Goal: Task Accomplishment & Management: Manage account settings

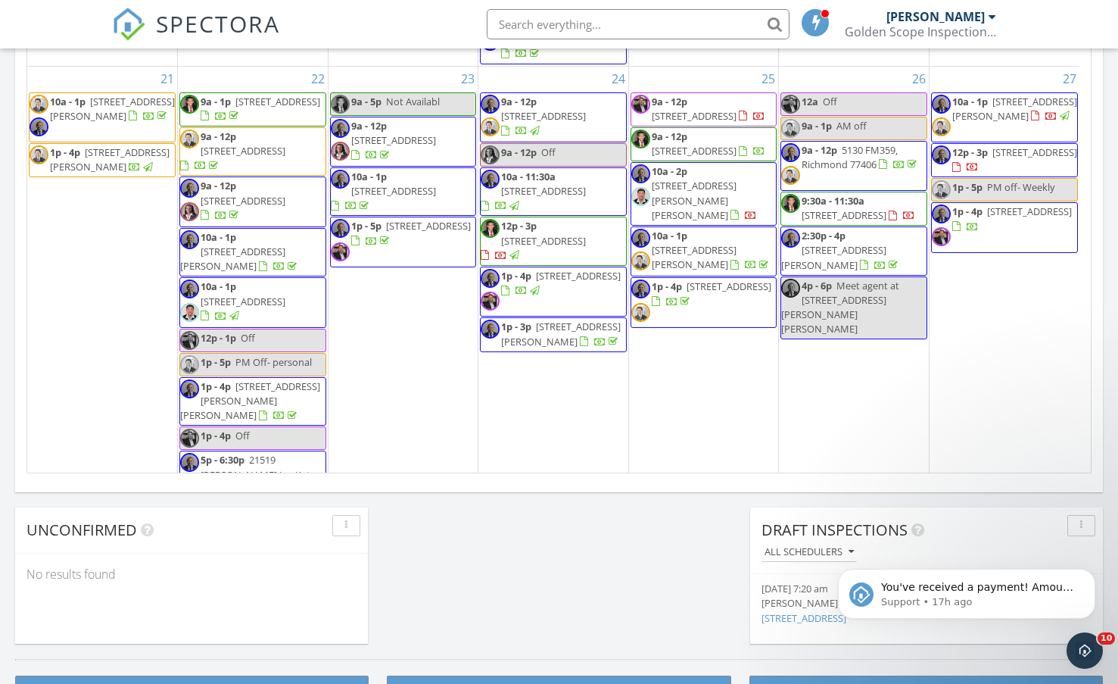
scroll to position [1287, 0]
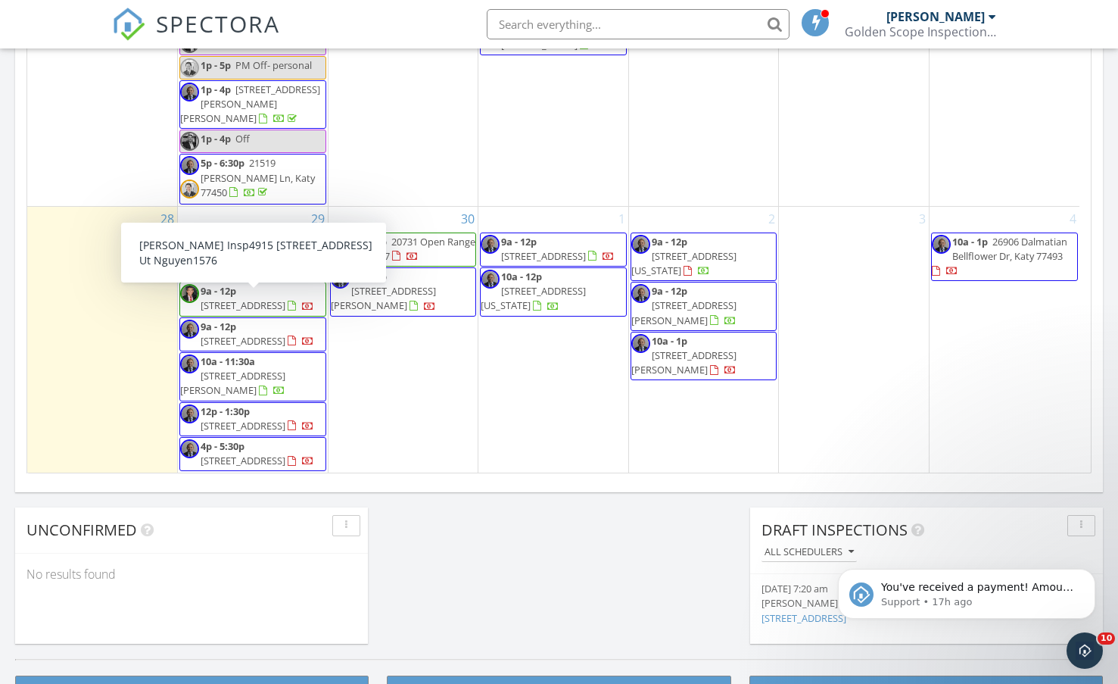
drag, startPoint x: 282, startPoint y: 293, endPoint x: 267, endPoint y: 314, distance: 26.1
click at [267, 312] on span "4915 Pecan Grove Dr, Pearland 77584" at bounding box center [243, 305] width 85 height 14
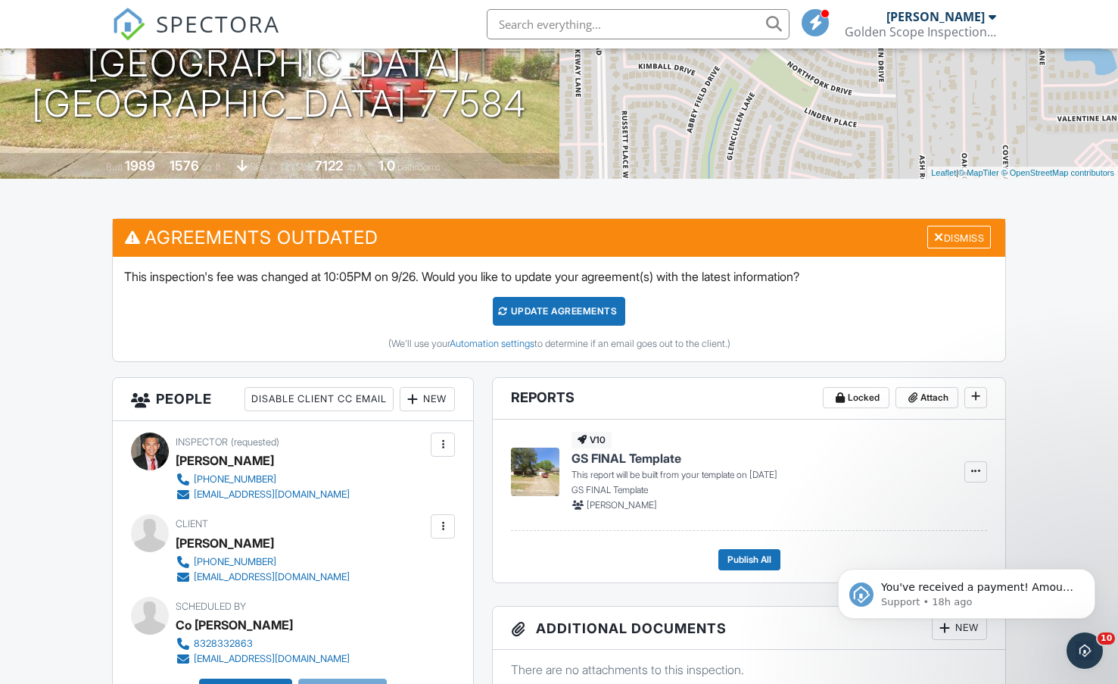
scroll to position [227, 0]
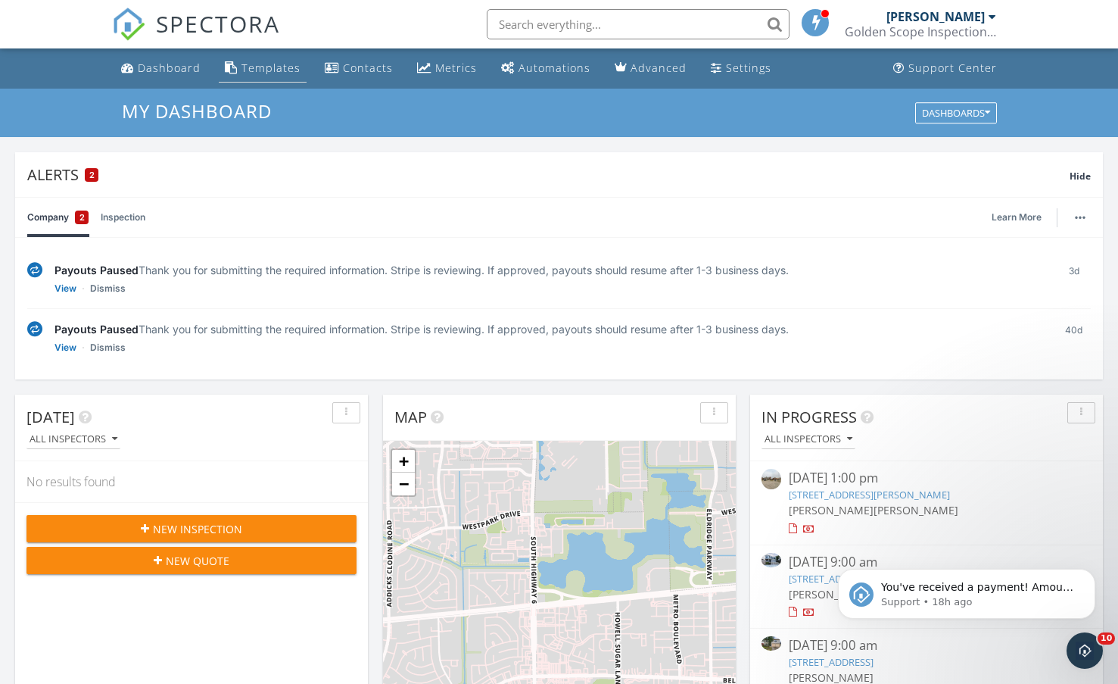
click at [266, 61] on div "Templates" at bounding box center [271, 68] width 59 height 14
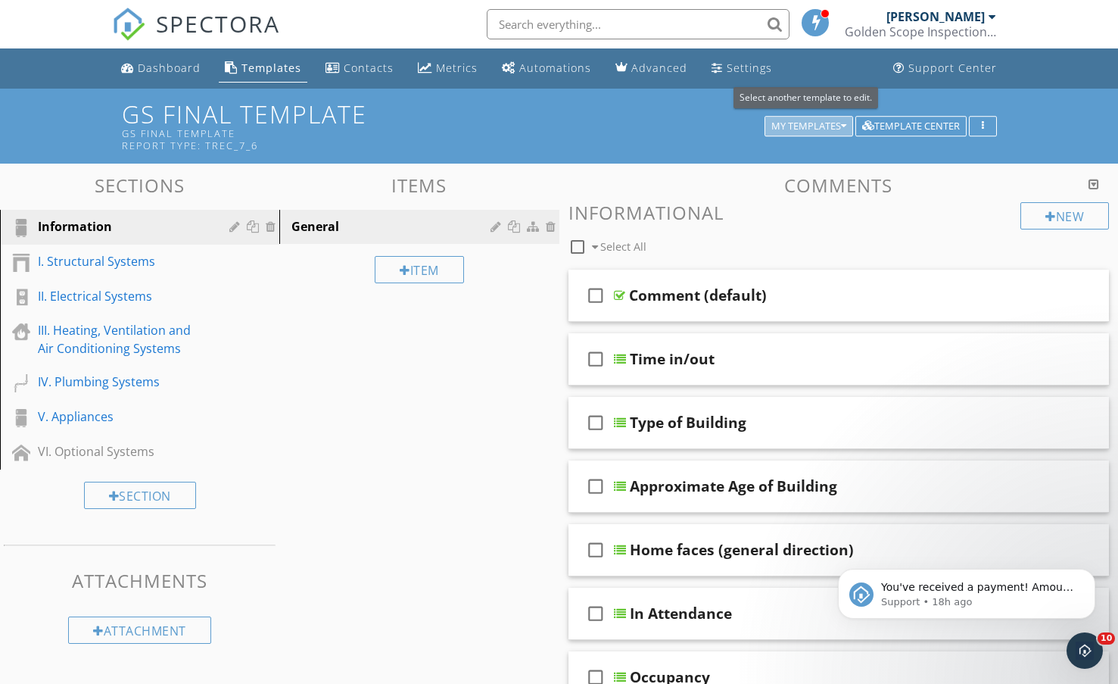
click at [799, 122] on div "My Templates" at bounding box center [808, 126] width 75 height 11
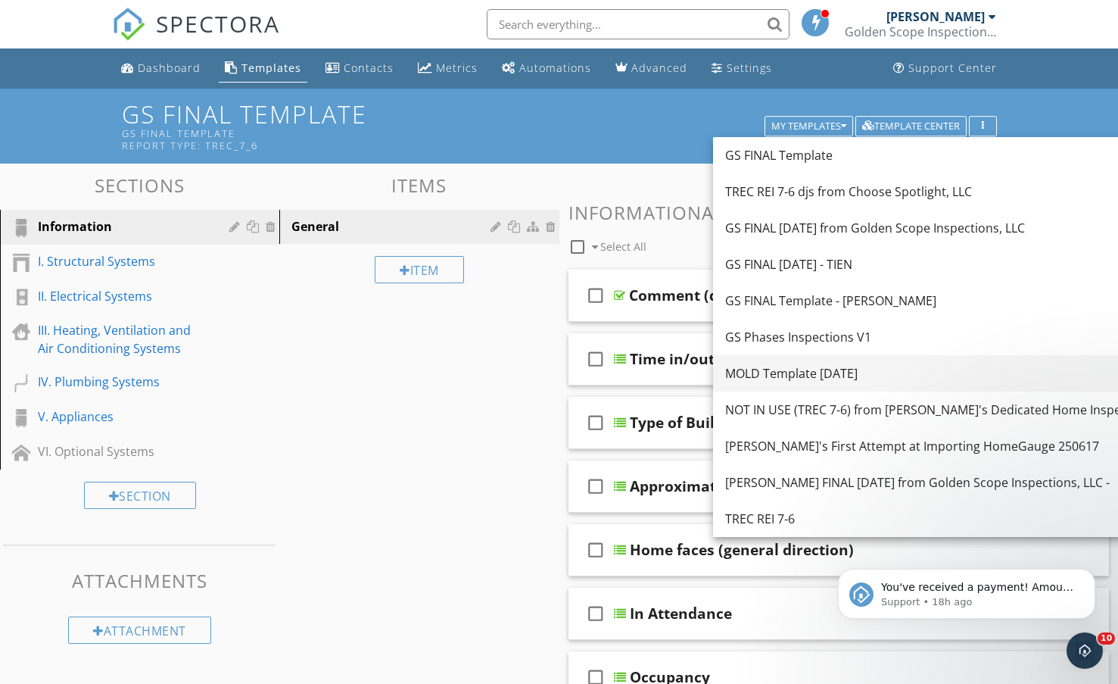
click at [789, 376] on div "MOLD Template Sept 25" at bounding box center [940, 373] width 431 height 18
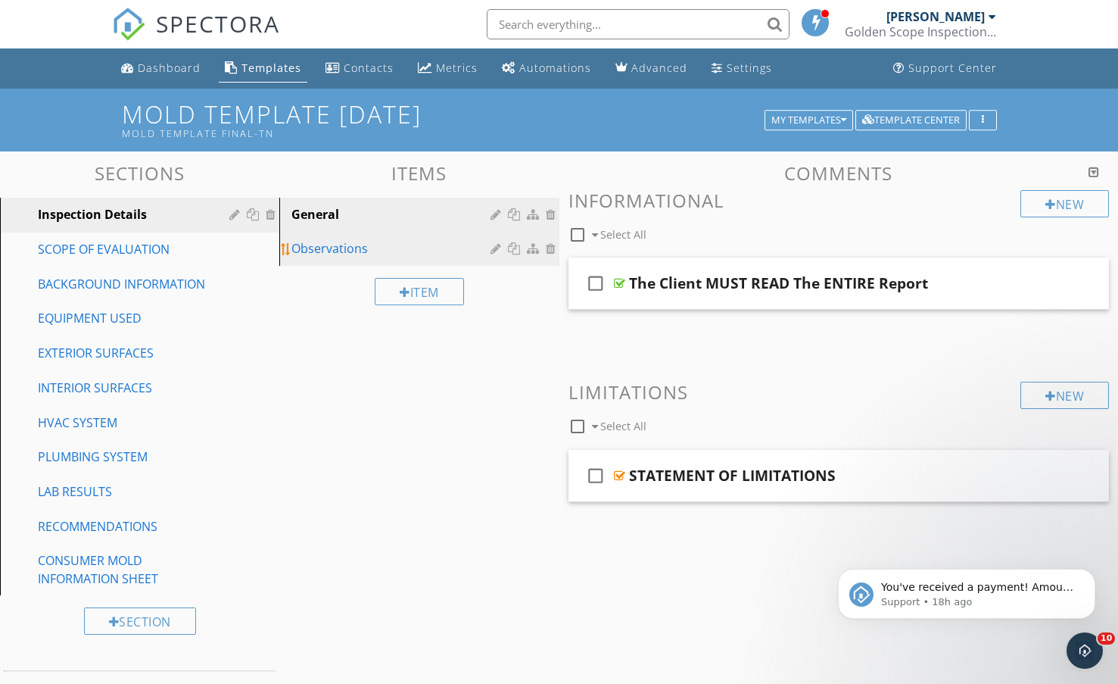
click at [329, 251] on div "Observations" at bounding box center [392, 248] width 203 height 18
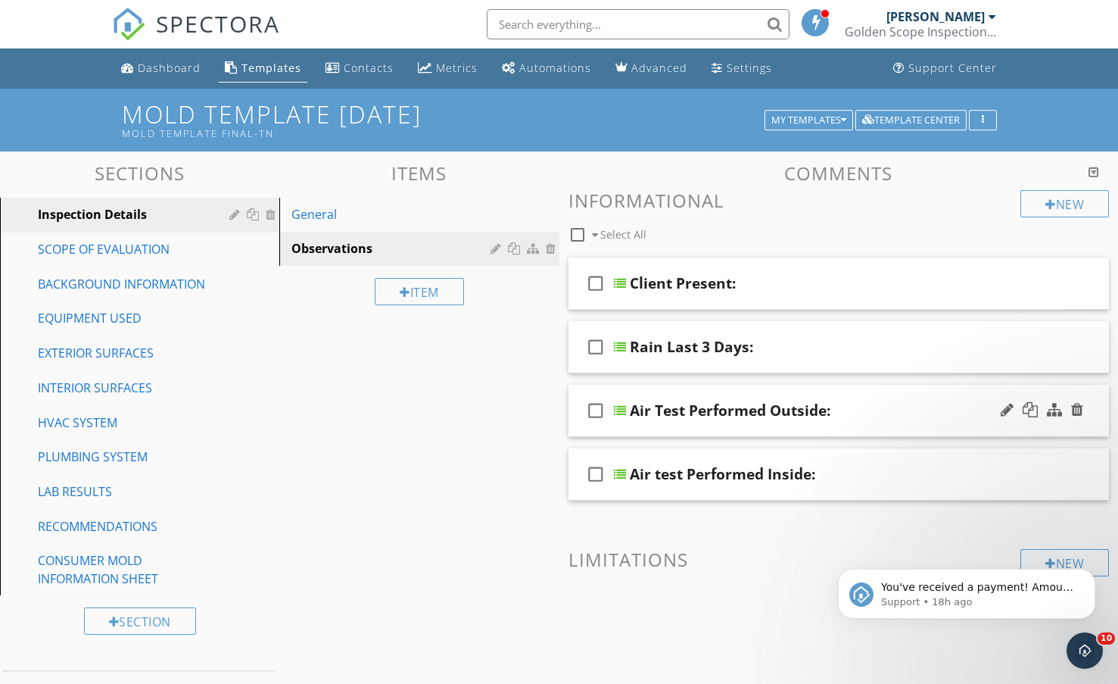
click at [915, 414] on div "Air Test Performed Outside:" at bounding box center [821, 410] width 383 height 18
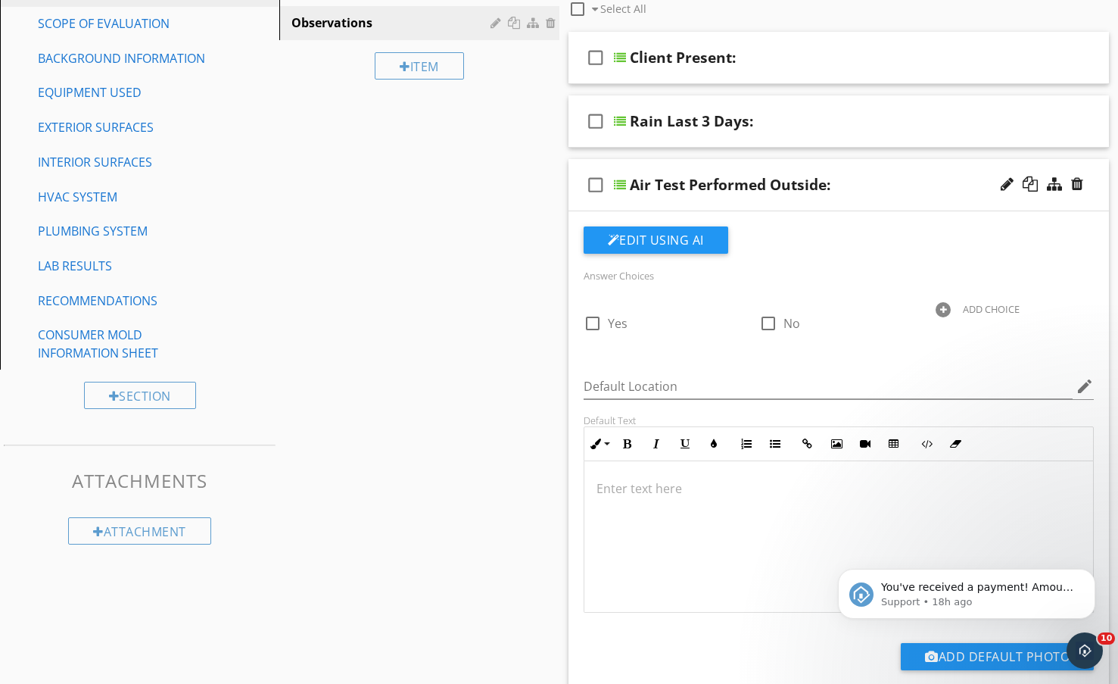
scroll to position [227, 0]
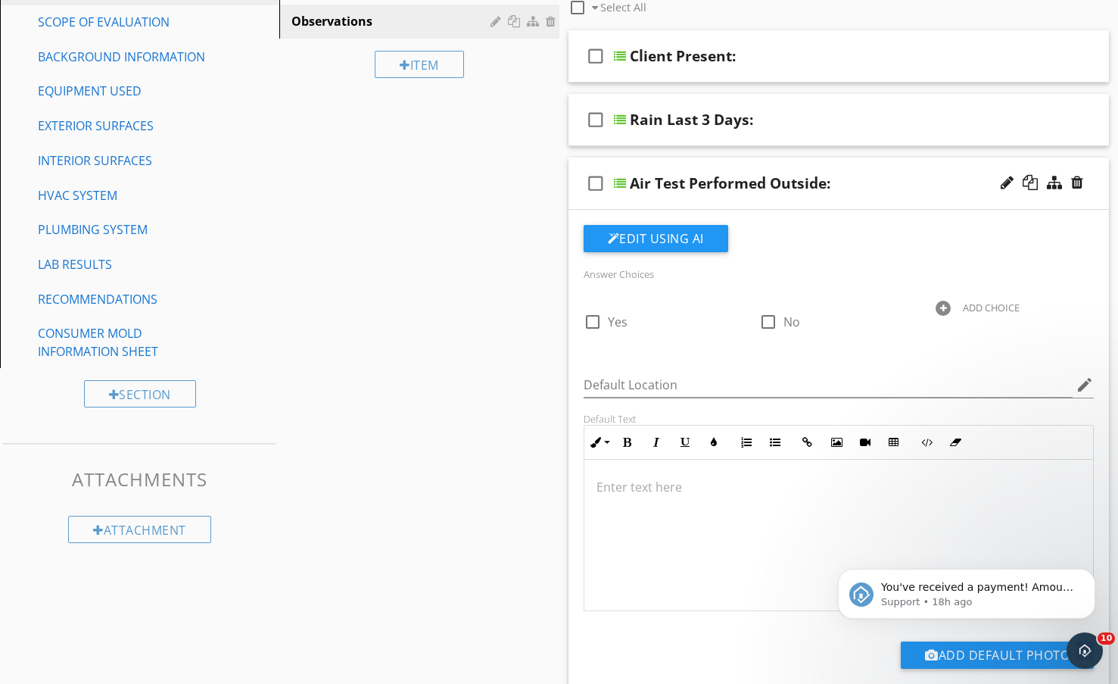
click at [943, 305] on div at bounding box center [943, 308] width 15 height 15
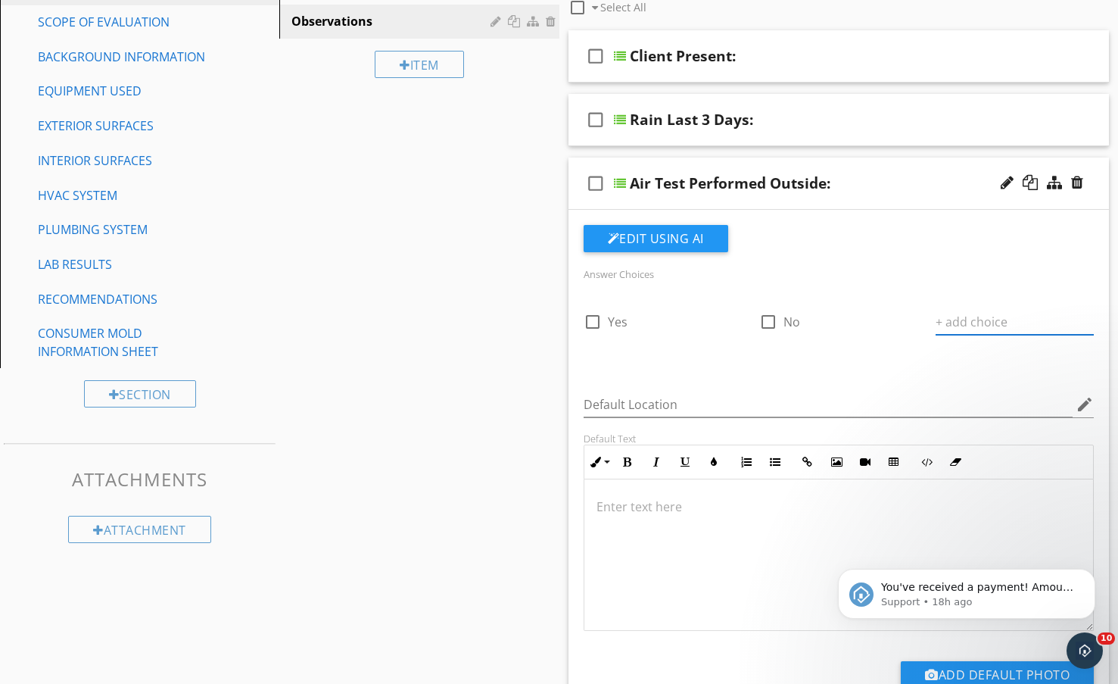
click at [896, 178] on div "Air Test Performed Outside:" at bounding box center [821, 183] width 383 height 18
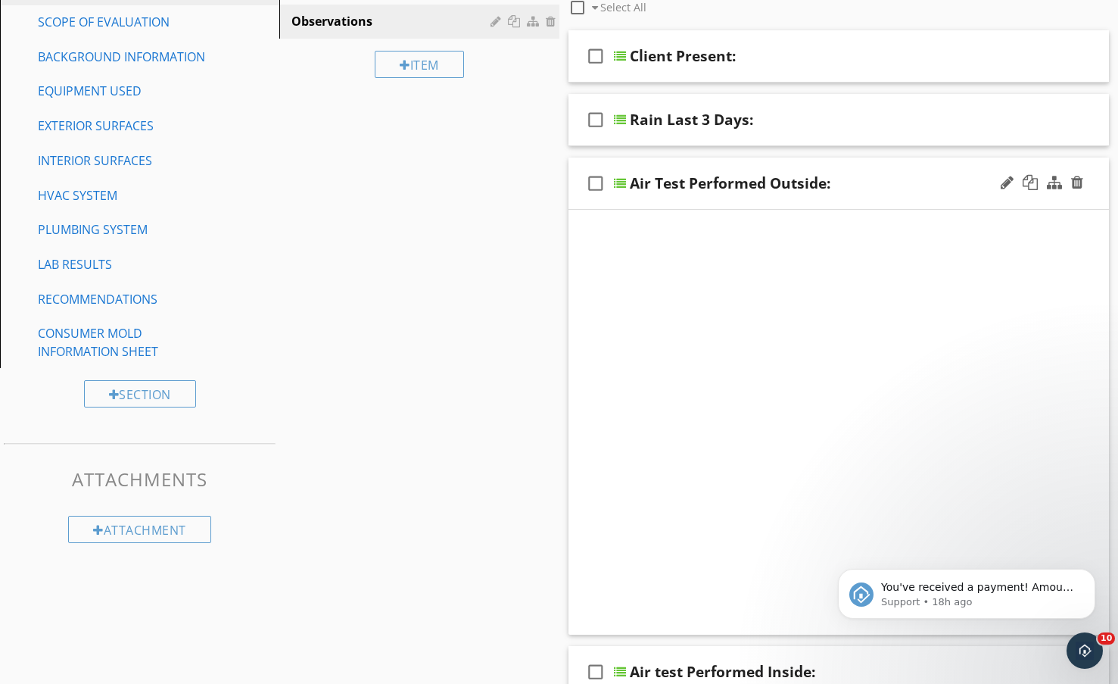
scroll to position [195, 0]
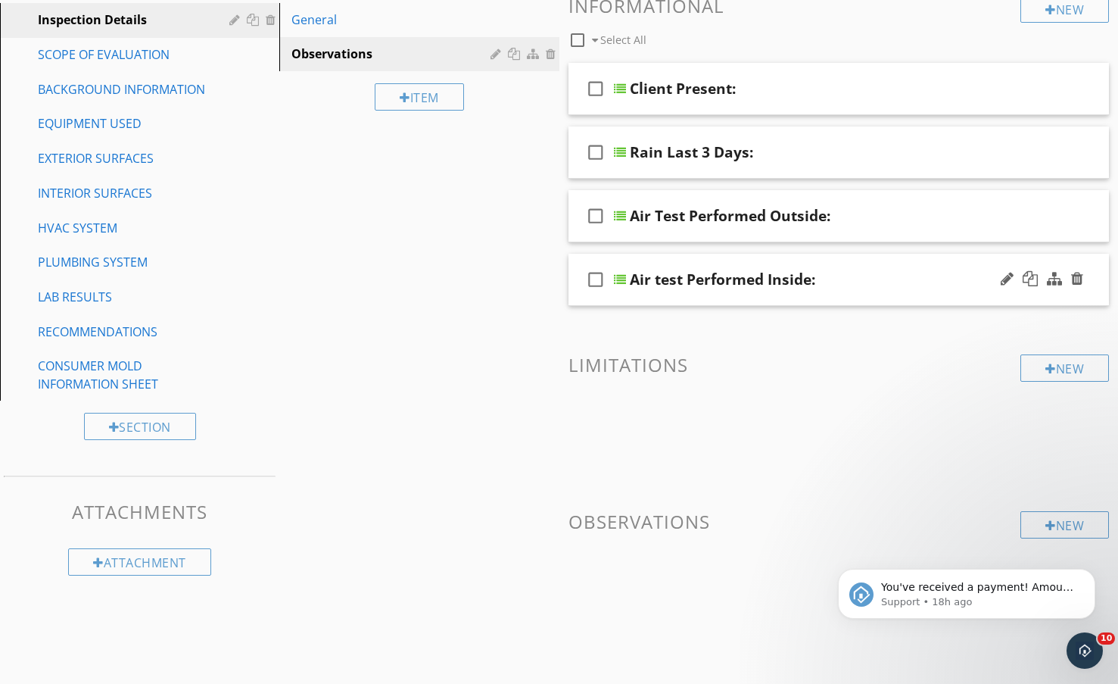
click at [896, 264] on div "check_box_outline_blank Air test Performed Inside:" at bounding box center [839, 280] width 541 height 52
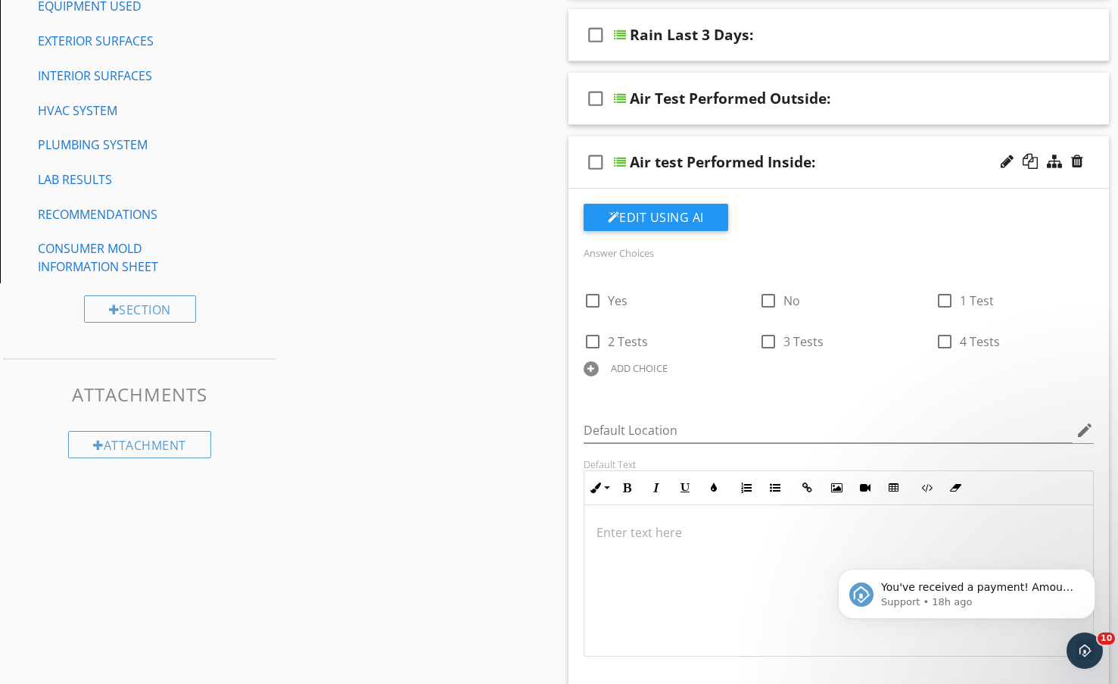
scroll to position [303, 0]
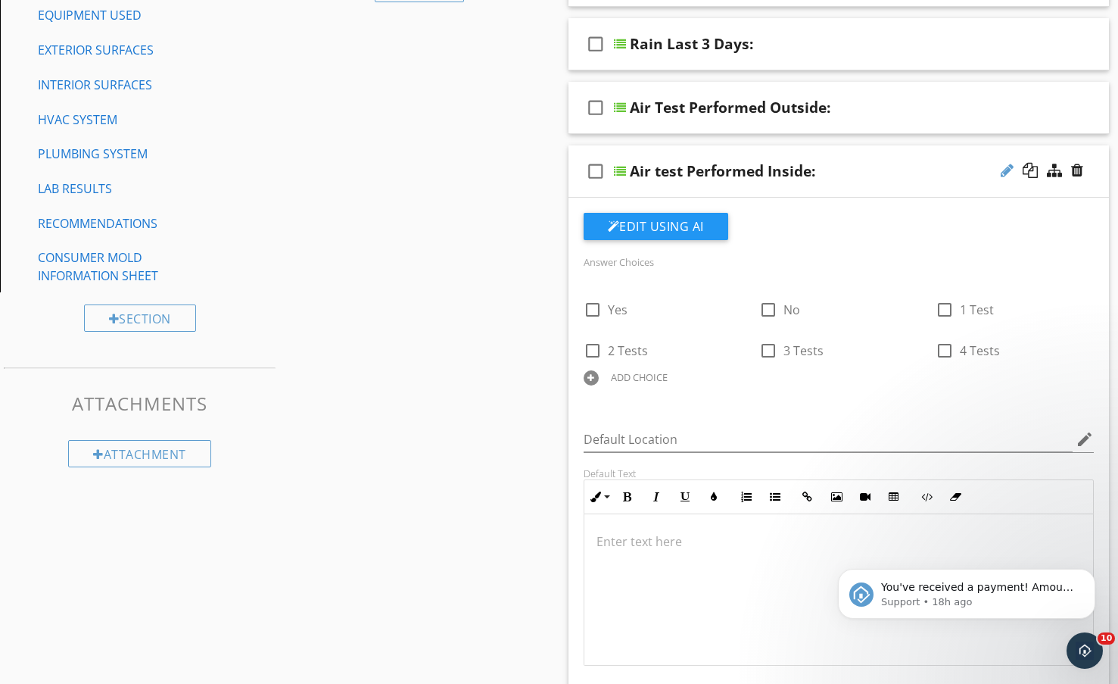
click at [1002, 175] on div at bounding box center [1007, 170] width 13 height 15
click at [662, 173] on input "Air test Performed Inside:" at bounding box center [821, 173] width 383 height 25
type input "Air / Swab Sample(s) Performed Inside:"
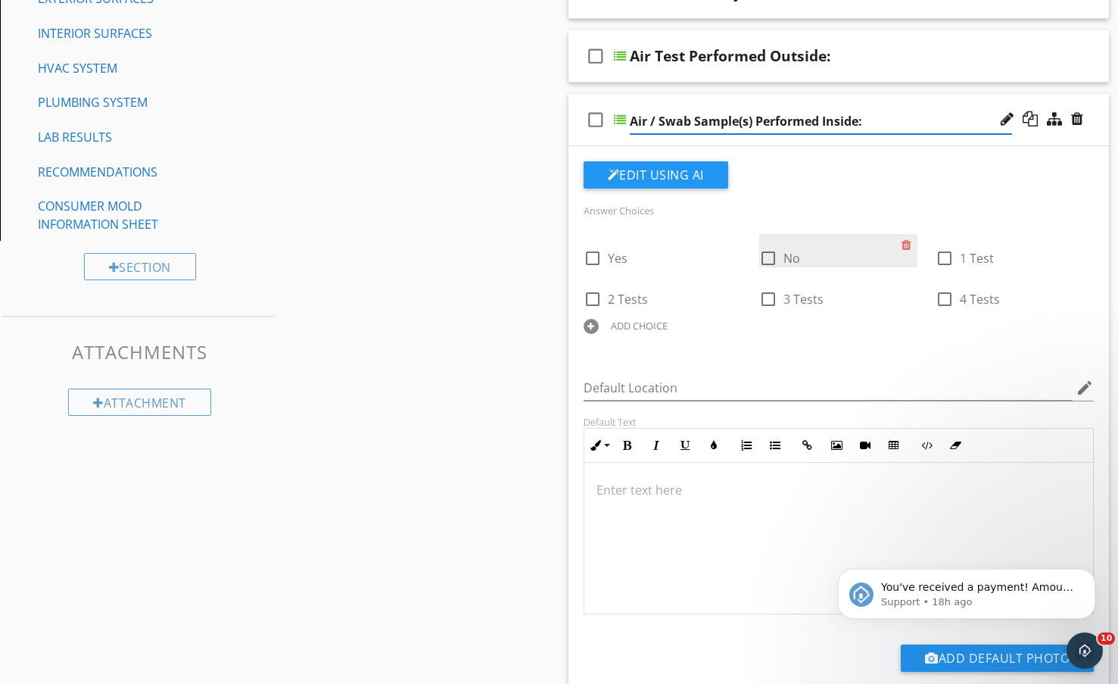
scroll to position [379, 0]
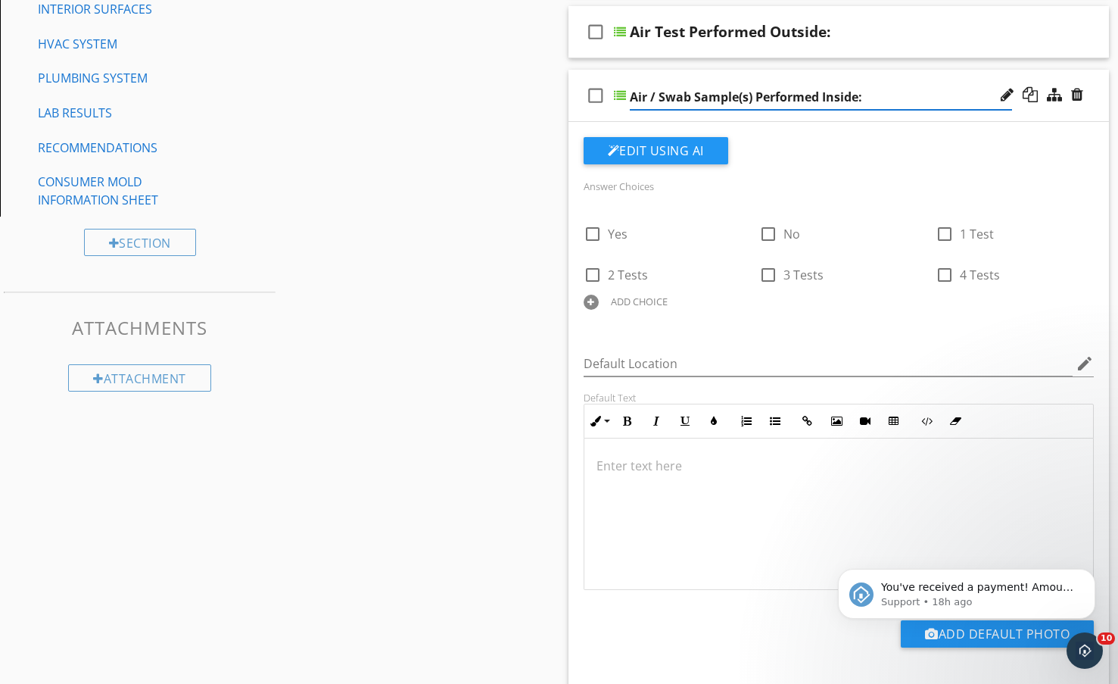
click at [587, 302] on div at bounding box center [591, 302] width 15 height 15
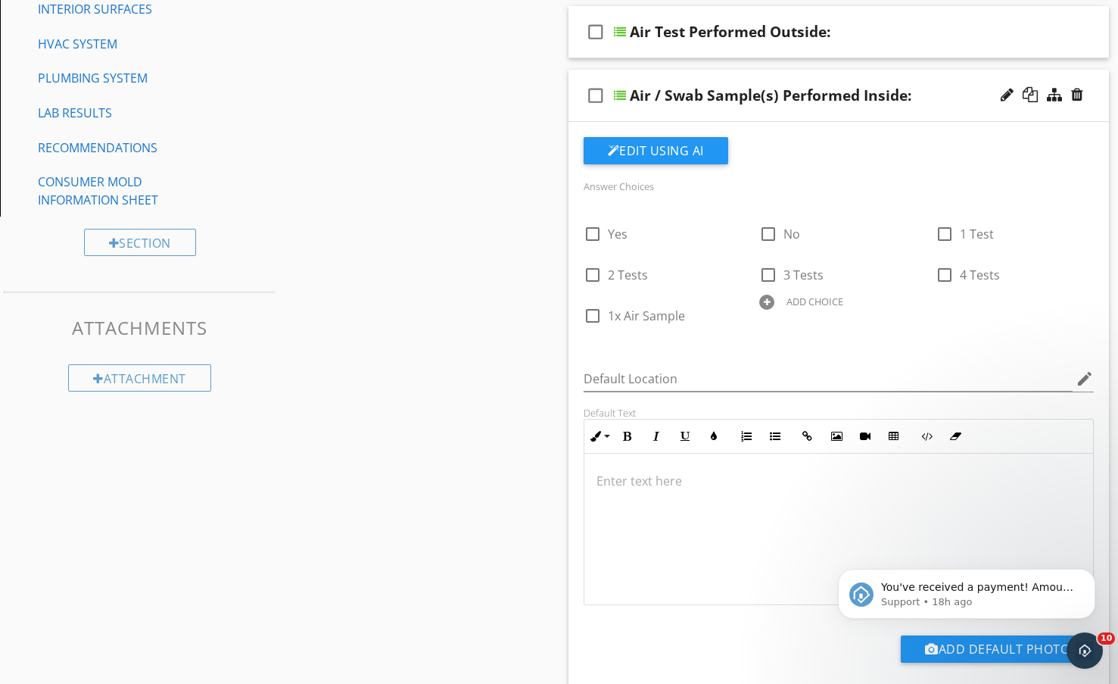
click at [773, 309] on div "ADD CHOICE" at bounding box center [838, 300] width 158 height 18
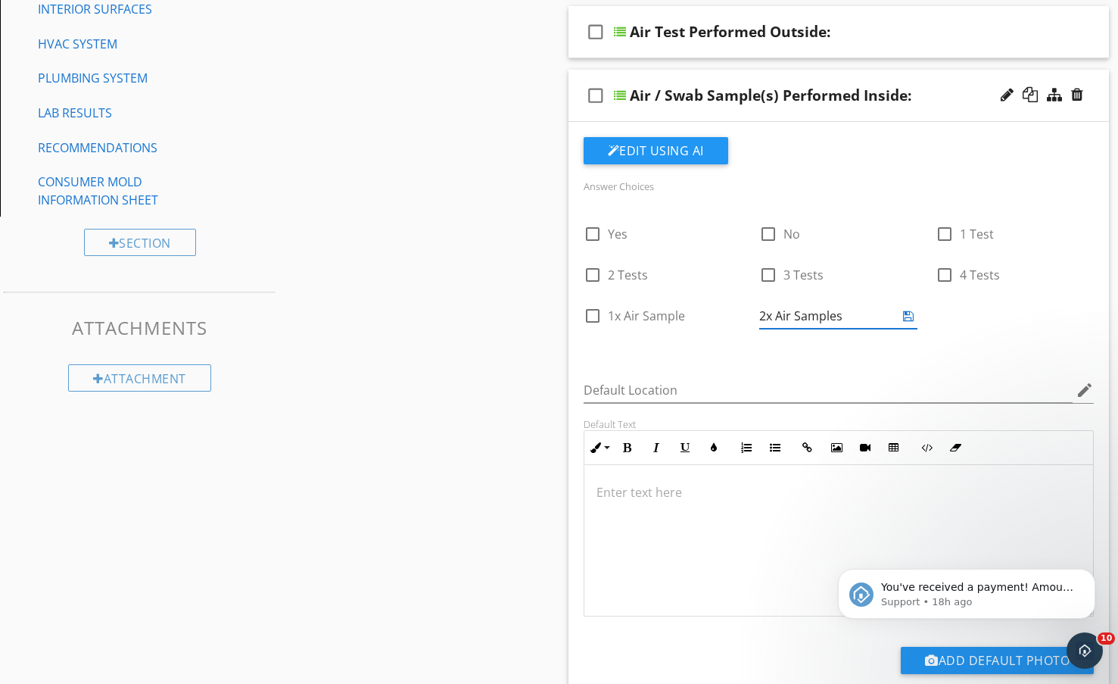
type input "2x Air Samples"
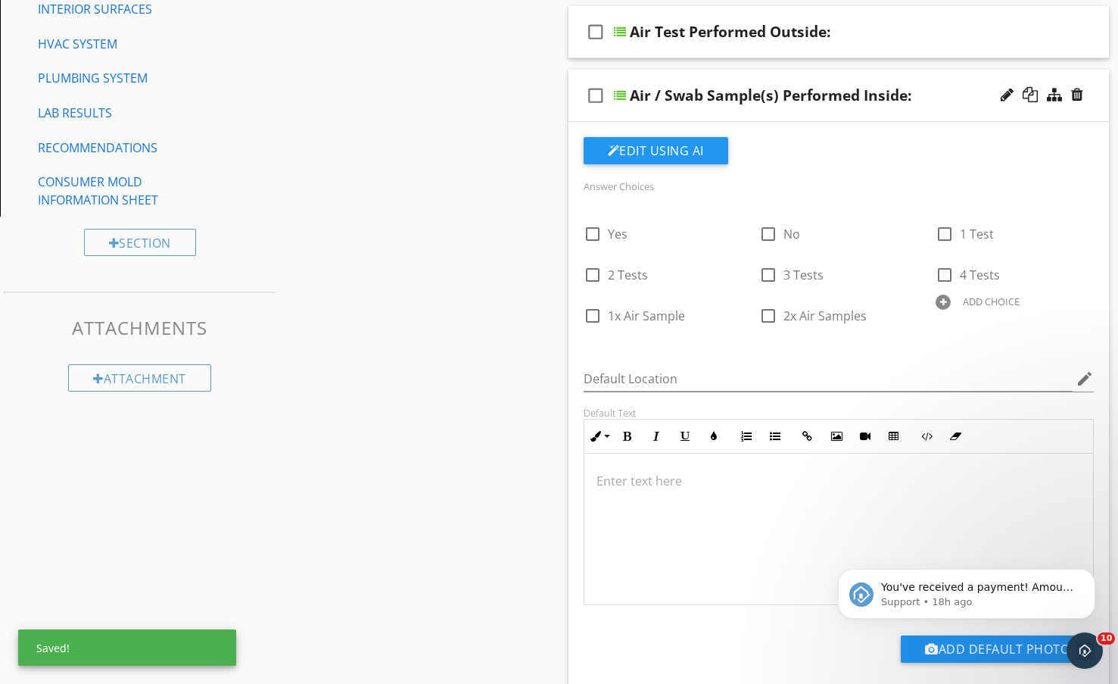
click at [949, 302] on div at bounding box center [943, 302] width 15 height 15
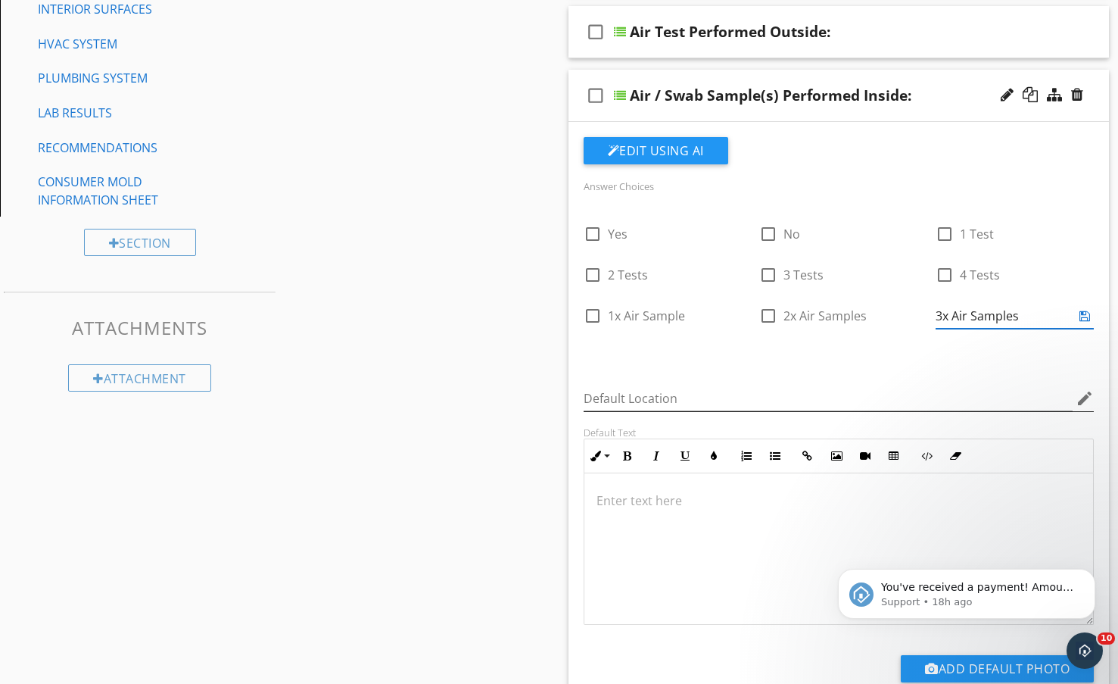
type input "3x Air Samples"
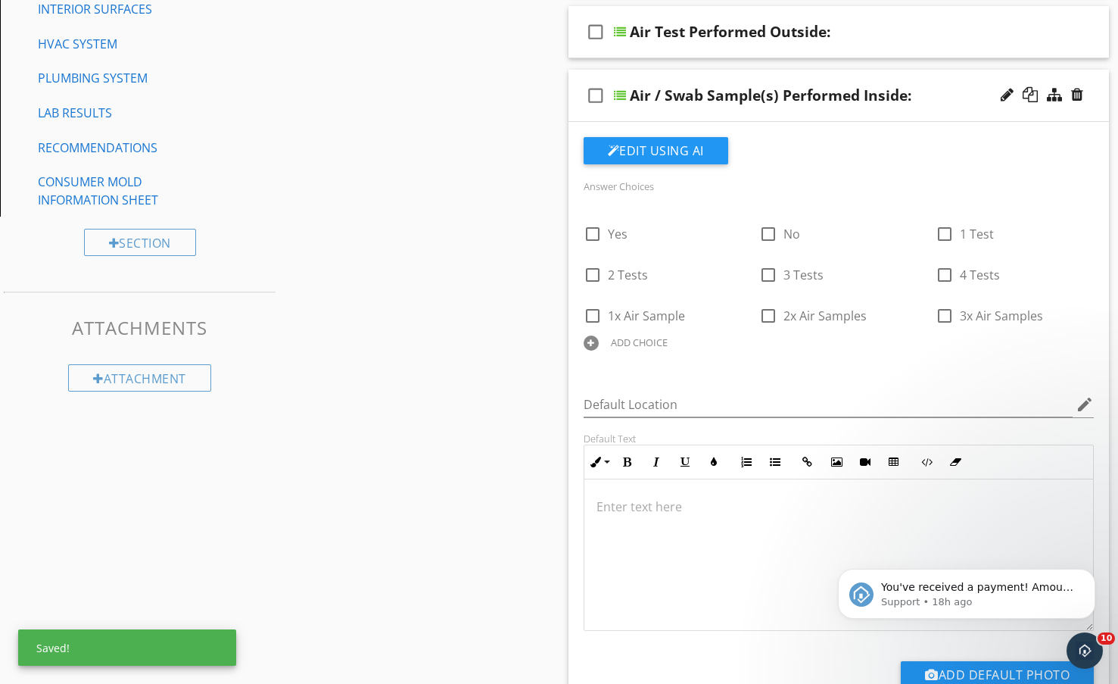
click at [594, 339] on div at bounding box center [591, 342] width 15 height 15
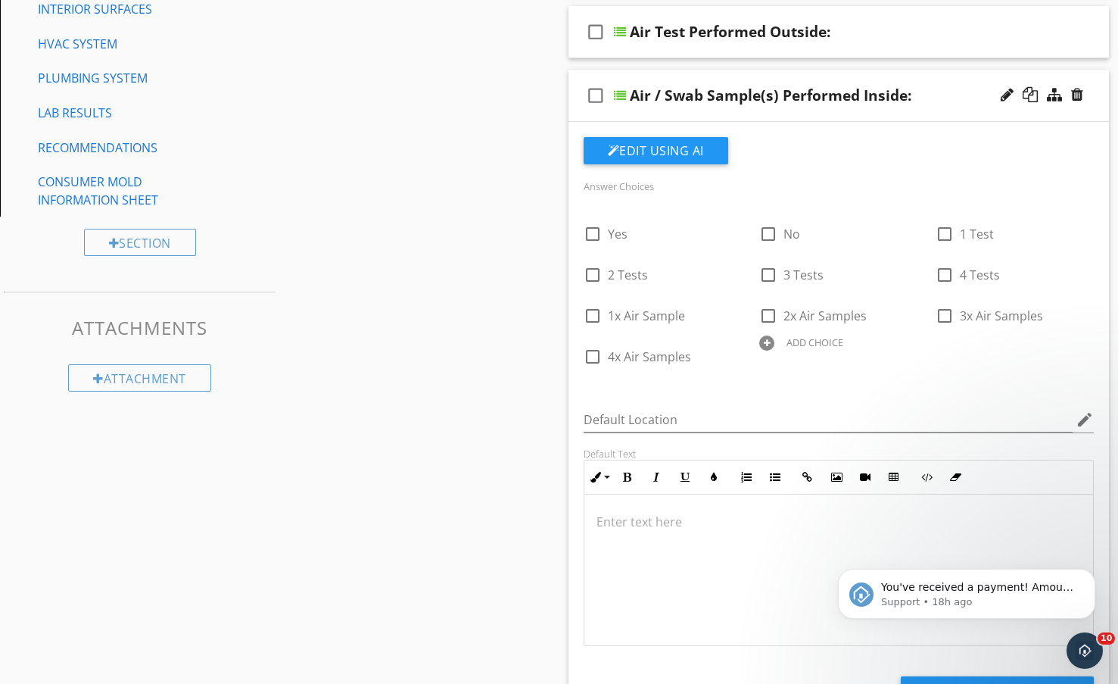
click at [765, 338] on div at bounding box center [766, 342] width 15 height 15
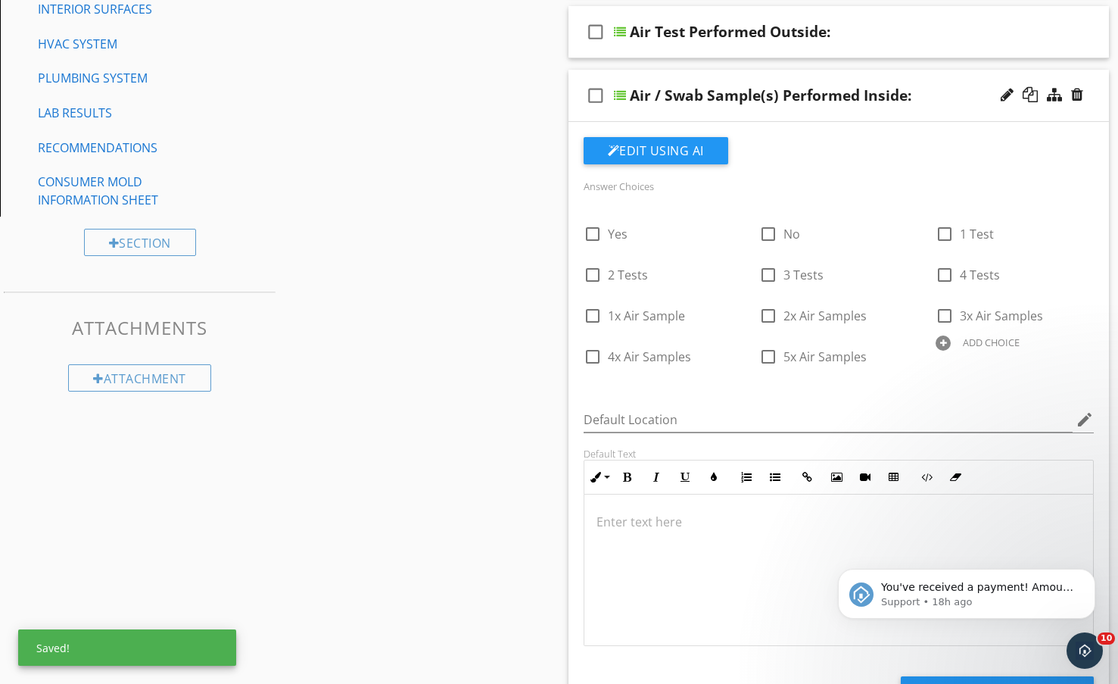
click at [941, 338] on div at bounding box center [943, 342] width 15 height 15
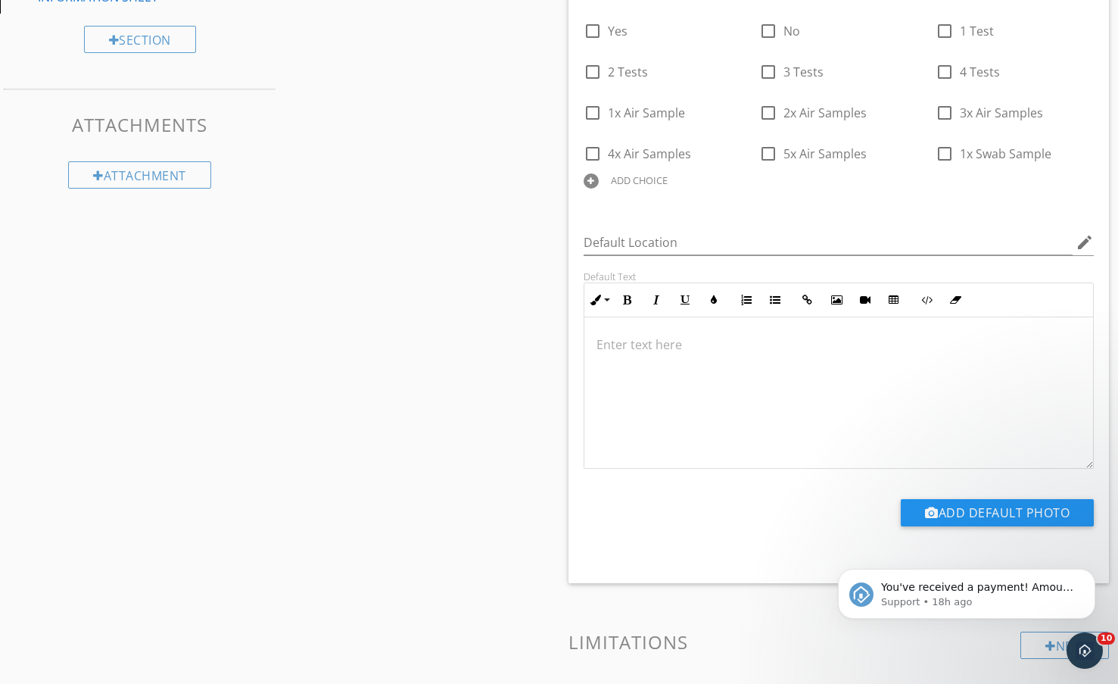
scroll to position [480, 0]
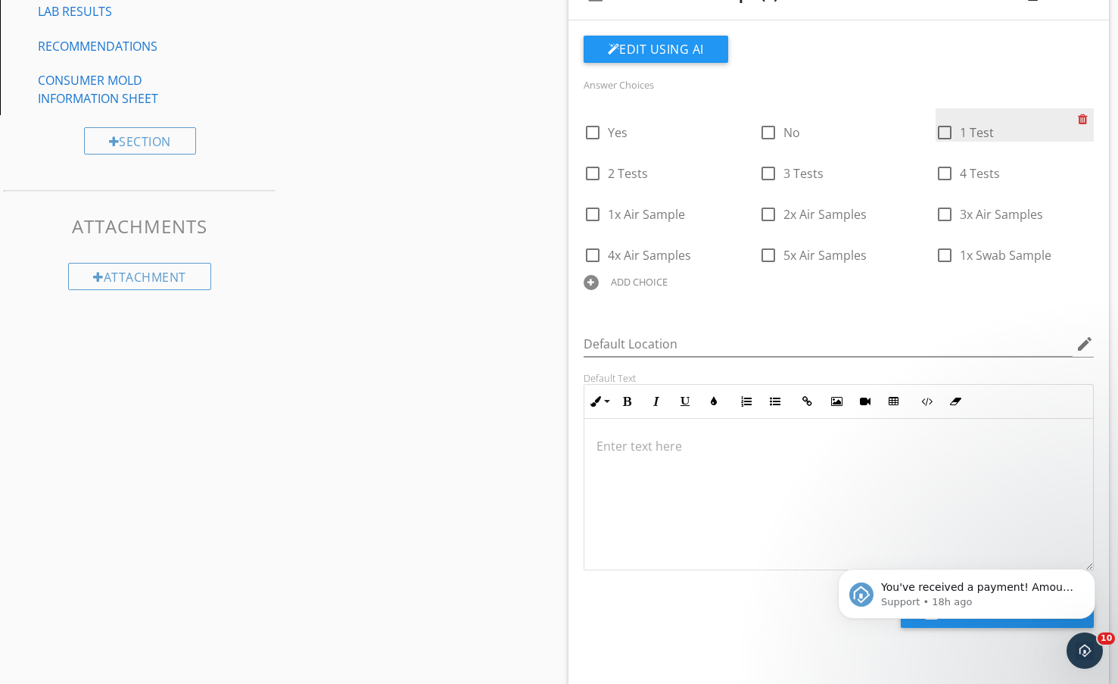
click at [1085, 117] on div at bounding box center [1086, 118] width 16 height 21
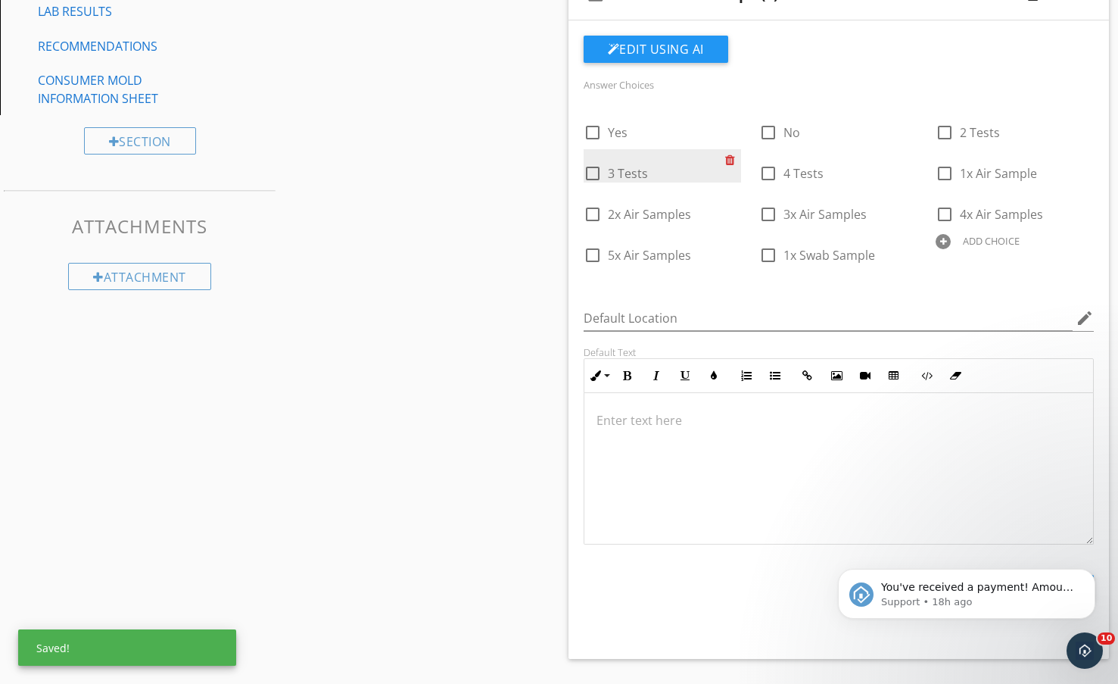
click at [731, 161] on div at bounding box center [733, 159] width 16 height 21
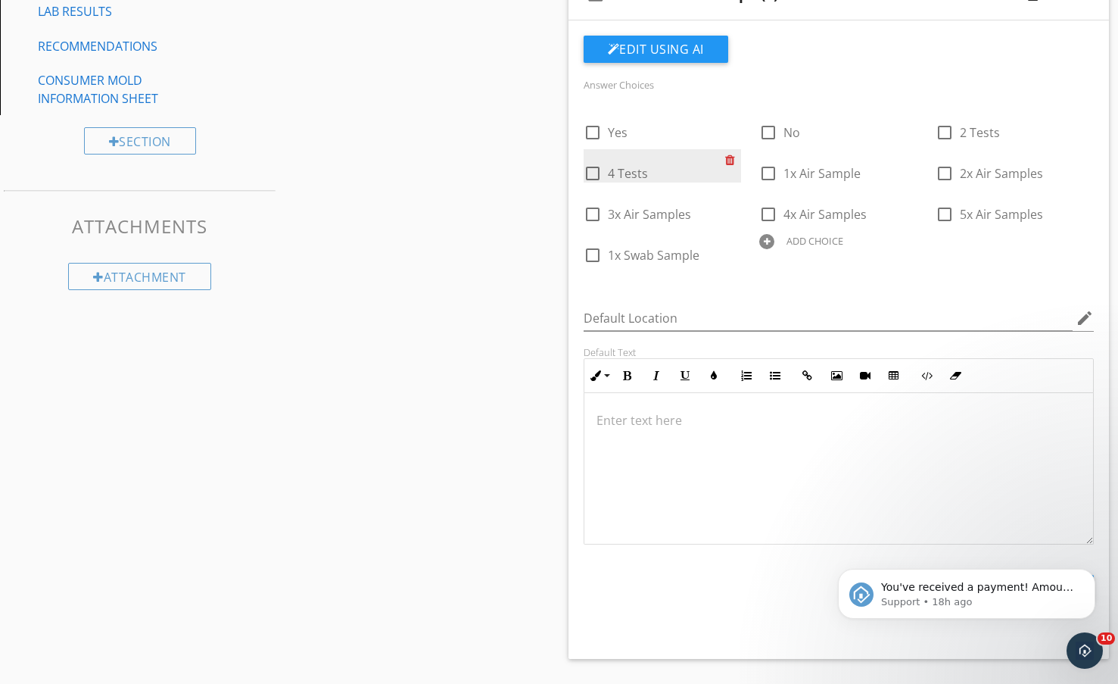
click at [733, 161] on div at bounding box center [733, 159] width 16 height 21
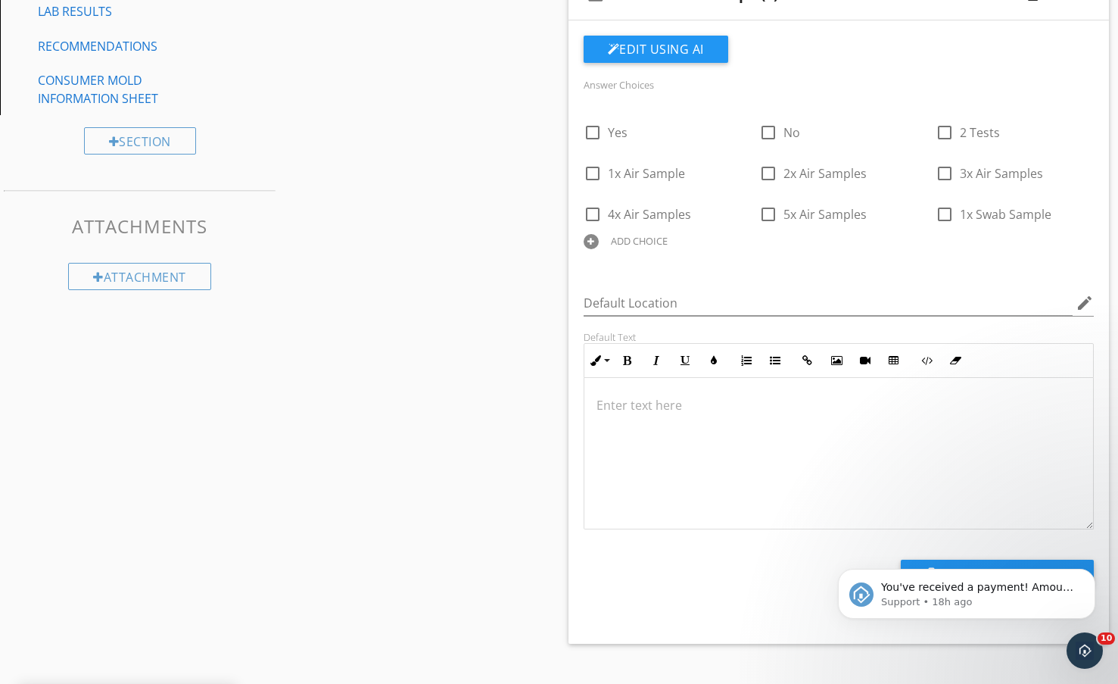
click at [587, 245] on div at bounding box center [591, 241] width 15 height 15
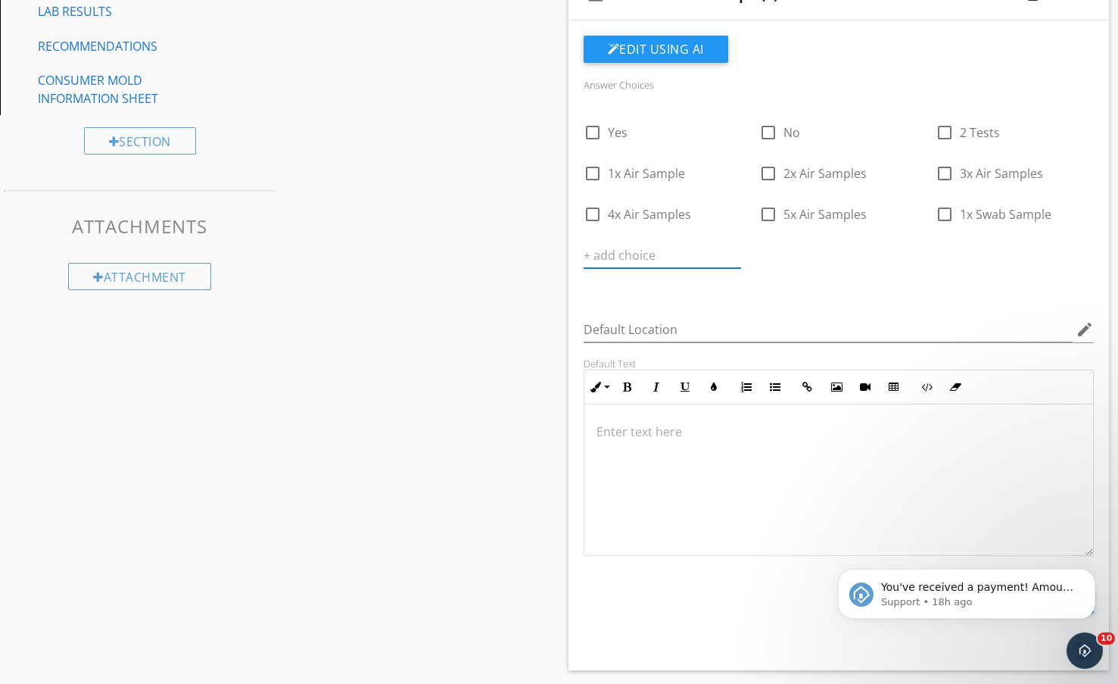
type input "3"
type input "2x Swab Samples"
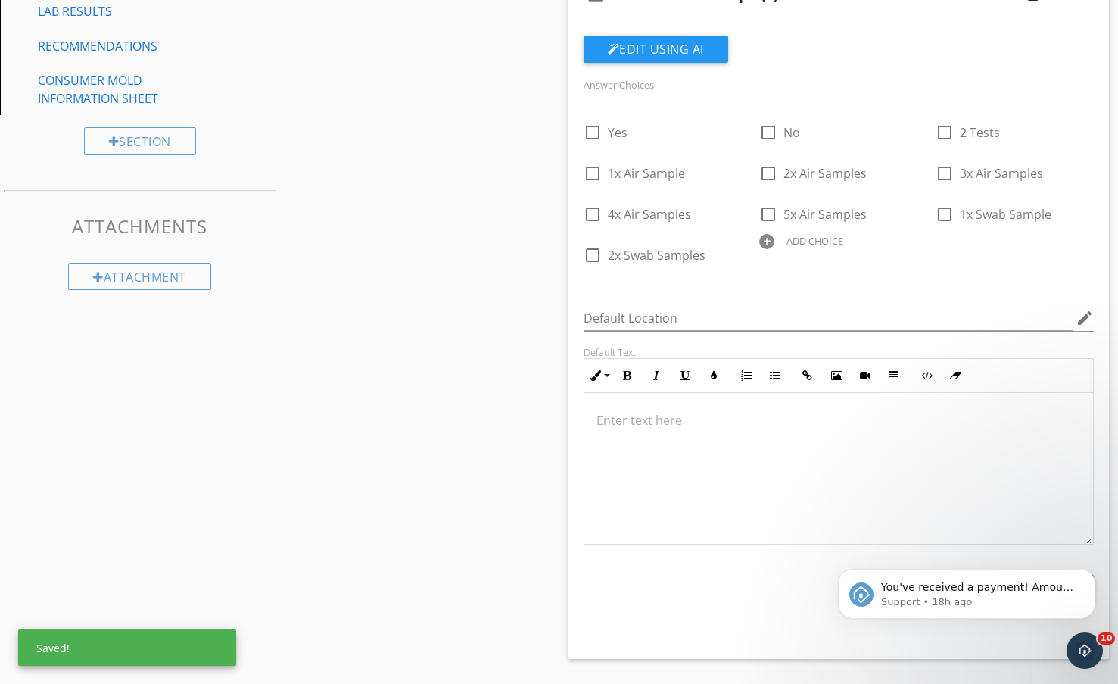
click at [773, 245] on div at bounding box center [766, 241] width 15 height 15
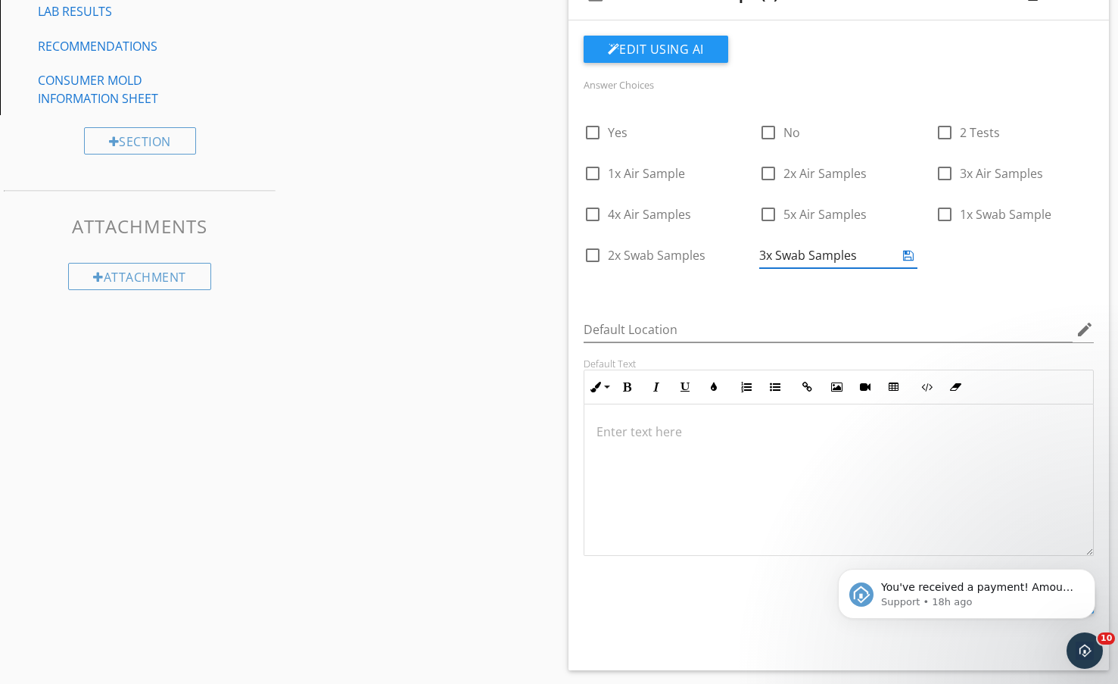
type input "3x Swab Samples"
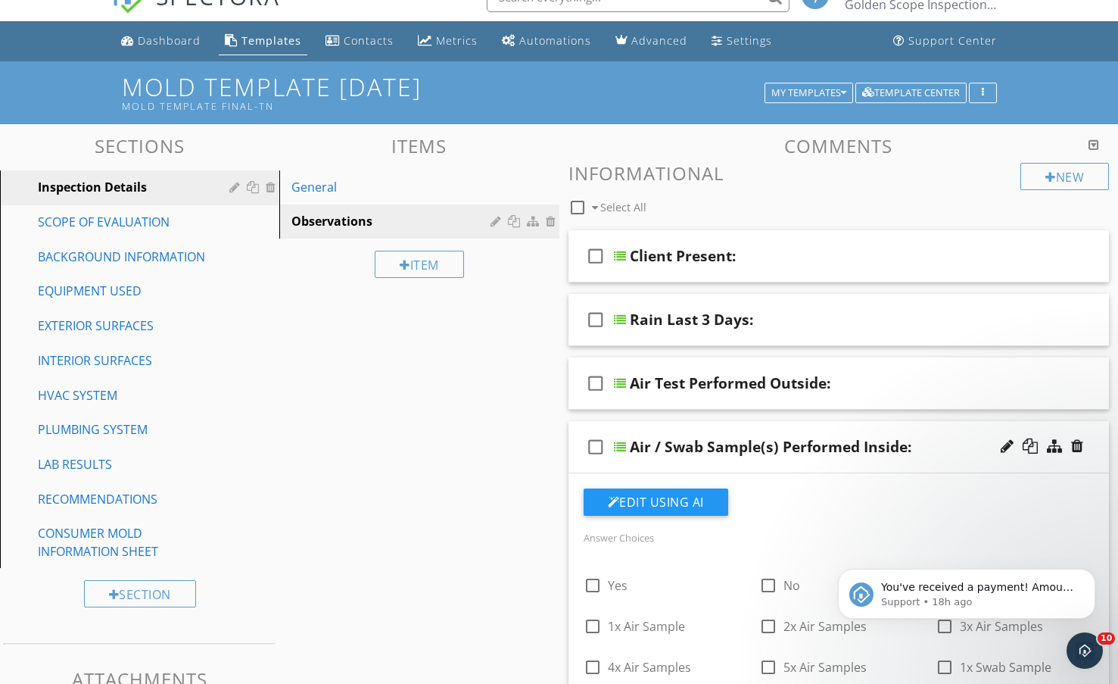
scroll to position [0, 0]
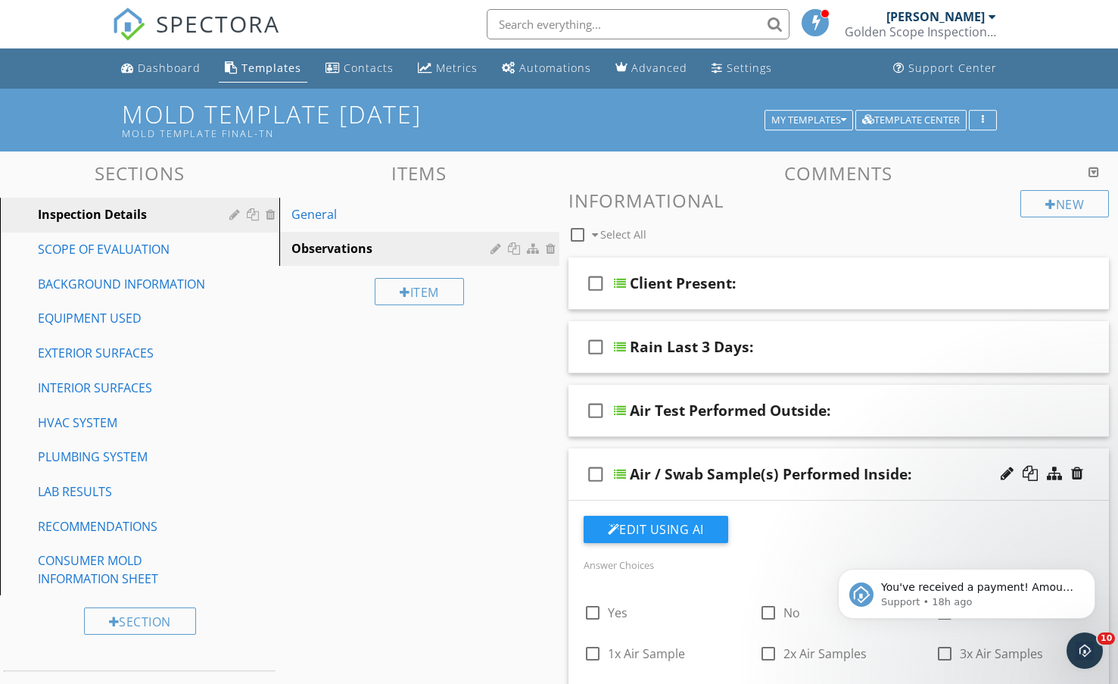
click at [942, 460] on div "check_box_outline_blank Air / Swab Sample(s) Performed Inside:" at bounding box center [839, 474] width 541 height 52
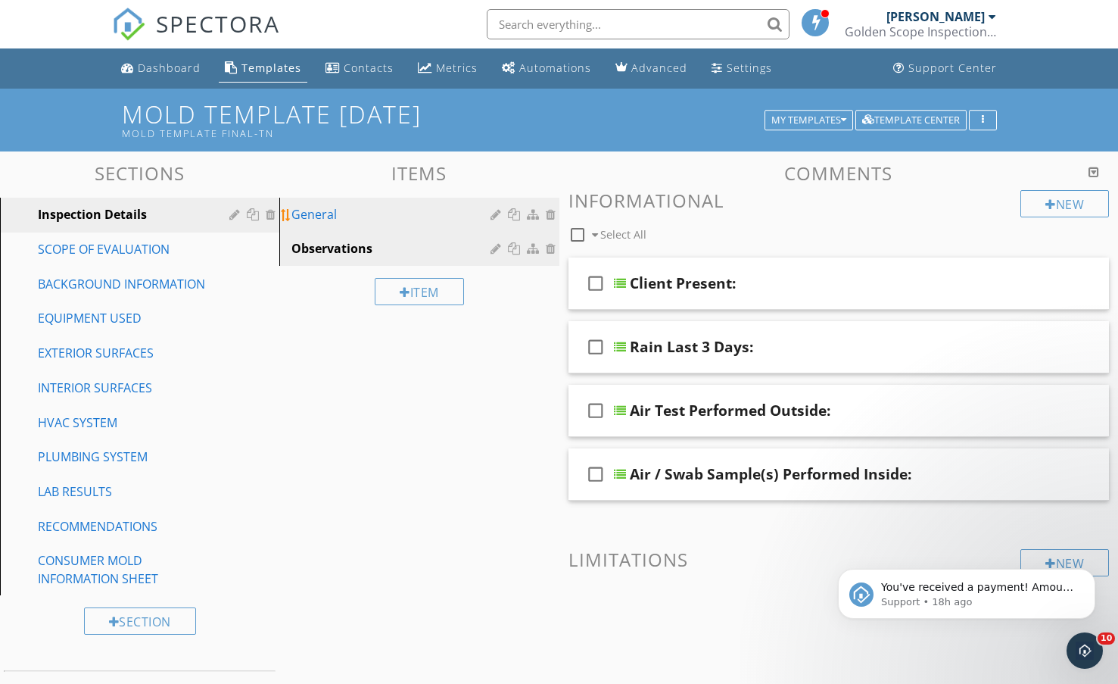
click at [311, 207] on div "General" at bounding box center [392, 214] width 203 height 18
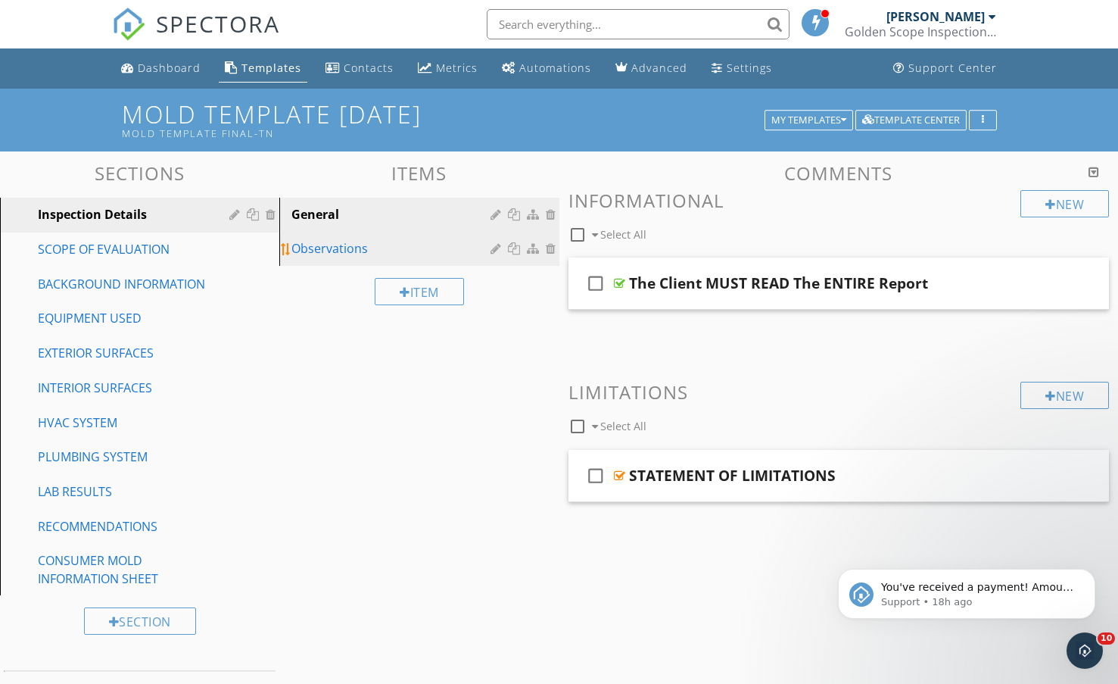
click at [309, 253] on div "Observations" at bounding box center [392, 248] width 203 height 18
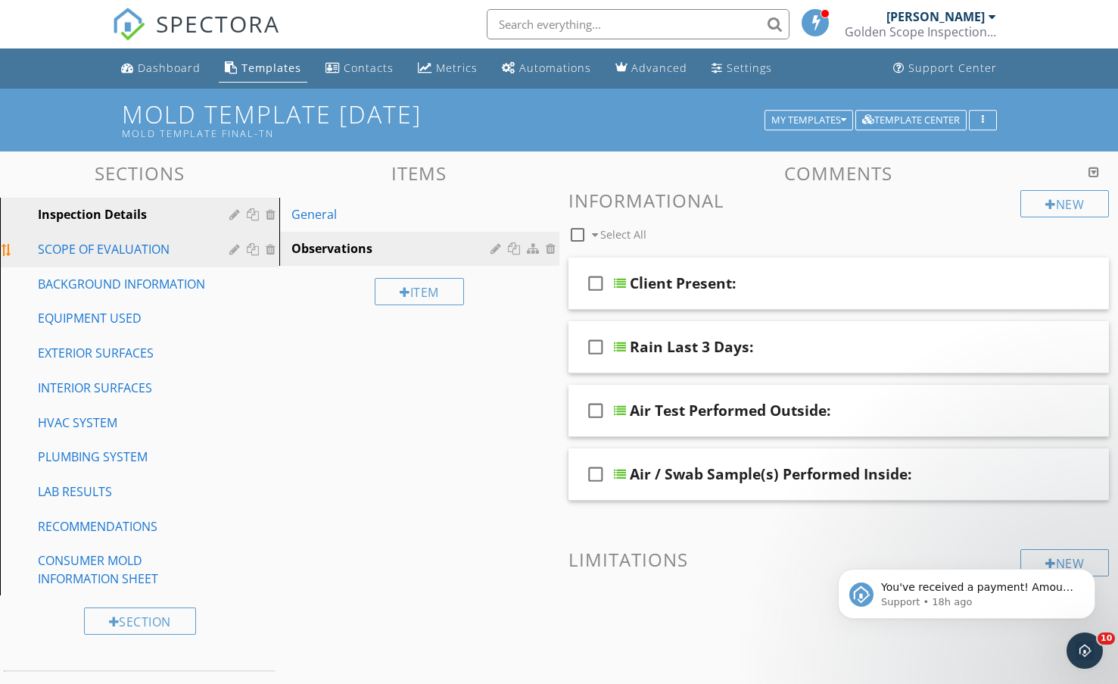
click at [137, 249] on div "SCOPE OF EVALUATION" at bounding box center [123, 249] width 170 height 18
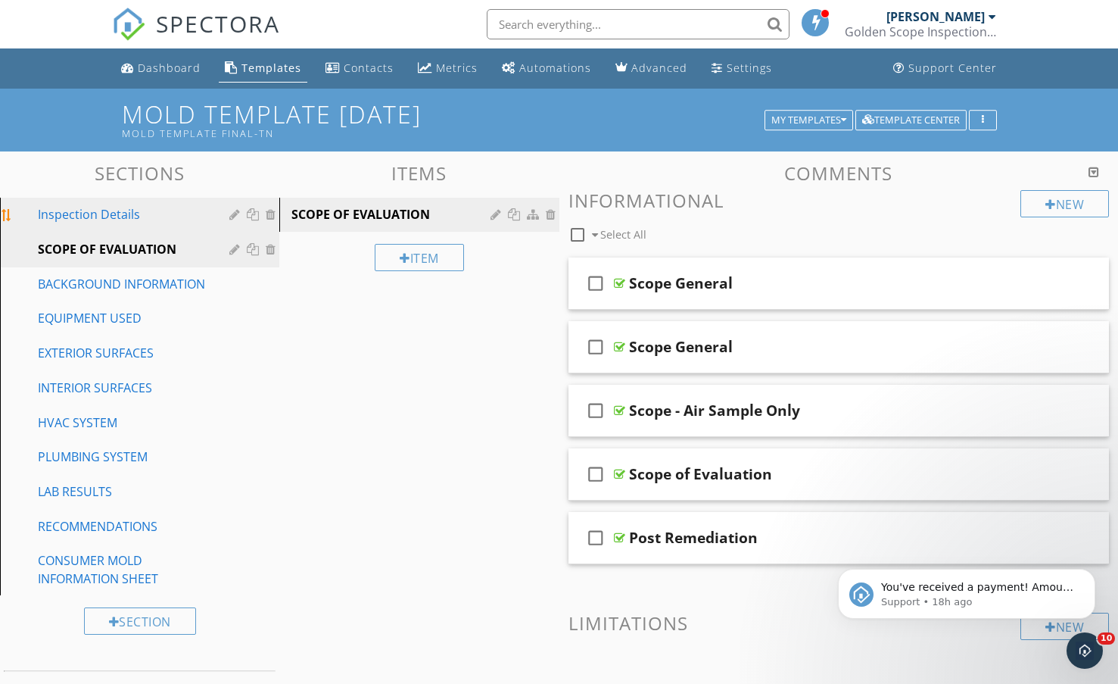
click at [115, 215] on div "Inspection Details" at bounding box center [123, 214] width 170 height 18
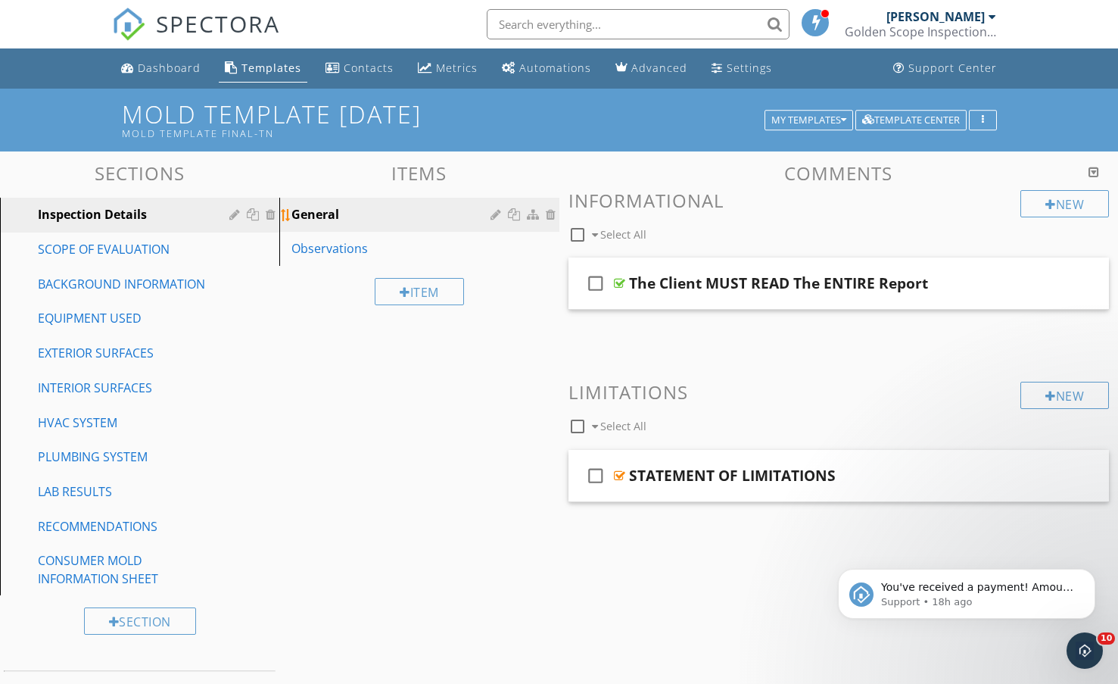
click at [337, 216] on div "General" at bounding box center [392, 214] width 203 height 18
click at [346, 258] on link "Observations" at bounding box center [421, 248] width 275 height 33
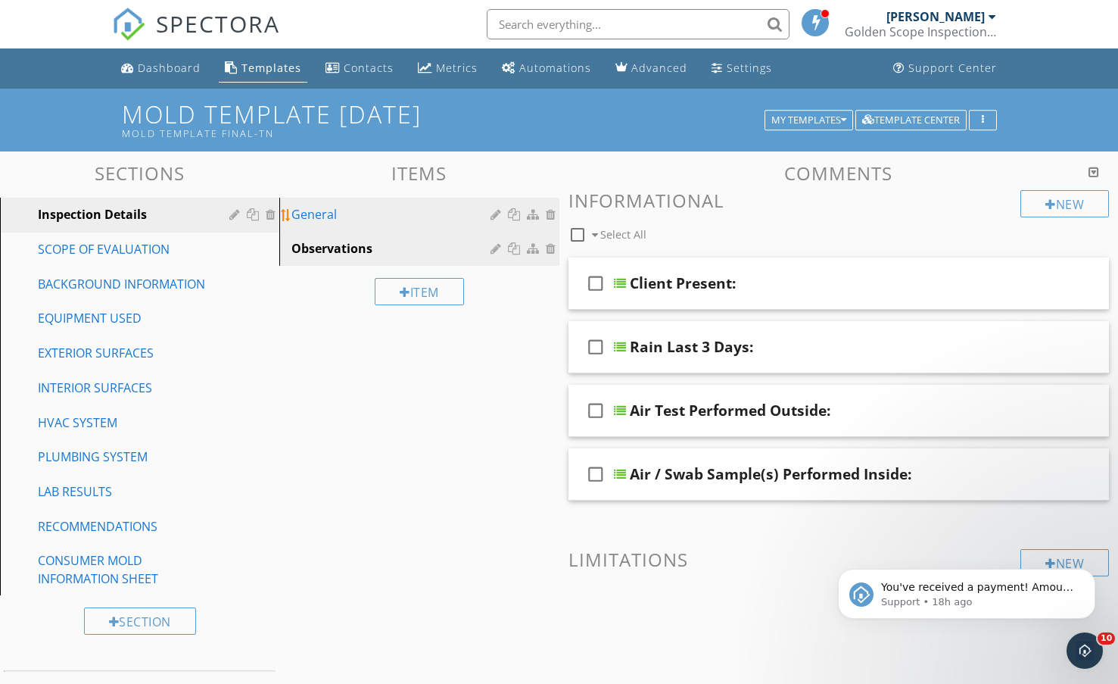
click at [323, 220] on div "General" at bounding box center [392, 214] width 203 height 18
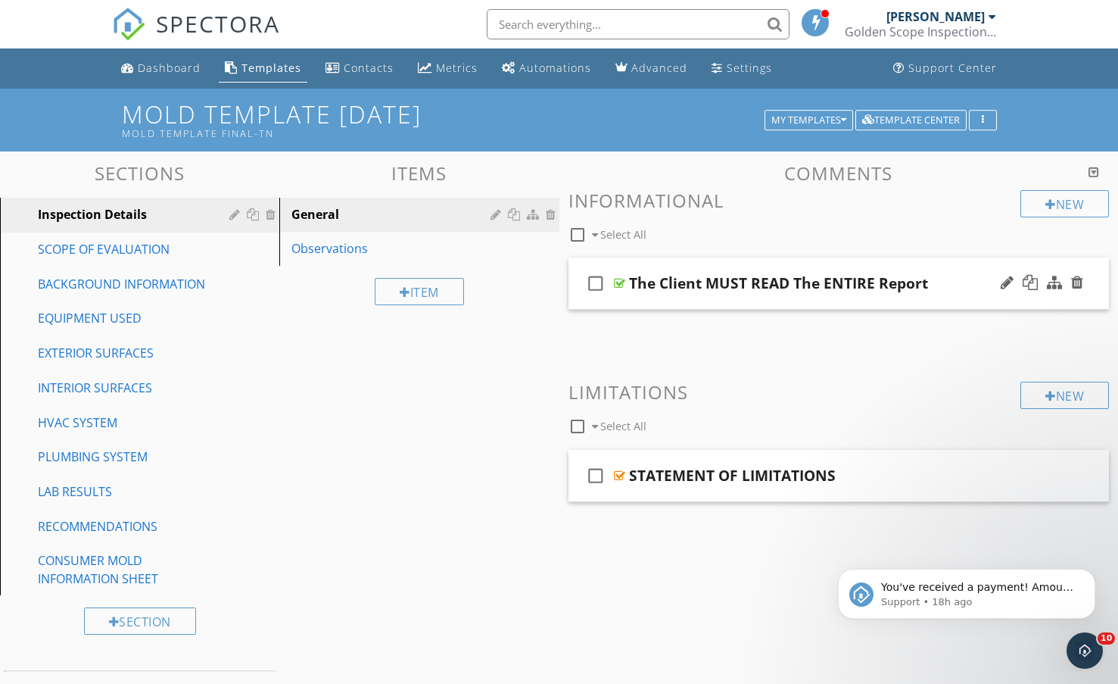
click at [905, 270] on div "check_box_outline_blank The Client MUST READ The ENTIRE Report" at bounding box center [839, 283] width 541 height 52
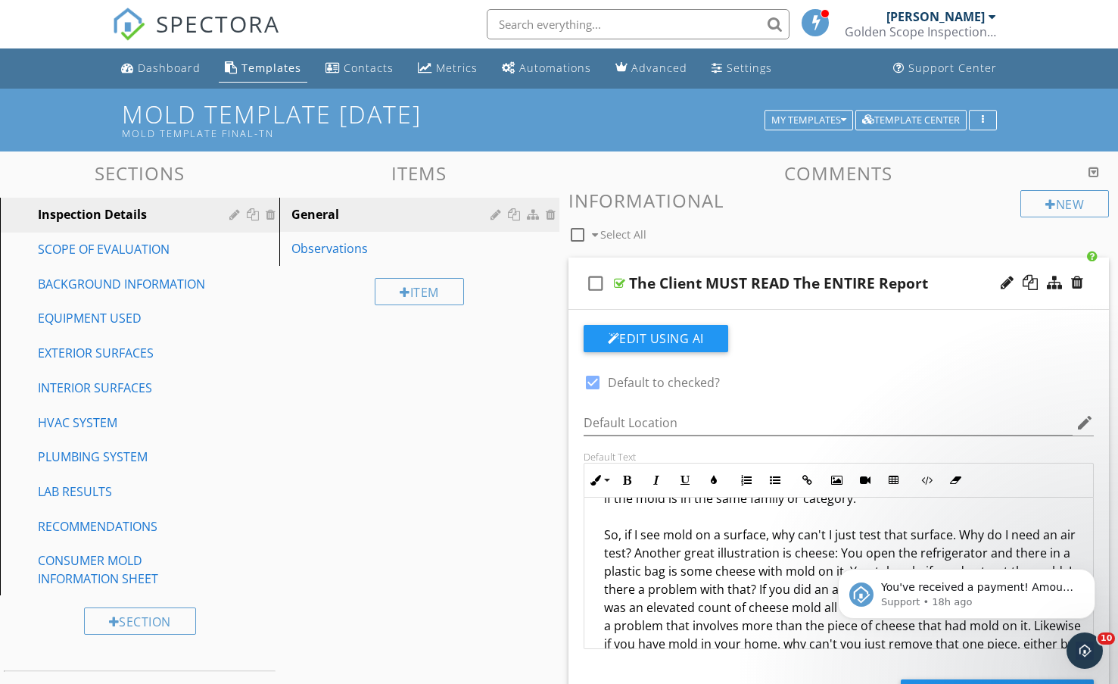
scroll to position [1335, 0]
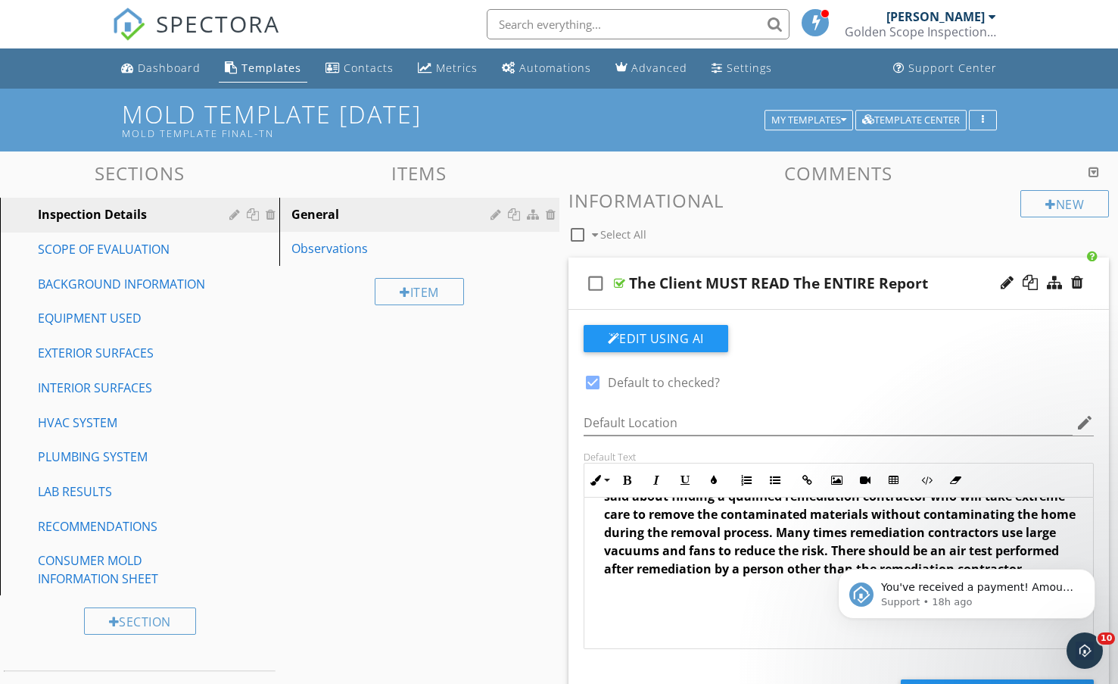
click at [941, 276] on div "The Client MUST READ The ENTIRE Report" at bounding box center [820, 283] width 383 height 18
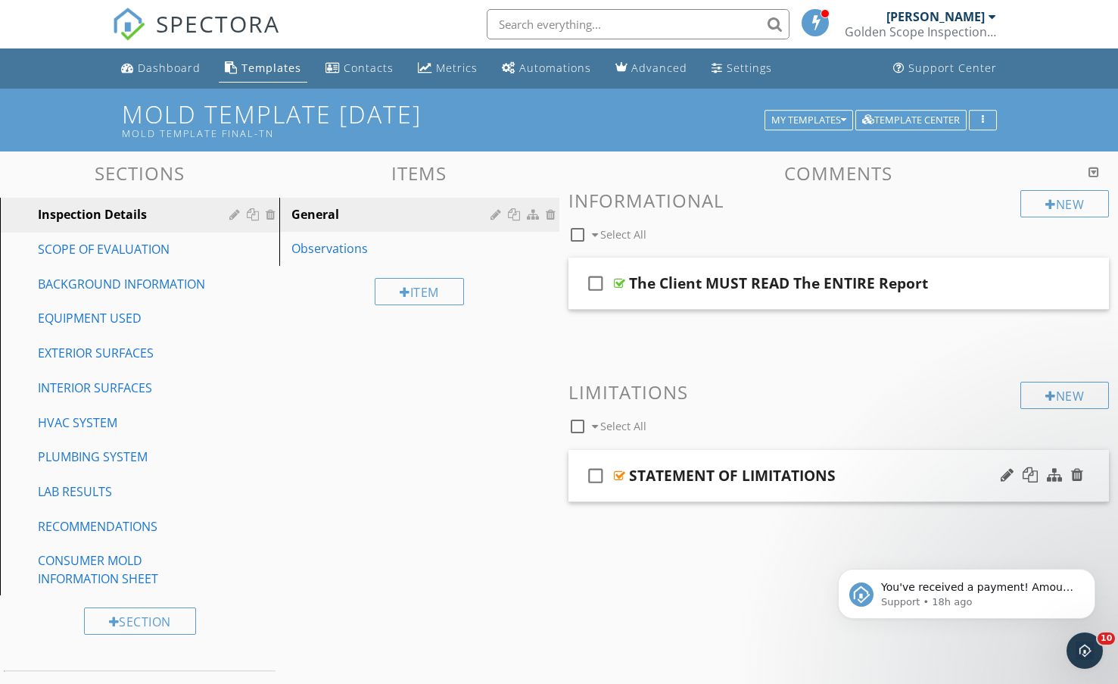
click at [903, 474] on div "STATEMENT OF LIMITATIONS" at bounding box center [820, 475] width 383 height 18
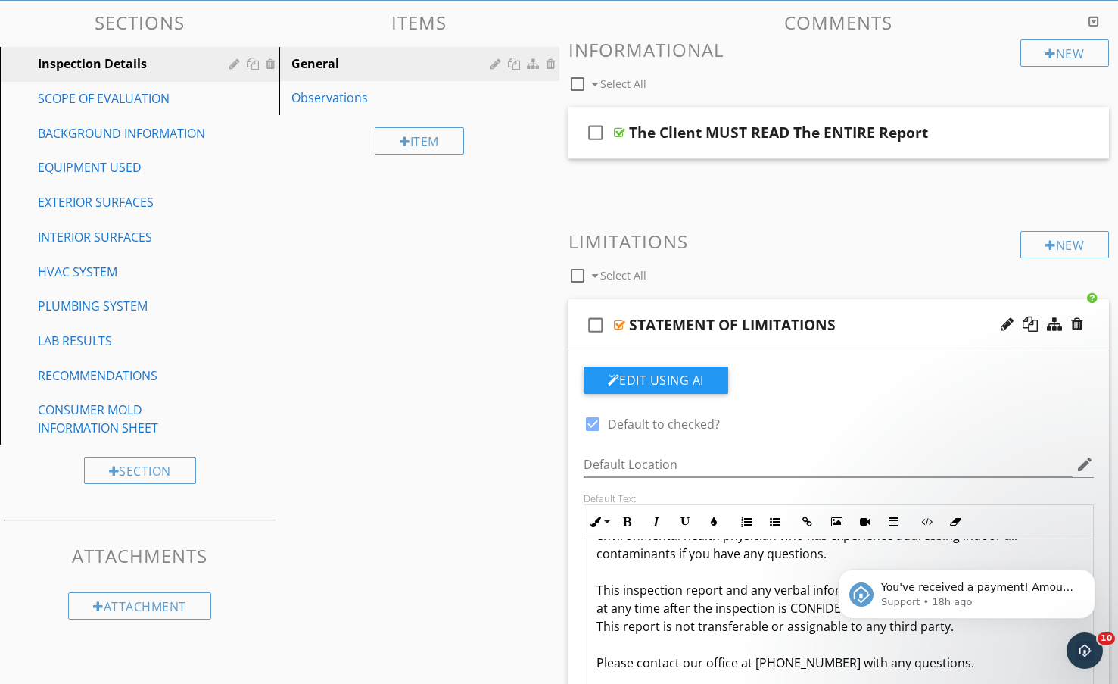
scroll to position [151, 0]
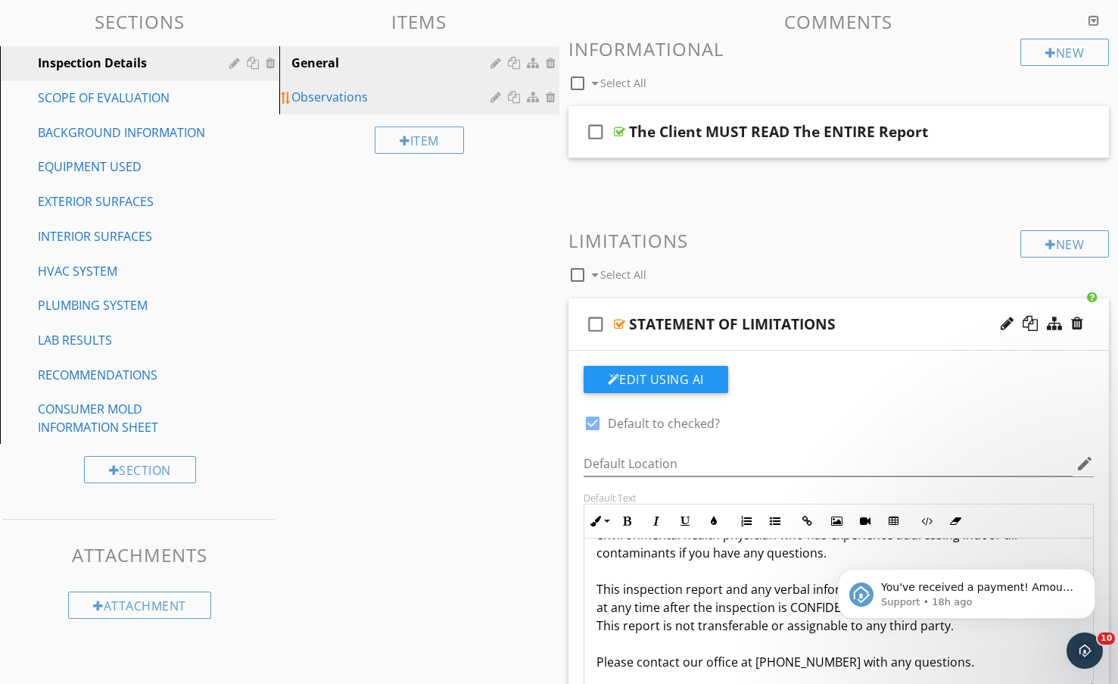
click at [324, 96] on div "Observations" at bounding box center [392, 97] width 203 height 18
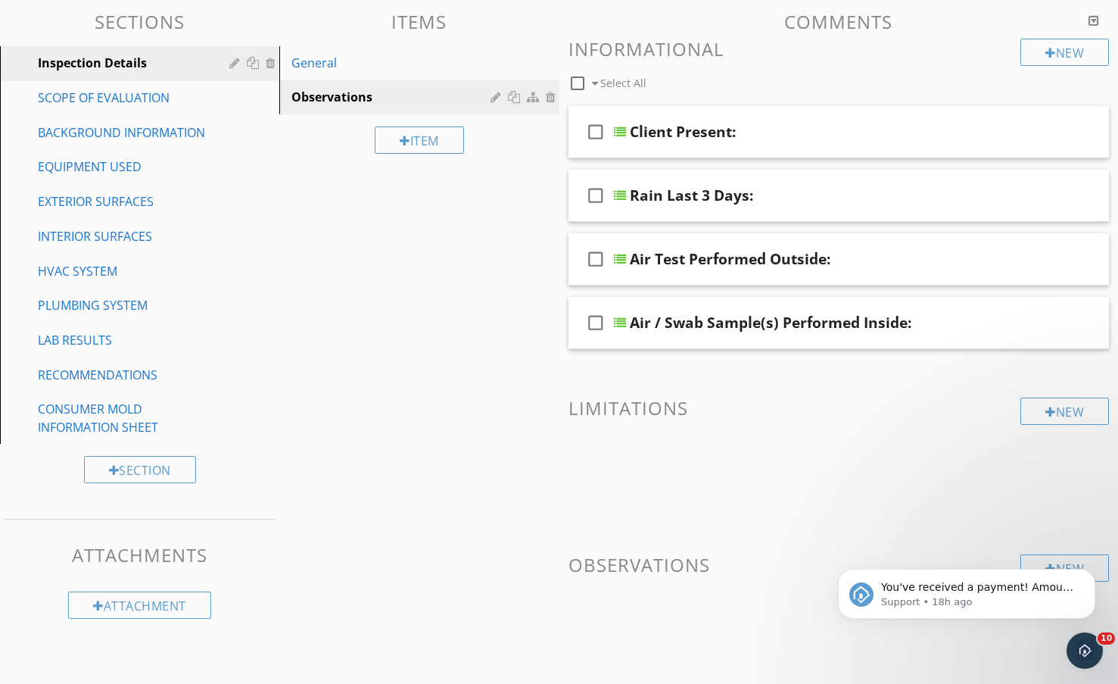
scroll to position [76, 0]
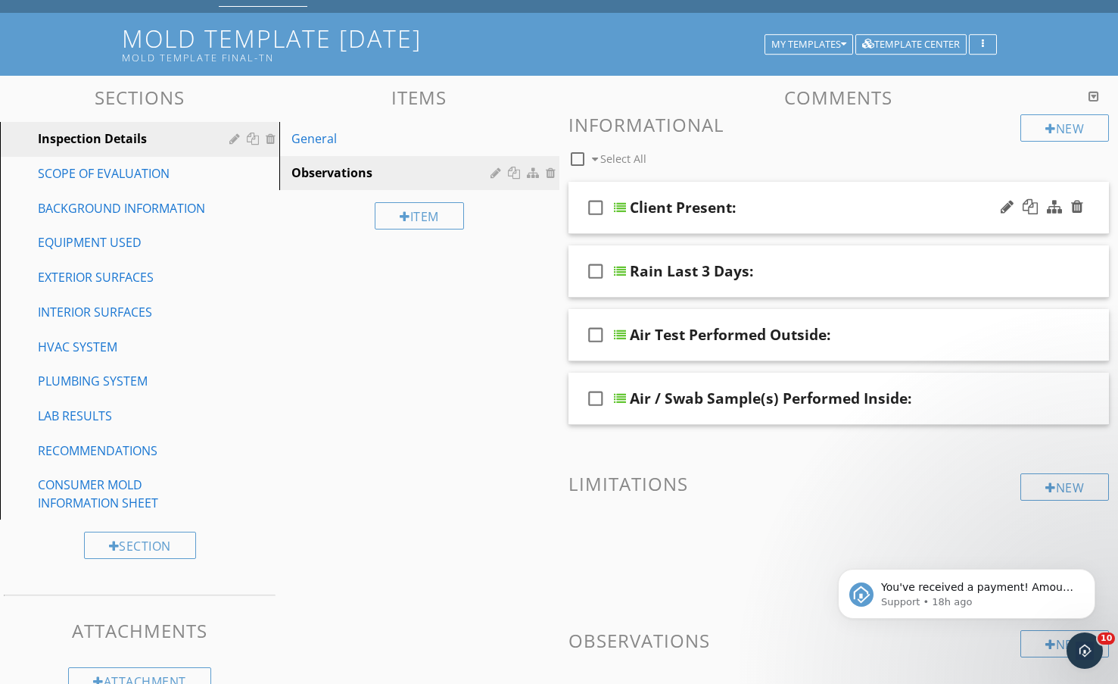
click at [914, 211] on div "Client Present:" at bounding box center [821, 207] width 383 height 18
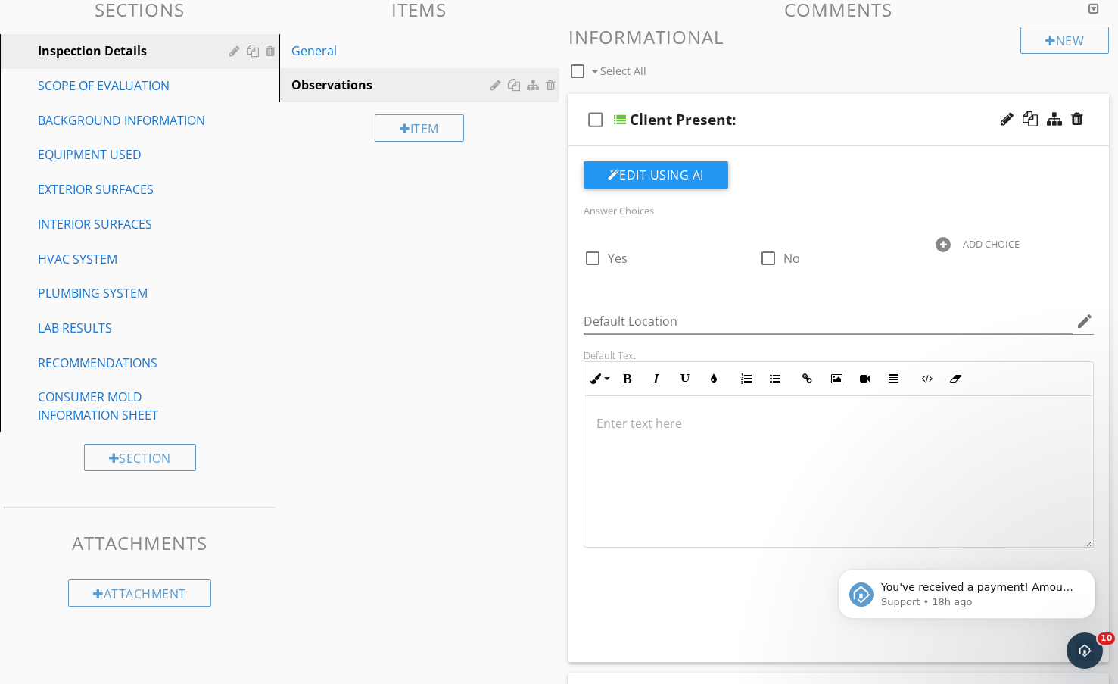
scroll to position [151, 0]
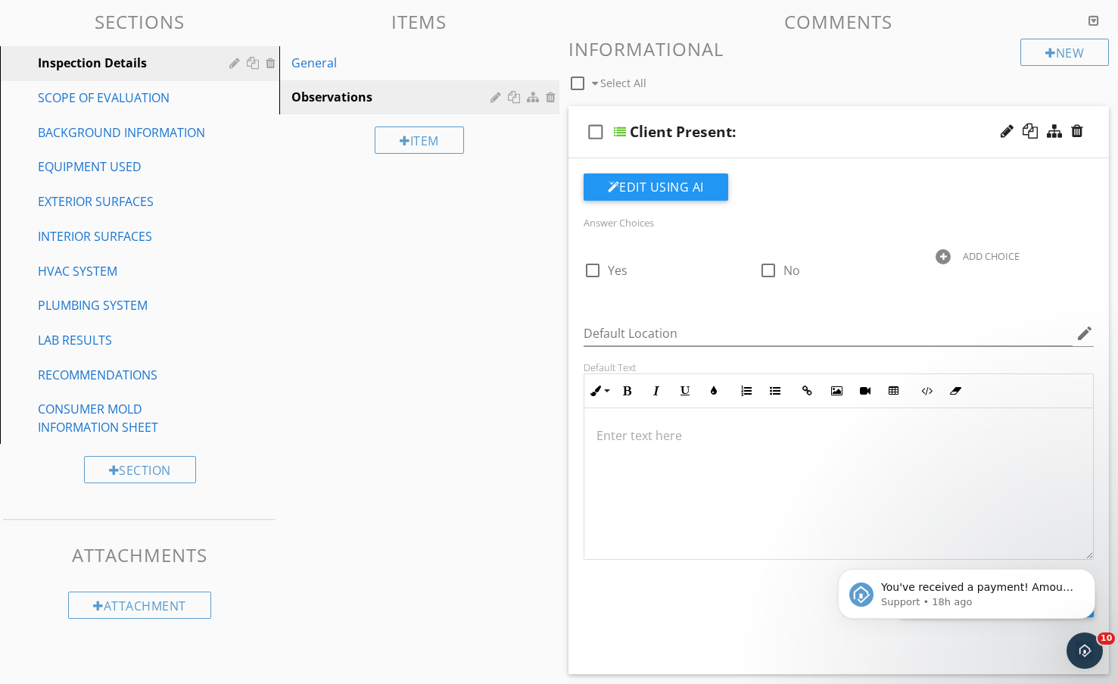
click at [942, 257] on div at bounding box center [943, 256] width 15 height 15
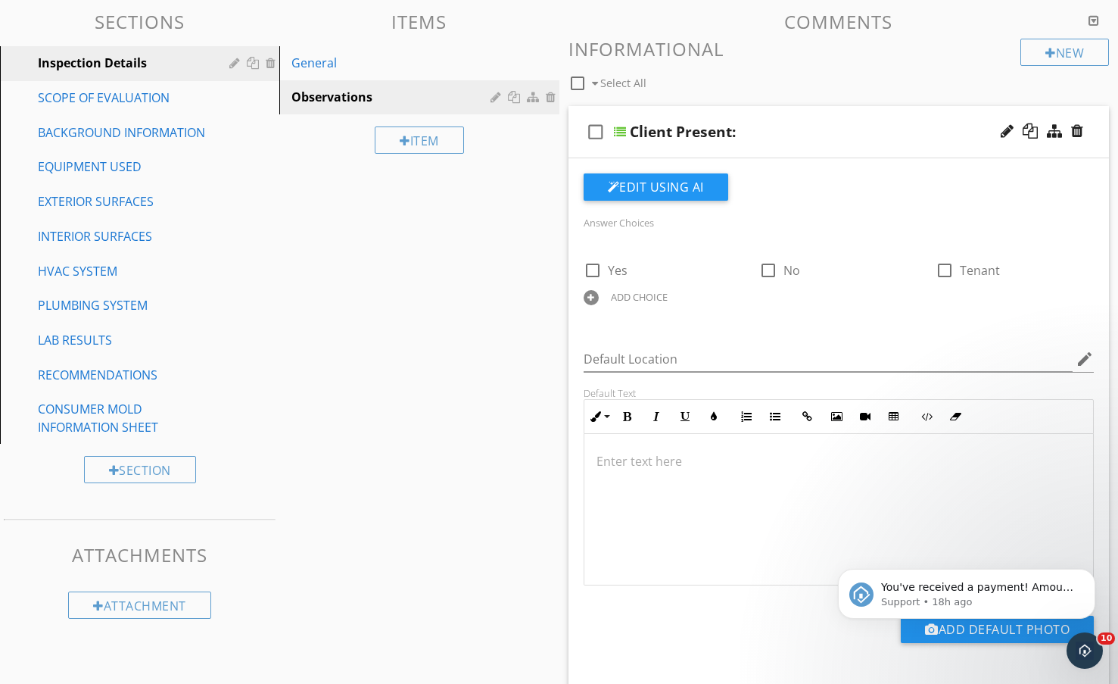
click at [600, 300] on div "ADD CHOICE" at bounding box center [663, 296] width 158 height 18
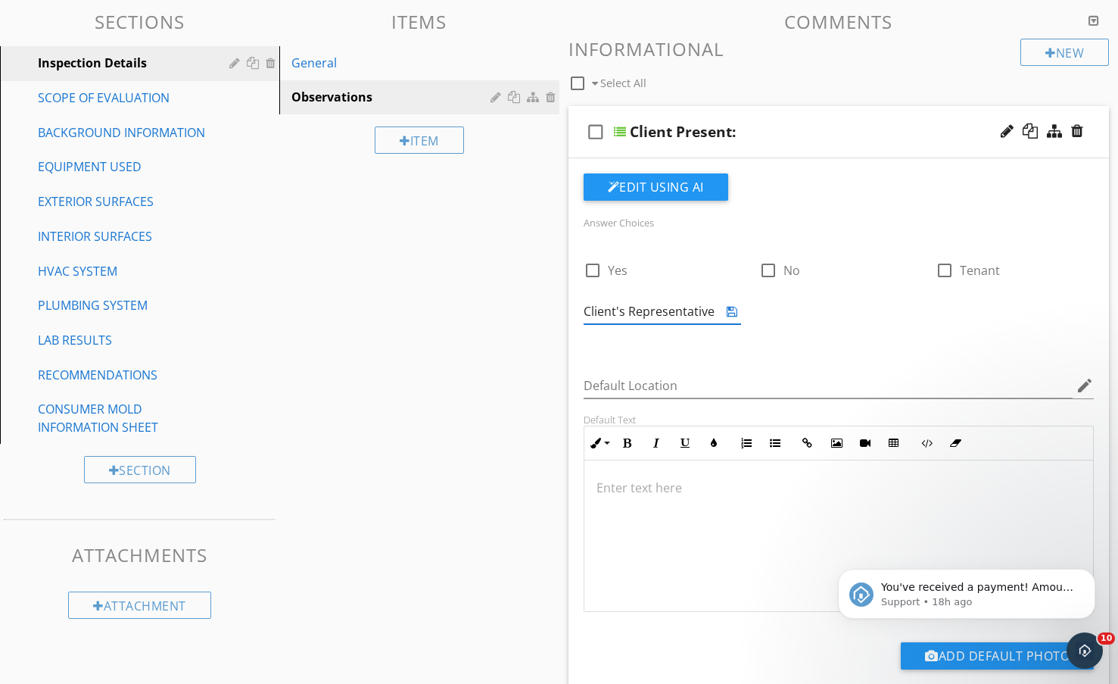
type input "Client's Representative"
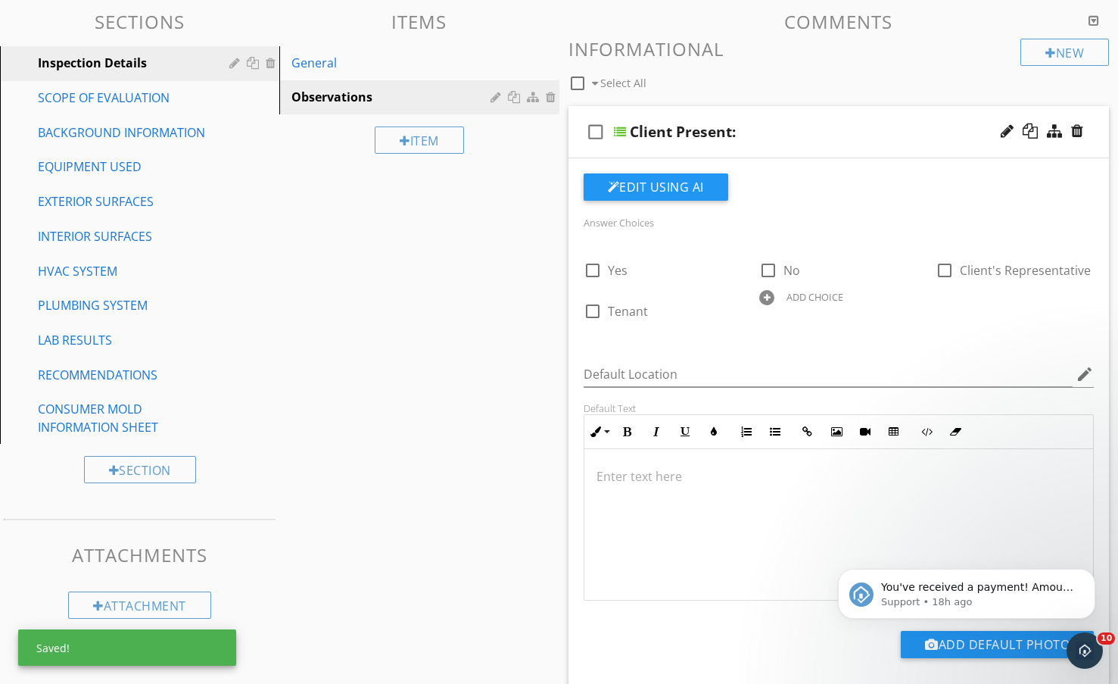
click at [488, 328] on div "Sections Inspection Details SCOPE OF EVALUATION BACKGROUND INFORMATION EQUIPMEN…" at bounding box center [559, 633] width 1118 height 1267
click at [841, 125] on div "Client Present:" at bounding box center [821, 132] width 383 height 18
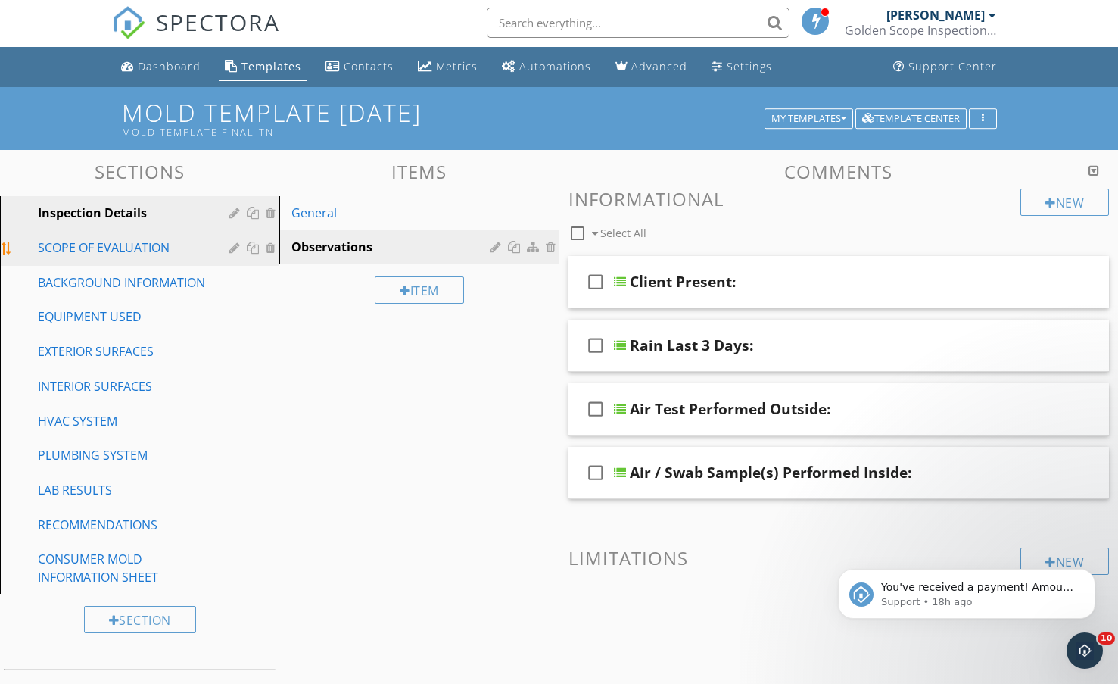
scroll to position [0, 0]
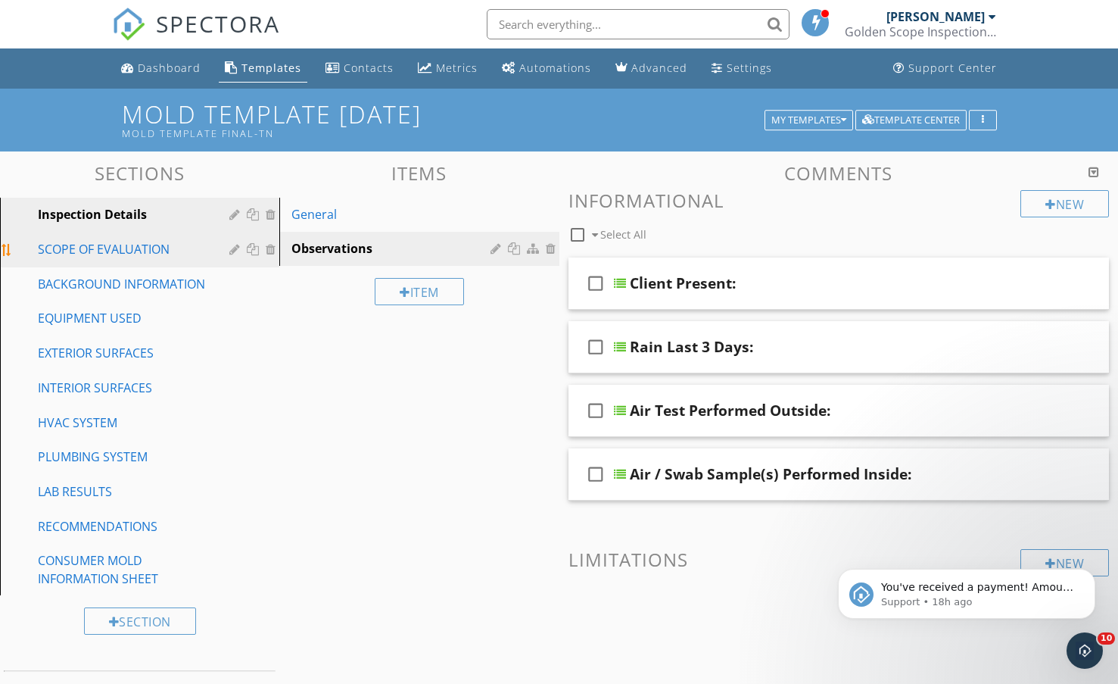
click at [132, 245] on div "SCOPE OF EVALUATION" at bounding box center [123, 249] width 170 height 18
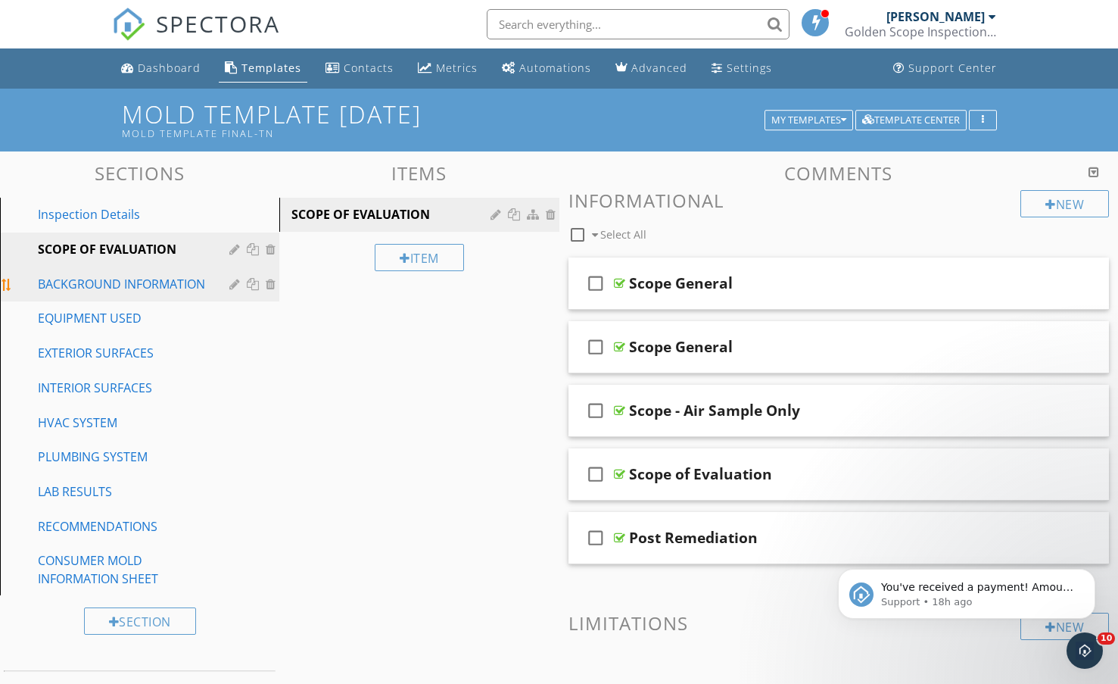
click at [91, 279] on div "BACKGROUND INFORMATION" at bounding box center [123, 284] width 170 height 18
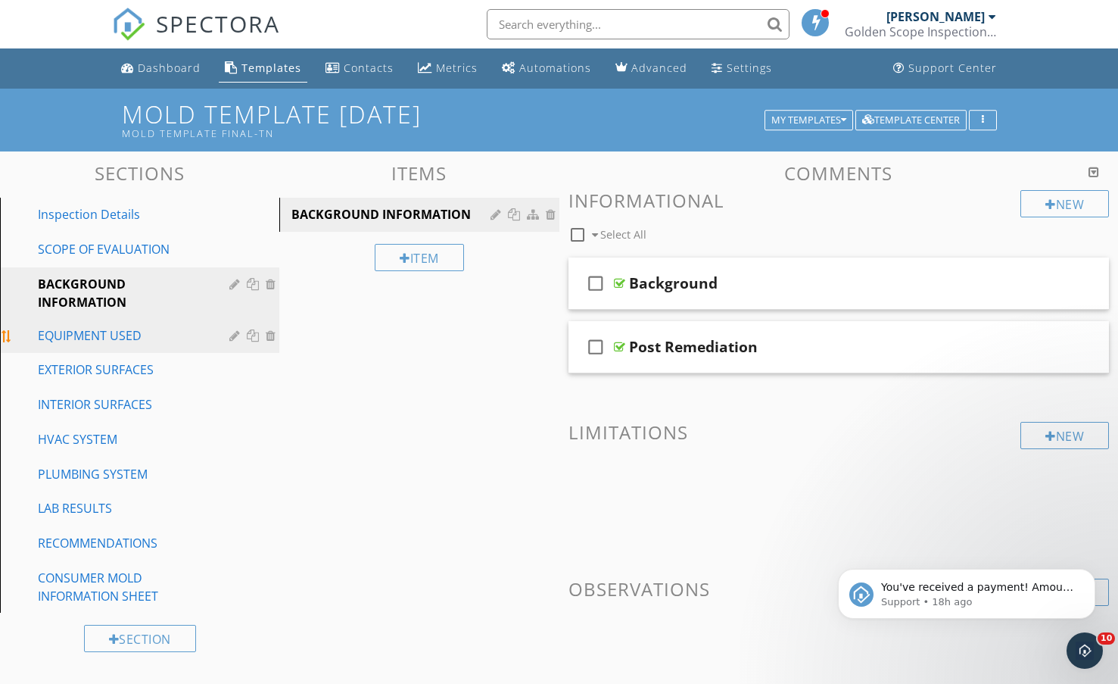
click at [101, 326] on div "EQUIPMENT USED" at bounding box center [123, 335] width 170 height 18
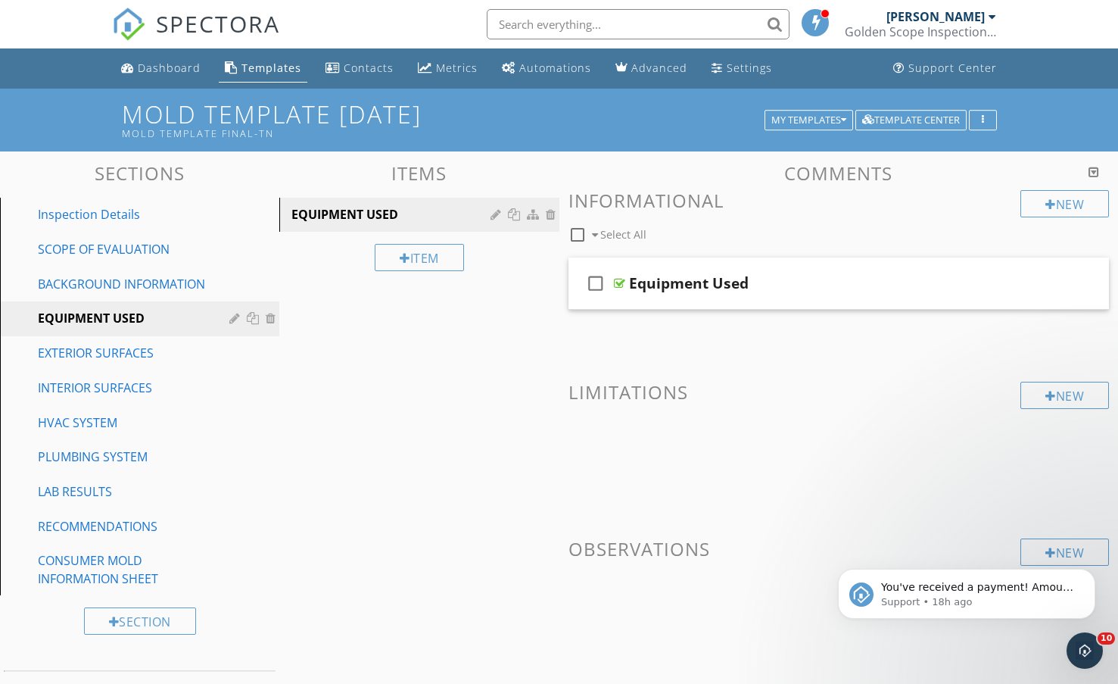
click at [369, 318] on div "Sections Inspection Details SCOPE OF EVALUATION BACKGROUND INFORMATION EQUIPMEN…" at bounding box center [559, 466] width 1118 height 630
click at [77, 348] on div "EXTERIOR SURFACES" at bounding box center [123, 353] width 170 height 18
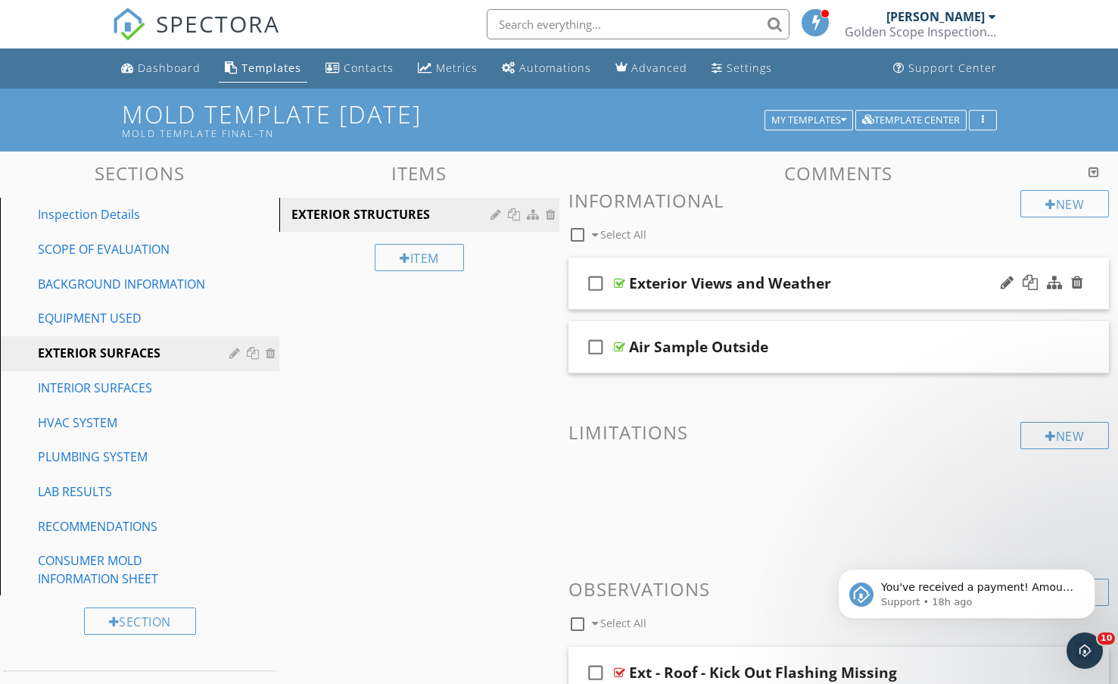
click at [859, 277] on div "Exterior Views and Weather" at bounding box center [820, 283] width 383 height 18
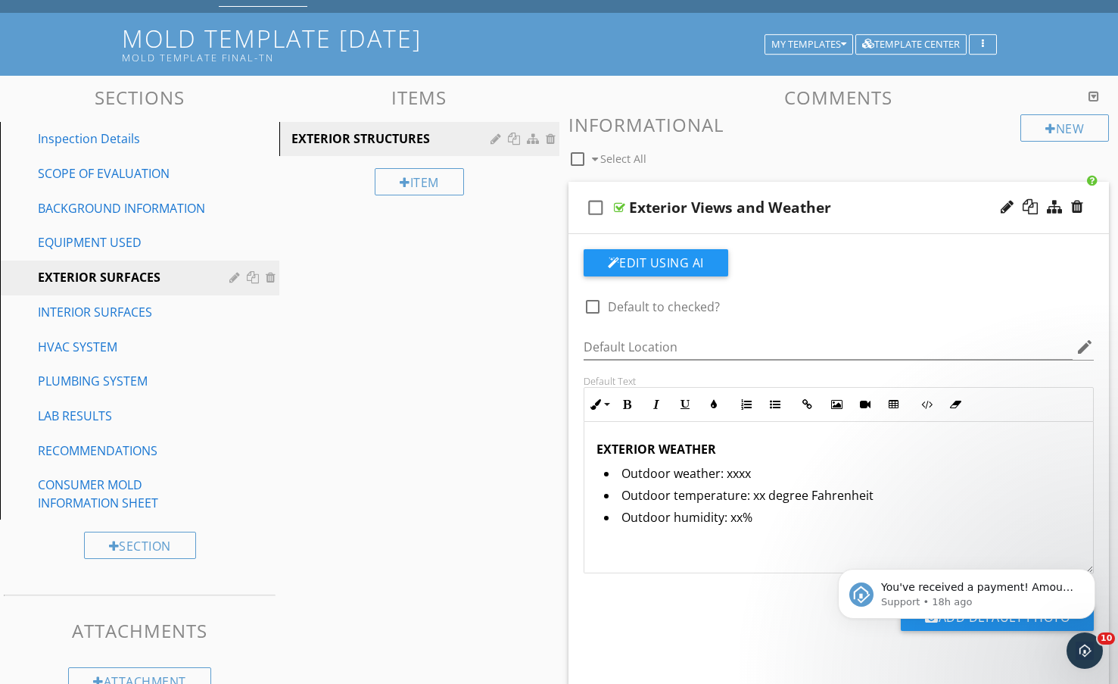
click at [880, 200] on div "Exterior Views and Weather" at bounding box center [820, 207] width 383 height 18
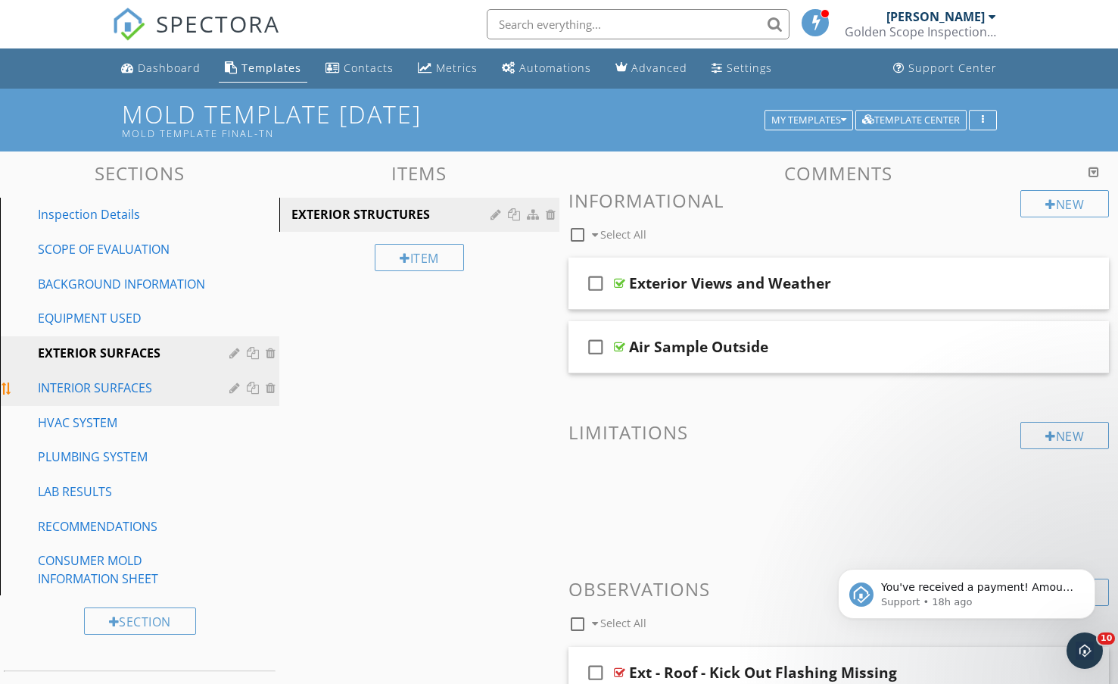
click at [93, 379] on div "INTERIOR SURFACES" at bounding box center [123, 388] width 170 height 18
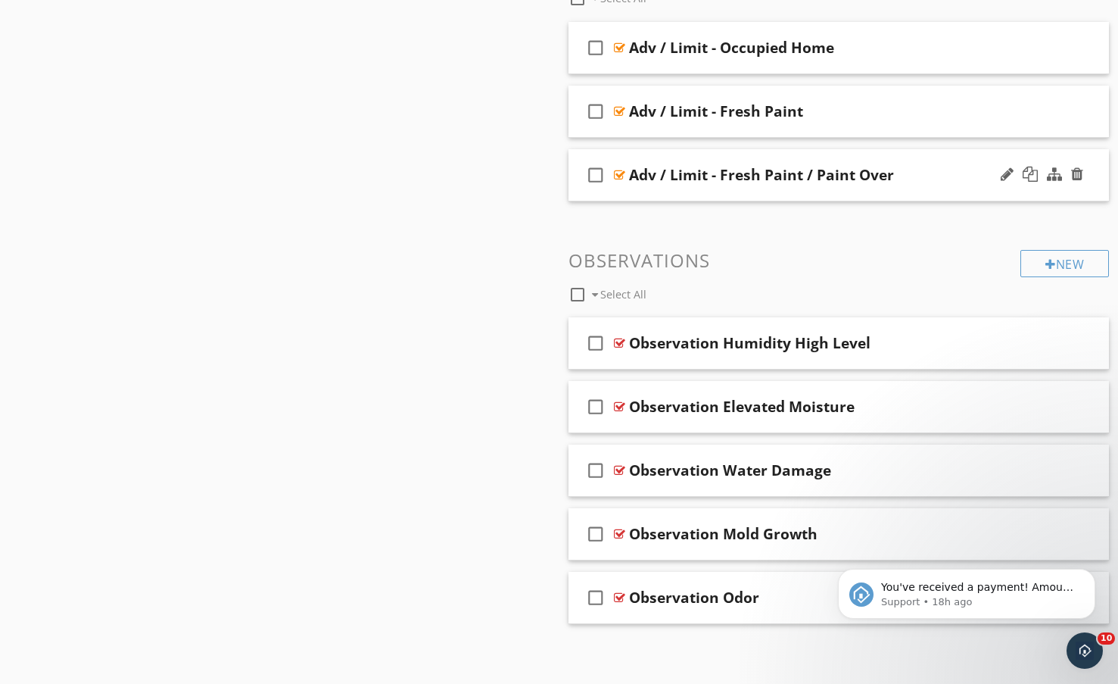
scroll to position [1807, 0]
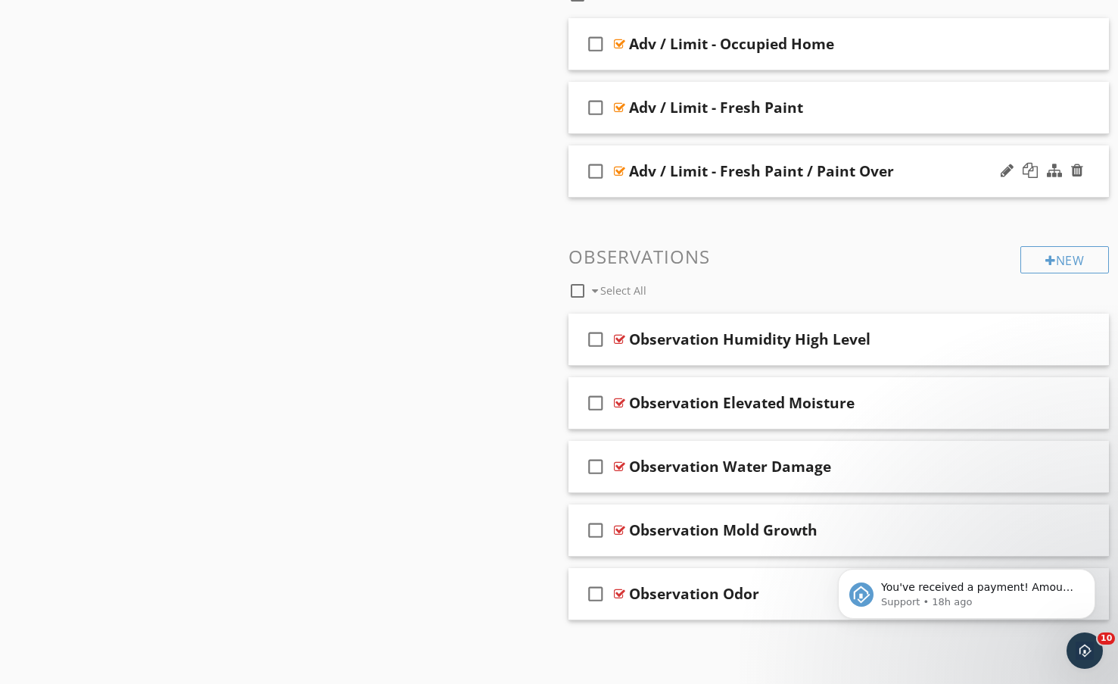
click at [947, 165] on div "Adv / Limit - Fresh Paint / Paint Over" at bounding box center [820, 171] width 383 height 18
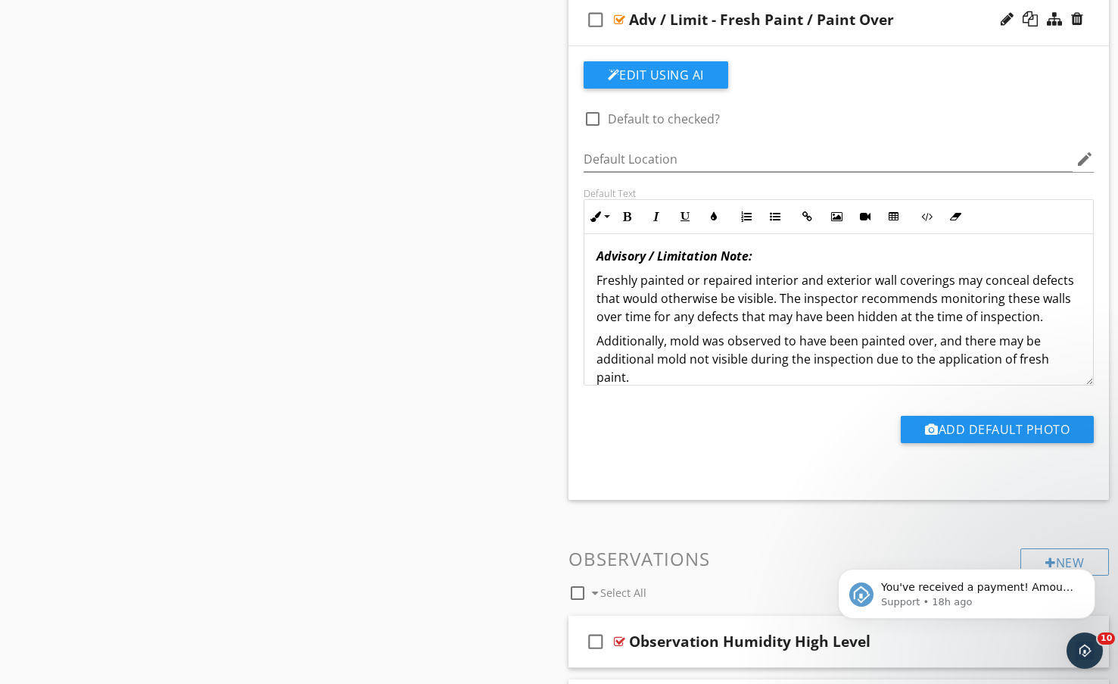
scroll to position [0, 0]
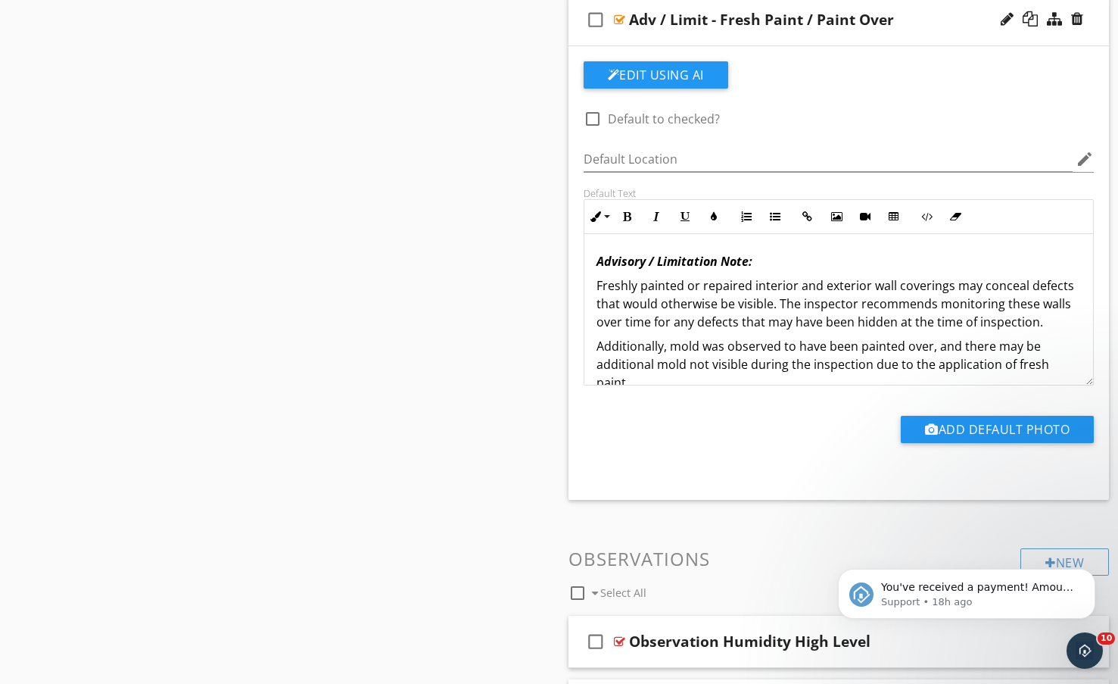
click at [927, 25] on div "Adv / Limit - Fresh Paint / Paint Over" at bounding box center [820, 20] width 383 height 18
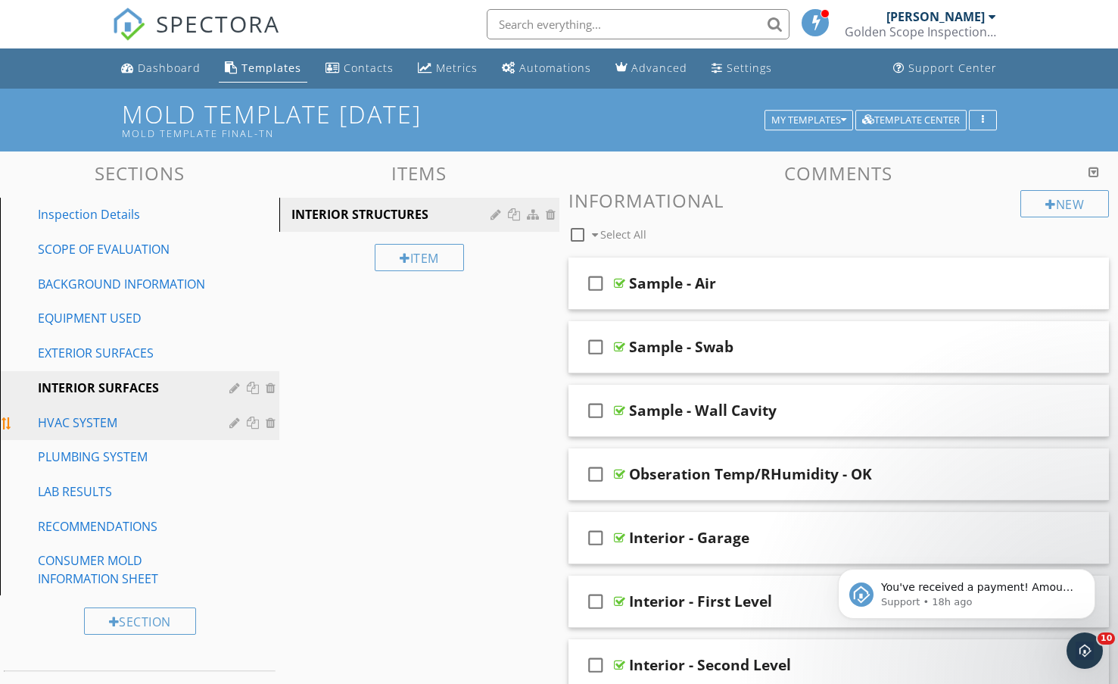
click at [65, 416] on div "HVAC SYSTEM" at bounding box center [123, 422] width 170 height 18
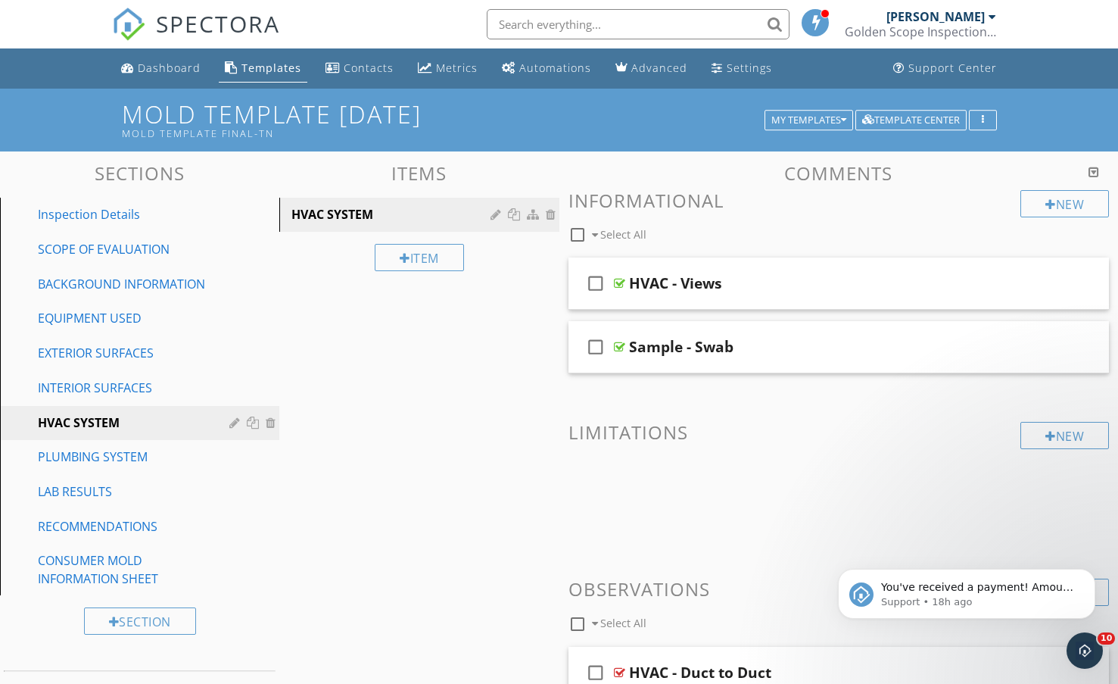
click at [531, 407] on div "Sections Inspection Details SCOPE OF EVALUATION BACKGROUND INFORMATION EQUIPMEN…" at bounding box center [559, 608] width 1118 height 914
click at [360, 453] on div "Sections Inspection Details SCOPE OF EVALUATION BACKGROUND INFORMATION EQUIPMEN…" at bounding box center [559, 608] width 1118 height 914
click at [131, 379] on div "INTERIOR SURFACES" at bounding box center [123, 388] width 170 height 18
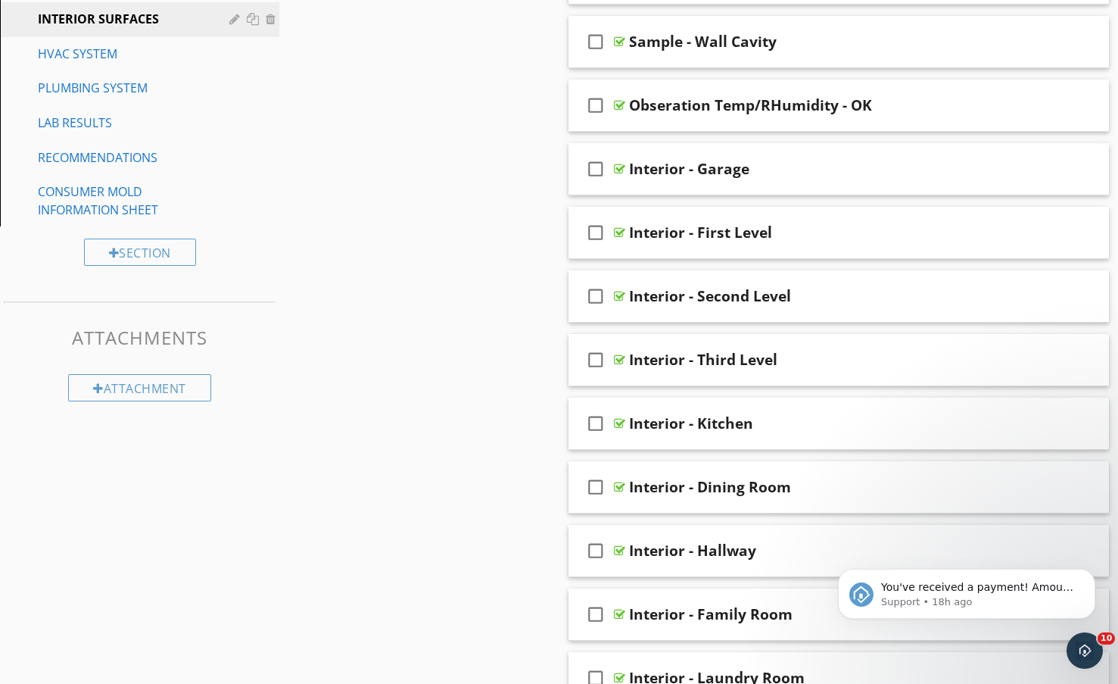
scroll to position [66, 0]
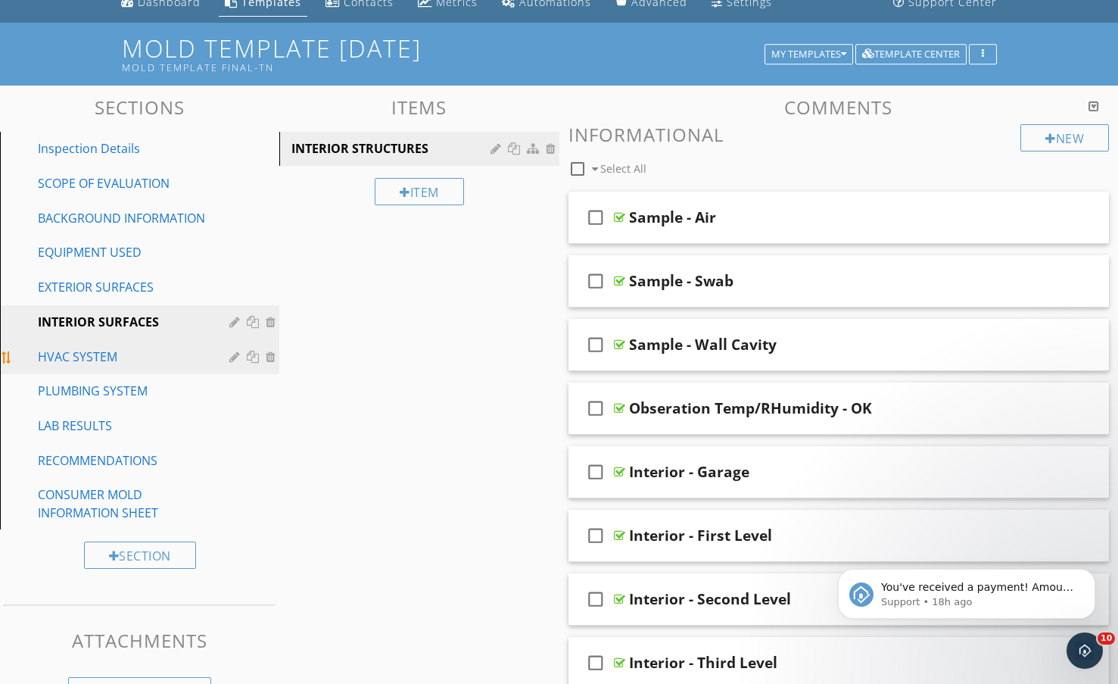
click at [80, 353] on div "HVAC SYSTEM" at bounding box center [123, 356] width 170 height 18
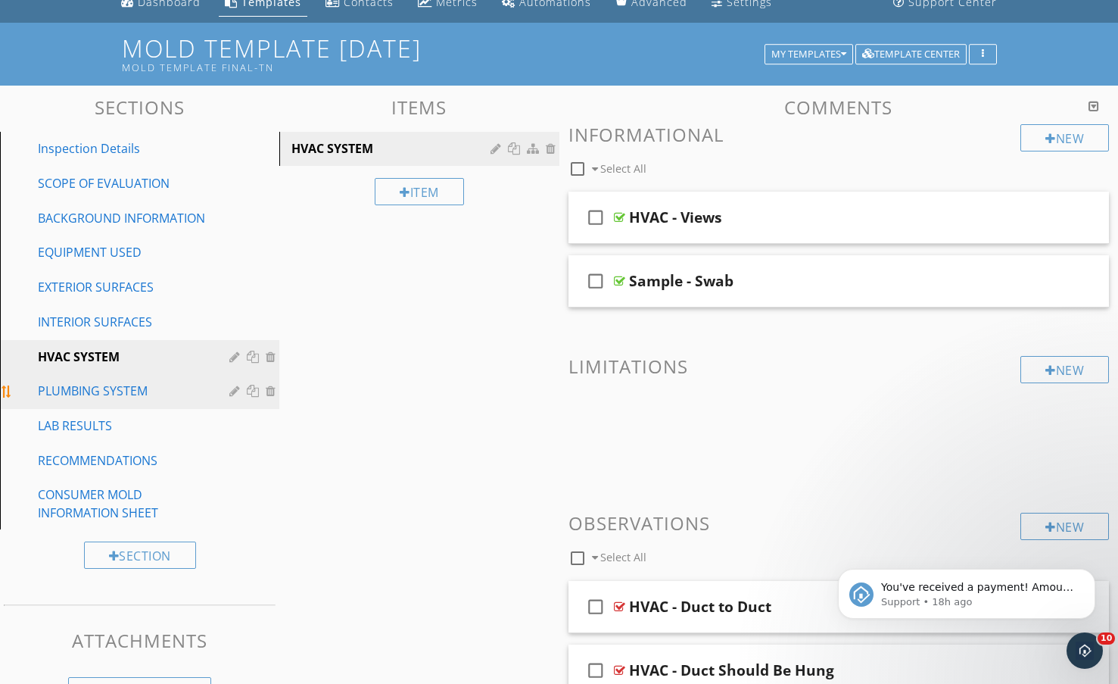
click at [64, 391] on div "PLUMBING SYSTEM" at bounding box center [123, 391] width 170 height 18
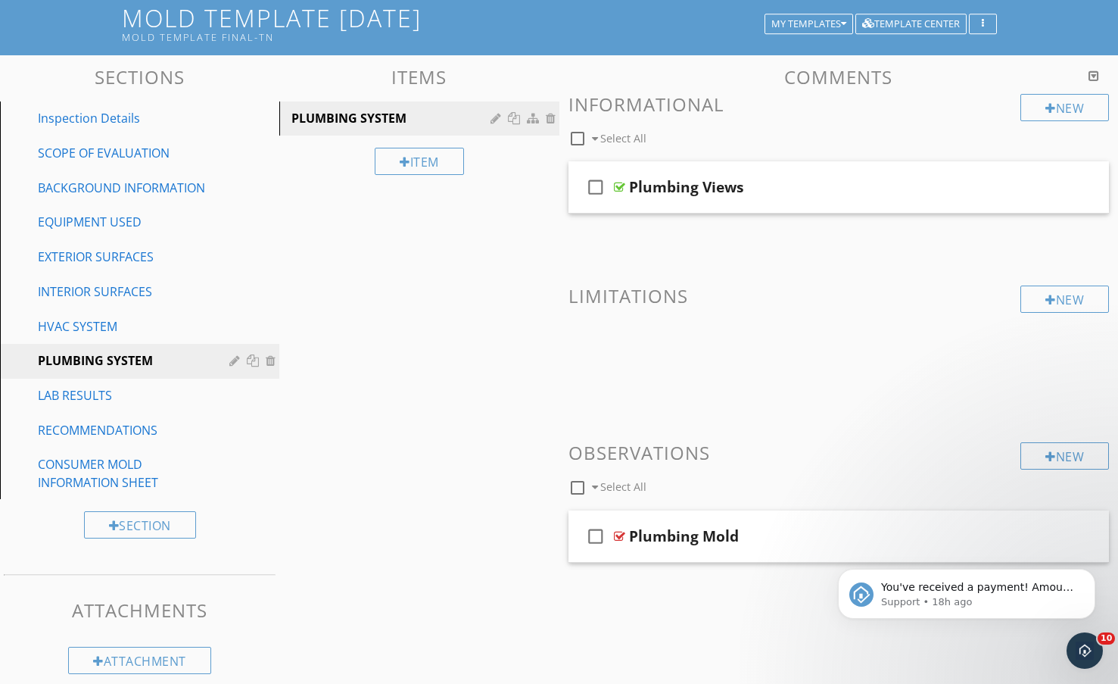
scroll to position [113, 0]
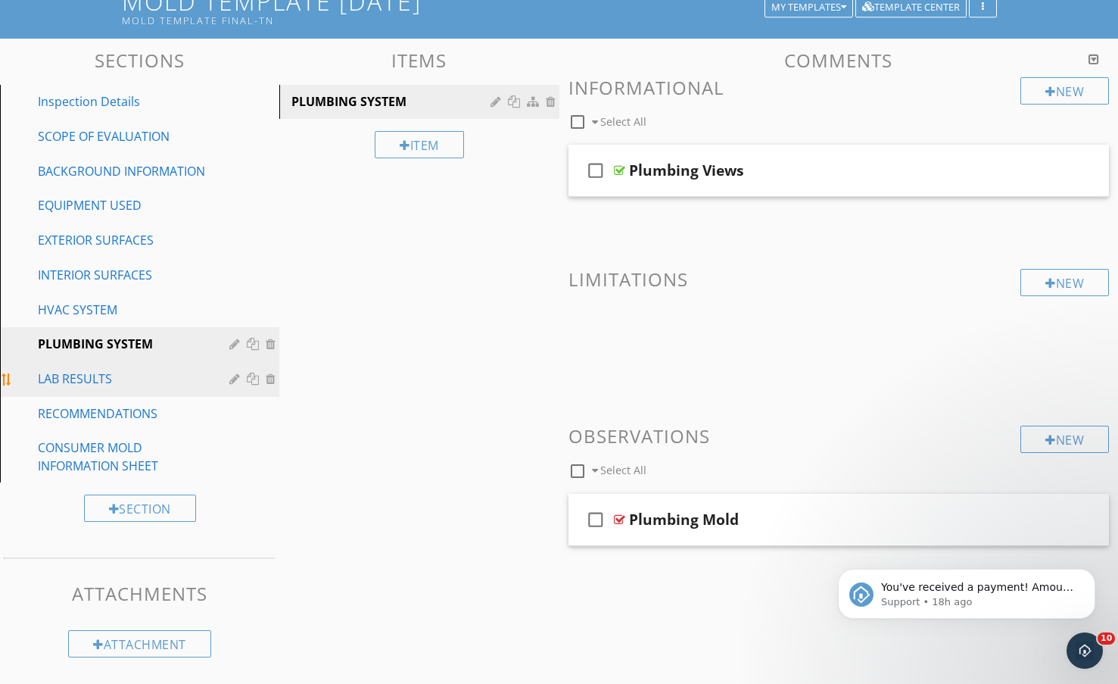
click at [100, 389] on link "LAB RESULTS" at bounding box center [142, 379] width 275 height 35
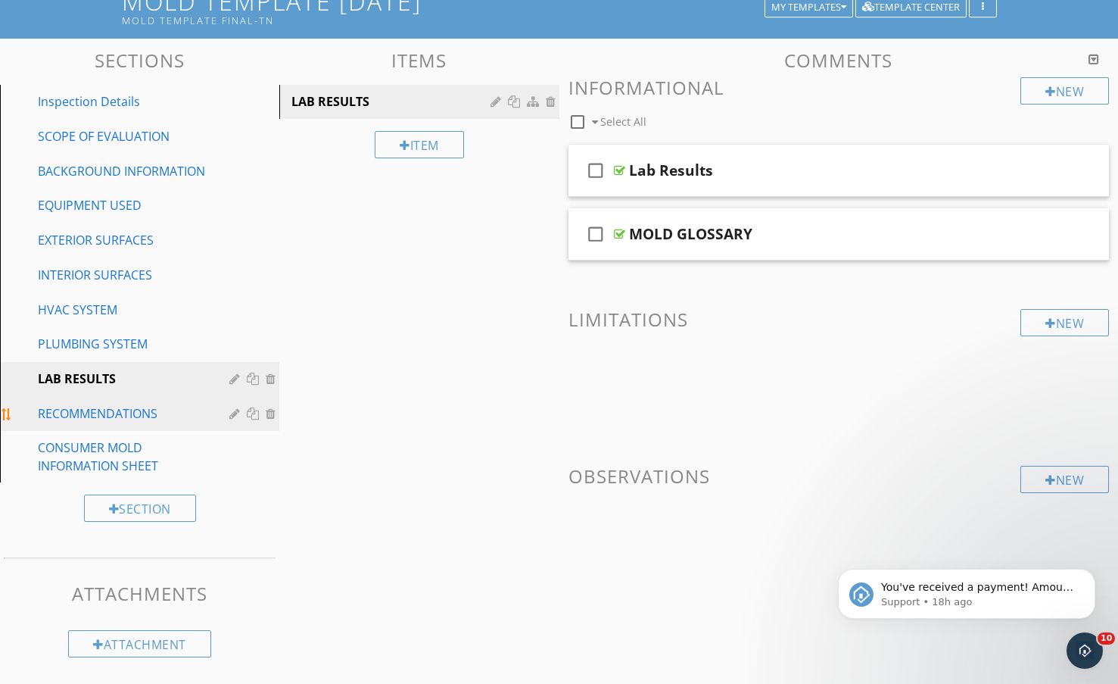
click at [64, 404] on div "RECOMMENDATIONS" at bounding box center [123, 413] width 170 height 18
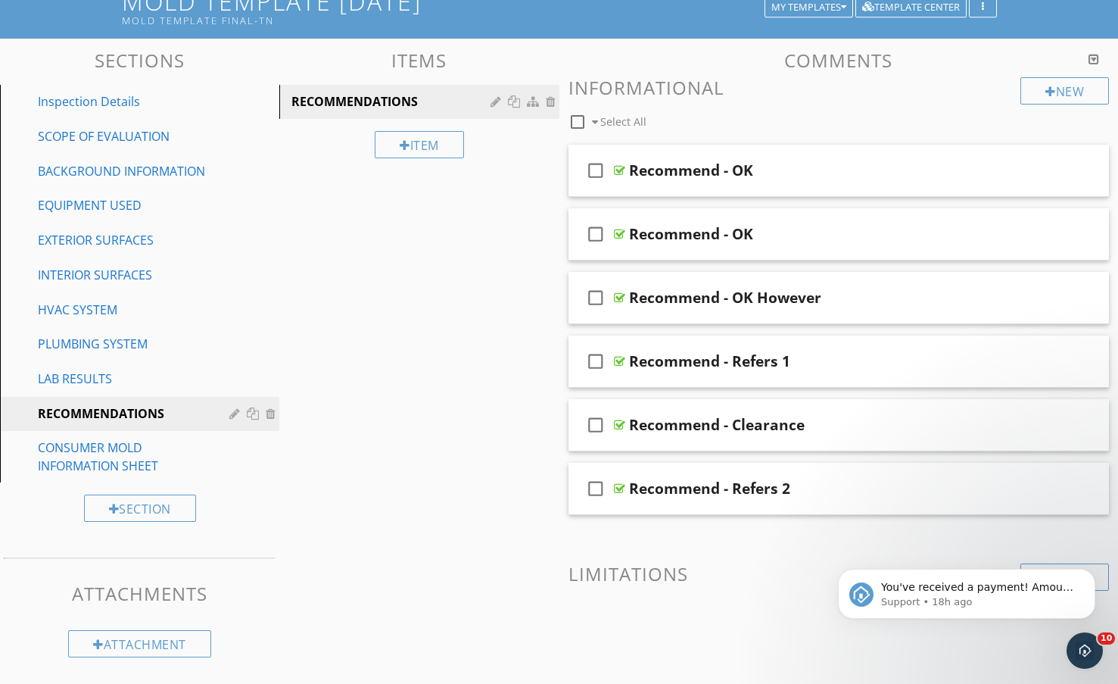
scroll to position [0, 0]
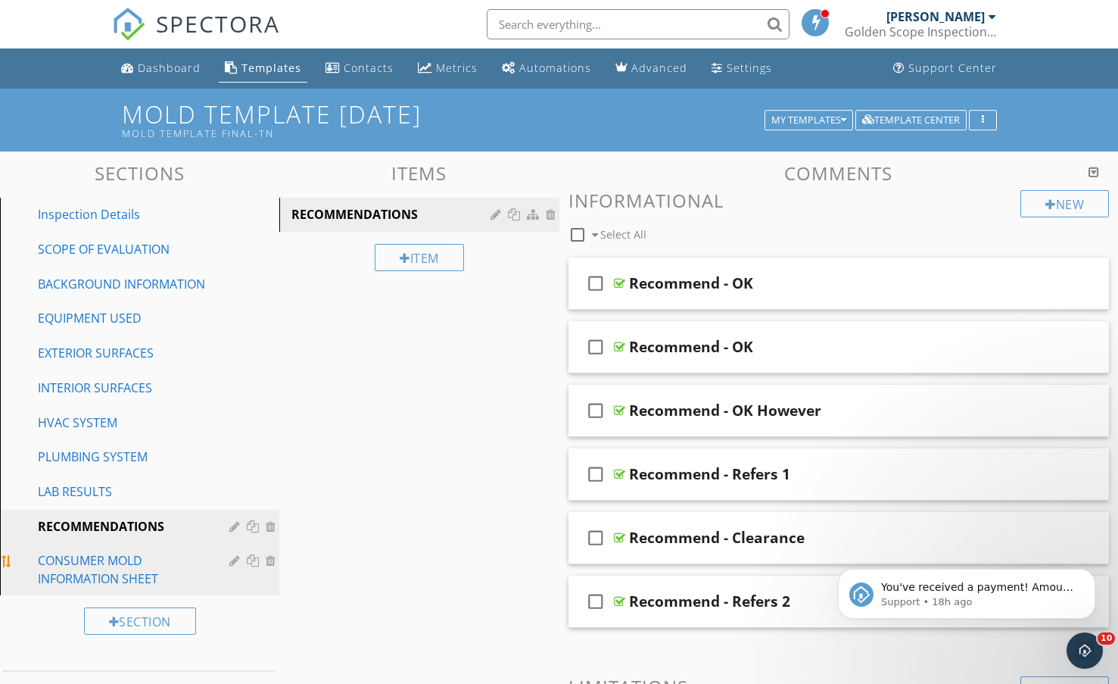
click at [75, 563] on div "CONSUMER MOLD INFORMATION SHEET" at bounding box center [123, 569] width 170 height 36
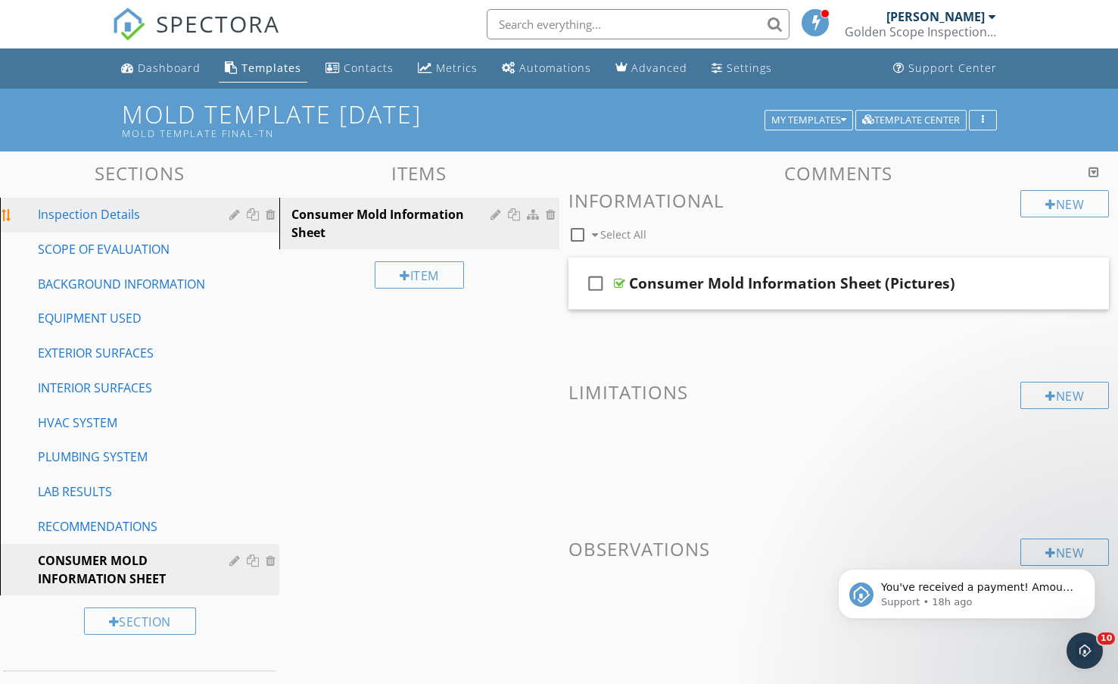
click at [104, 223] on div "Inspection Details" at bounding box center [123, 214] width 170 height 18
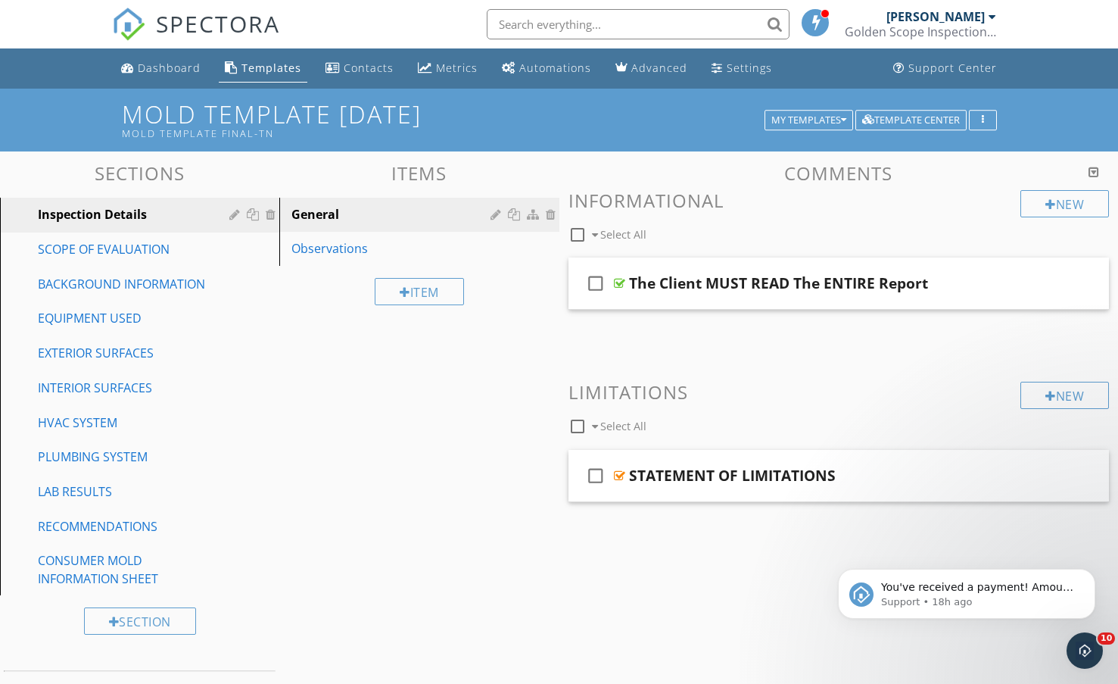
click at [410, 467] on div "Sections Inspection Details SCOPE OF EVALUATION BACKGROUND INFORMATION EQUIPMEN…" at bounding box center [559, 466] width 1118 height 630
click at [781, 121] on div "My Templates" at bounding box center [808, 120] width 75 height 11
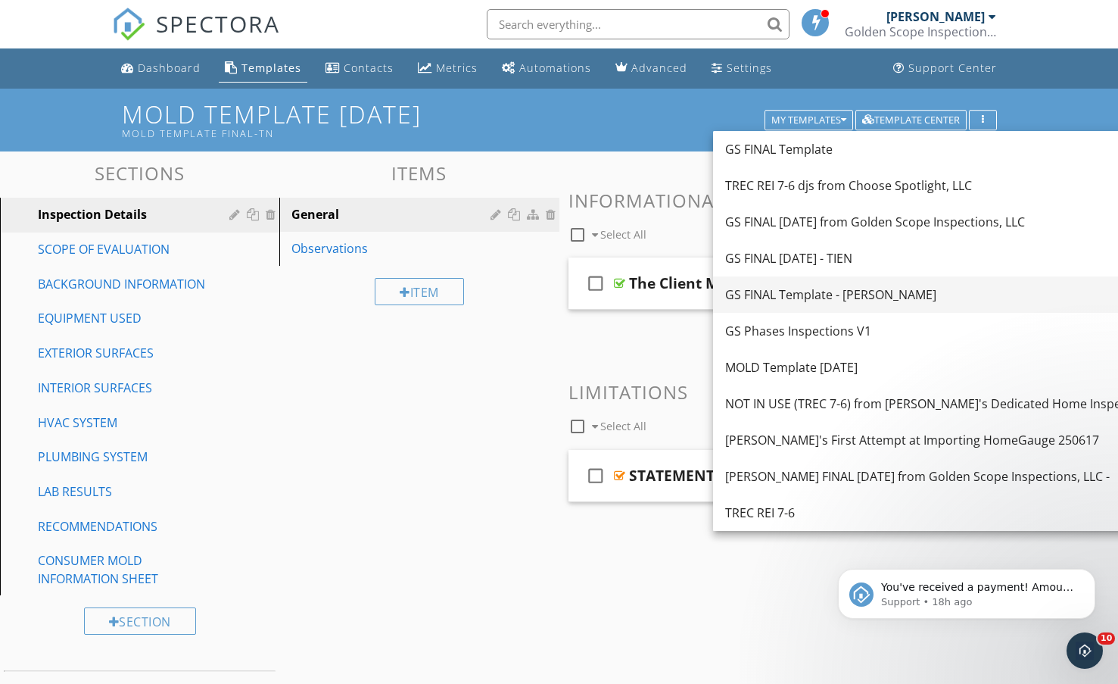
click at [808, 298] on div "GS FINAL Template - [PERSON_NAME]" at bounding box center [940, 294] width 431 height 18
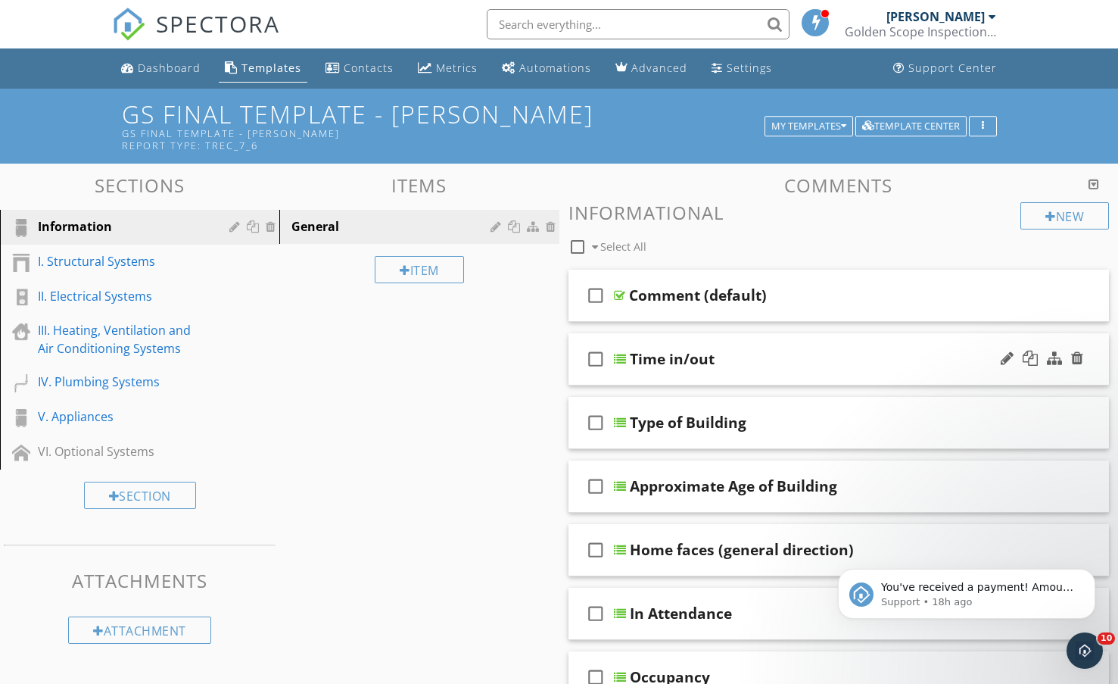
click at [803, 363] on div "Time in/out" at bounding box center [821, 359] width 383 height 18
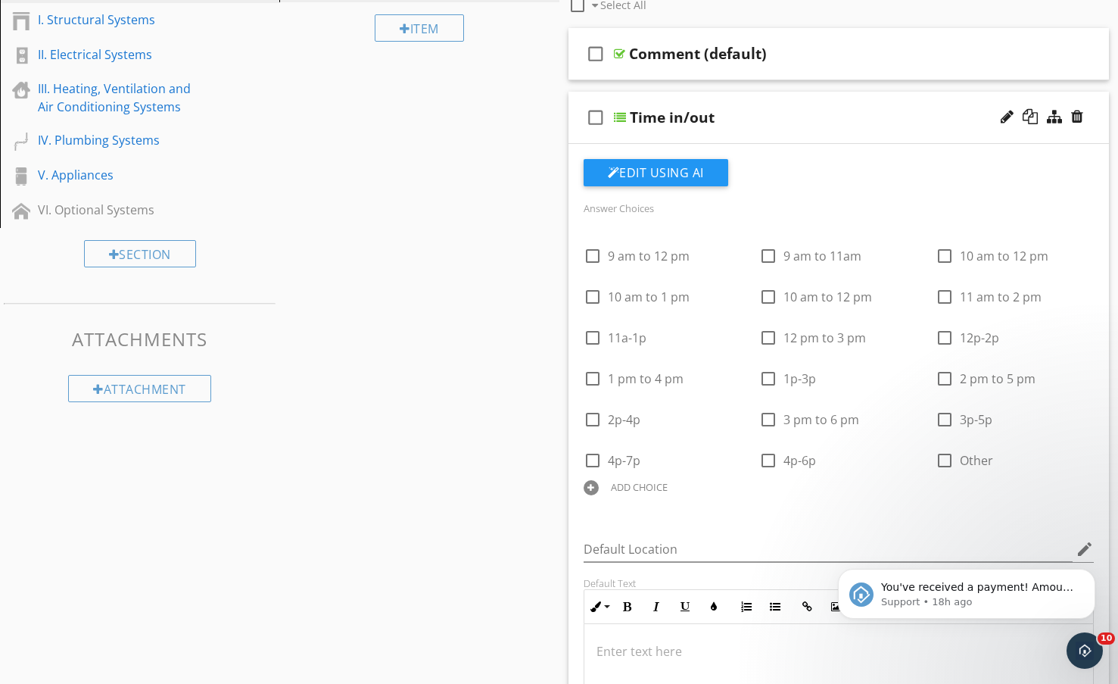
scroll to position [151, 0]
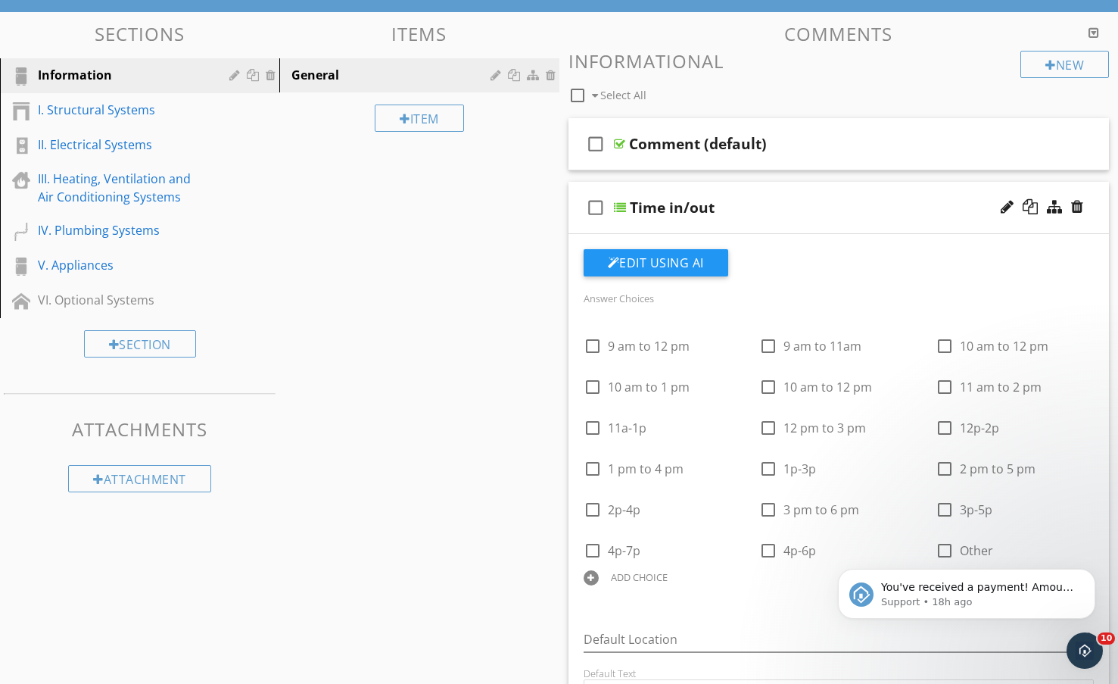
click at [804, 207] on div "Time in/out" at bounding box center [821, 207] width 383 height 18
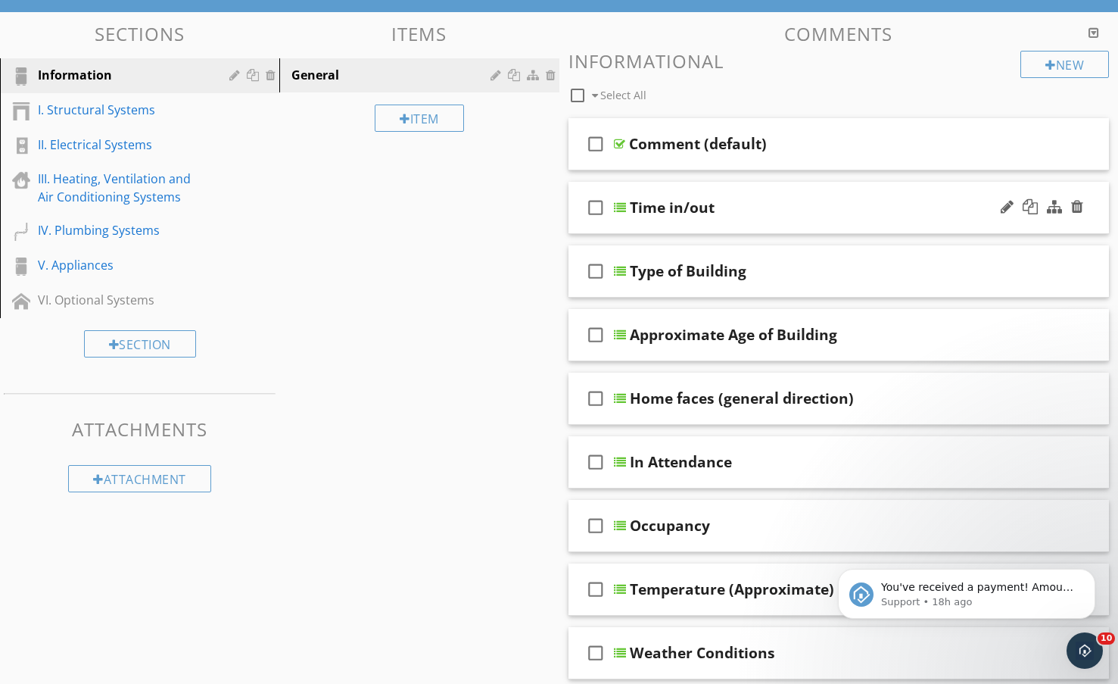
click at [804, 207] on div "Time in/out" at bounding box center [821, 207] width 383 height 18
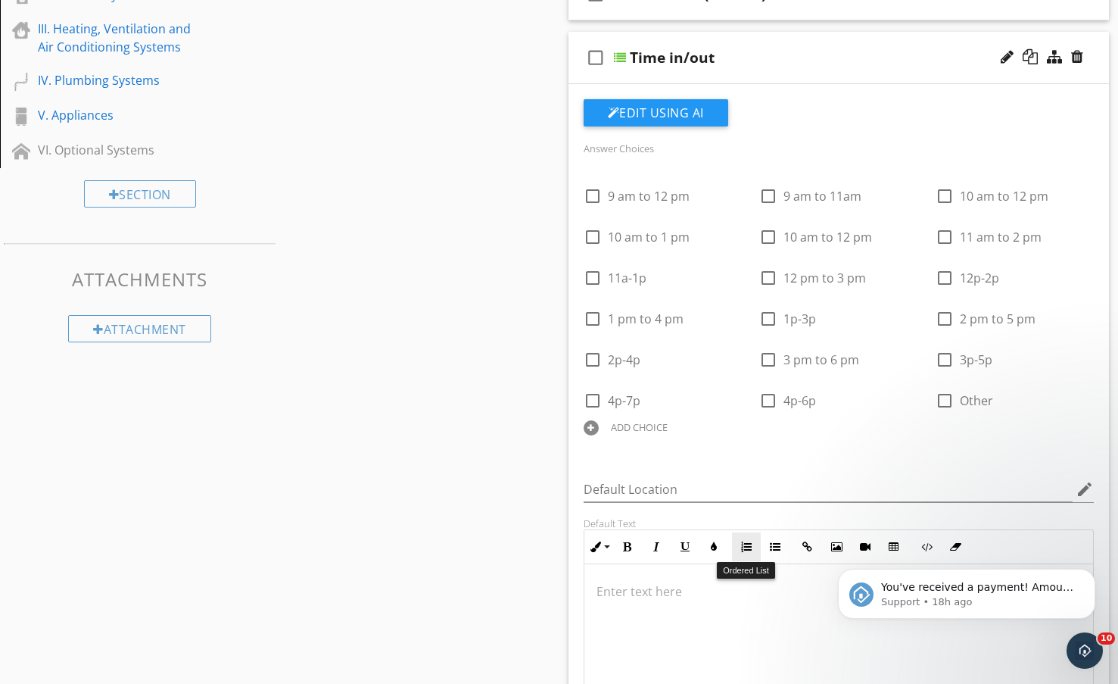
scroll to position [303, 0]
click at [587, 426] on div at bounding box center [591, 426] width 15 height 15
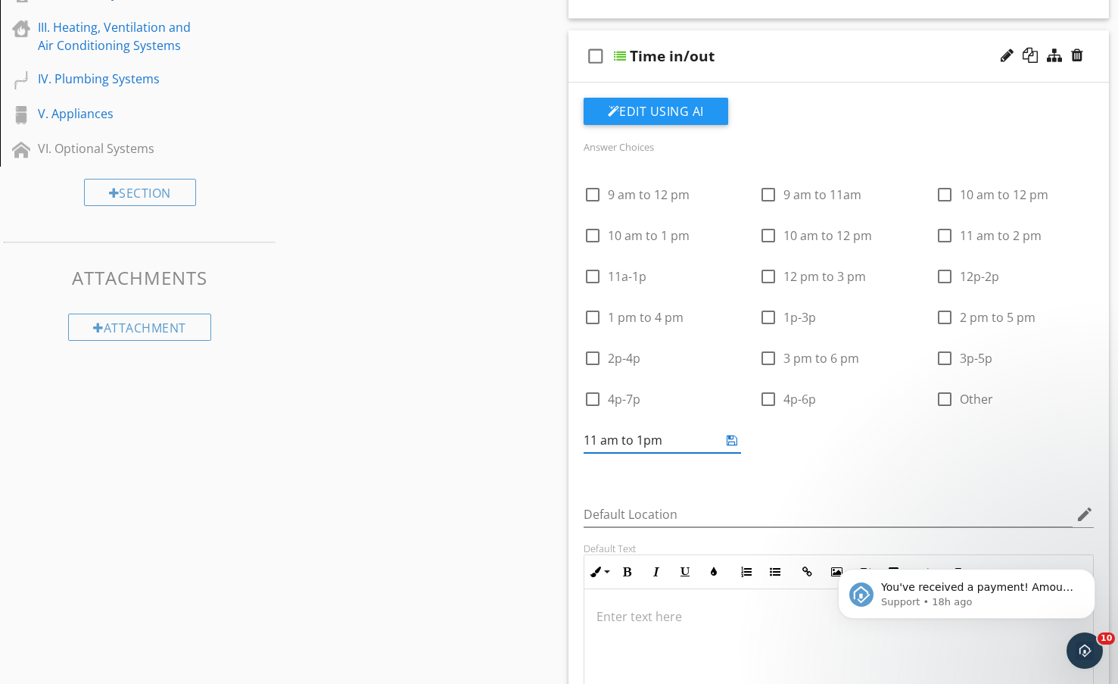
type input "11 am to 1pm"
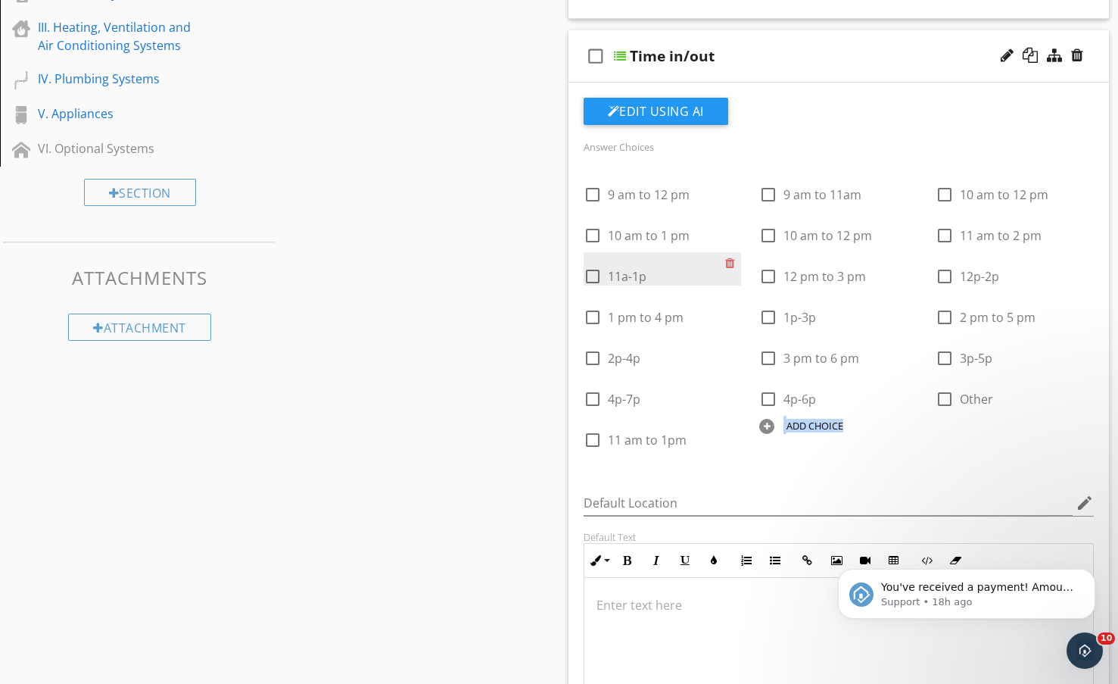
drag, startPoint x: 622, startPoint y: 450, endPoint x: 651, endPoint y: 280, distance: 172.8
click at [651, 280] on div "check_box_outline_blank 9 am to 12 pm check_box_outline_blank 9 am to 11am chec…" at bounding box center [839, 313] width 529 height 286
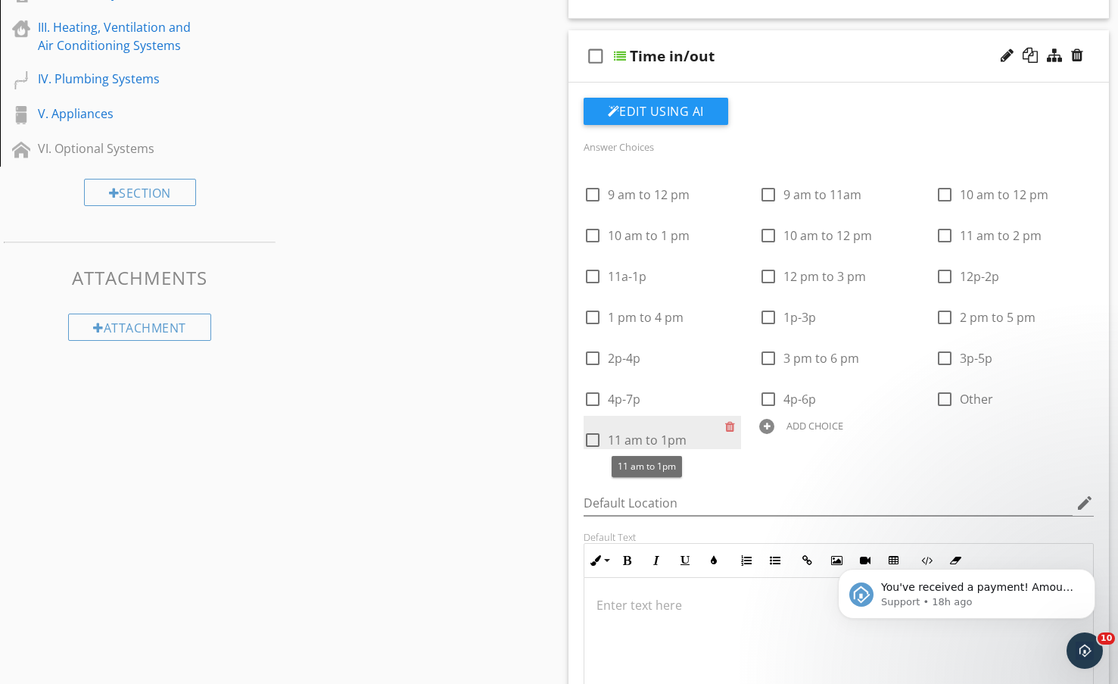
click at [658, 440] on span "11 am to 1pm" at bounding box center [647, 440] width 79 height 17
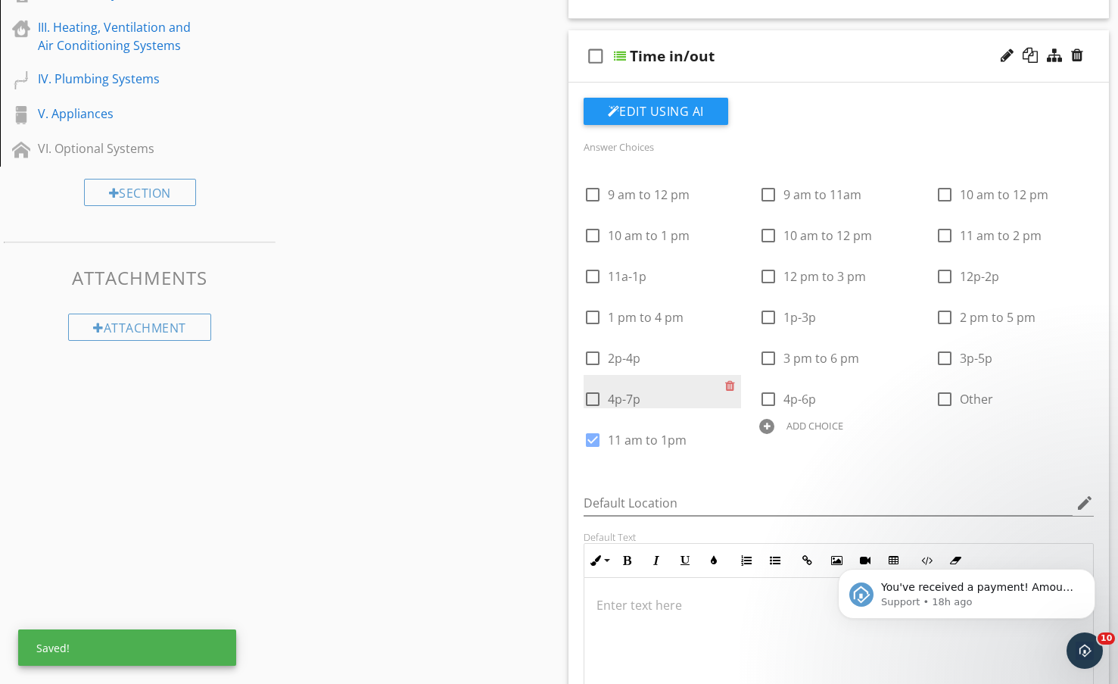
drag, startPoint x: 658, startPoint y: 440, endPoint x: 676, endPoint y: 436, distance: 18.6
click at [660, 170] on div "check_box_outline_blank 9 am to 12 pm check_box_outline_blank 9 am to 11am chec…" at bounding box center [839, 170] width 529 height 0
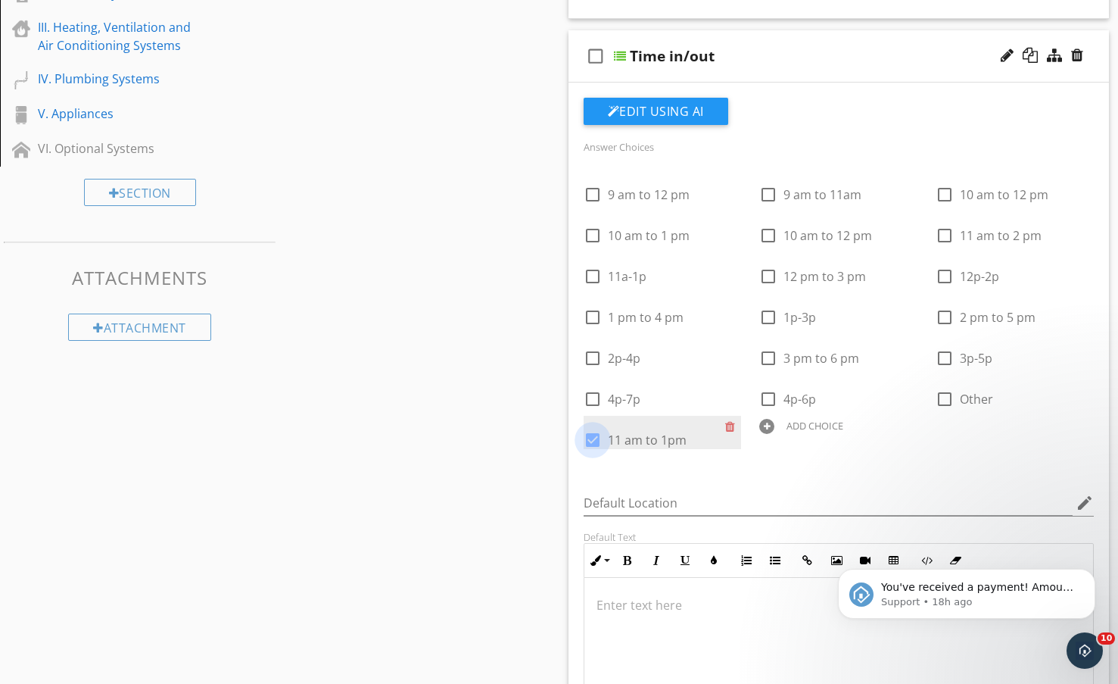
click at [589, 436] on div at bounding box center [593, 440] width 26 height 26
checkbox input "false"
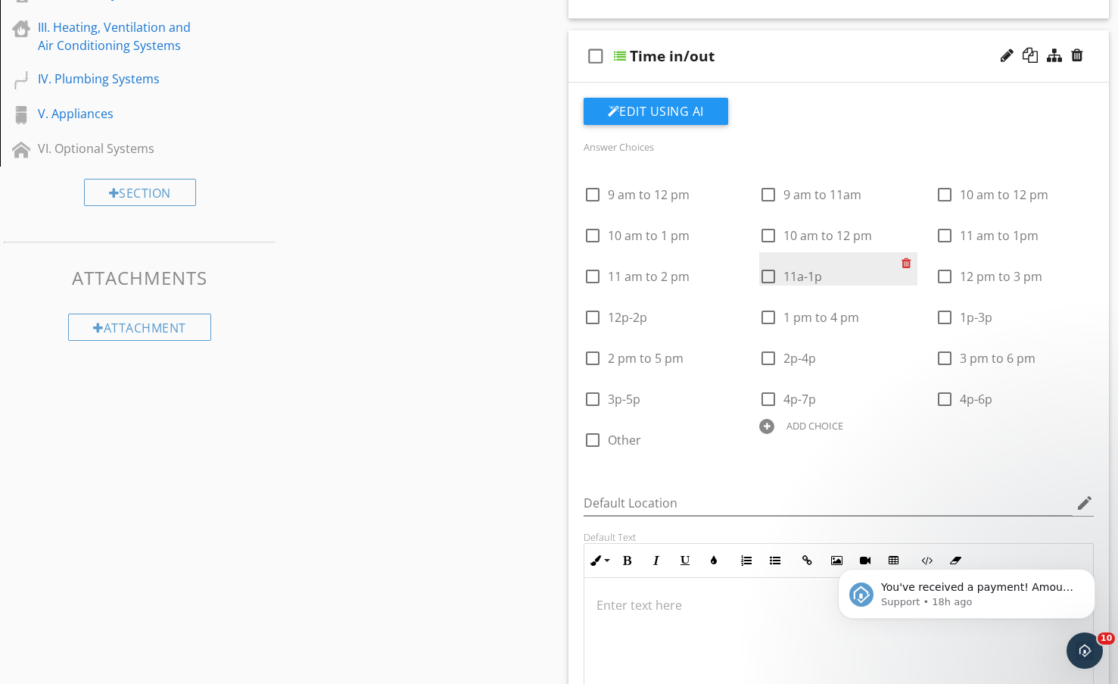
click at [913, 262] on div at bounding box center [910, 262] width 16 height 21
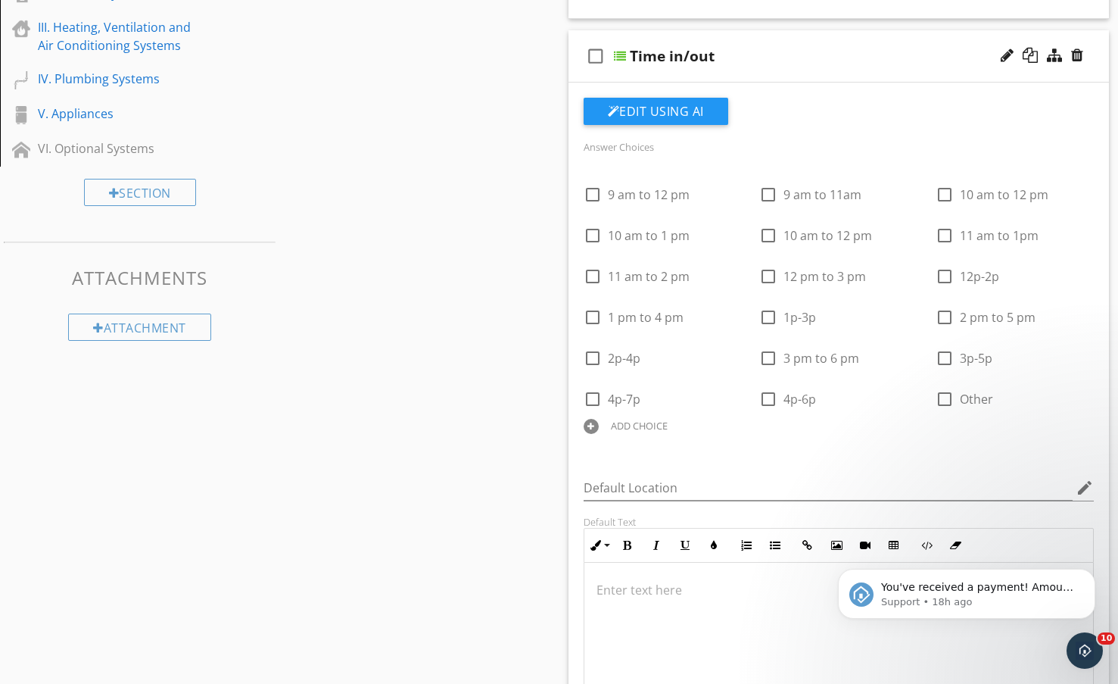
click at [587, 423] on div at bounding box center [591, 426] width 15 height 15
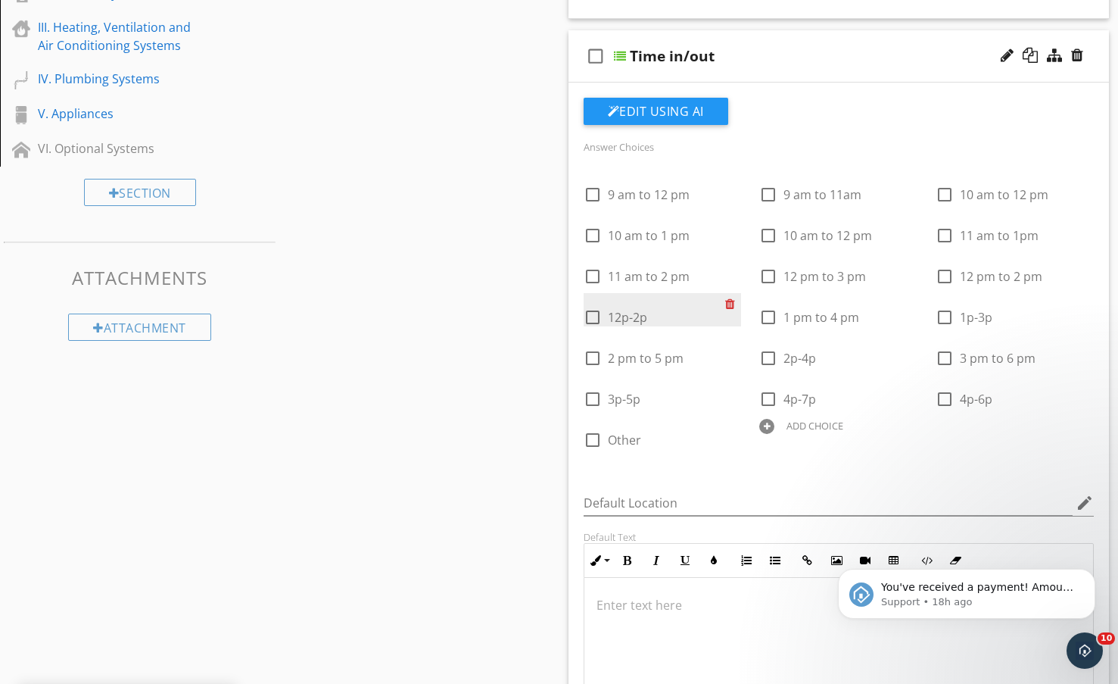
click at [731, 303] on div at bounding box center [733, 303] width 16 height 21
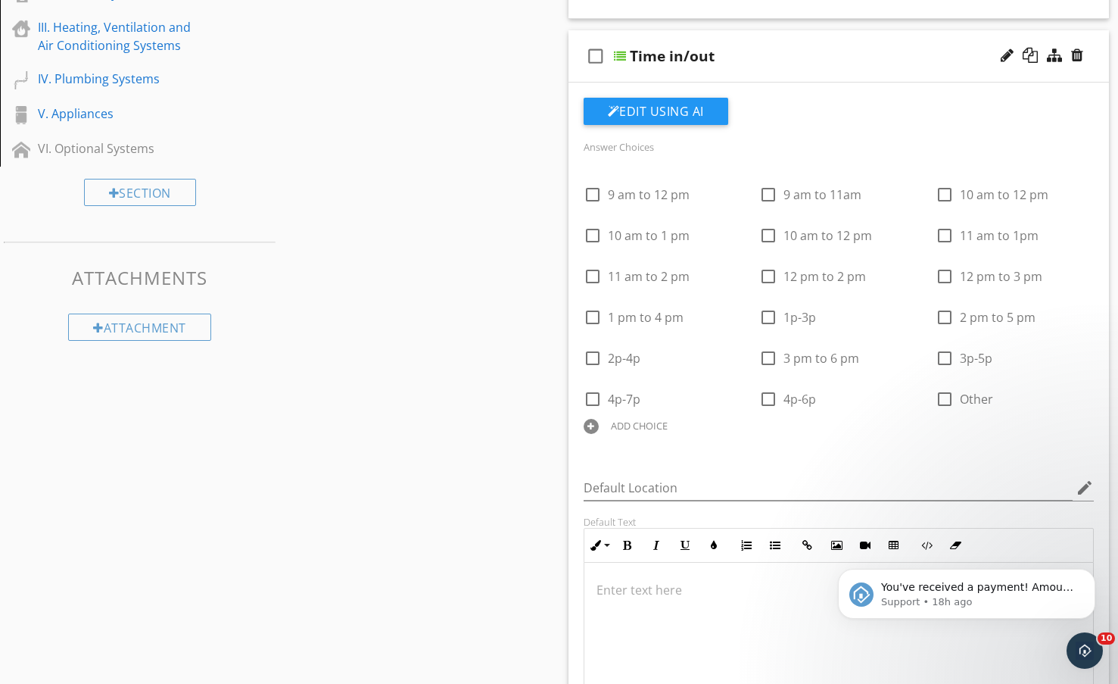
click at [588, 425] on div at bounding box center [591, 426] width 15 height 15
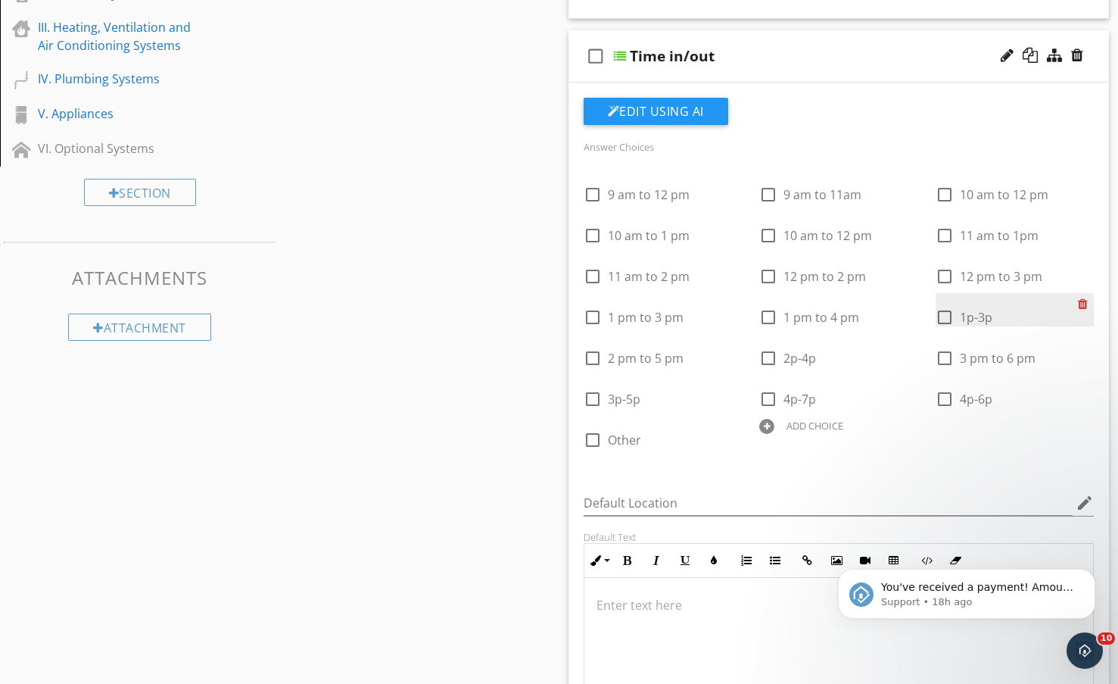
click at [1088, 299] on div at bounding box center [1086, 303] width 16 height 21
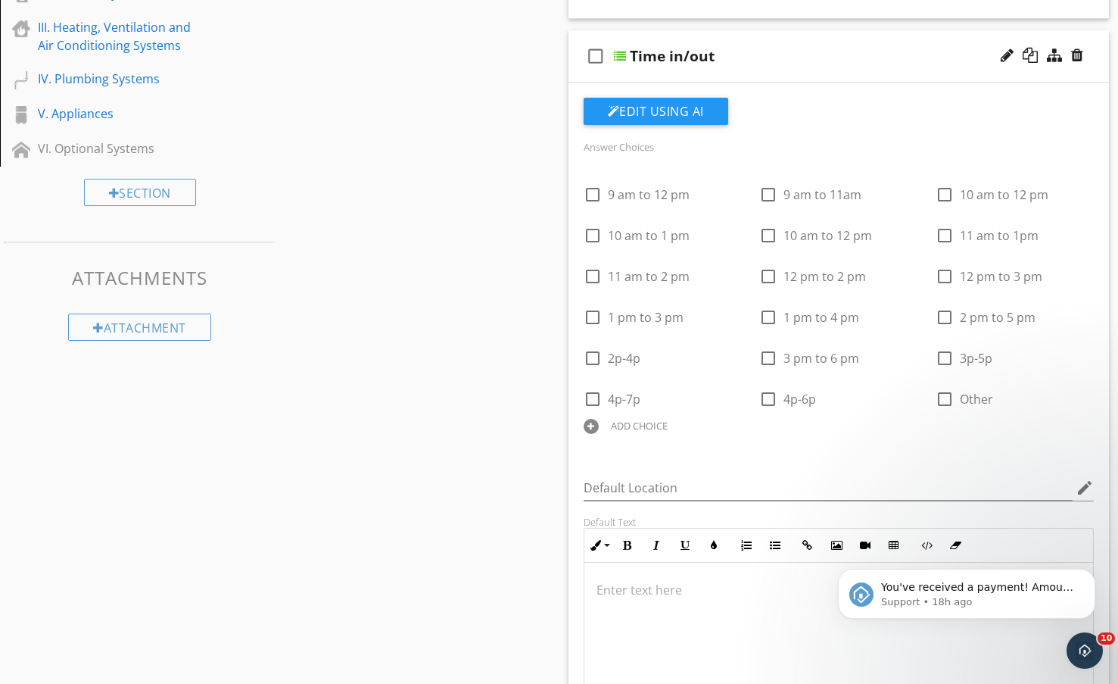
click at [595, 423] on div at bounding box center [591, 426] width 15 height 15
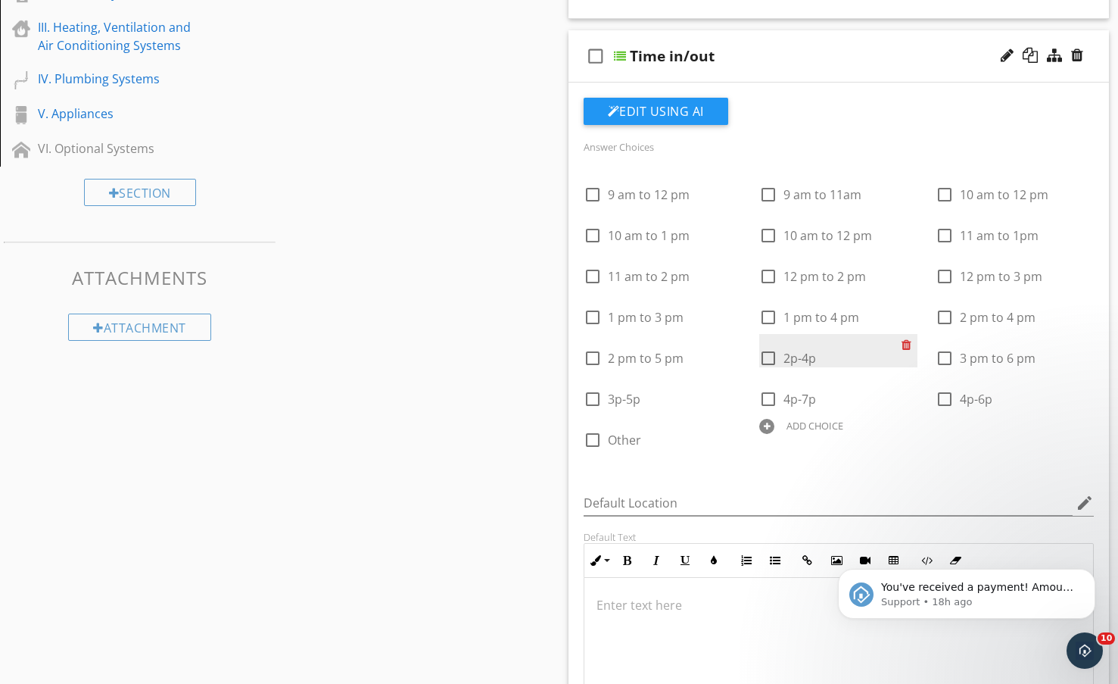
click at [903, 348] on div at bounding box center [910, 344] width 16 height 21
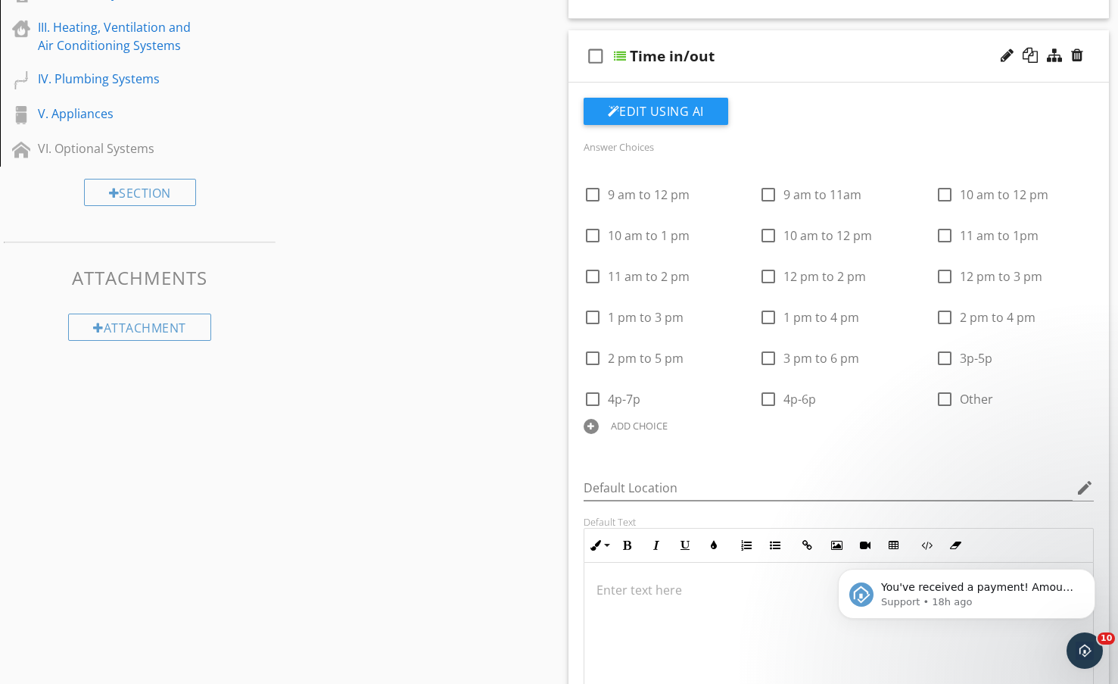
click at [589, 425] on div at bounding box center [591, 426] width 15 height 15
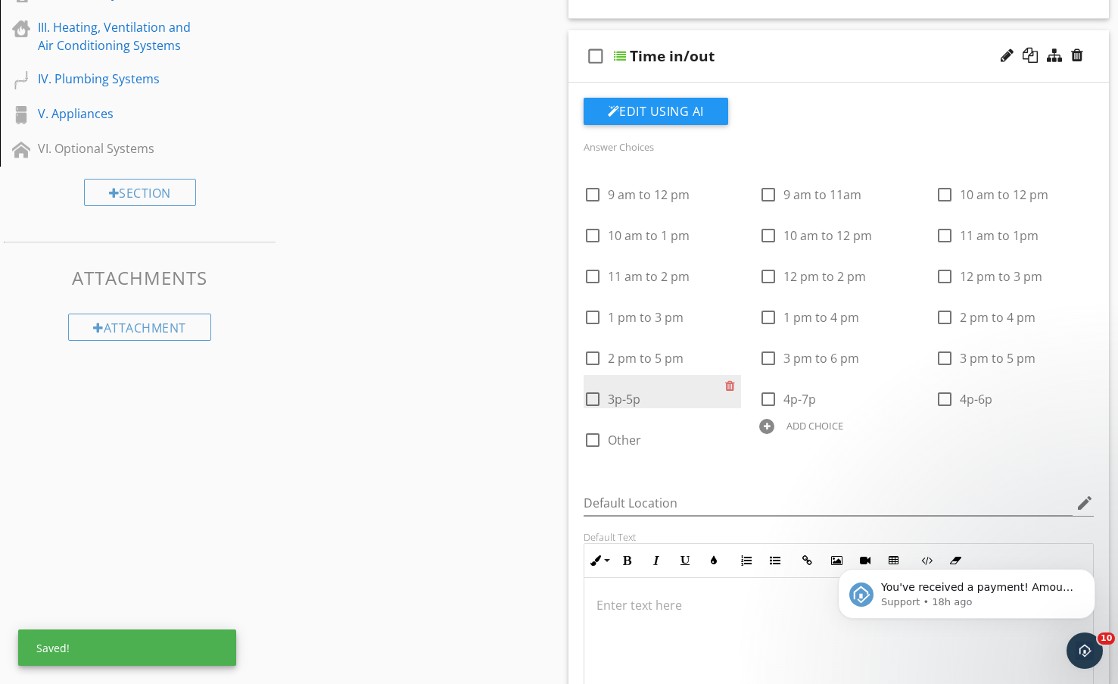
drag, startPoint x: 730, startPoint y: 386, endPoint x: 718, endPoint y: 394, distance: 14.1
click at [729, 386] on div at bounding box center [733, 385] width 16 height 21
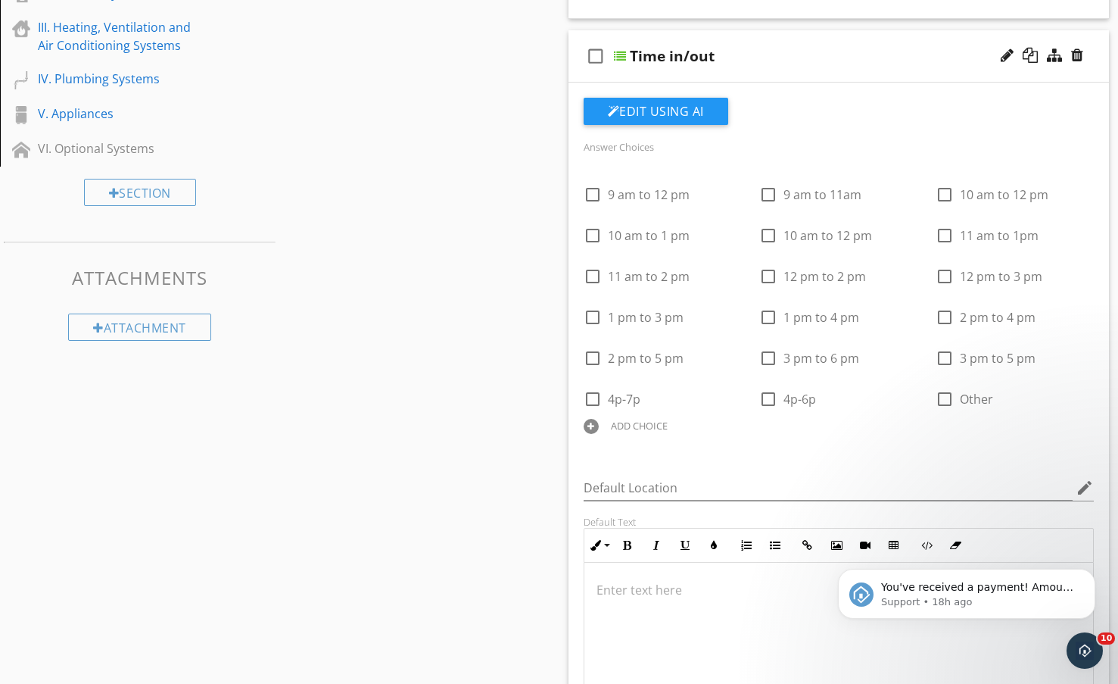
click at [594, 422] on div at bounding box center [591, 426] width 15 height 15
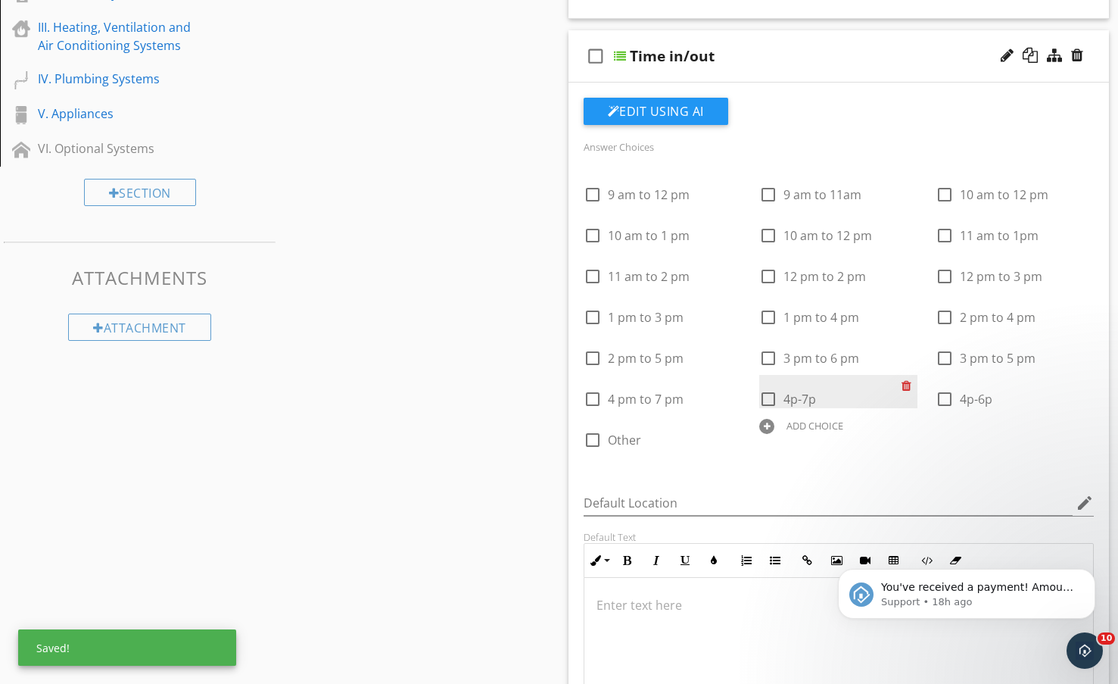
click at [908, 388] on div at bounding box center [910, 385] width 16 height 21
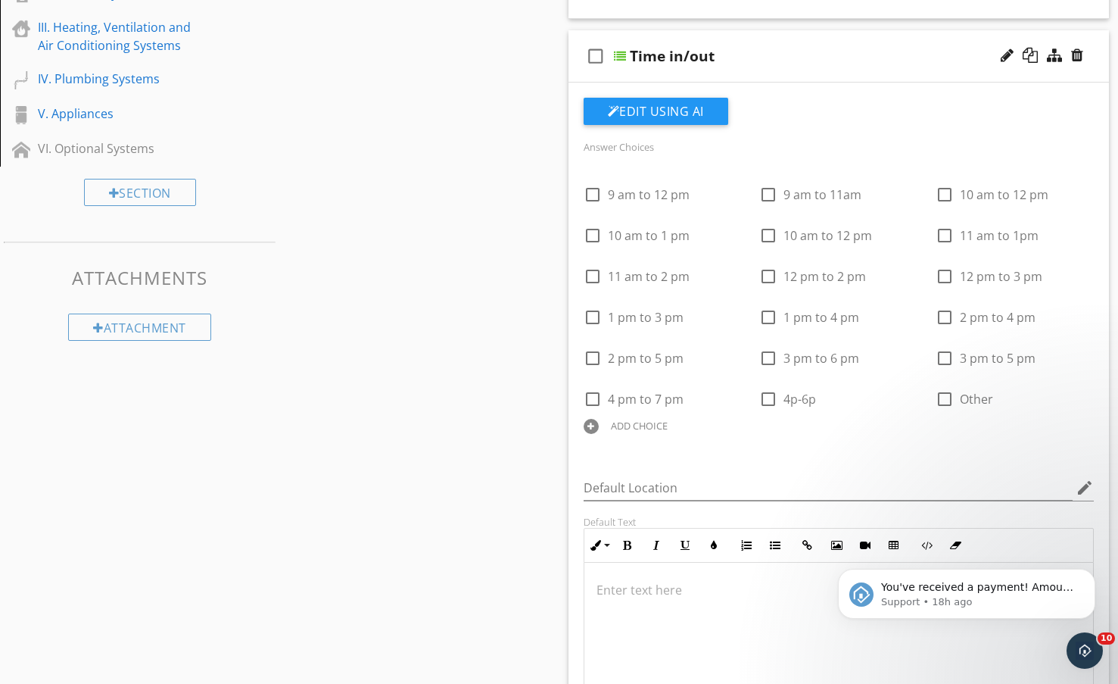
click at [590, 428] on div at bounding box center [591, 426] width 15 height 15
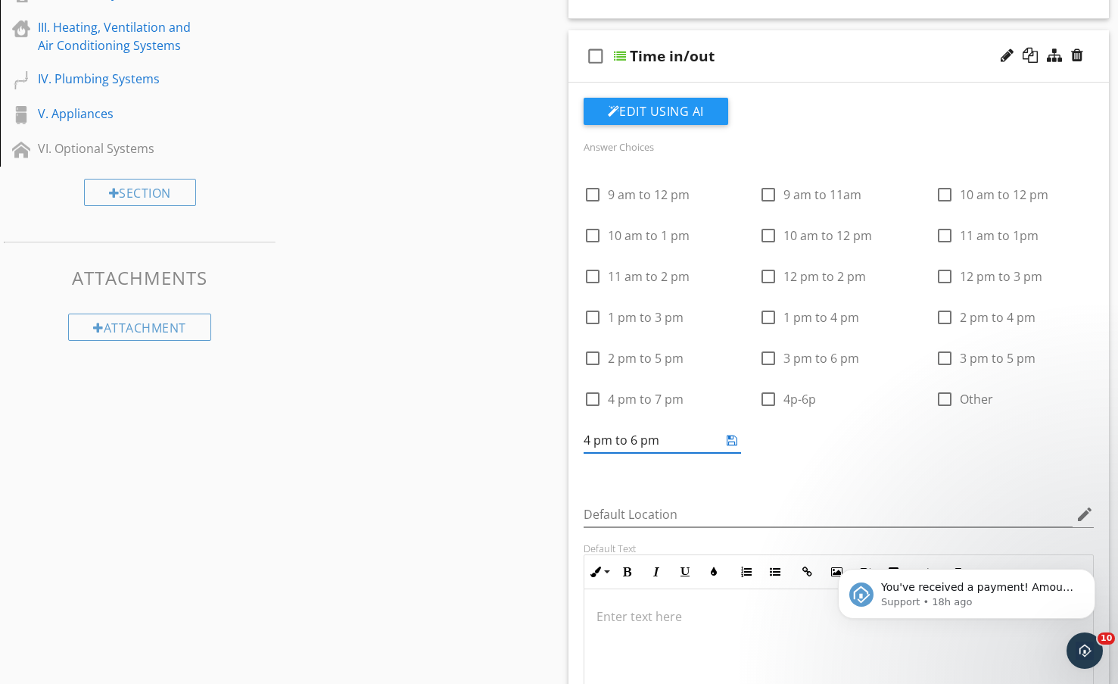
type input "4 pm to 6 pm"
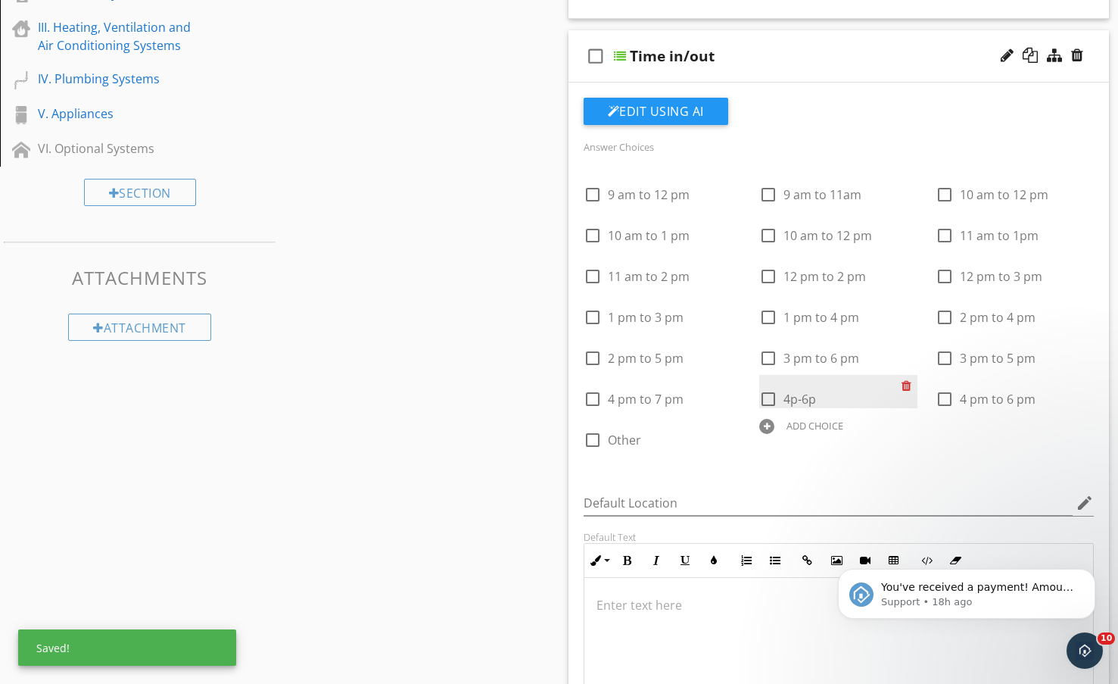
click at [904, 391] on div at bounding box center [910, 385] width 16 height 21
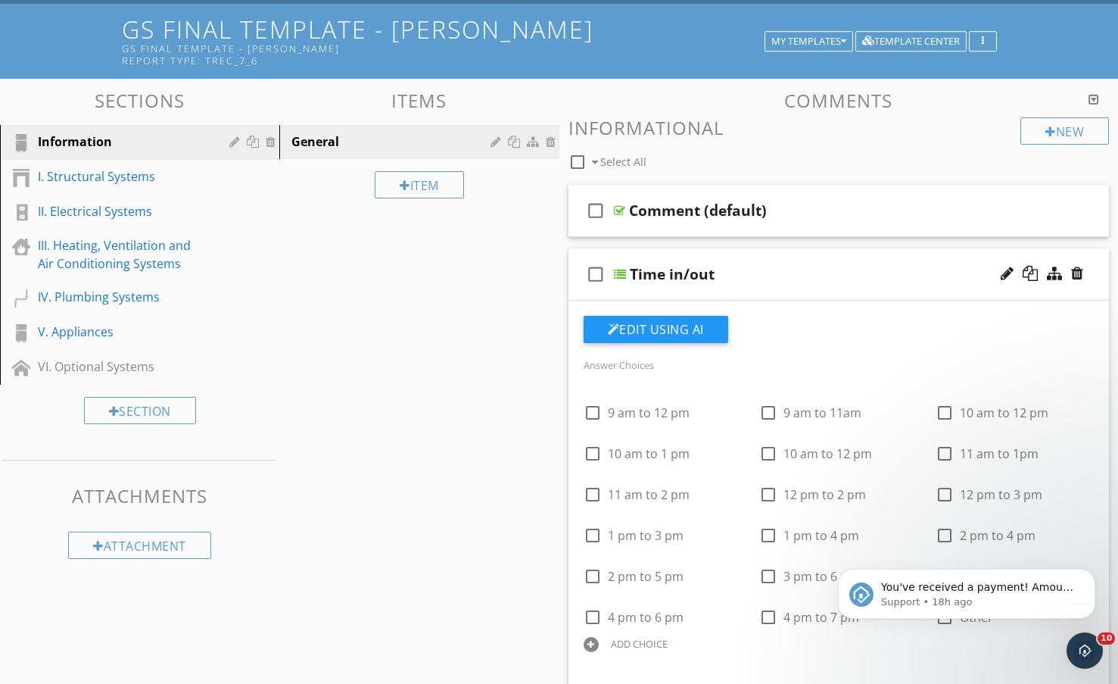
scroll to position [76, 0]
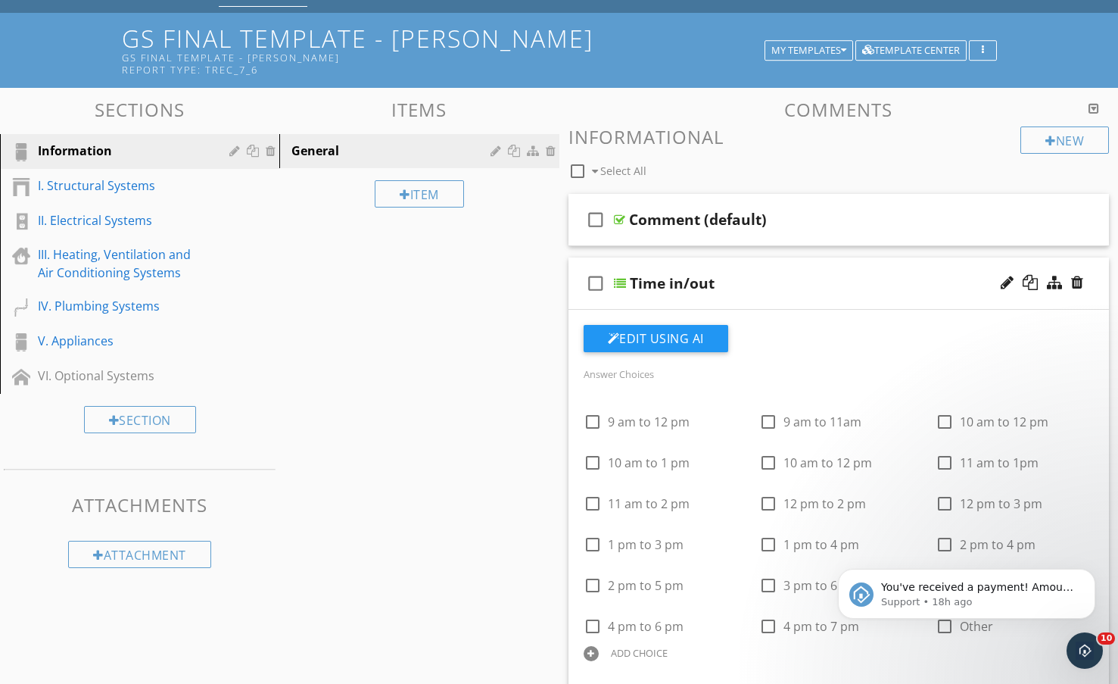
click at [844, 271] on div "check_box_outline_blank Time in/out" at bounding box center [839, 283] width 541 height 52
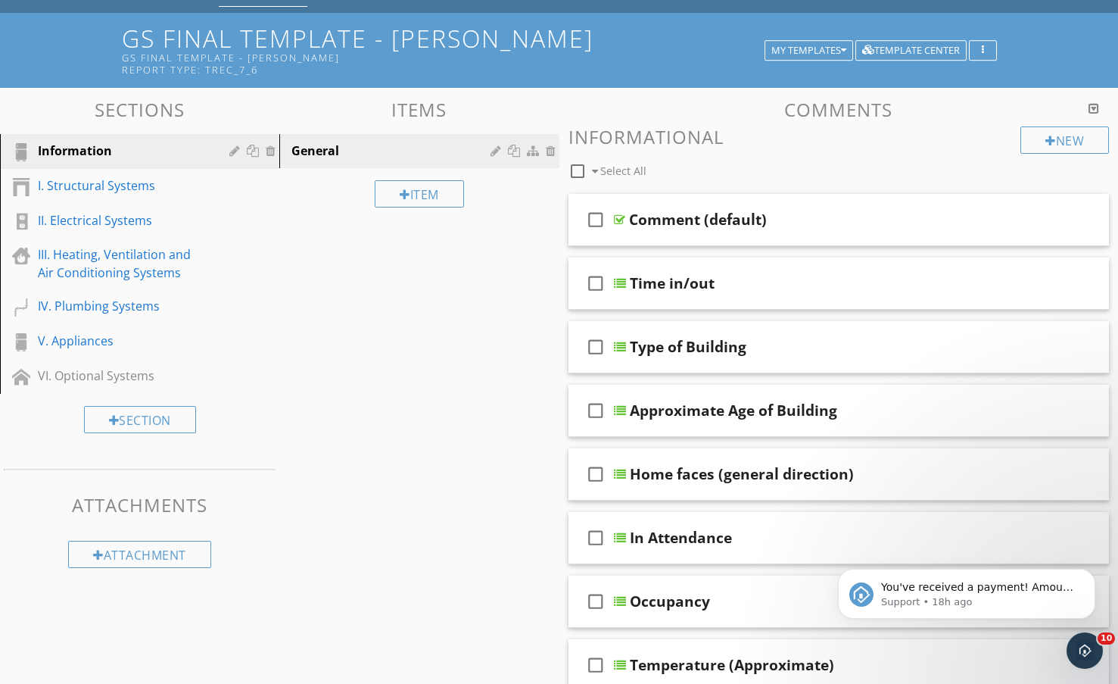
click at [829, 345] on div "Type of Building" at bounding box center [821, 347] width 383 height 18
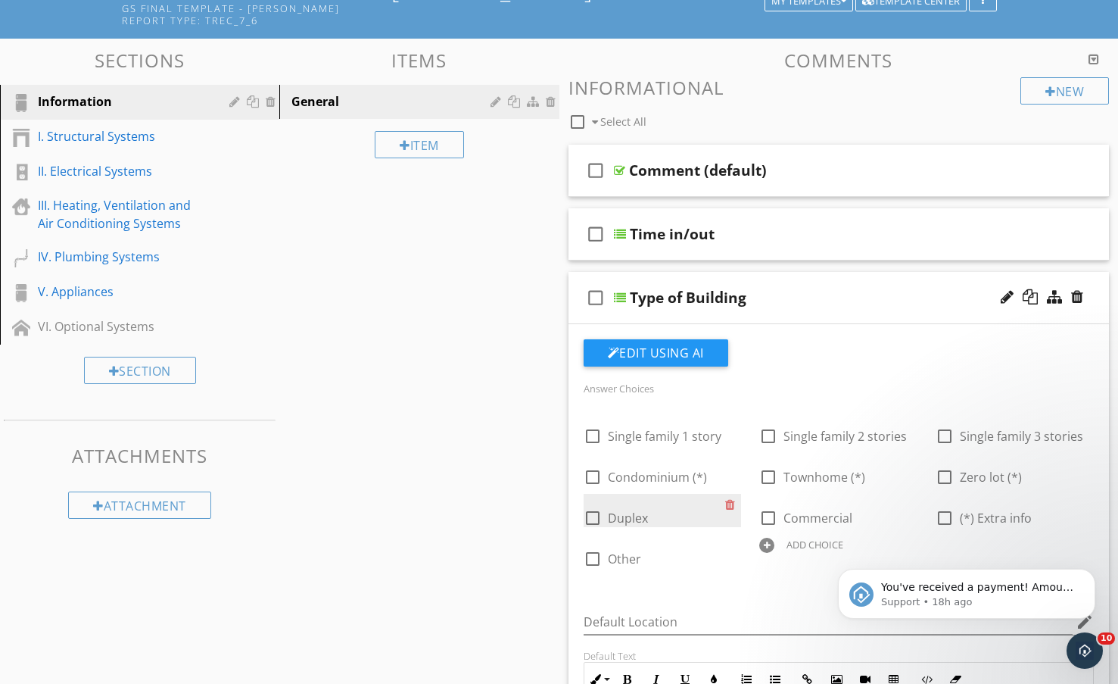
scroll to position [151, 0]
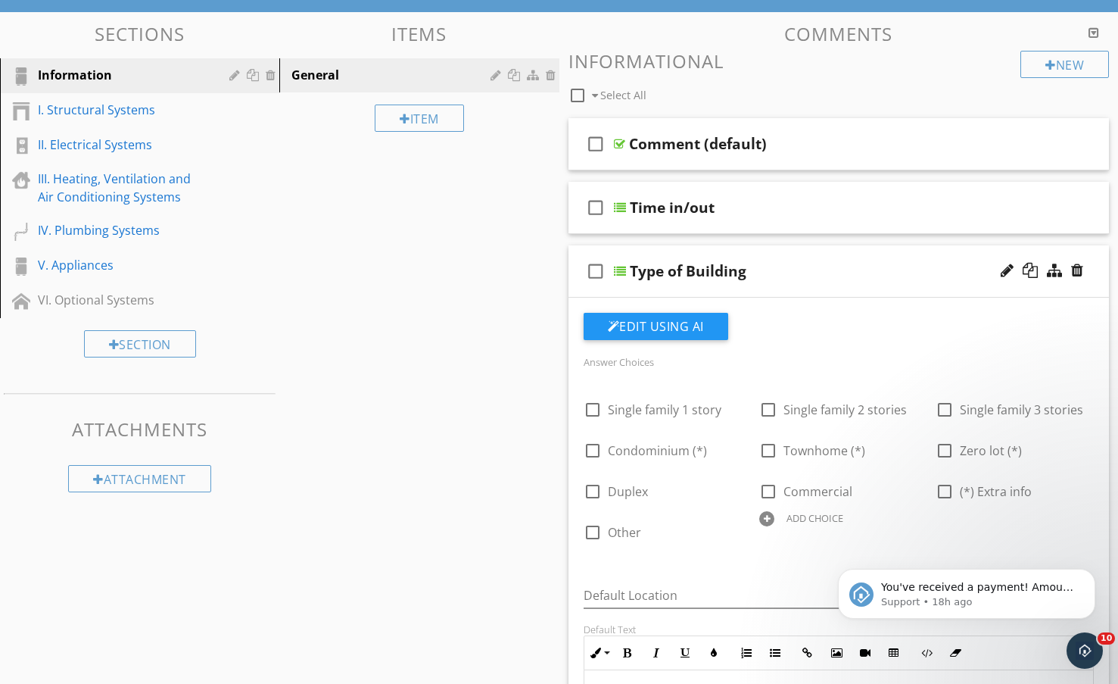
click at [840, 263] on div "Type of Building" at bounding box center [821, 271] width 383 height 18
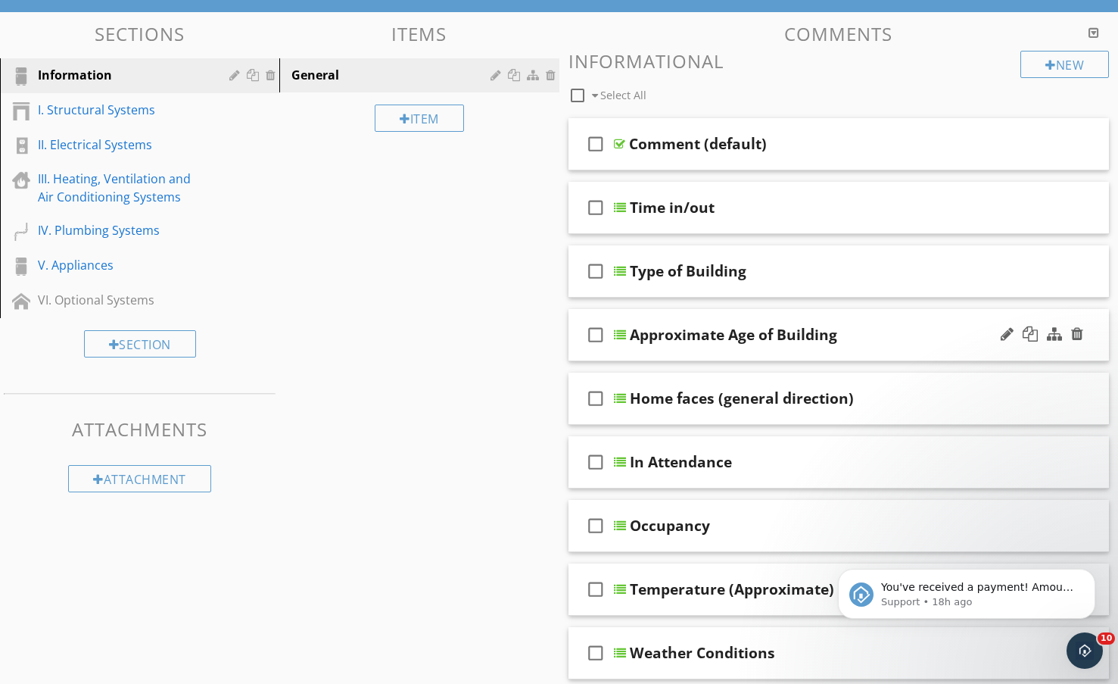
click at [893, 326] on div "Approximate Age of Building" at bounding box center [821, 335] width 383 height 18
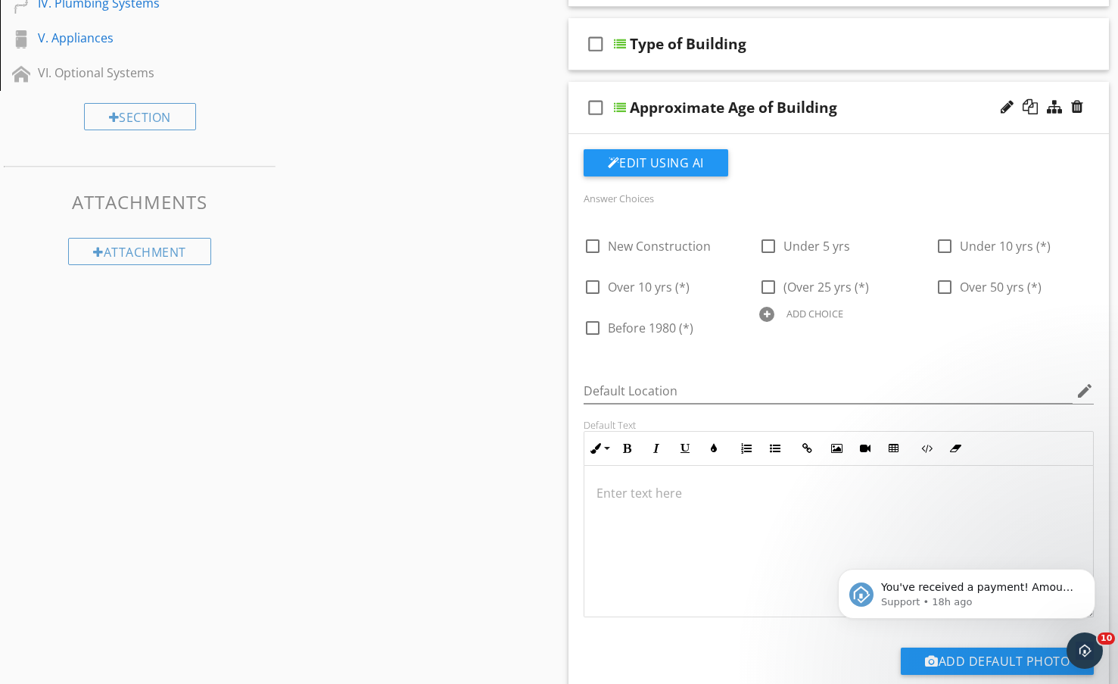
scroll to position [1, 0]
click at [903, 114] on div "Approximate Age of Building" at bounding box center [821, 107] width 383 height 18
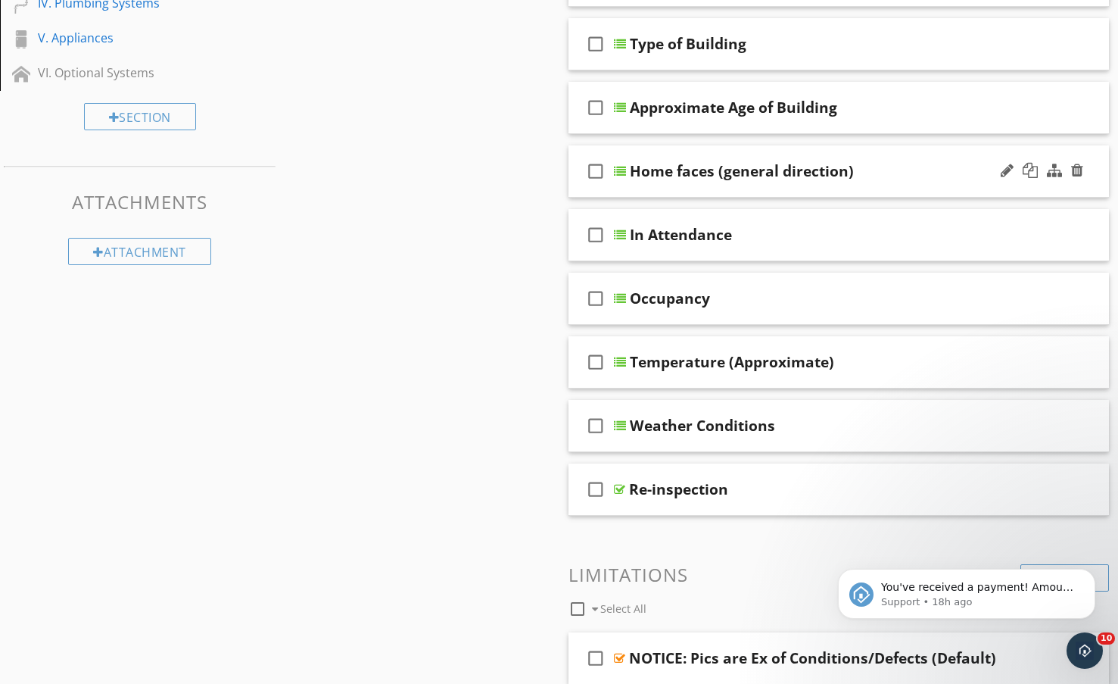
click at [879, 167] on div "Home faces (general direction)" at bounding box center [821, 171] width 383 height 18
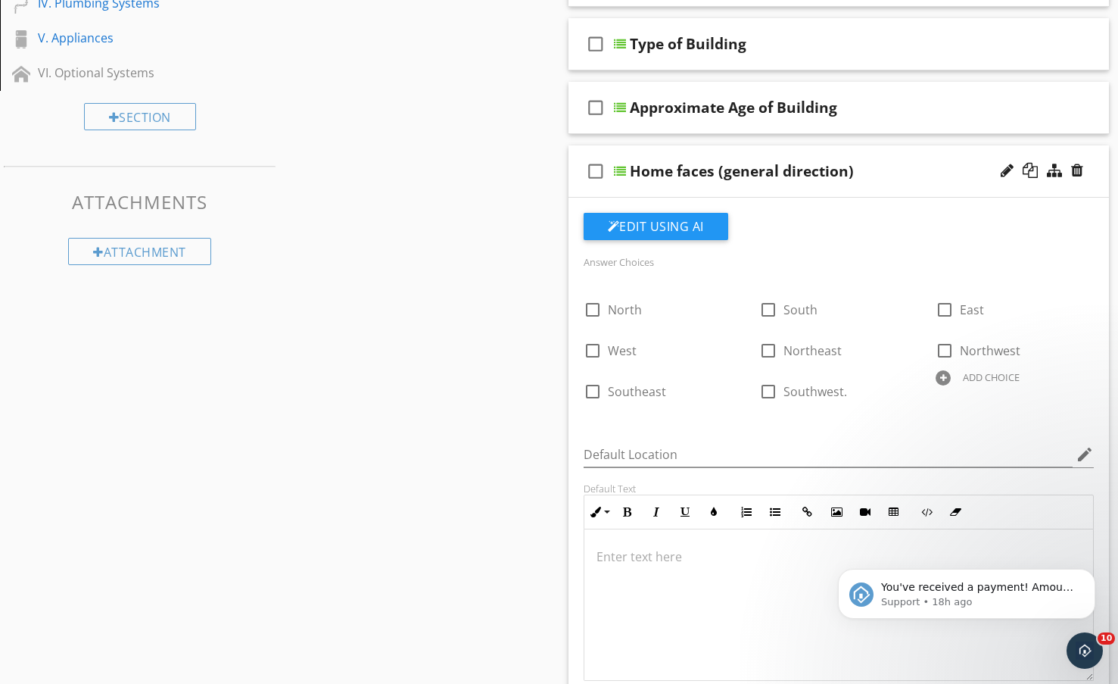
click at [878, 167] on div "Home faces (general direction)" at bounding box center [821, 171] width 383 height 18
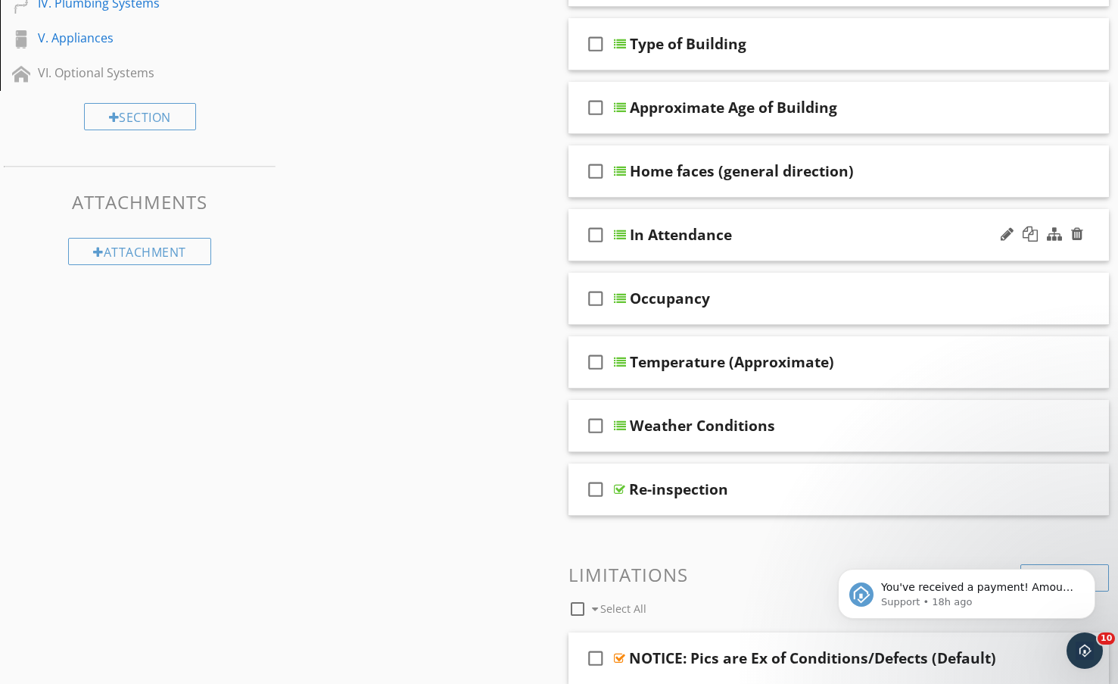
click at [863, 221] on div "check_box_outline_blank In Attendance" at bounding box center [839, 235] width 541 height 52
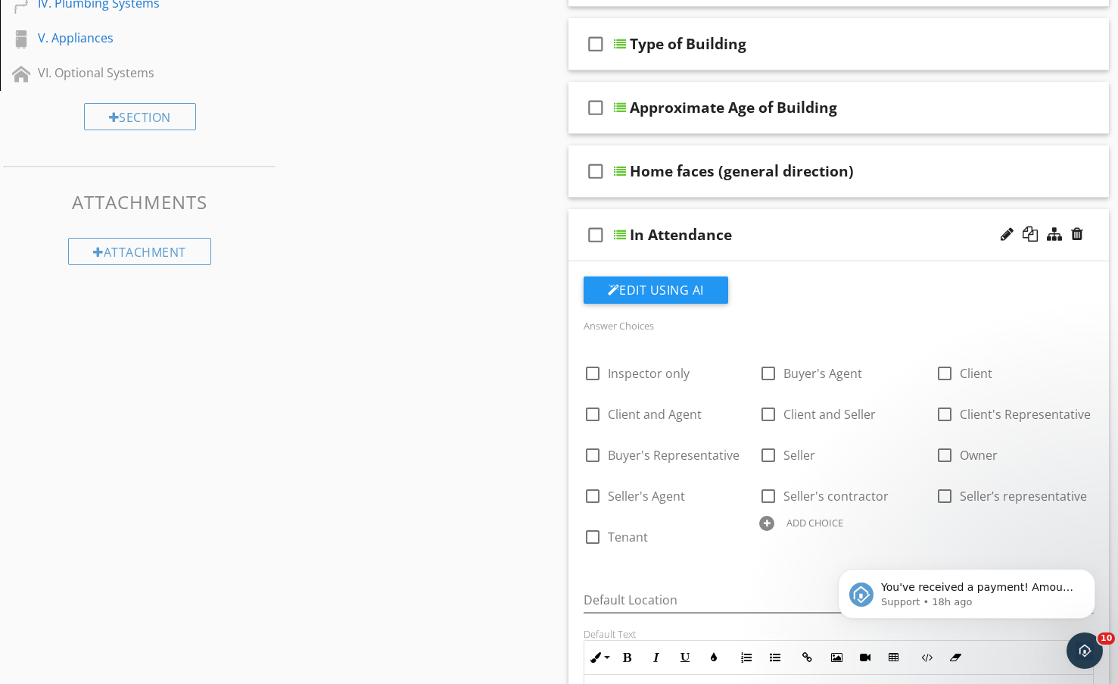
click at [860, 229] on div "In Attendance" at bounding box center [821, 235] width 383 height 18
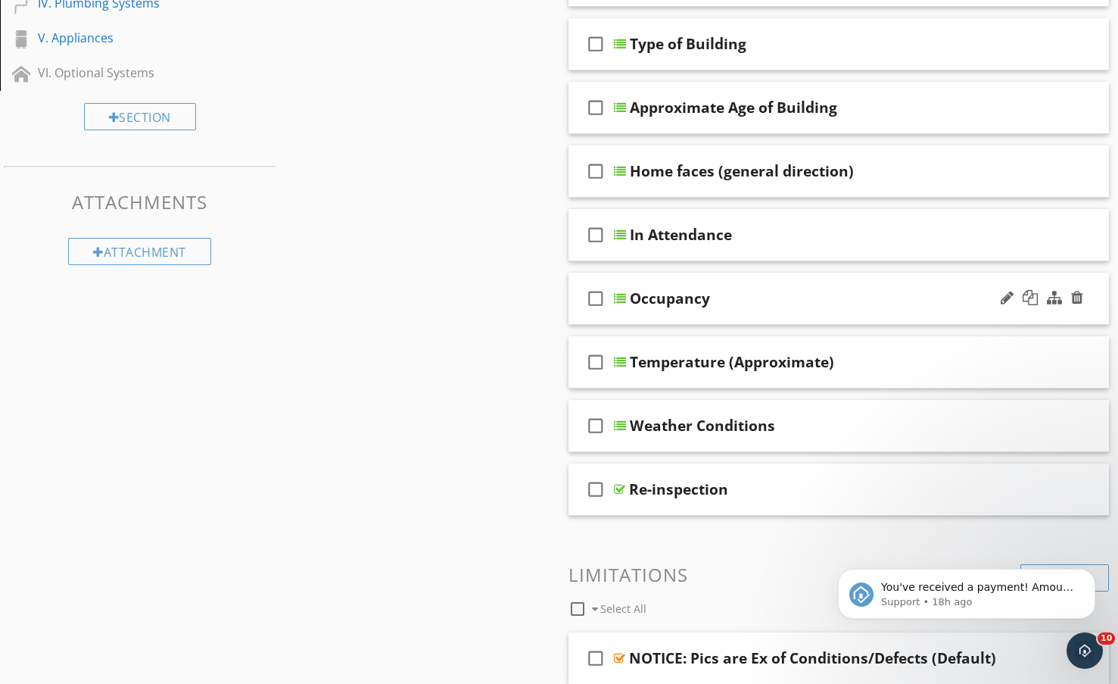
click at [851, 293] on div "Occupancy" at bounding box center [821, 298] width 383 height 18
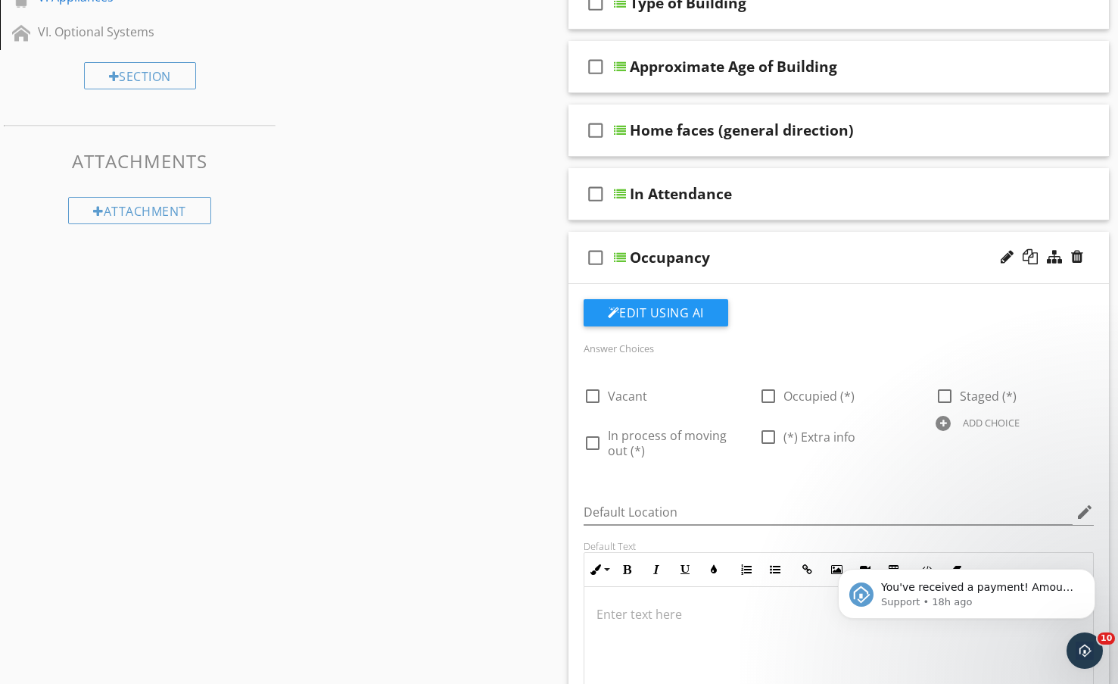
scroll to position [454, 0]
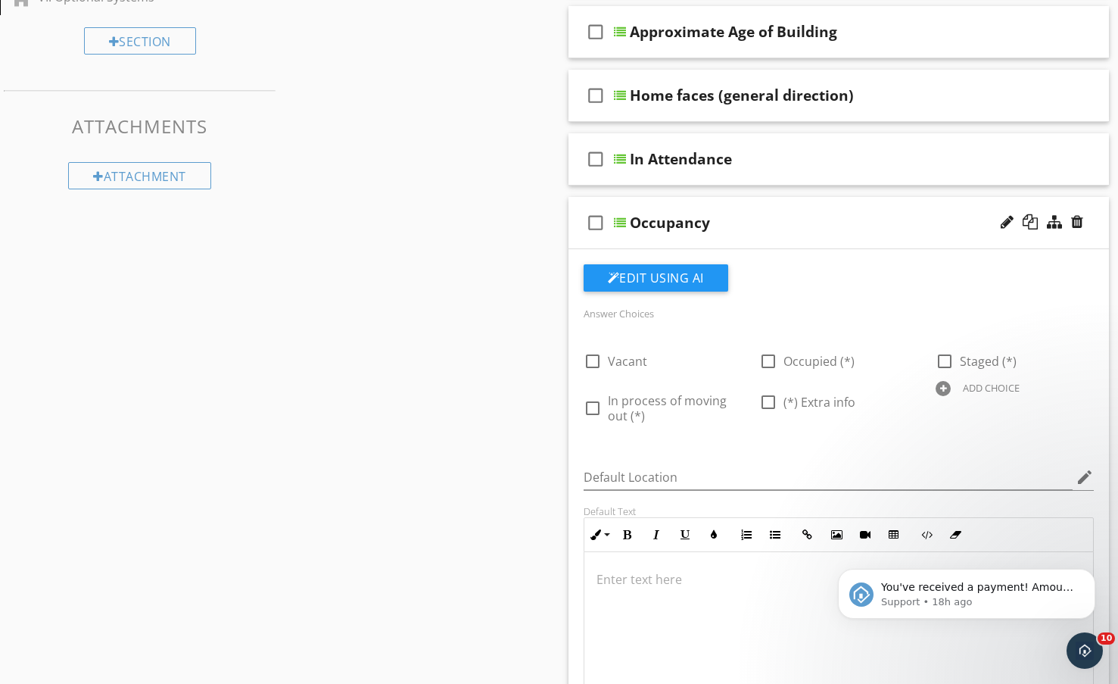
click at [880, 207] on div "check_box_outline_blank Occupancy" at bounding box center [839, 223] width 541 height 52
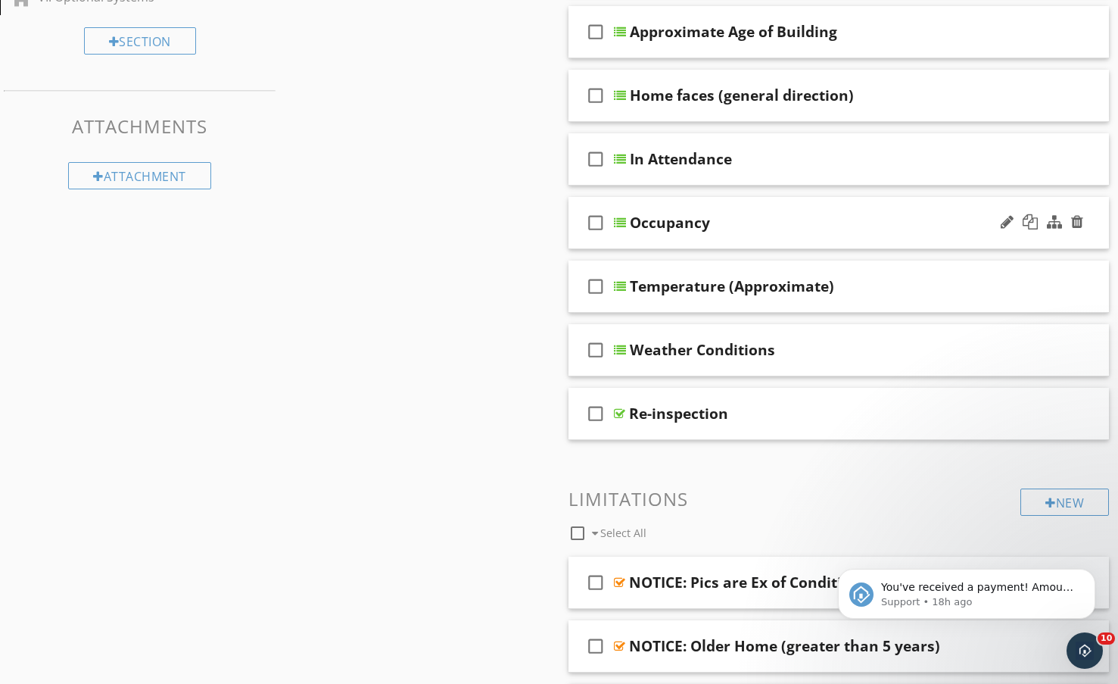
scroll to position [530, 0]
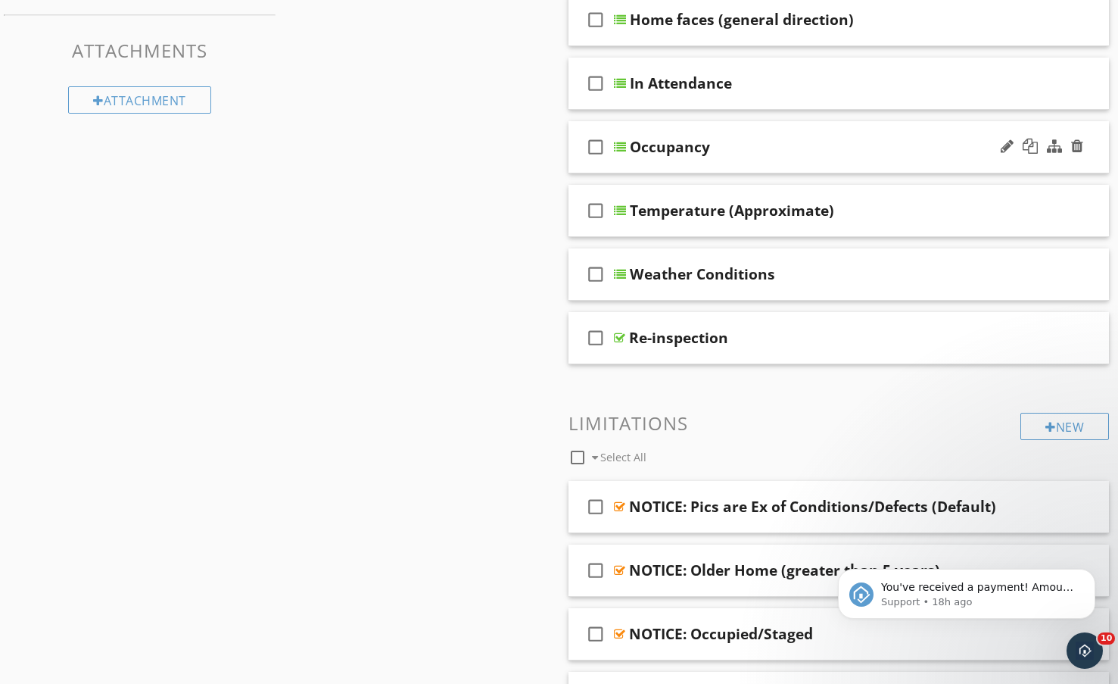
click at [881, 217] on div "Temperature (Approximate)" at bounding box center [821, 210] width 383 height 18
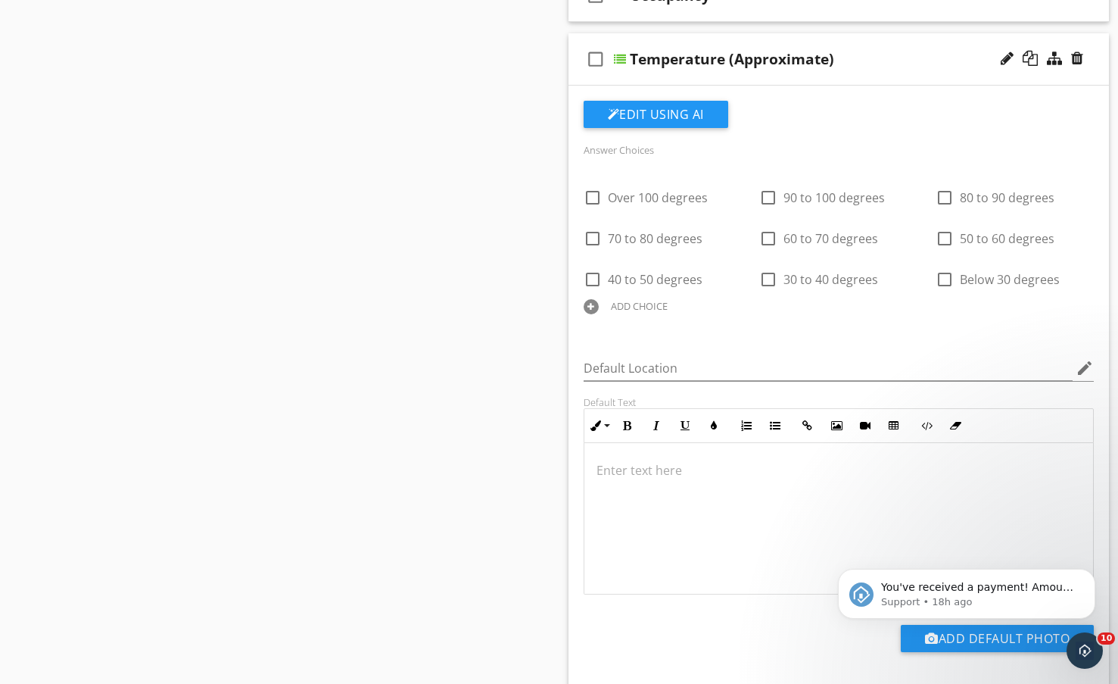
scroll to position [606, 0]
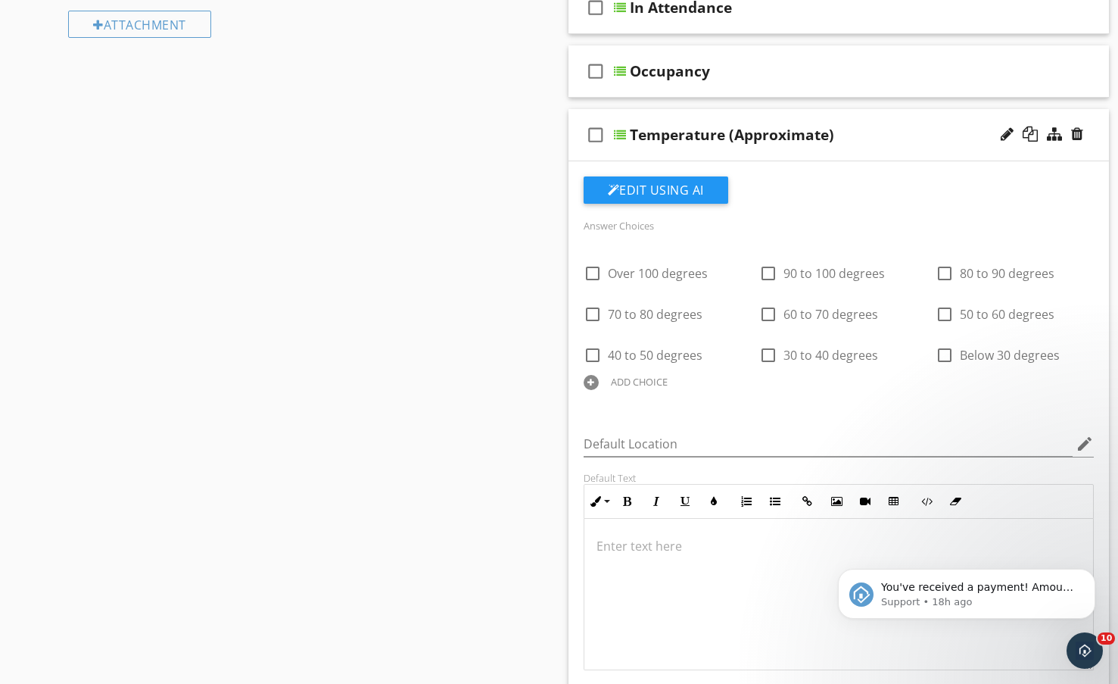
click at [887, 123] on div "check_box_outline_blank Temperature (Approximate)" at bounding box center [839, 135] width 541 height 52
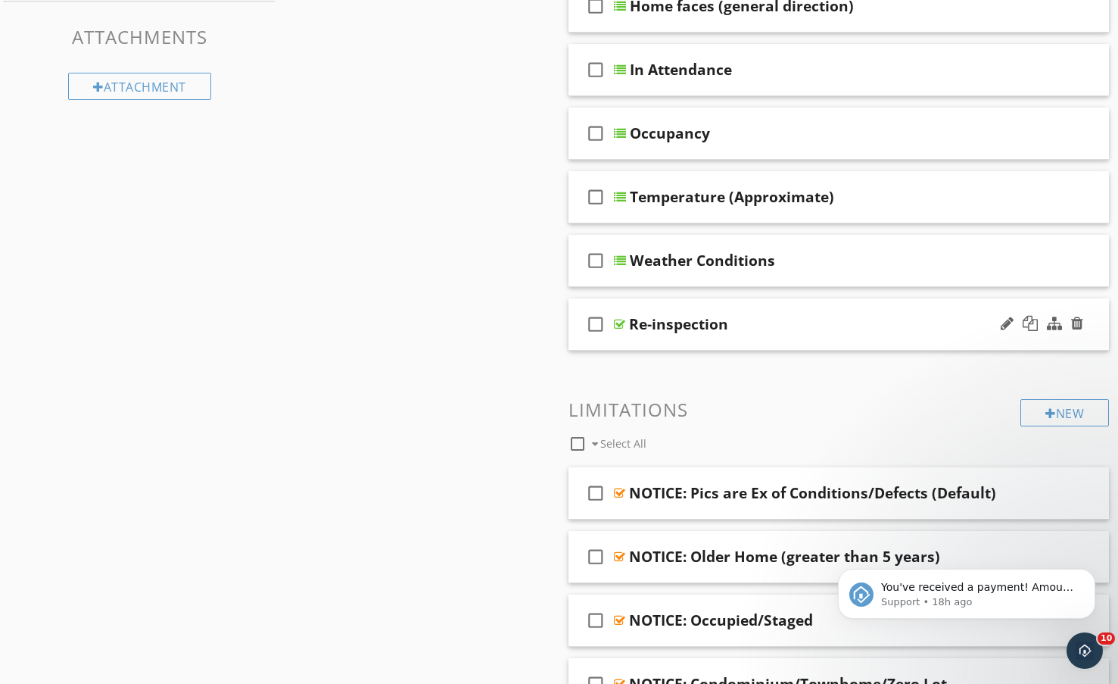
scroll to position [454, 0]
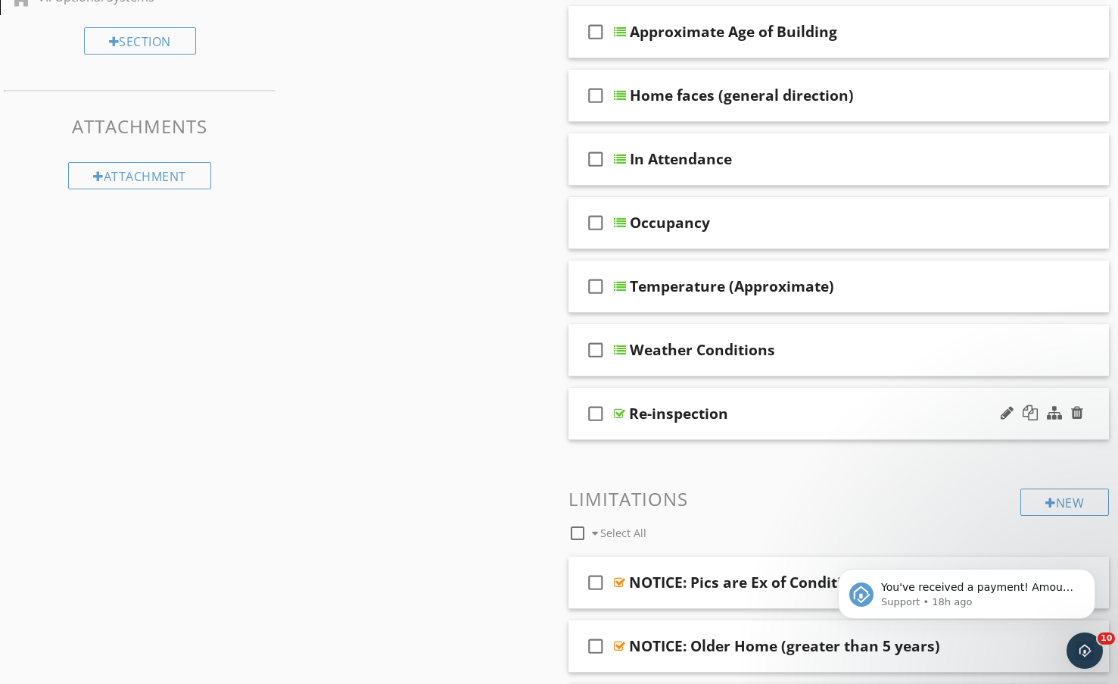
click at [848, 405] on div "Re-inspection" at bounding box center [820, 413] width 383 height 18
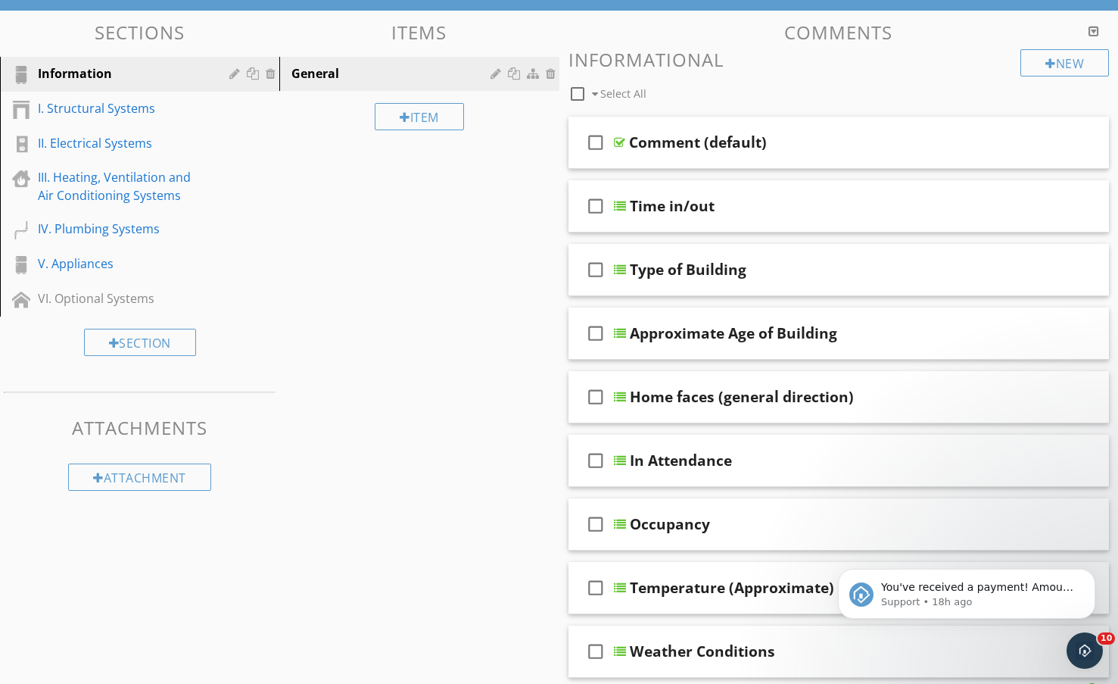
scroll to position [151, 0]
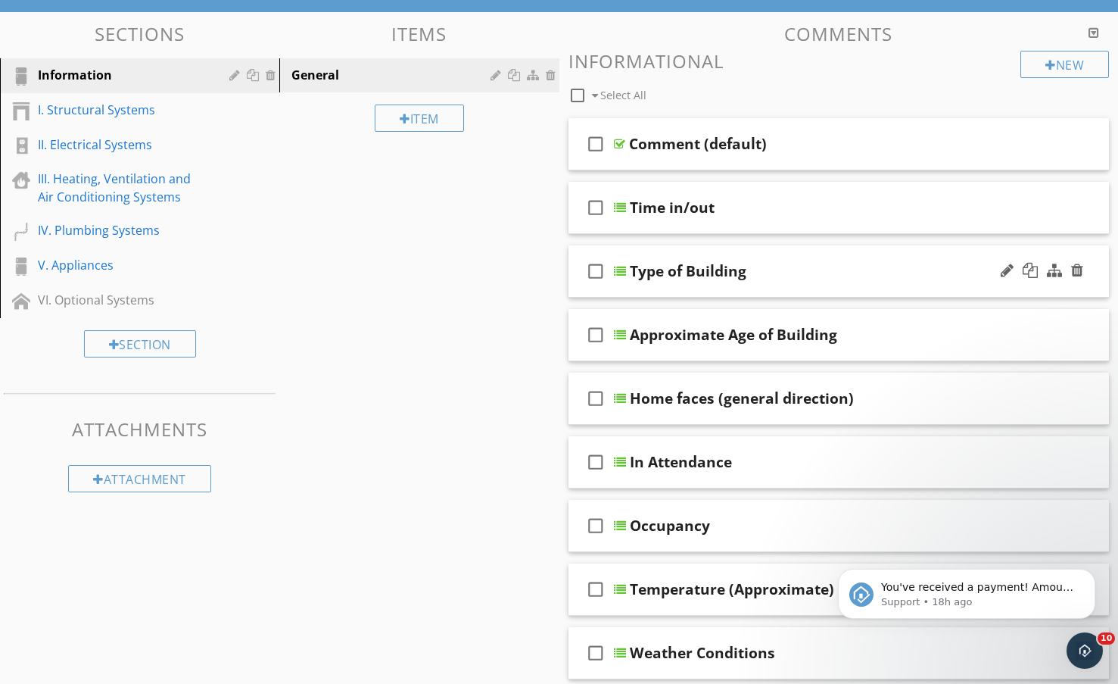
click at [816, 264] on div "Type of Building" at bounding box center [821, 271] width 383 height 18
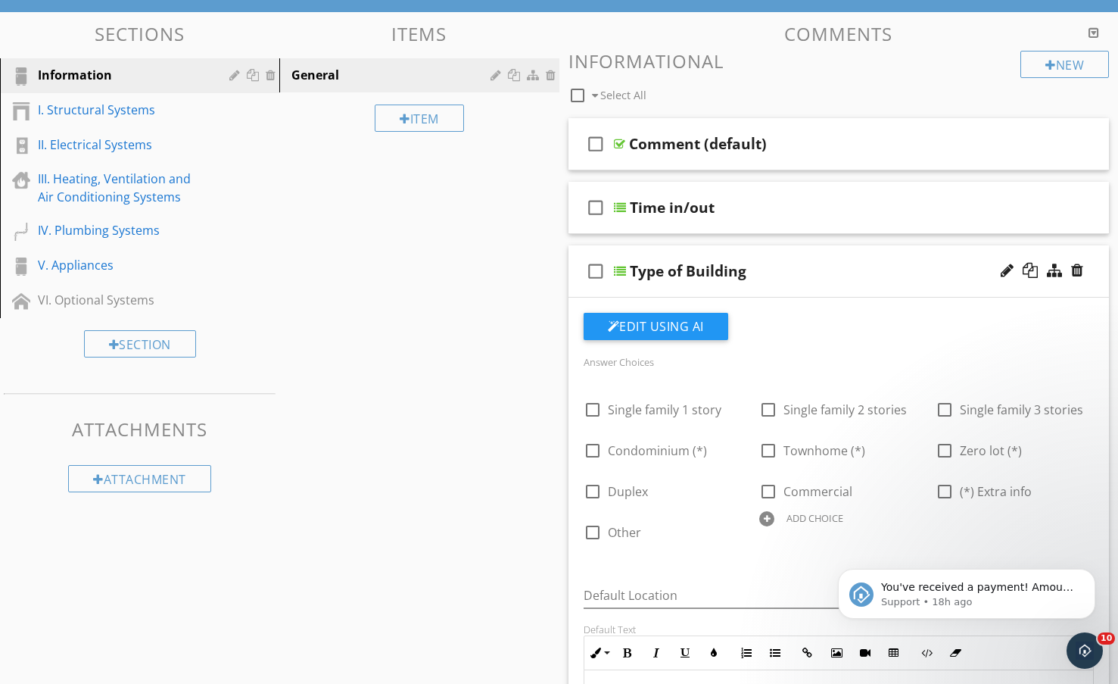
click at [816, 264] on div "Type of Building" at bounding box center [821, 271] width 383 height 18
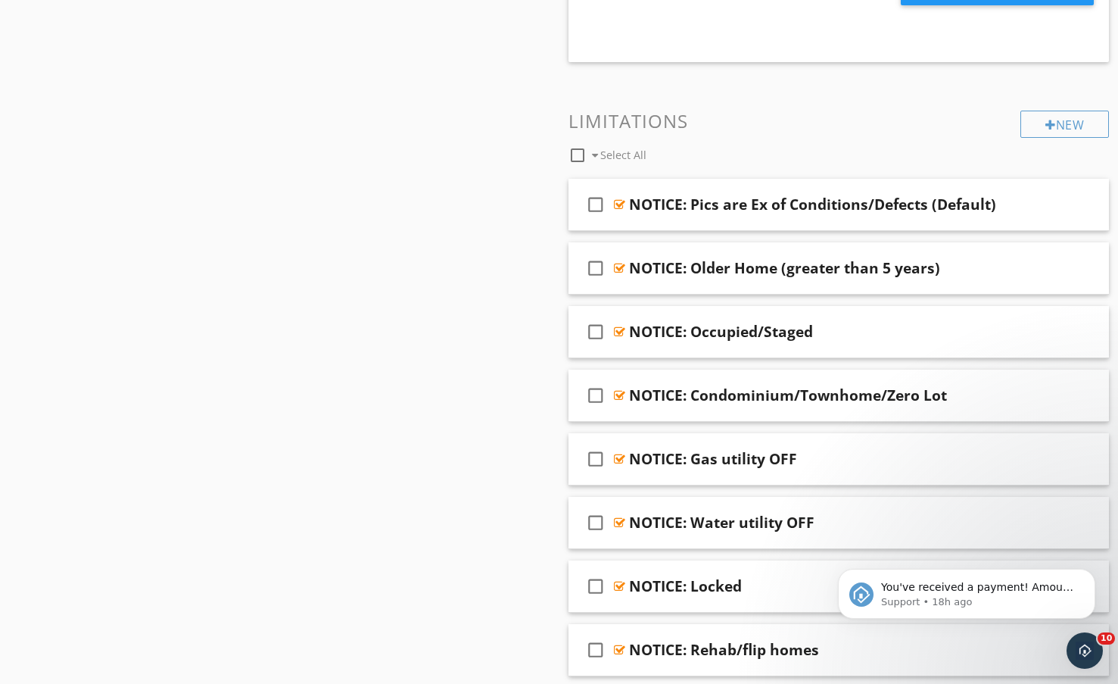
scroll to position [1287, 0]
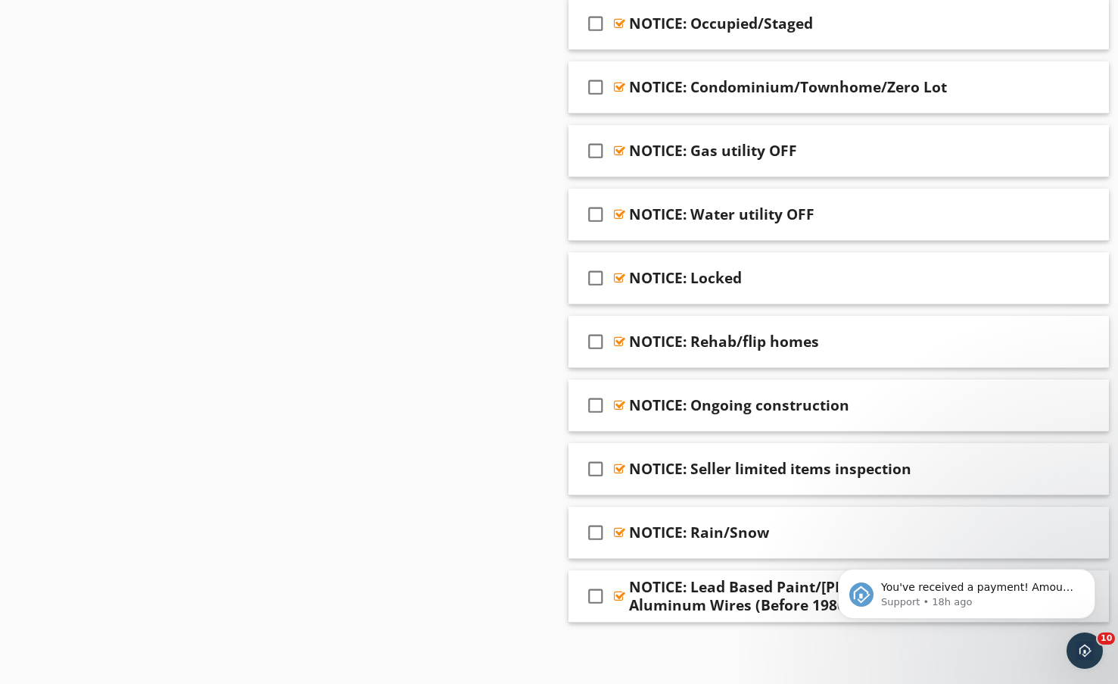
scroll to position [1596, 0]
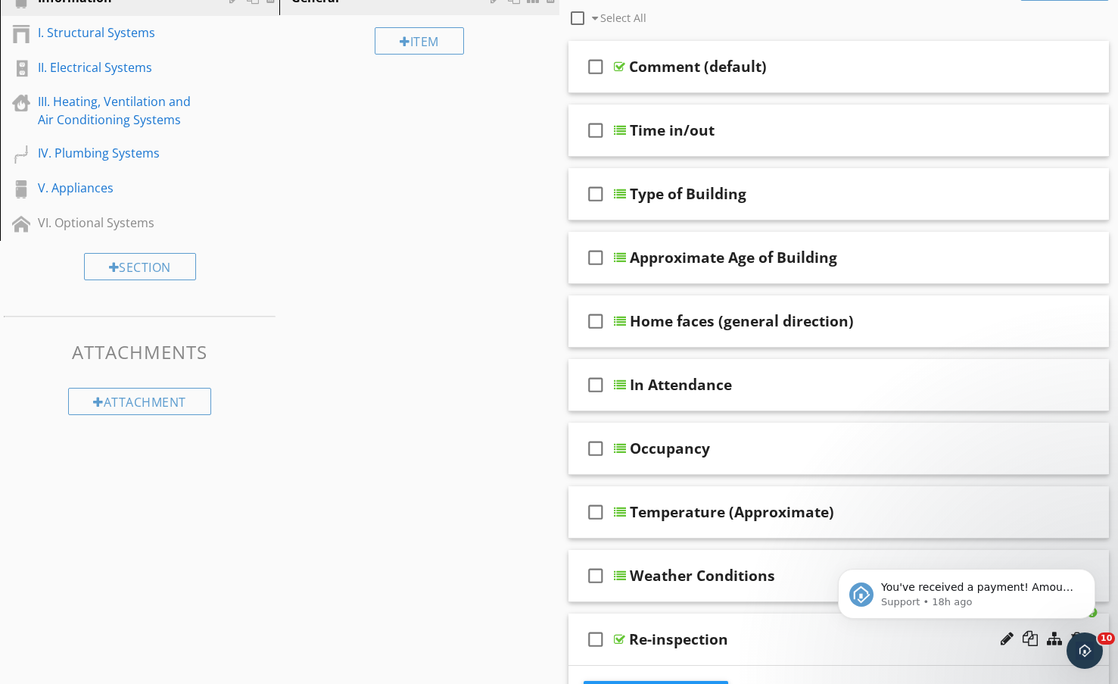
scroll to position [82, 0]
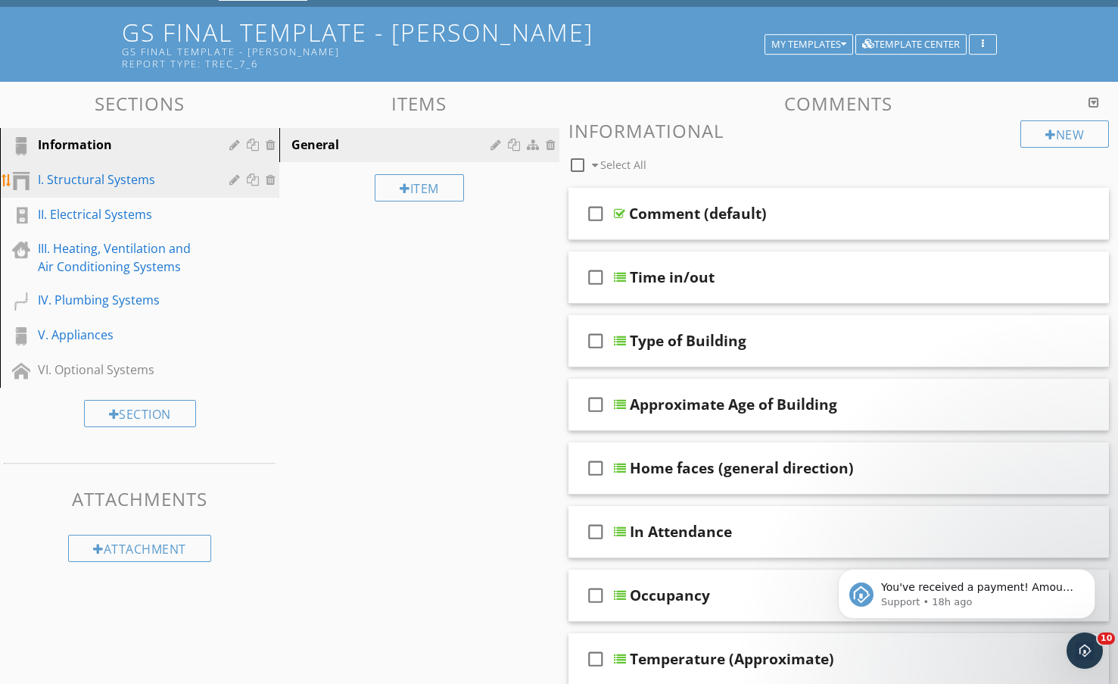
click at [111, 183] on div "I. Structural Systems" at bounding box center [123, 179] width 170 height 18
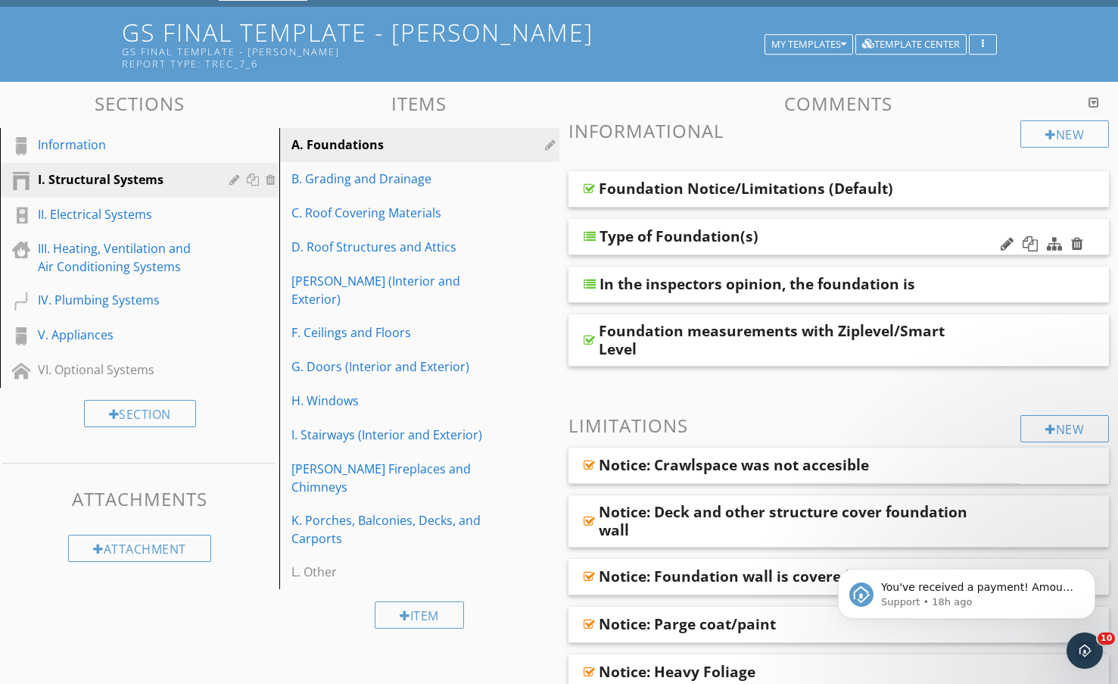
click at [801, 233] on div "Type of Foundation(s)" at bounding box center [791, 236] width 383 height 18
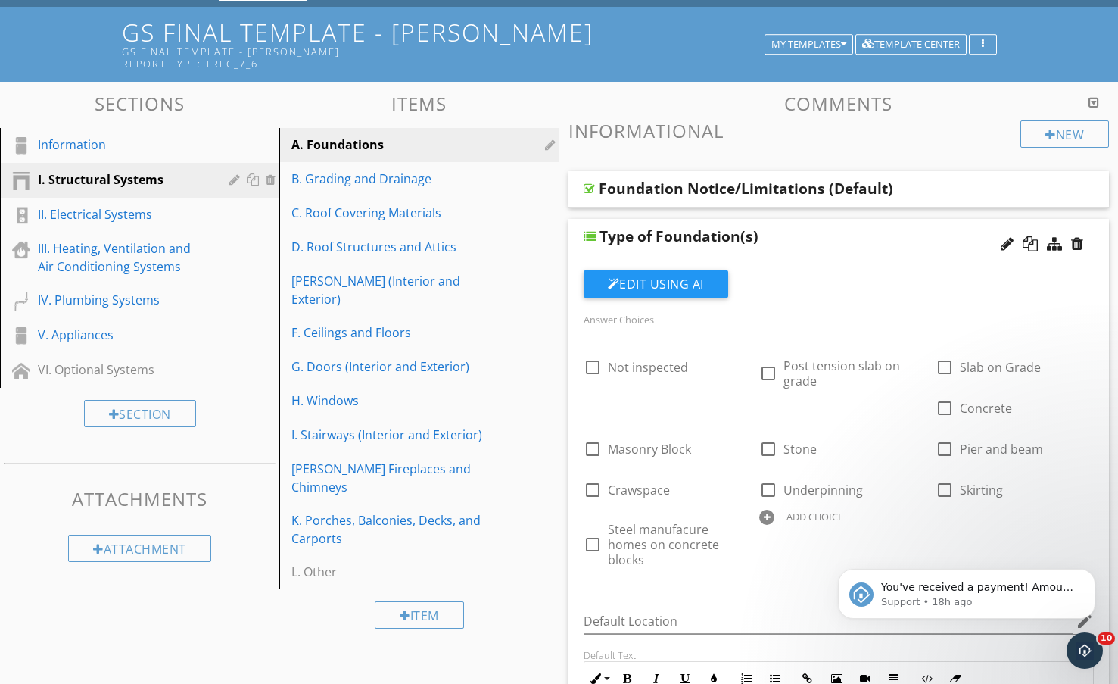
click at [801, 233] on div "Type of Foundation(s)" at bounding box center [791, 236] width 383 height 18
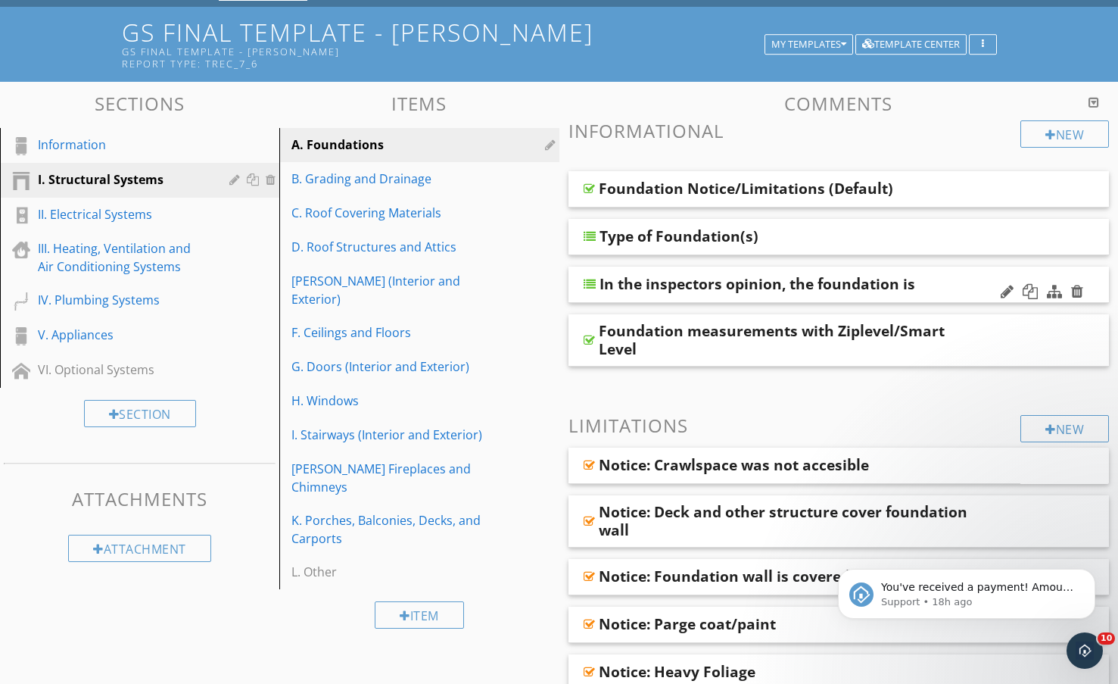
click at [809, 282] on div "In the inspectors opinion, the foundation is" at bounding box center [758, 284] width 316 height 18
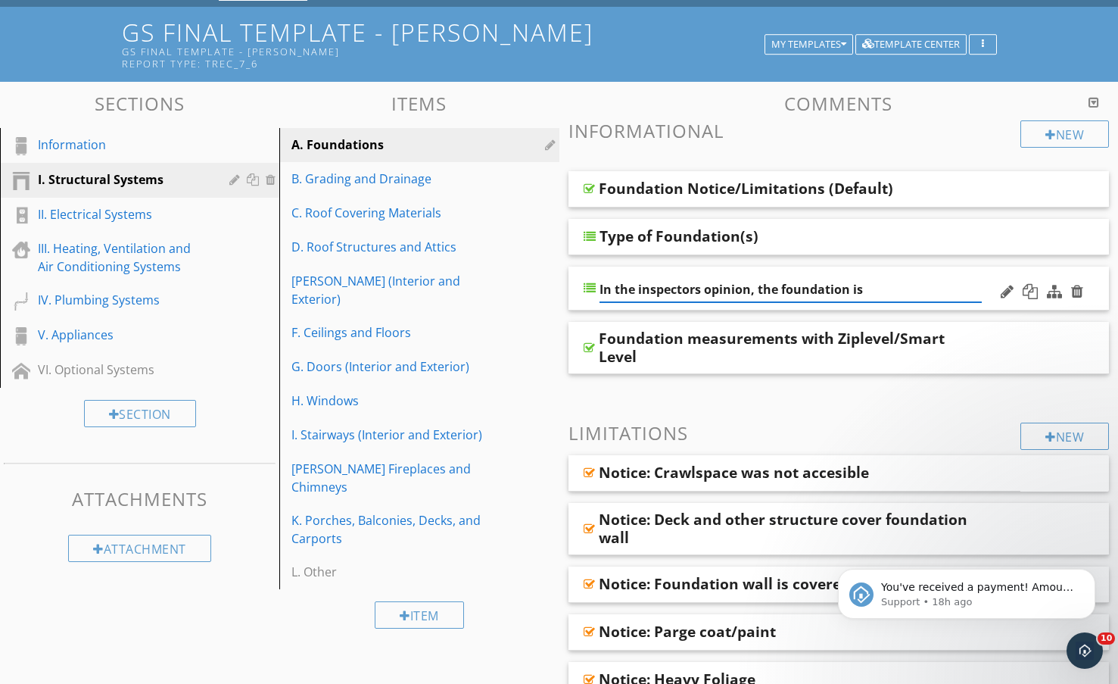
click at [936, 282] on input "In the inspectors opinion, the foundation is" at bounding box center [791, 289] width 383 height 25
click at [940, 272] on div "In the inspectors opinion, the foundation is" at bounding box center [839, 288] width 541 height 44
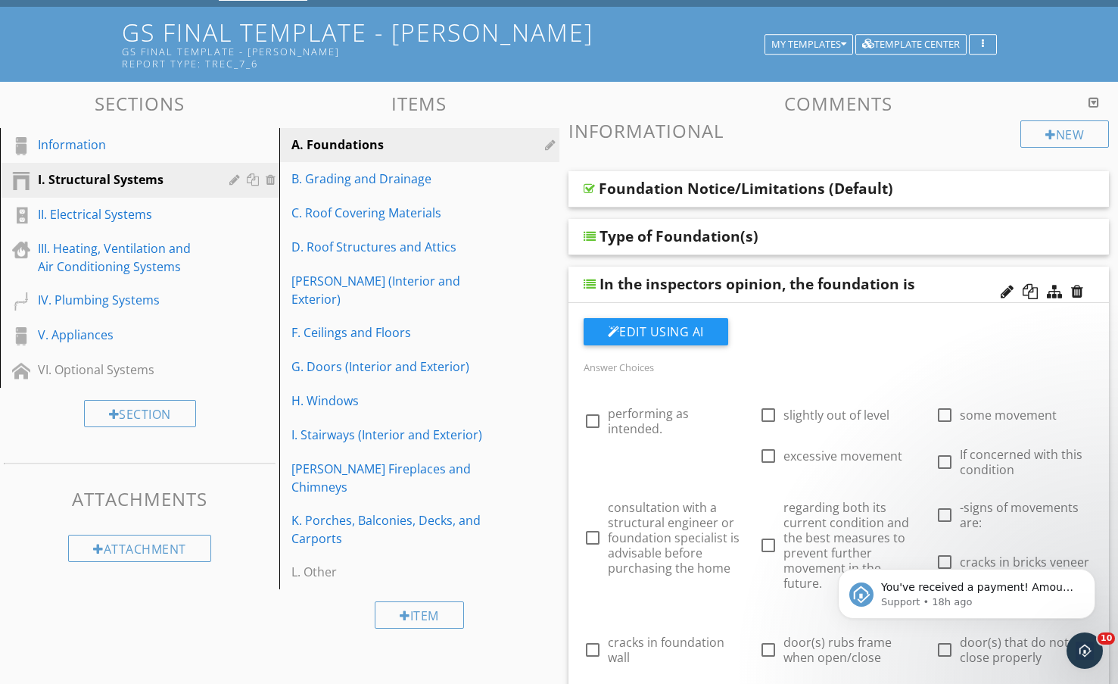
click at [931, 283] on div "In the inspectors opinion, the foundation is" at bounding box center [791, 284] width 383 height 18
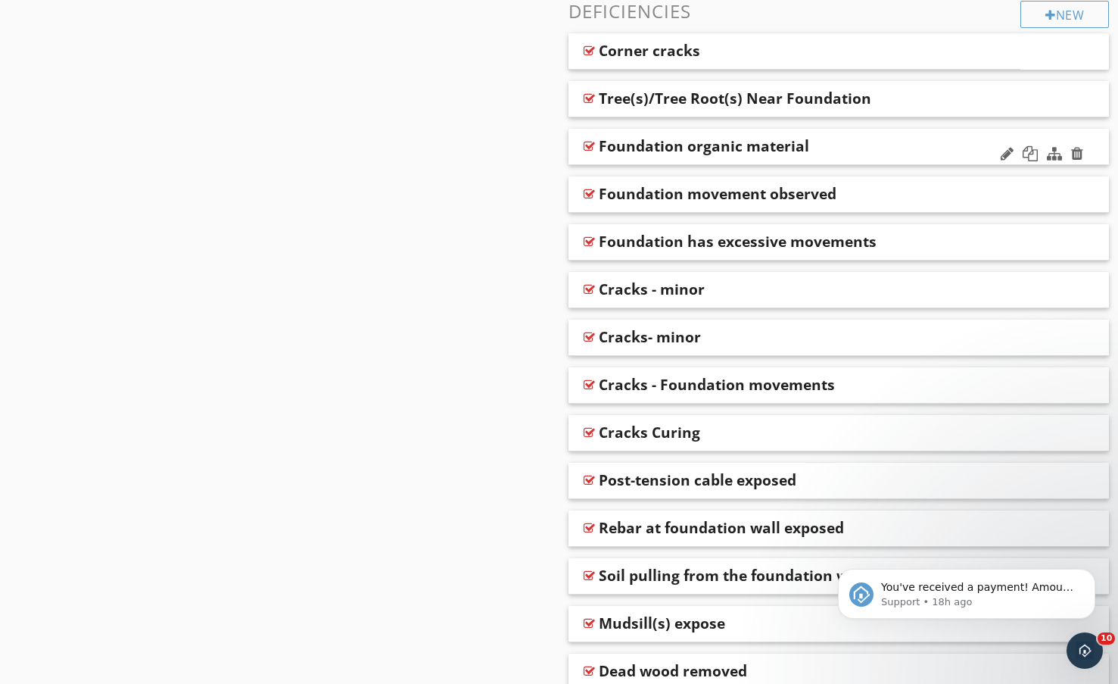
scroll to position [915, 0]
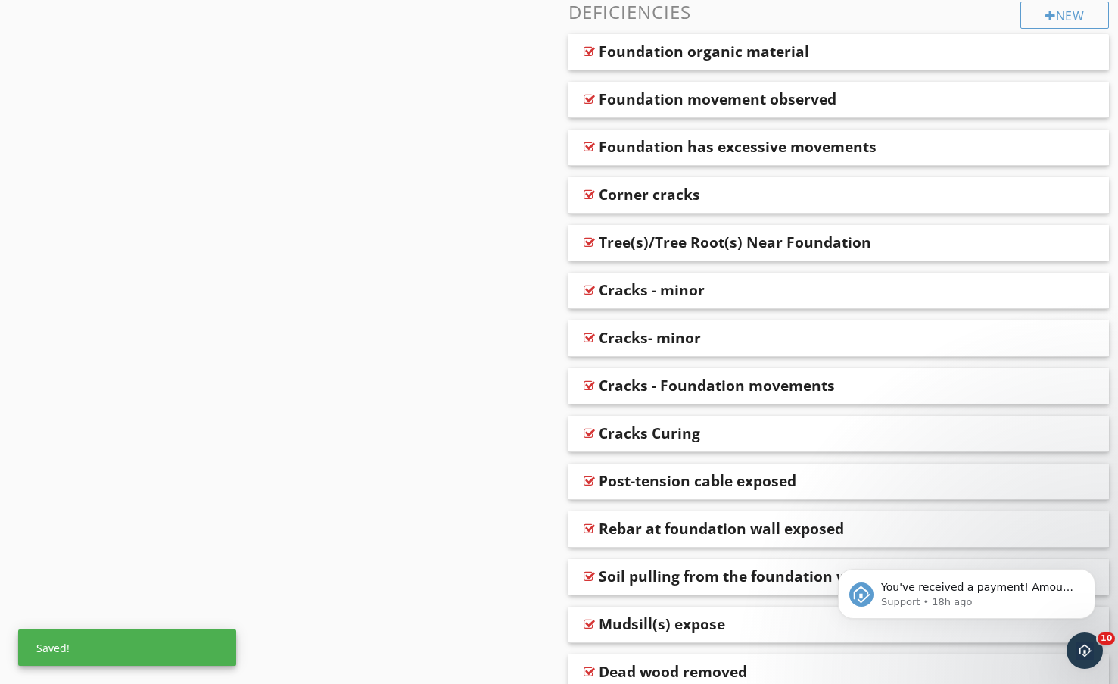
click at [508, 210] on div "Sections Information I. Structural Systems II. Electrical Systems III. Heating,…" at bounding box center [559, 232] width 1118 height 1967
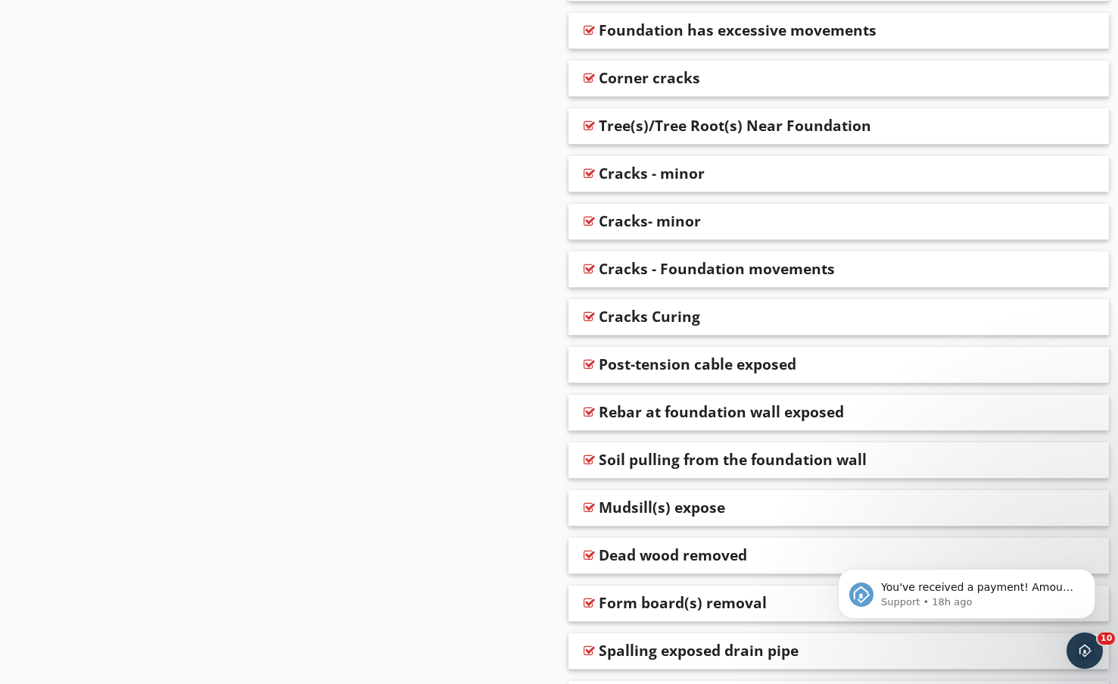
scroll to position [1066, 0]
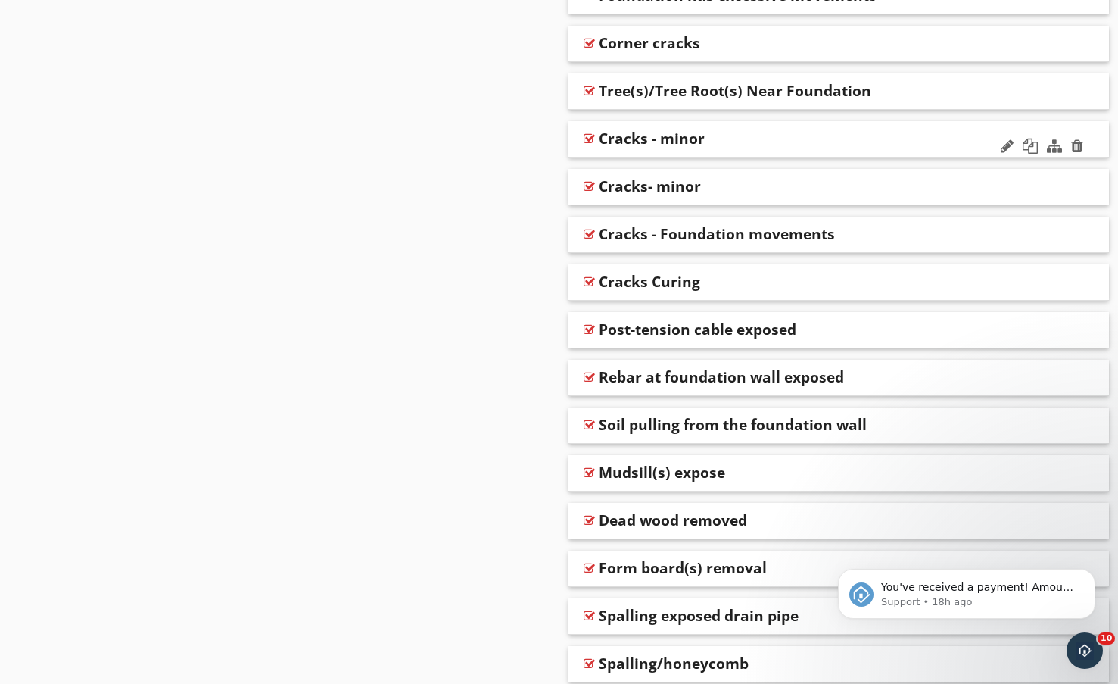
click at [734, 134] on div "Cracks - minor" at bounding box center [790, 138] width 383 height 18
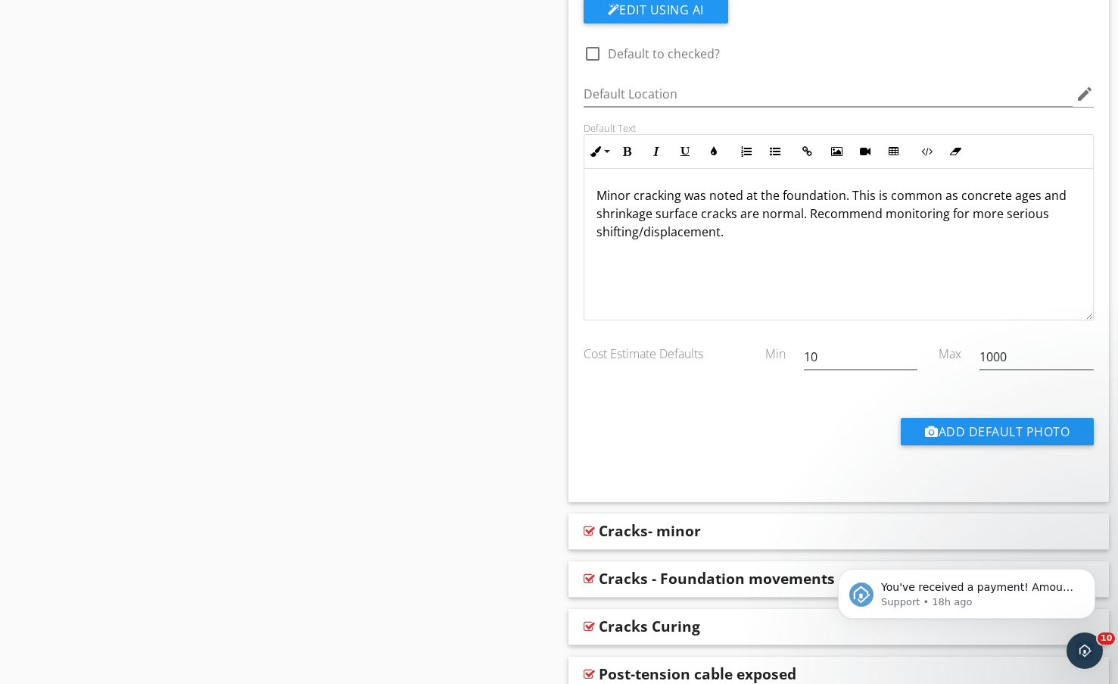
scroll to position [1293, 0]
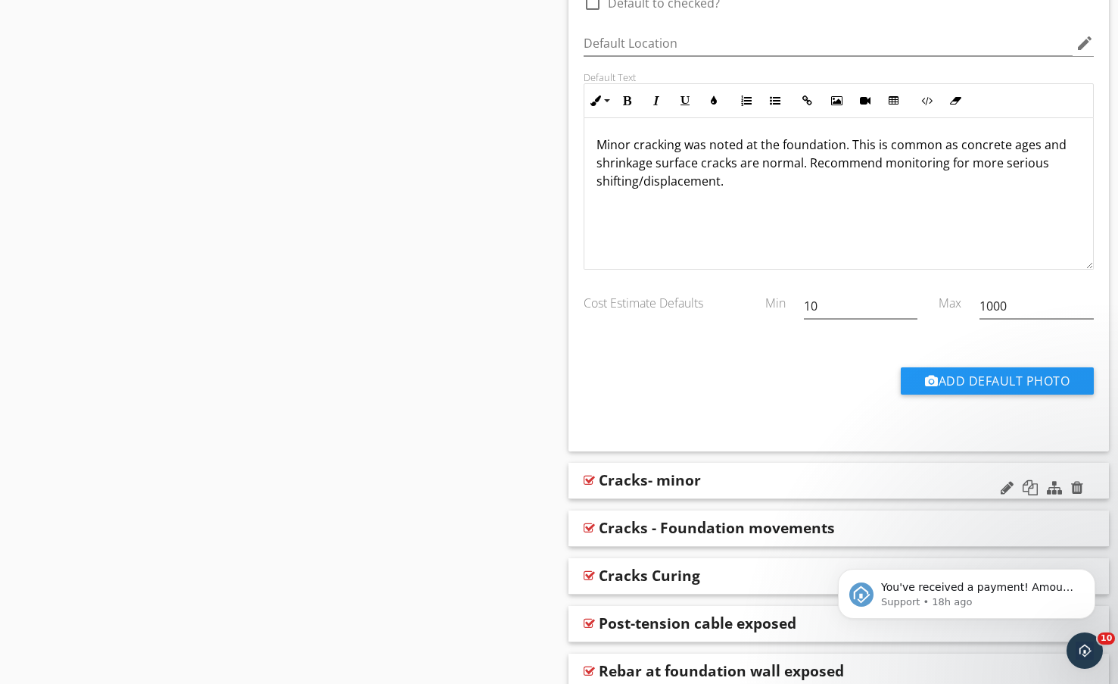
click at [750, 472] on div "Cracks- minor" at bounding box center [790, 480] width 383 height 18
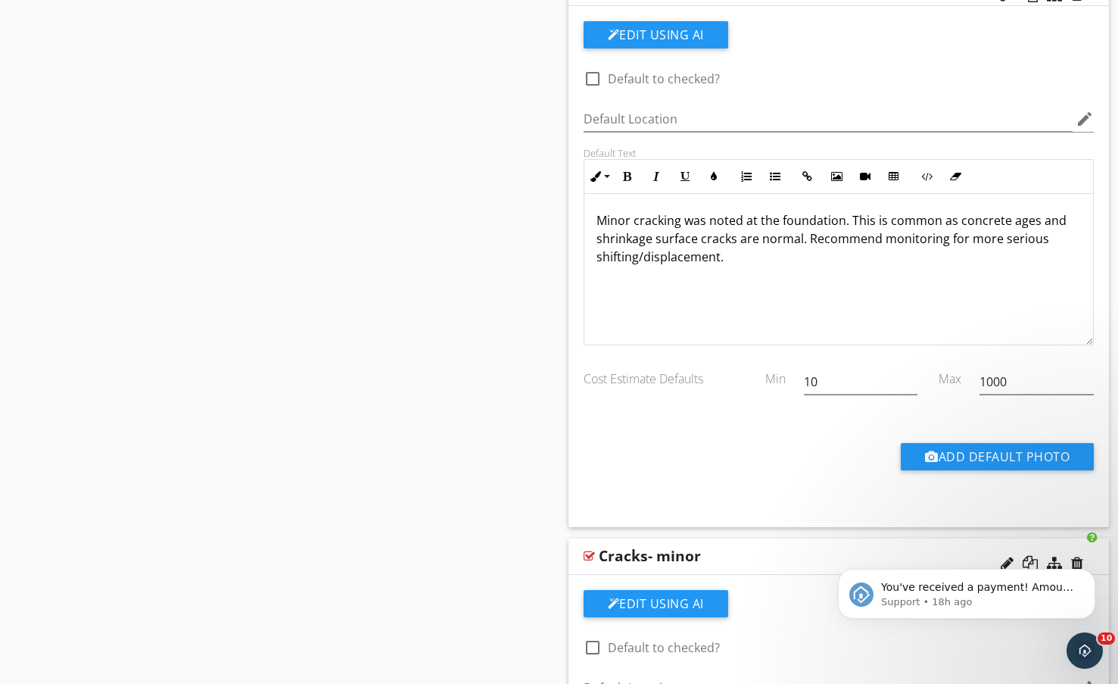
scroll to position [0, 0]
click at [782, 553] on div "Cracks- minor" at bounding box center [790, 556] width 383 height 18
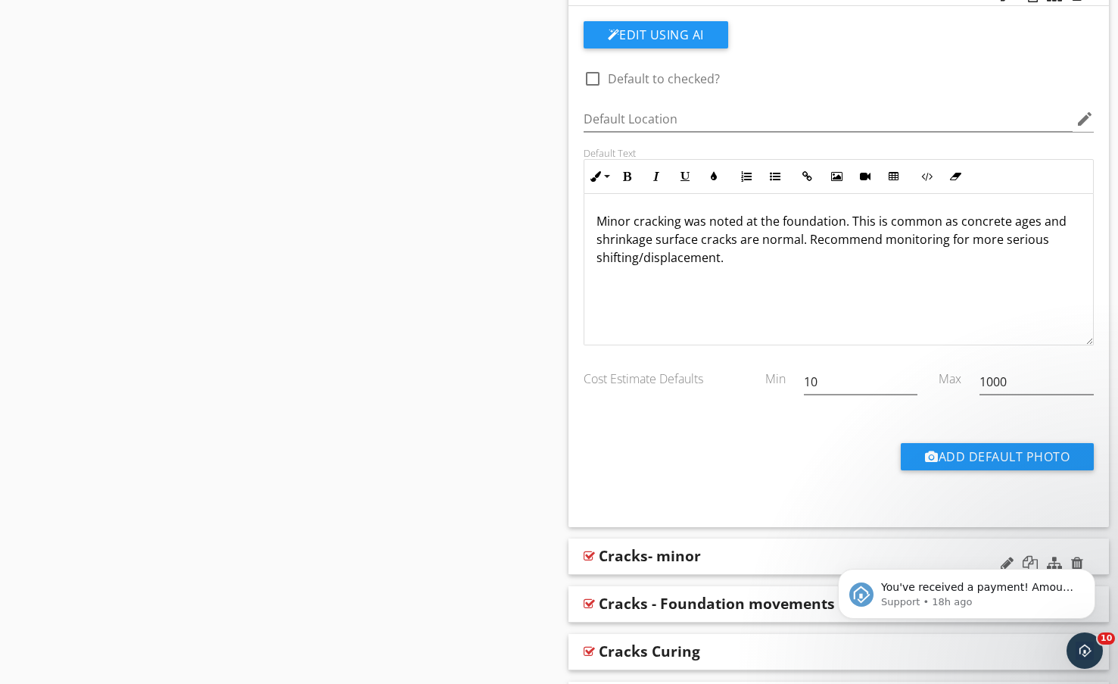
click at [782, 553] on div "Cracks- minor" at bounding box center [790, 556] width 383 height 18
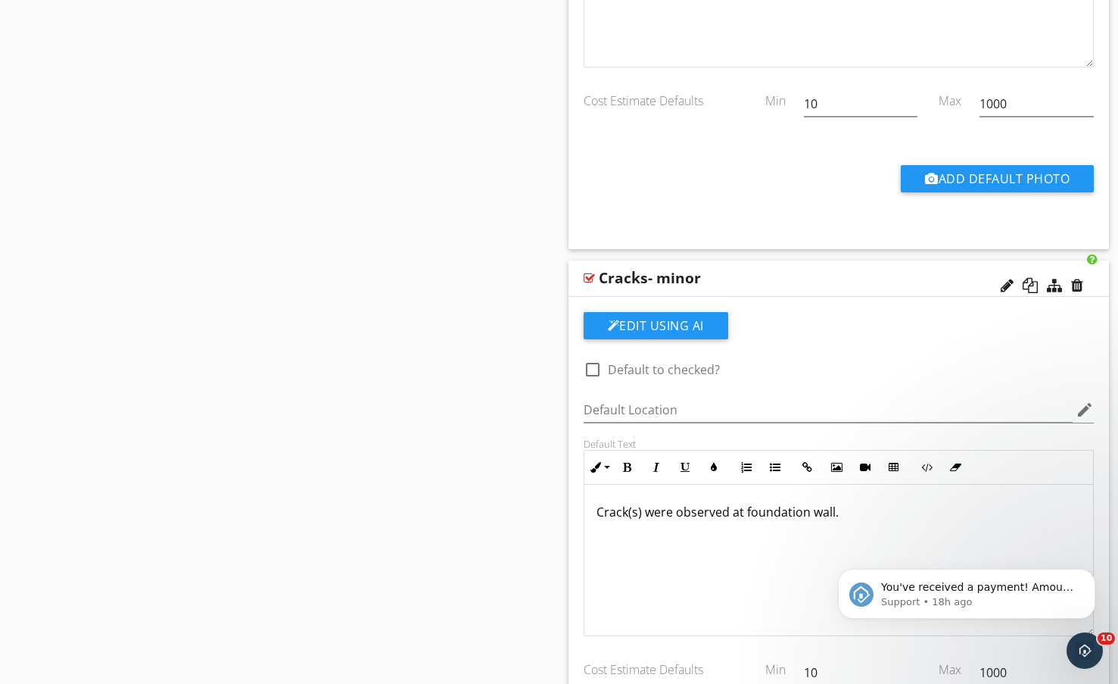
scroll to position [1520, 0]
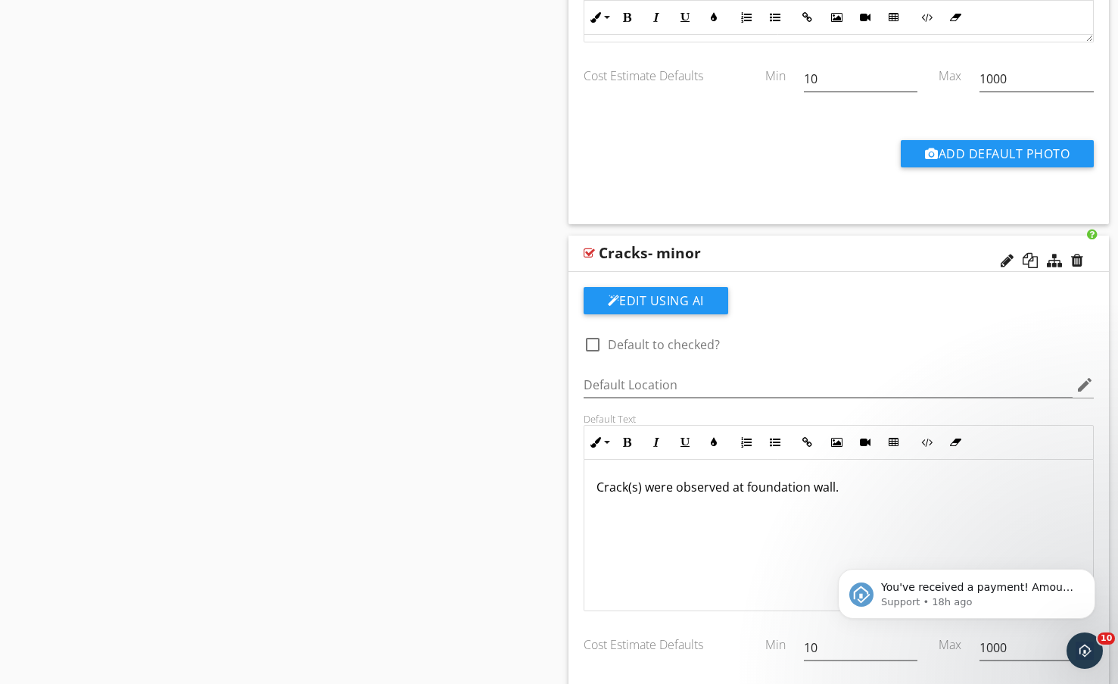
click at [820, 248] on div "Cracks- minor" at bounding box center [790, 253] width 383 height 18
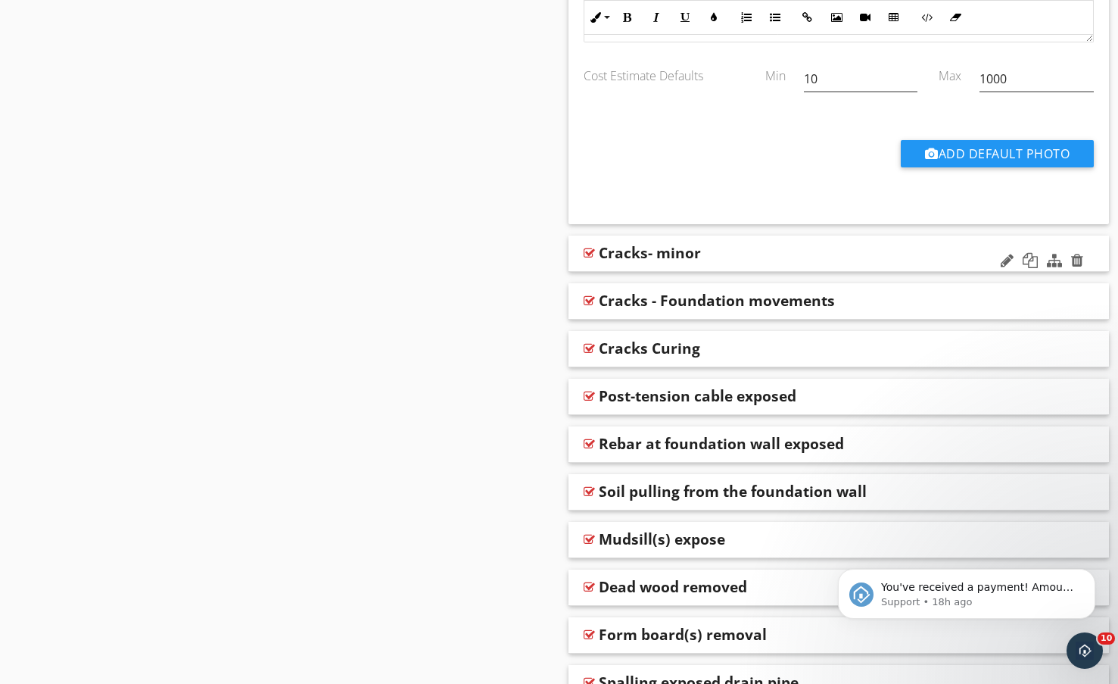
click at [819, 248] on div "Cracks- minor" at bounding box center [790, 253] width 383 height 18
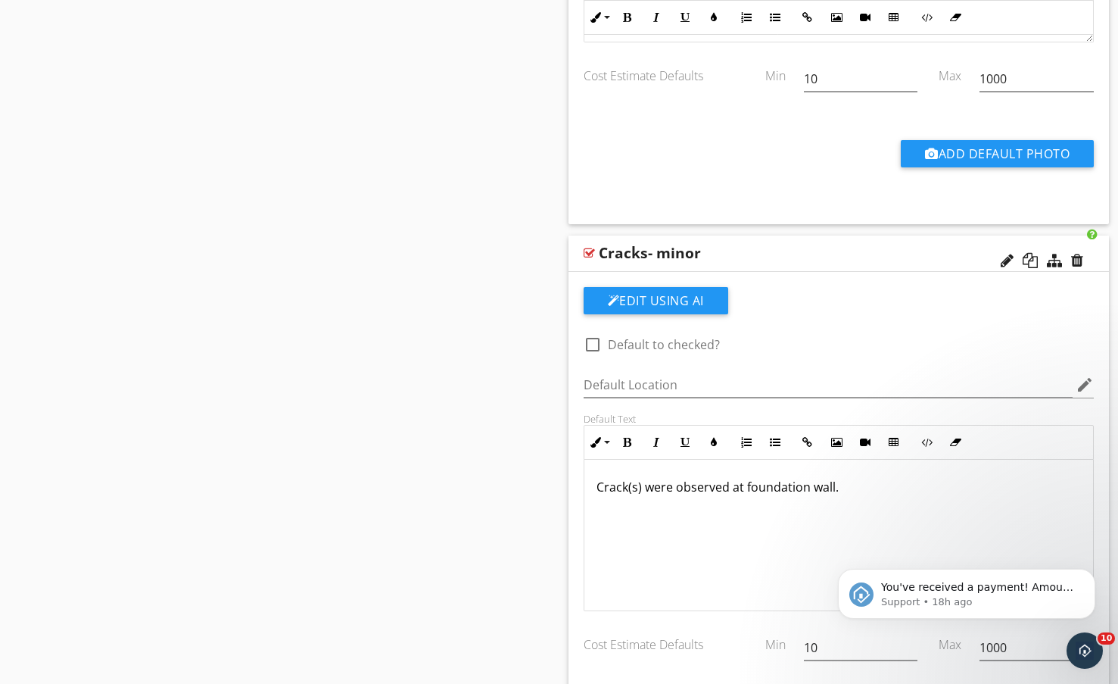
click at [819, 248] on div "Cracks- minor" at bounding box center [790, 253] width 383 height 18
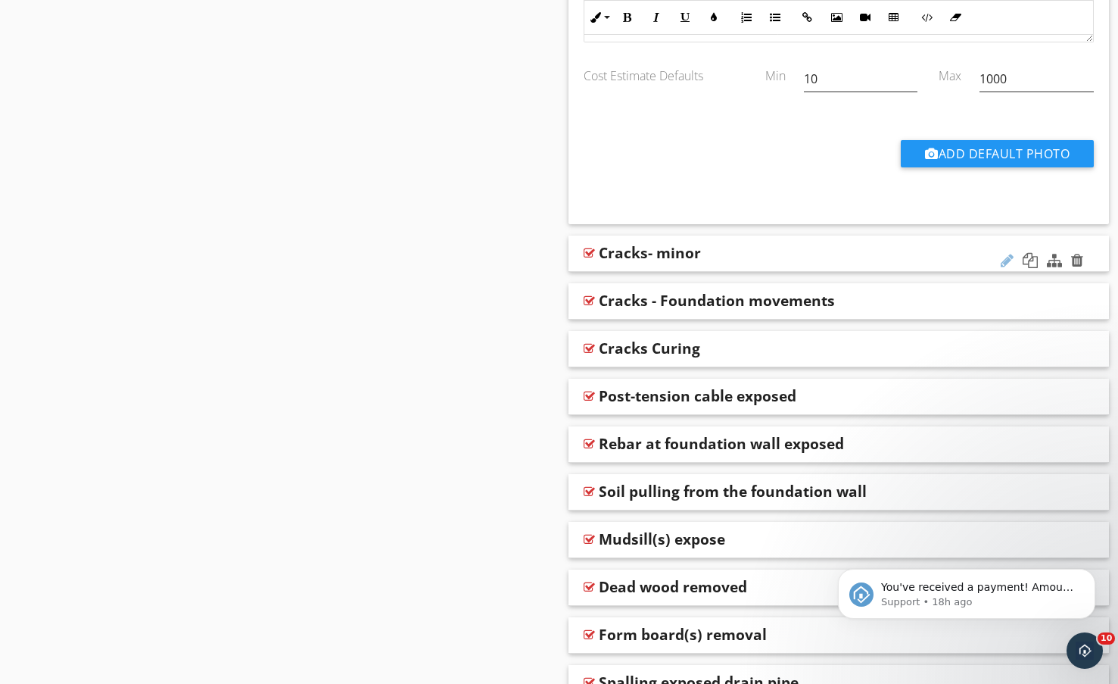
click at [1001, 260] on div at bounding box center [1007, 260] width 13 height 15
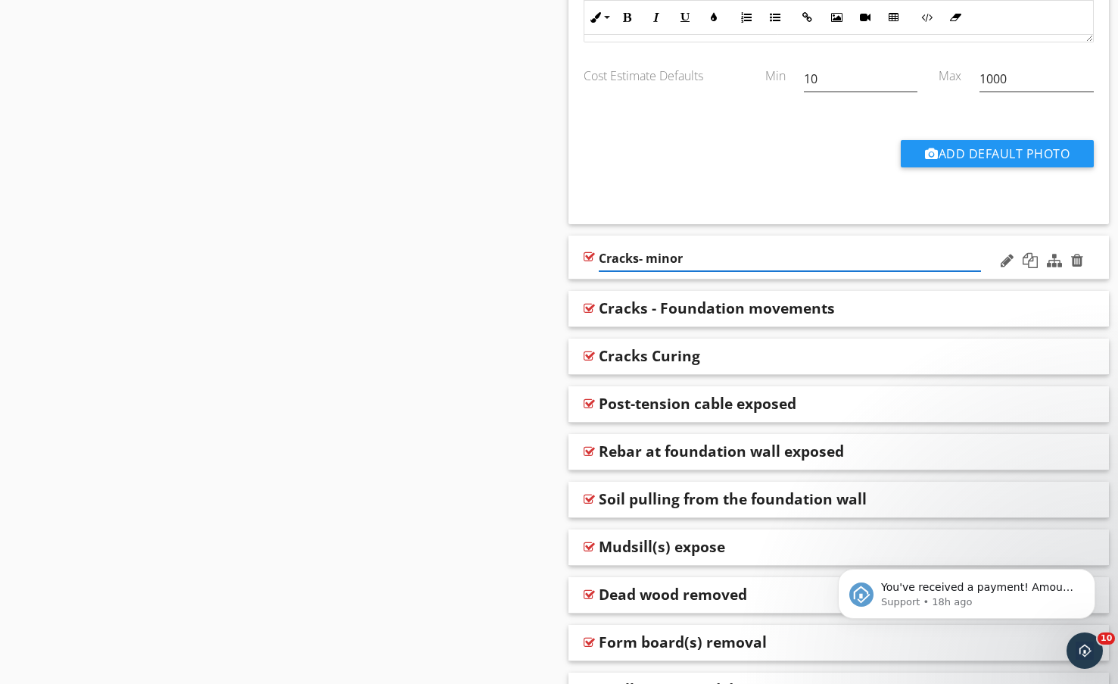
click at [700, 250] on input "Cracks- minor" at bounding box center [790, 258] width 383 height 25
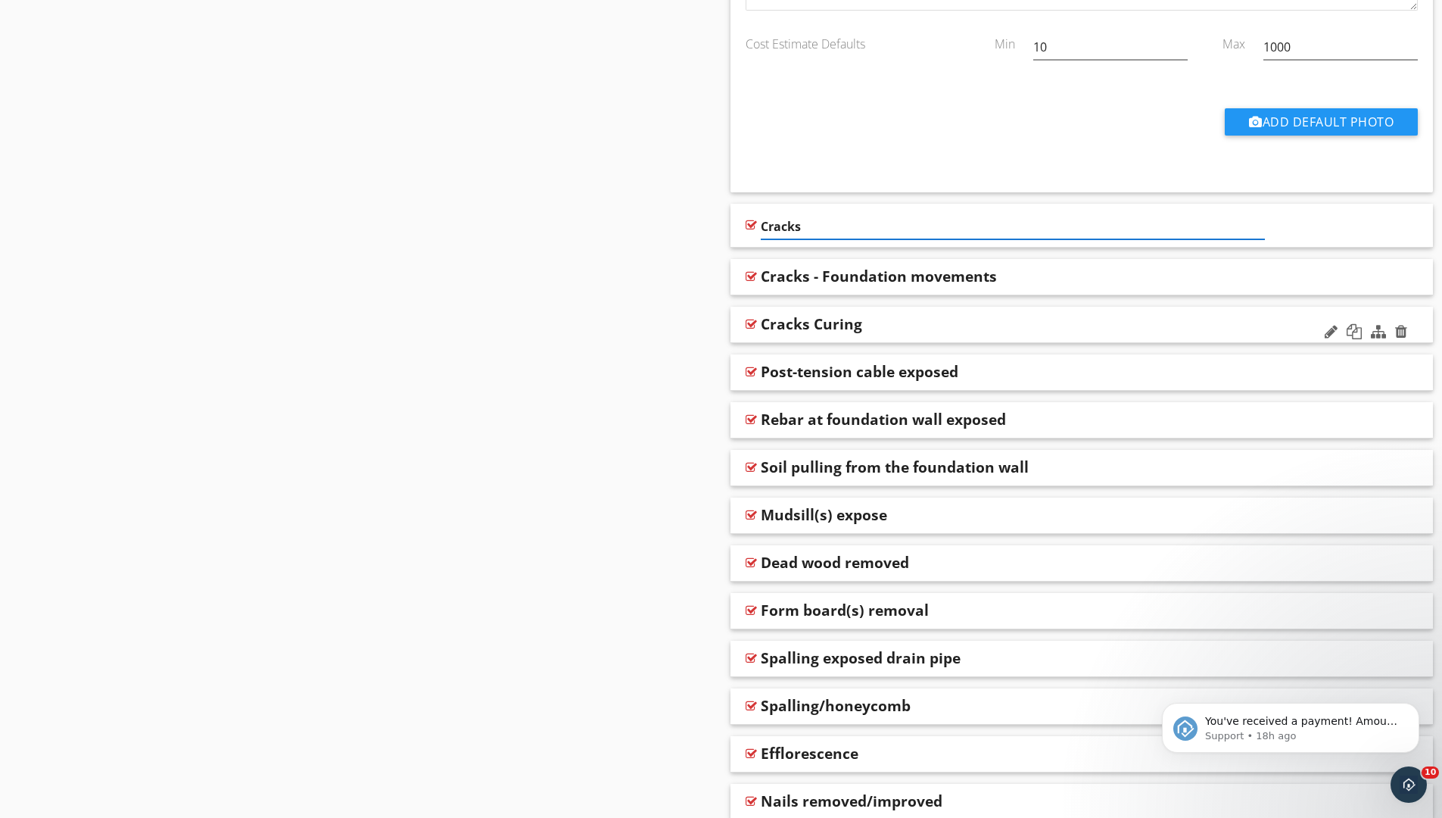
type input "Cracks"
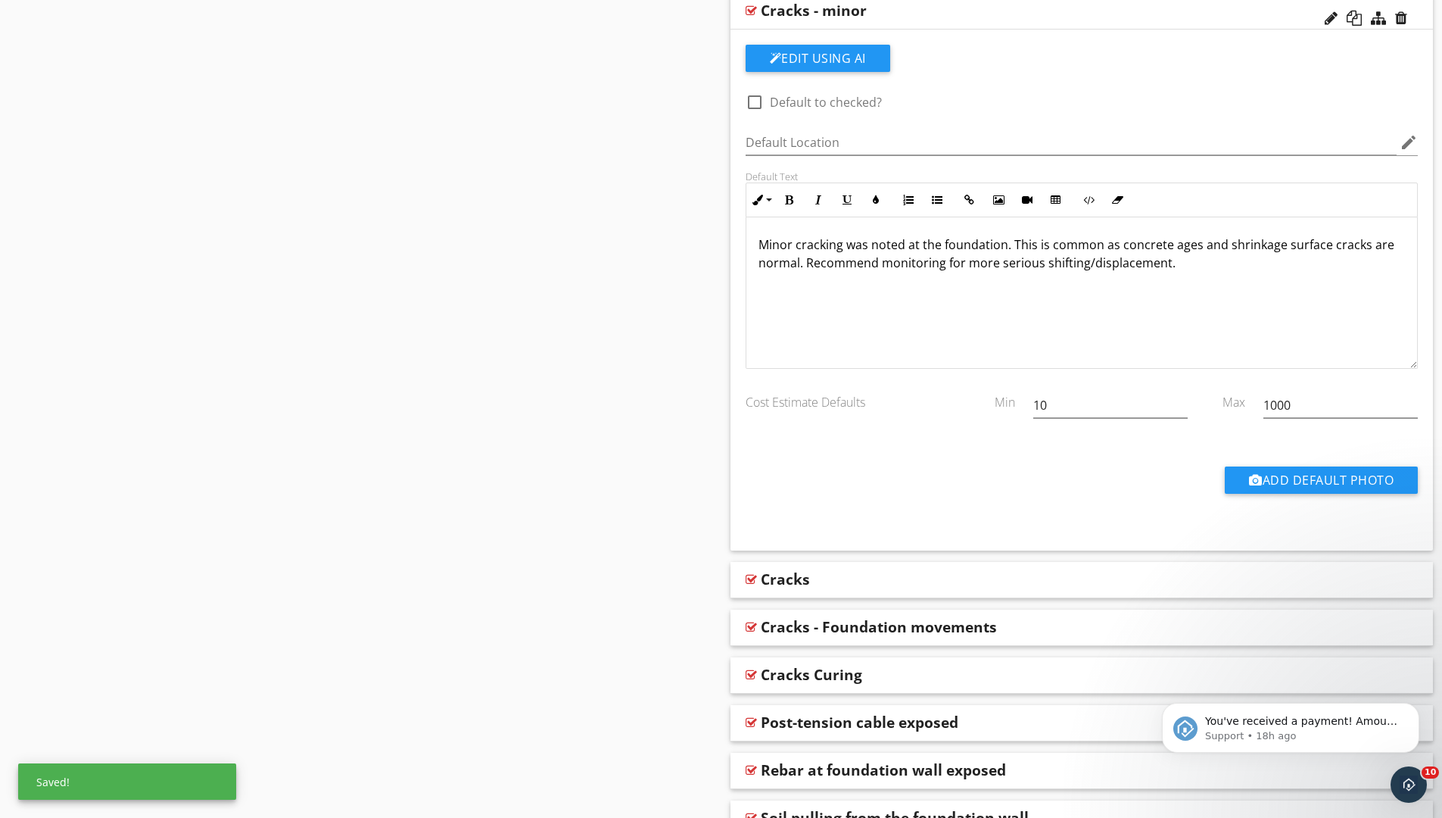
scroll to position [1066, 0]
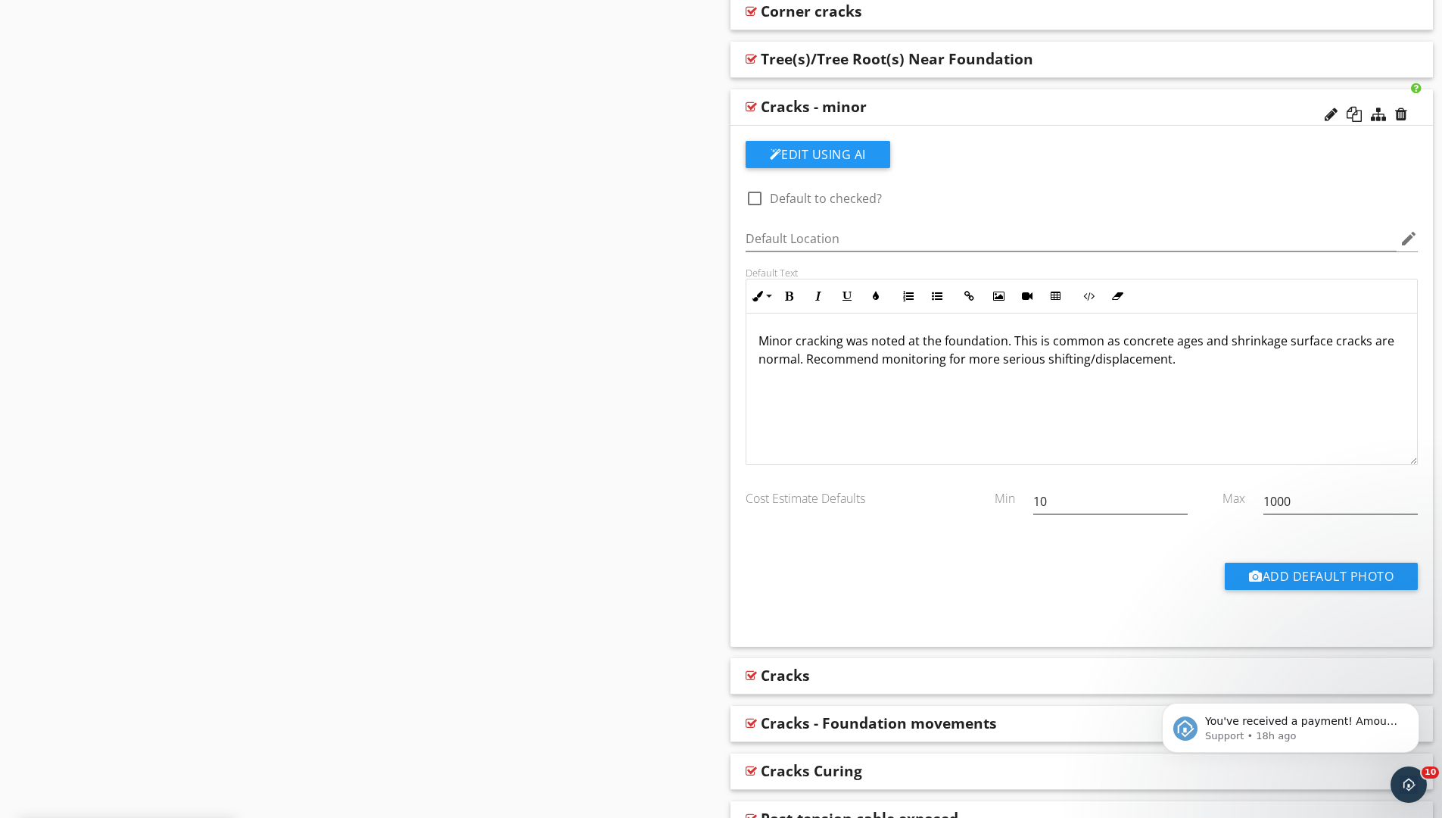
click at [1040, 101] on div "Cracks - minor" at bounding box center [1013, 107] width 504 height 18
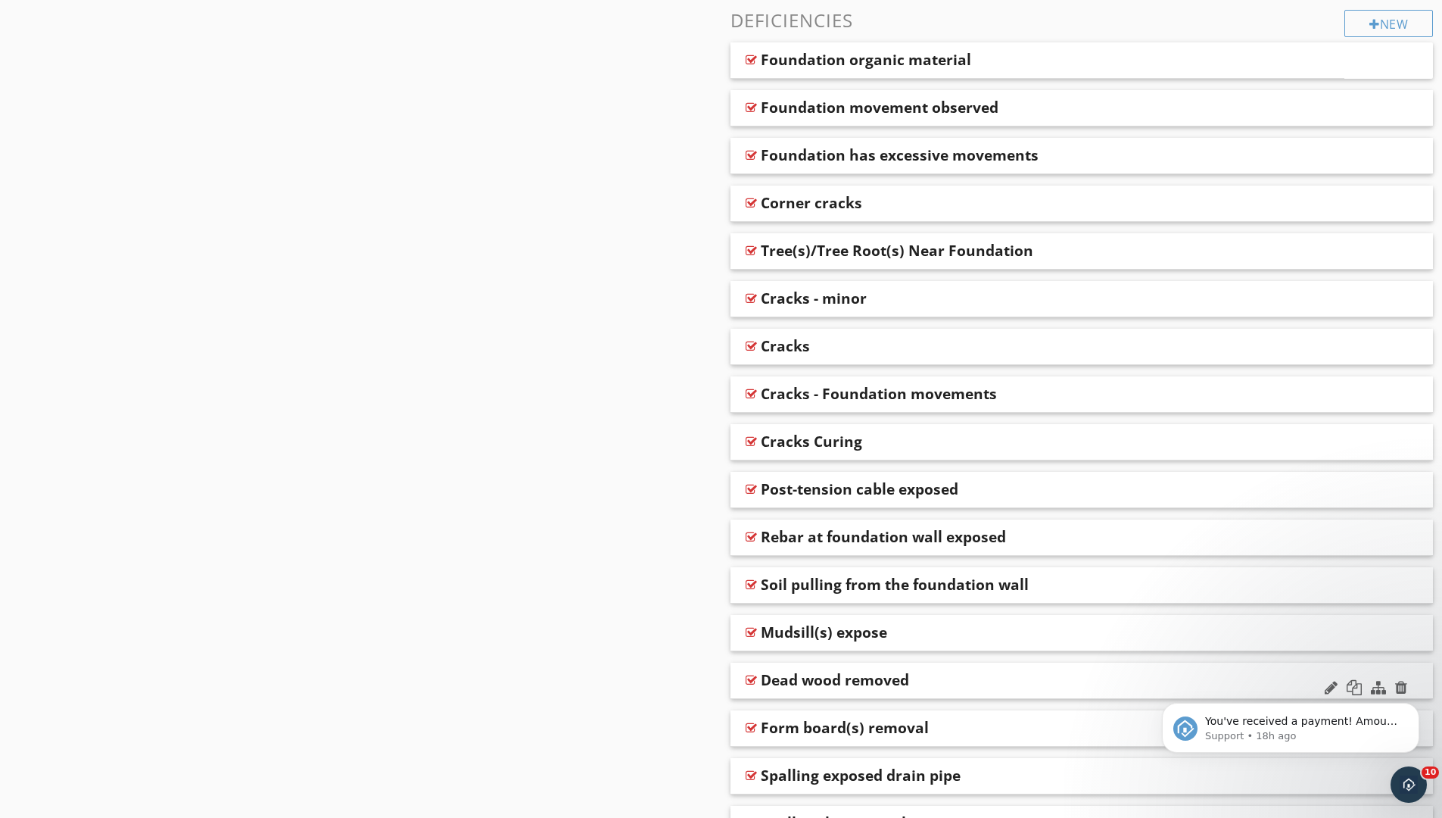
scroll to position [839, 0]
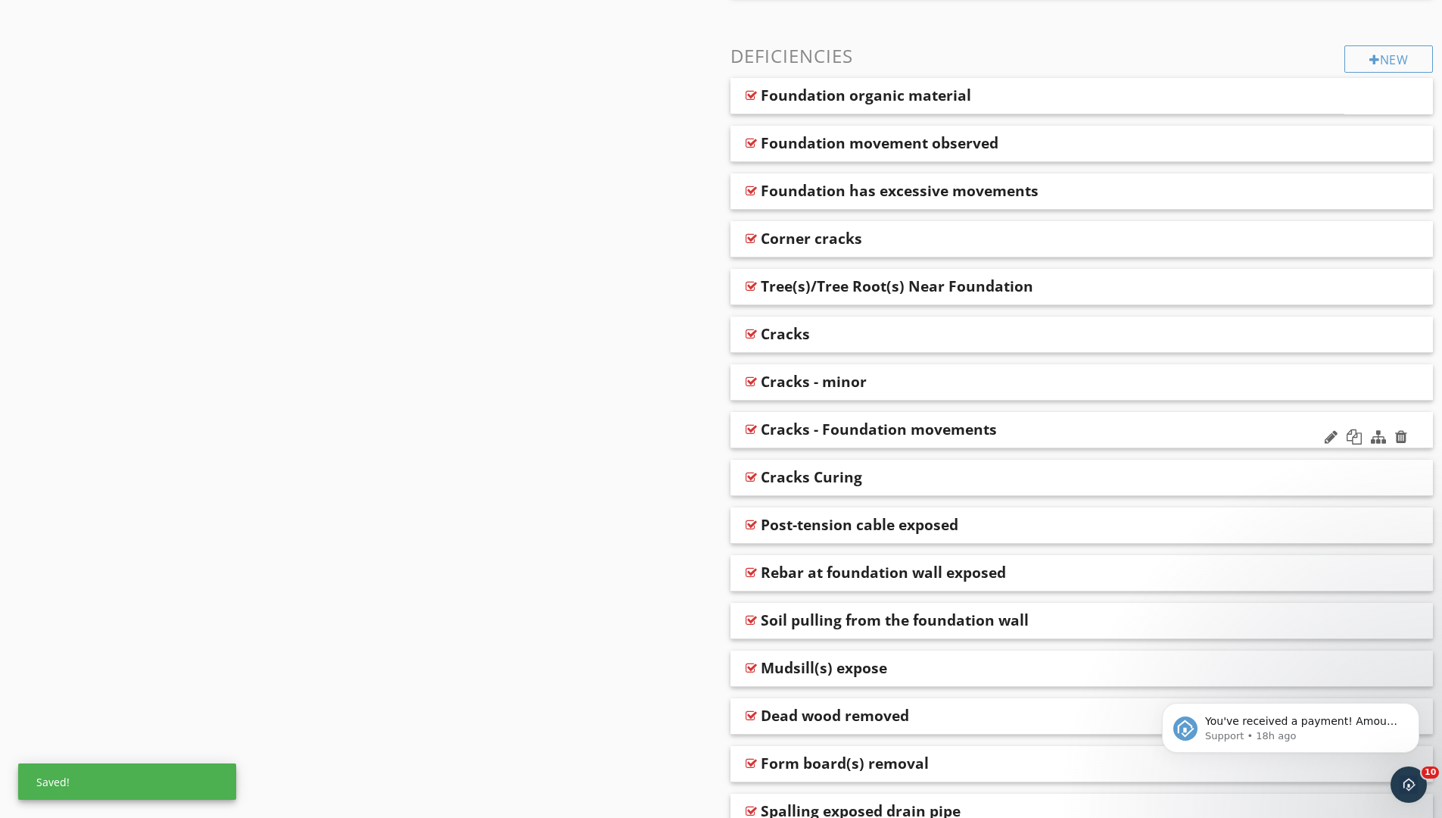
click at [1080, 423] on div "Cracks - Foundation movements" at bounding box center [1013, 429] width 504 height 18
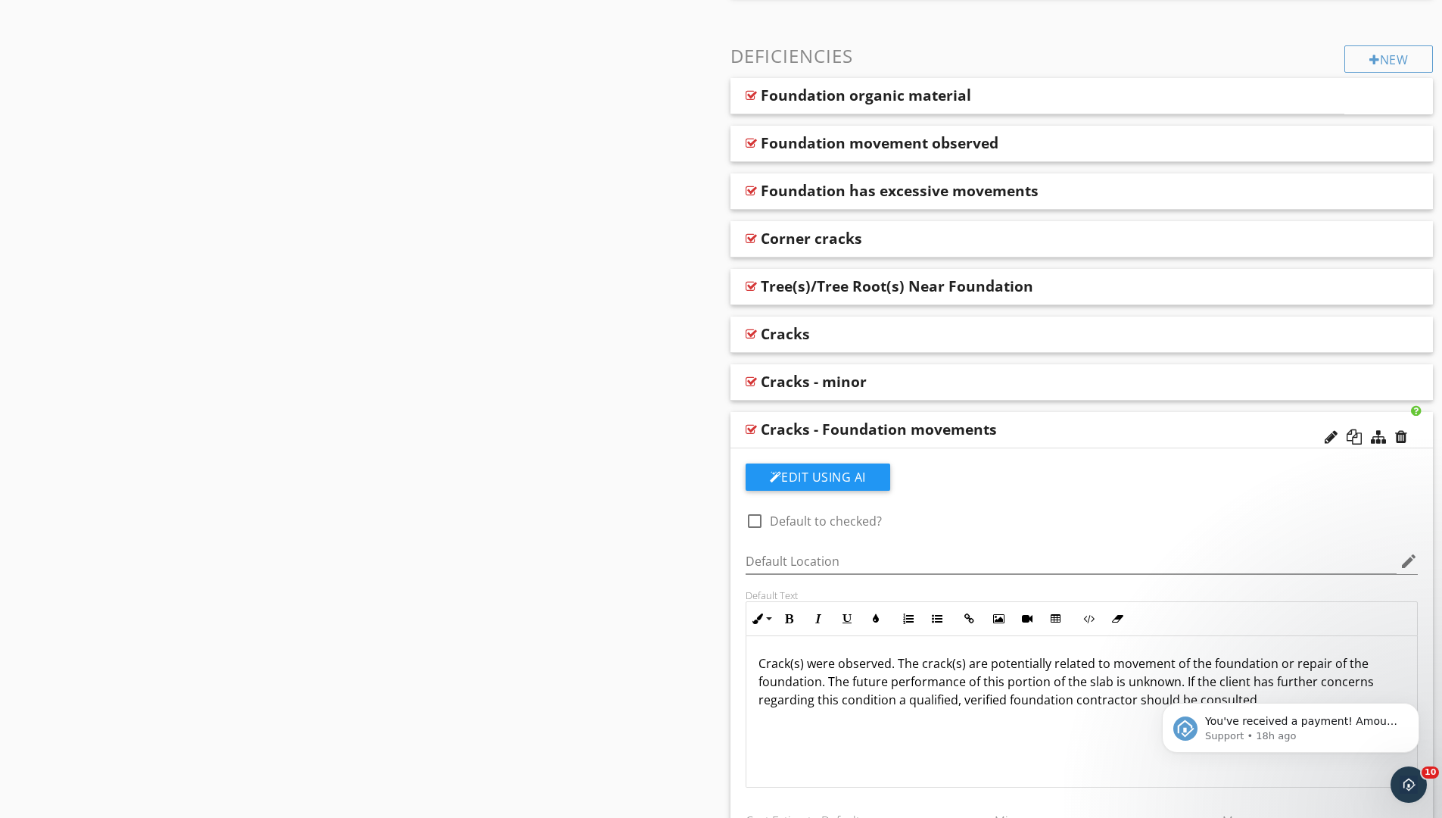
click at [1015, 426] on div "Cracks - Foundation movements" at bounding box center [1013, 429] width 504 height 18
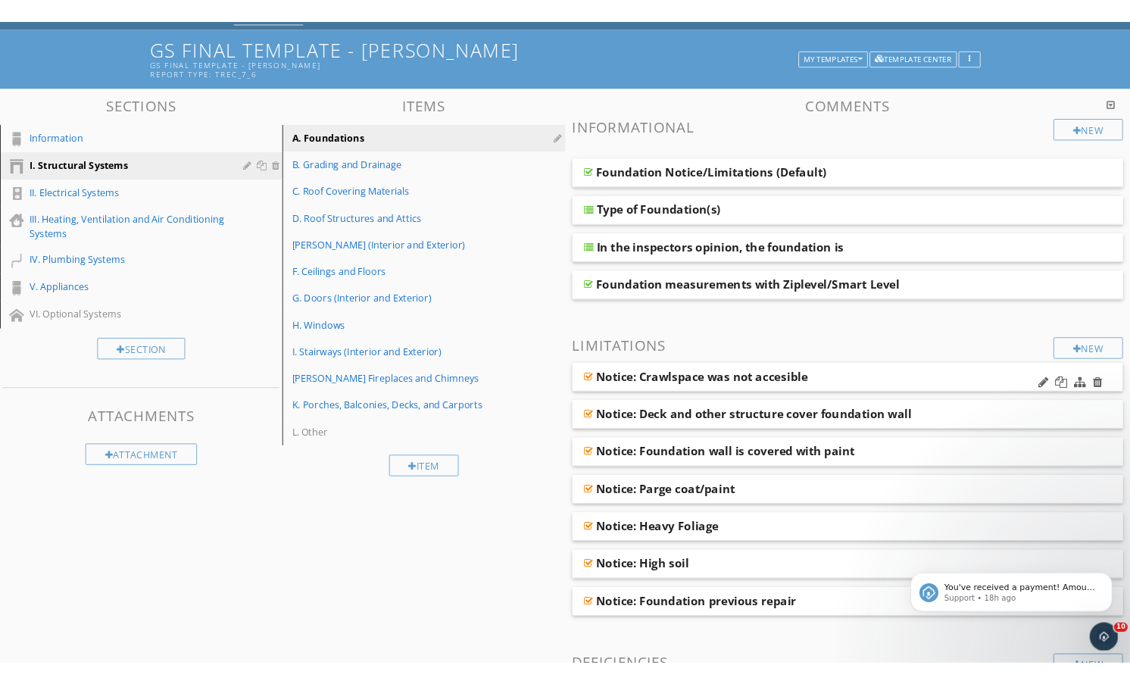
scroll to position [0, 0]
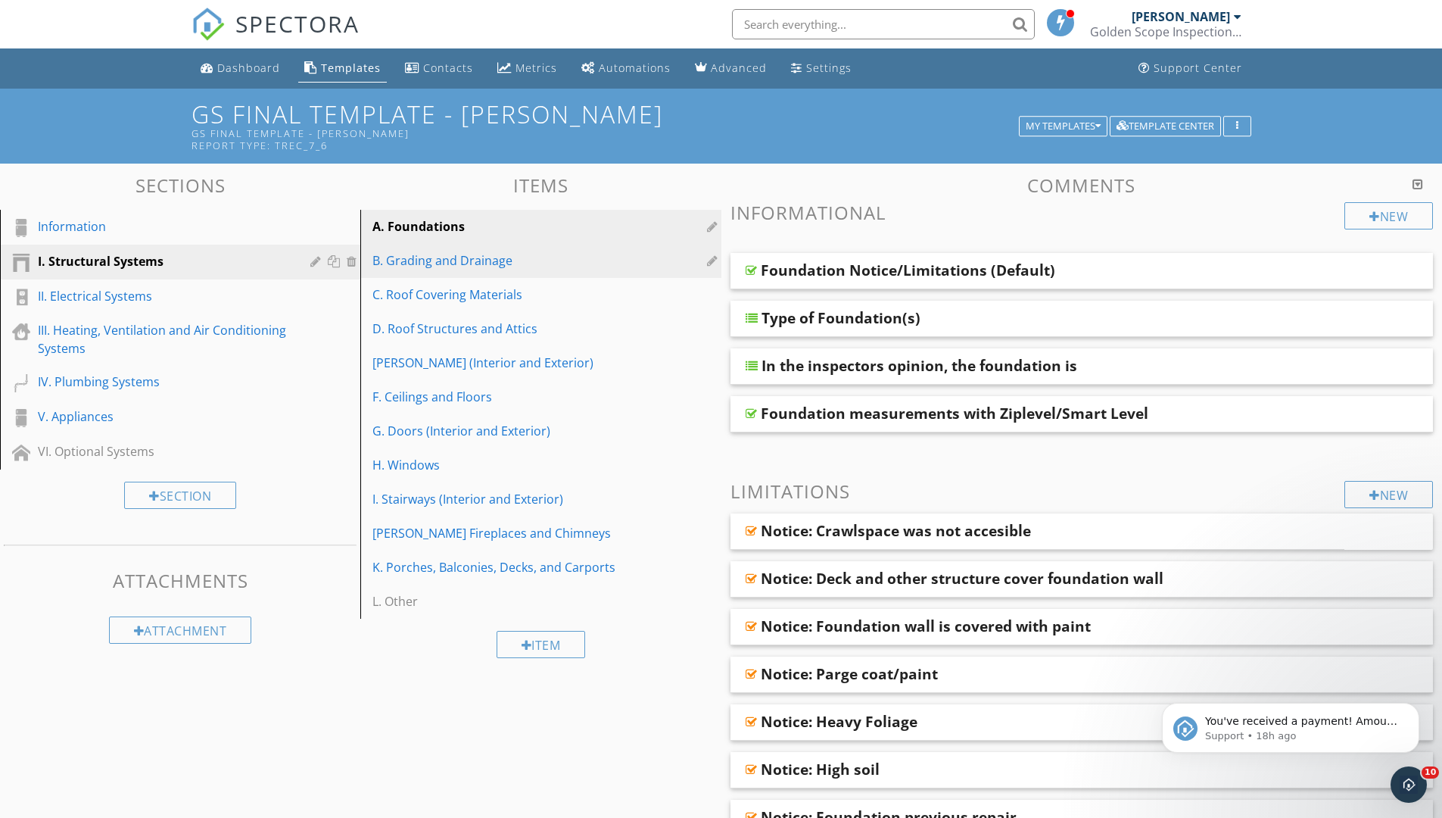
click at [390, 251] on link "B. Grading and Drainage" at bounding box center [543, 260] width 356 height 33
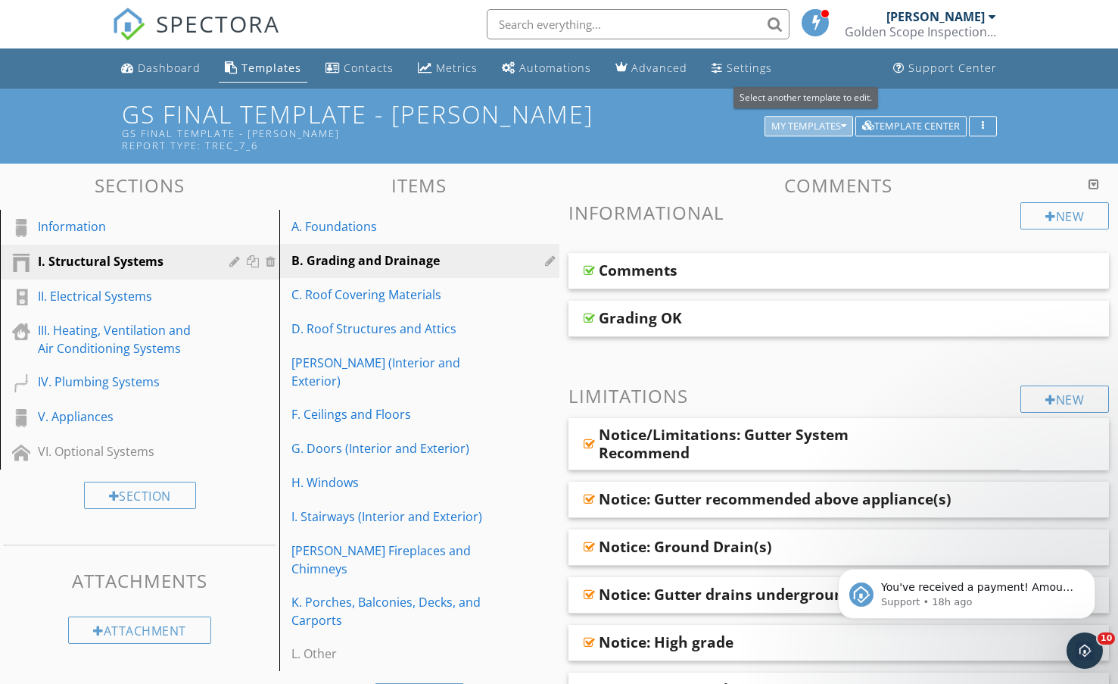
click at [778, 128] on div "My Templates" at bounding box center [808, 126] width 75 height 11
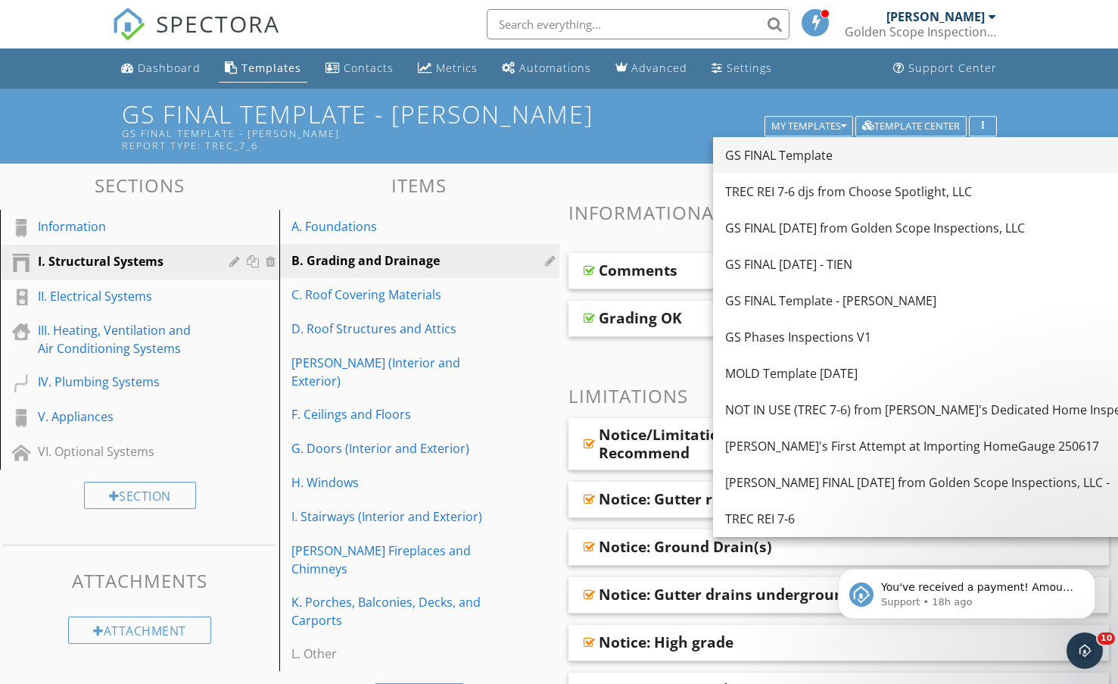
click at [767, 154] on div "GS FINAL Template" at bounding box center [940, 155] width 431 height 18
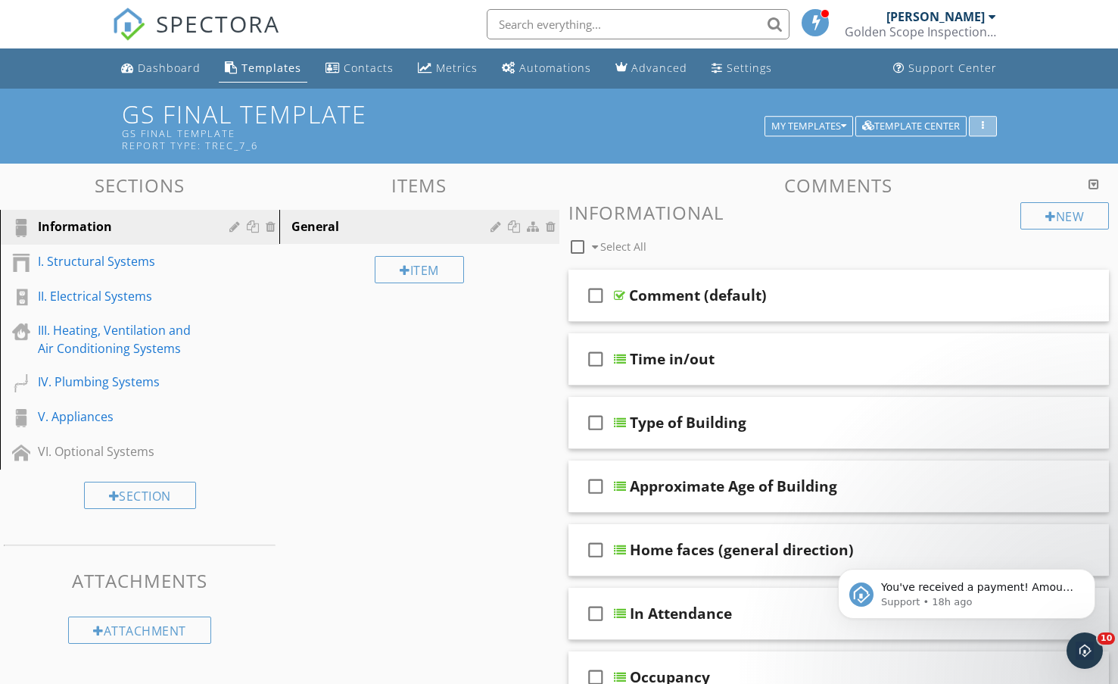
click at [976, 129] on div "button" at bounding box center [983, 126] width 14 height 11
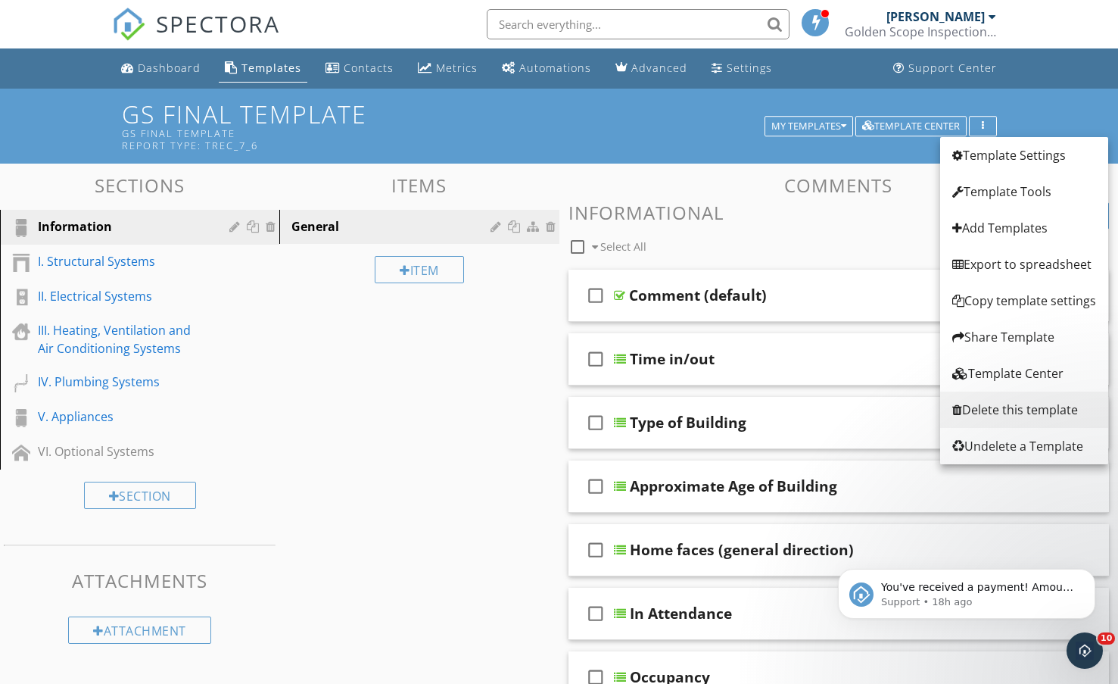
click at [1005, 413] on div "Delete this template" at bounding box center [1024, 409] width 144 height 18
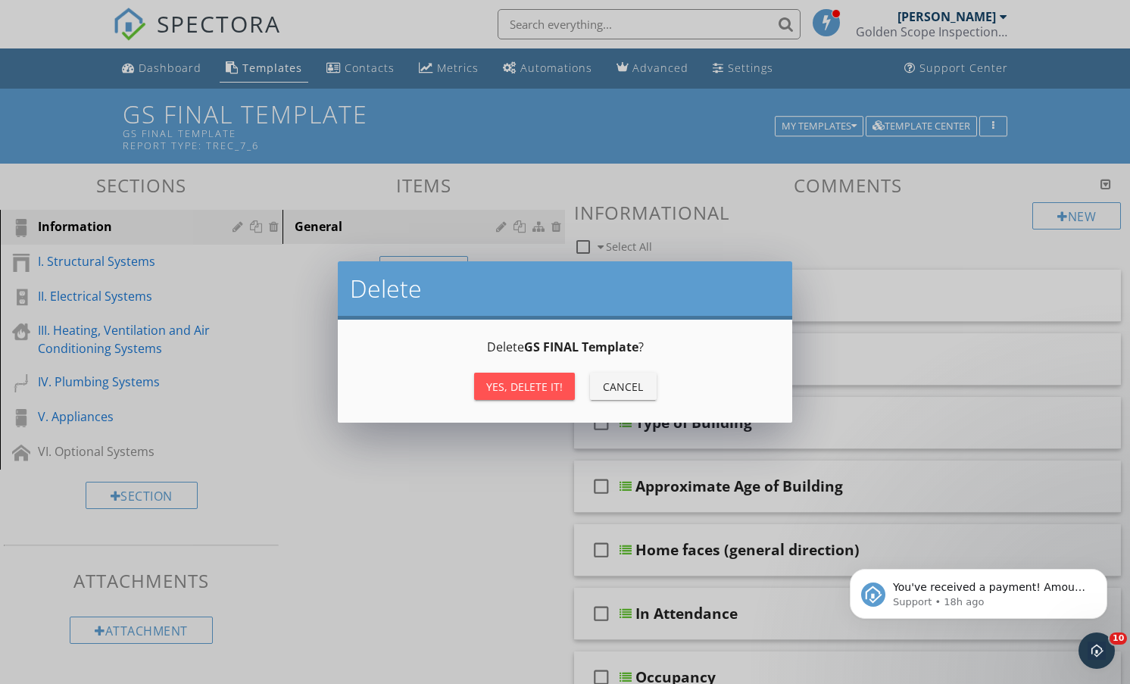
click at [548, 387] on div "Yes, Delete it!" at bounding box center [524, 387] width 76 height 16
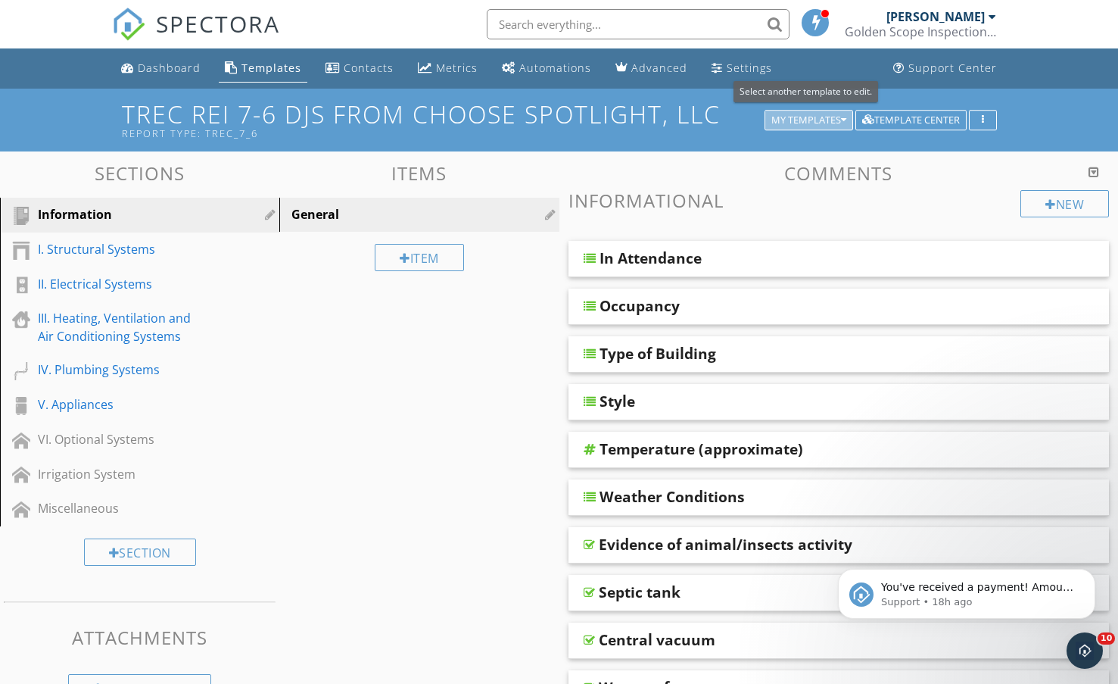
click at [804, 115] on div "My Templates" at bounding box center [808, 120] width 75 height 11
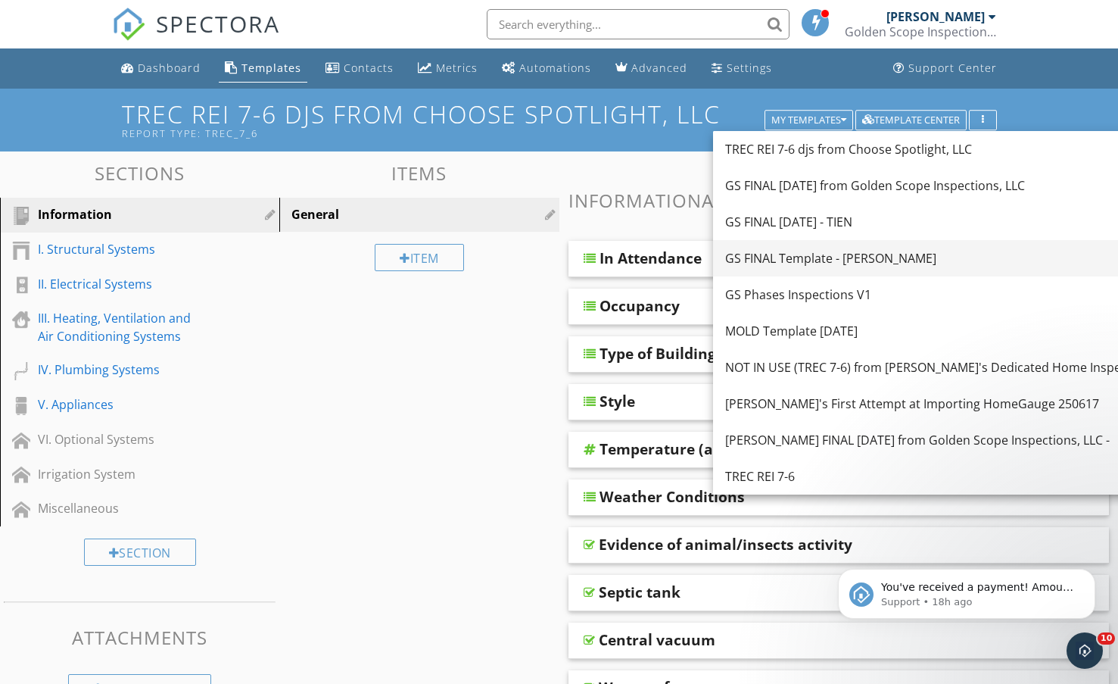
click at [780, 264] on div "GS FINAL Template - [PERSON_NAME]" at bounding box center [940, 258] width 431 height 18
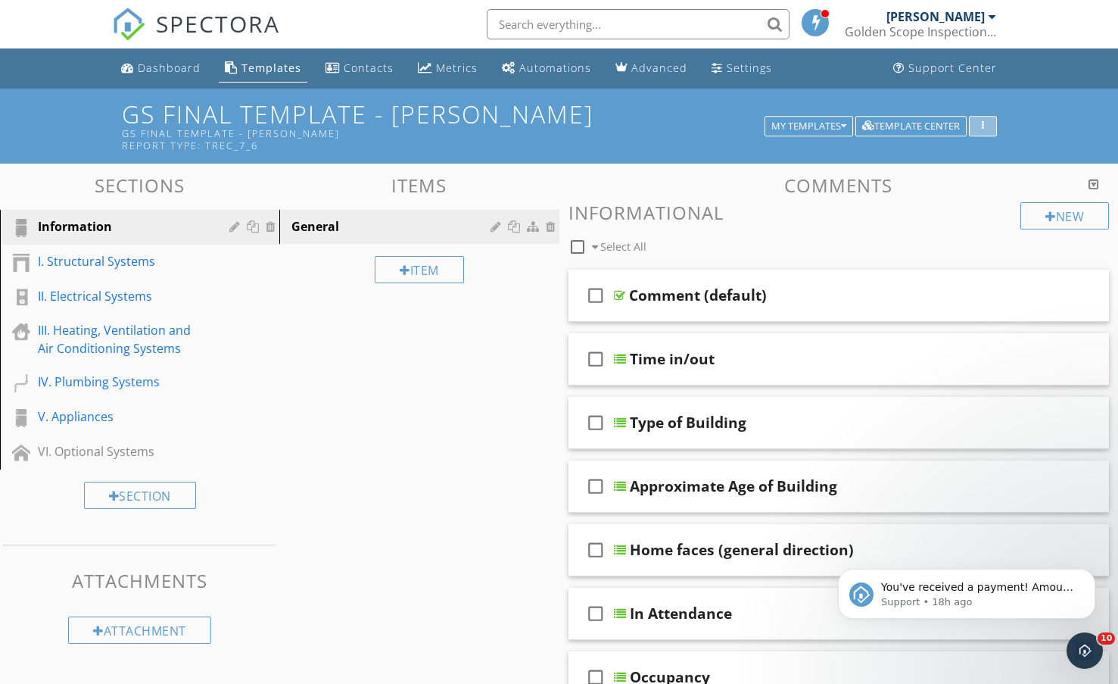
click at [989, 122] on div "button" at bounding box center [983, 126] width 14 height 11
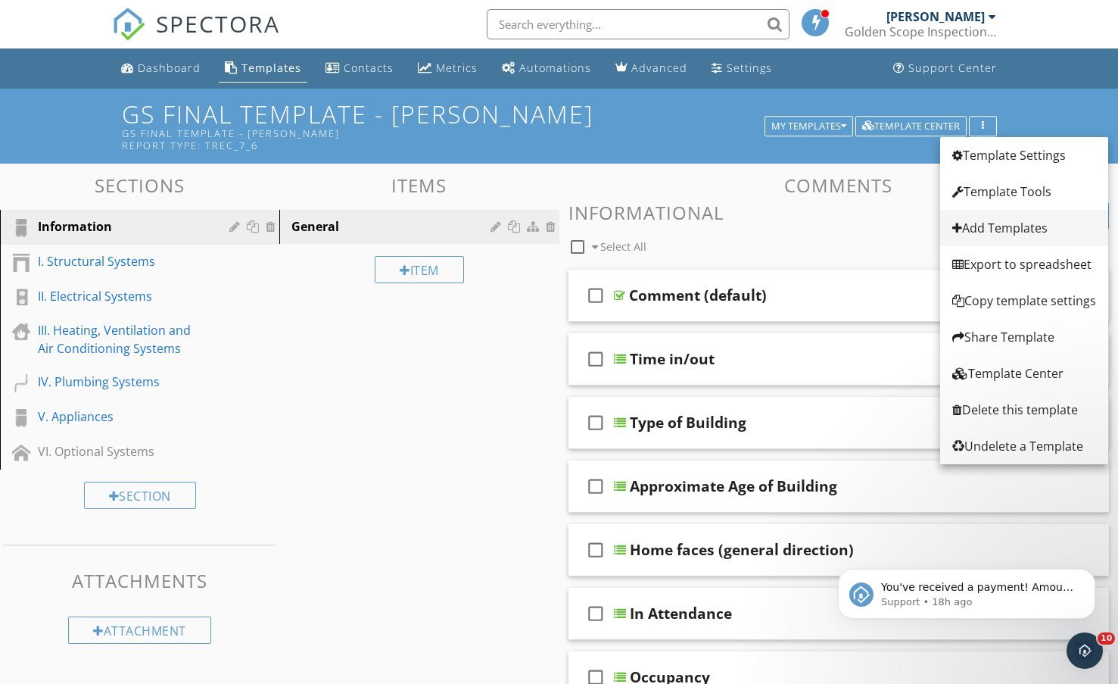
click at [985, 225] on div "Add Templates" at bounding box center [1024, 228] width 144 height 18
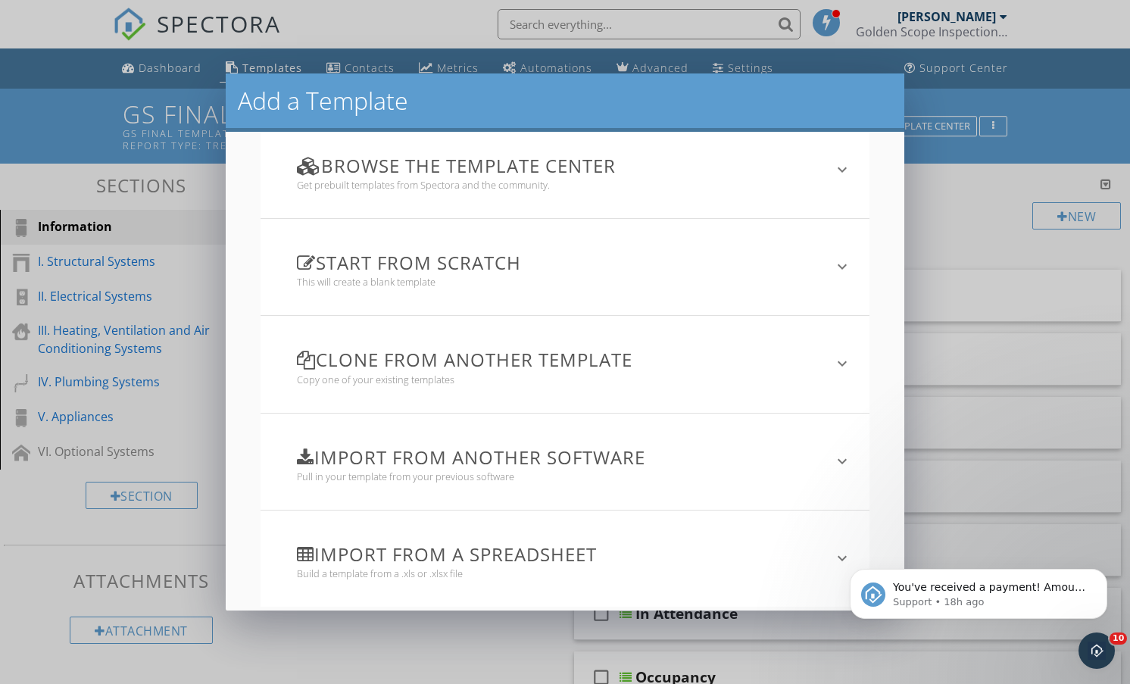
scroll to position [42, 0]
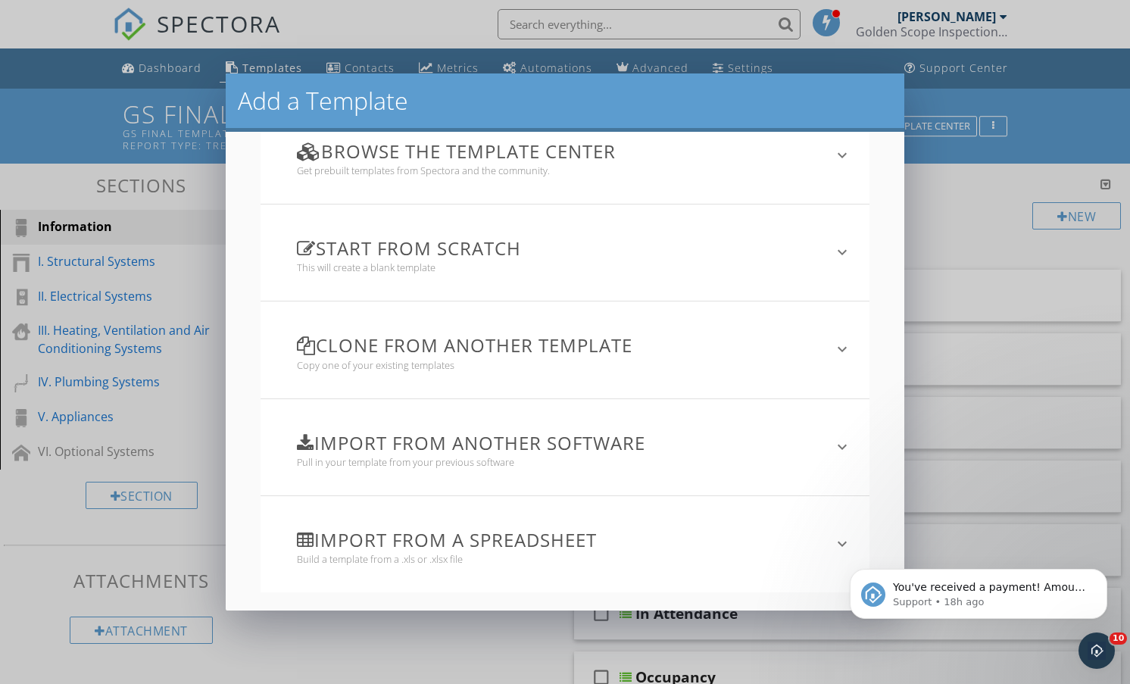
click at [594, 355] on h3 "Clone from another template" at bounding box center [556, 345] width 519 height 20
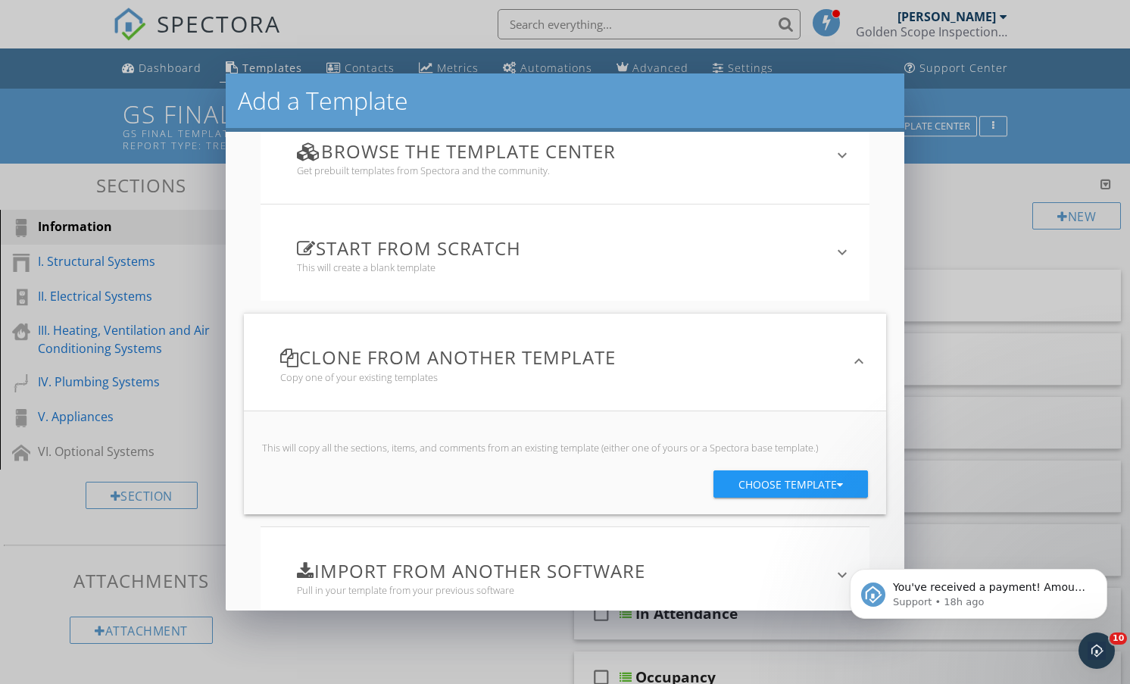
click at [738, 481] on div "Choose template" at bounding box center [790, 484] width 104 height 27
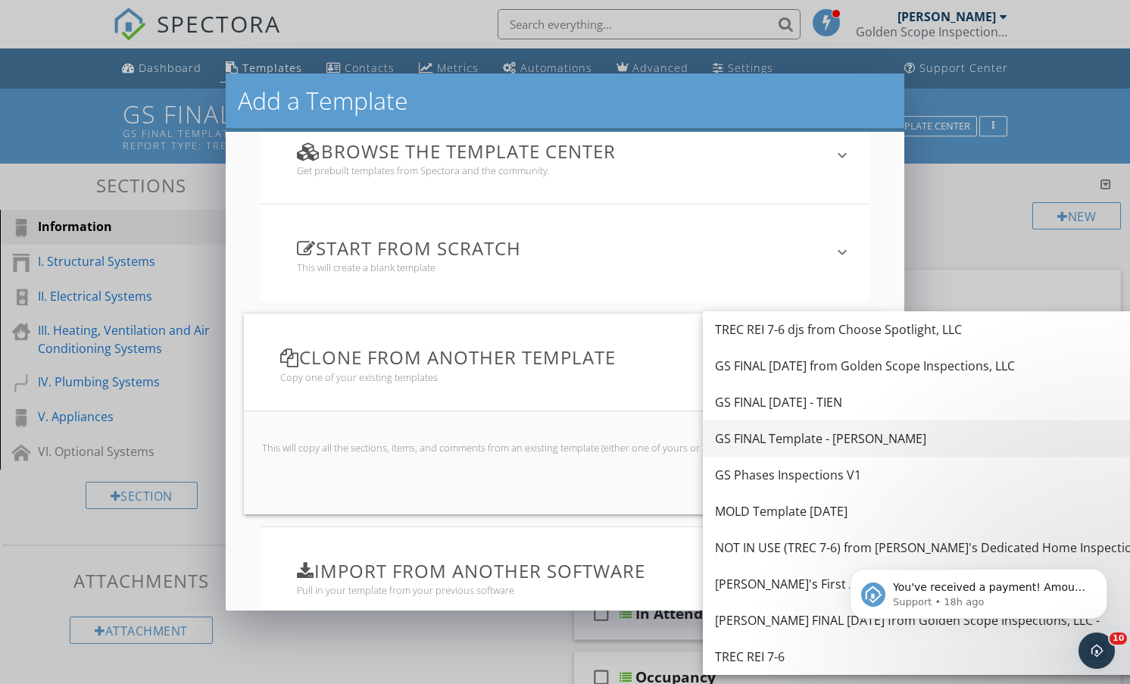
click at [760, 443] on div "GS FINAL Template - [PERSON_NAME]" at bounding box center [930, 438] width 431 height 18
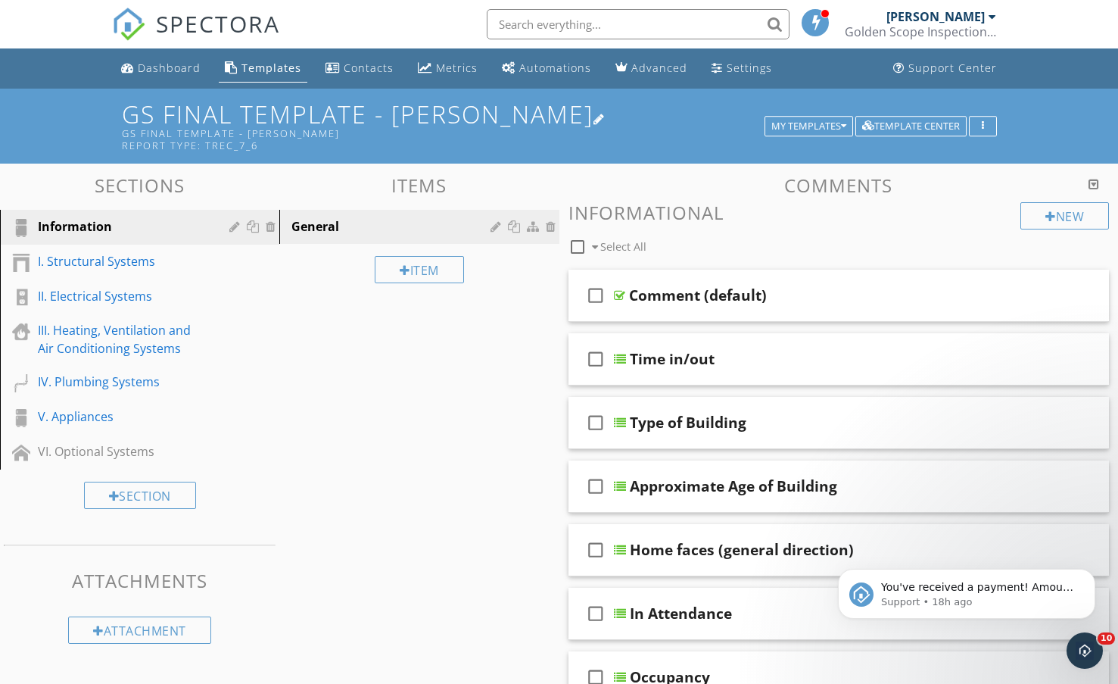
click at [606, 117] on div at bounding box center [600, 119] width 12 height 12
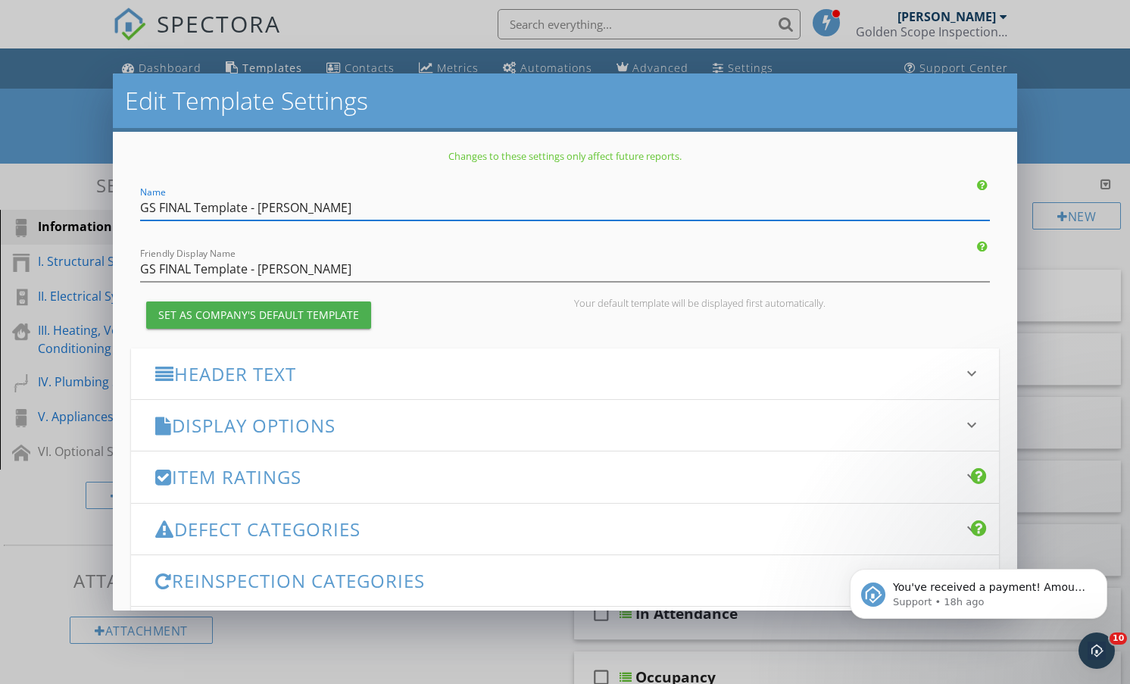
click at [382, 208] on input "GS FINAL Template - Tony Ngo - Copy" at bounding box center [564, 207] width 849 height 25
type input "GS FINAL Template"
click at [360, 269] on input "GS FINAL Template - [PERSON_NAME]" at bounding box center [564, 269] width 849 height 25
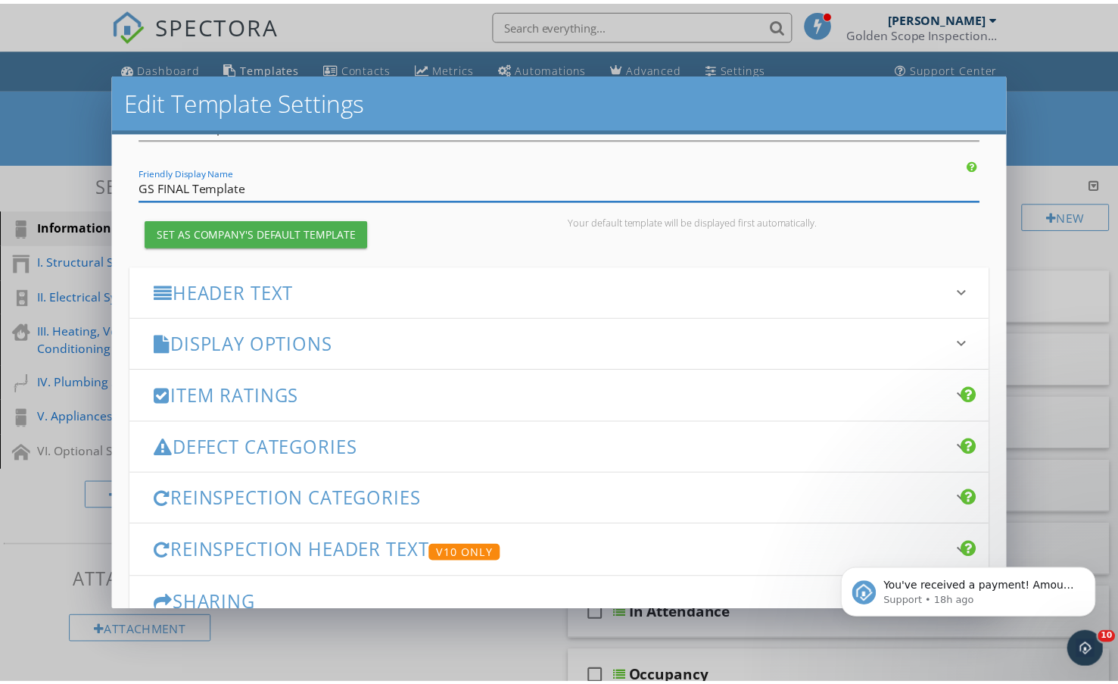
scroll to position [179, 0]
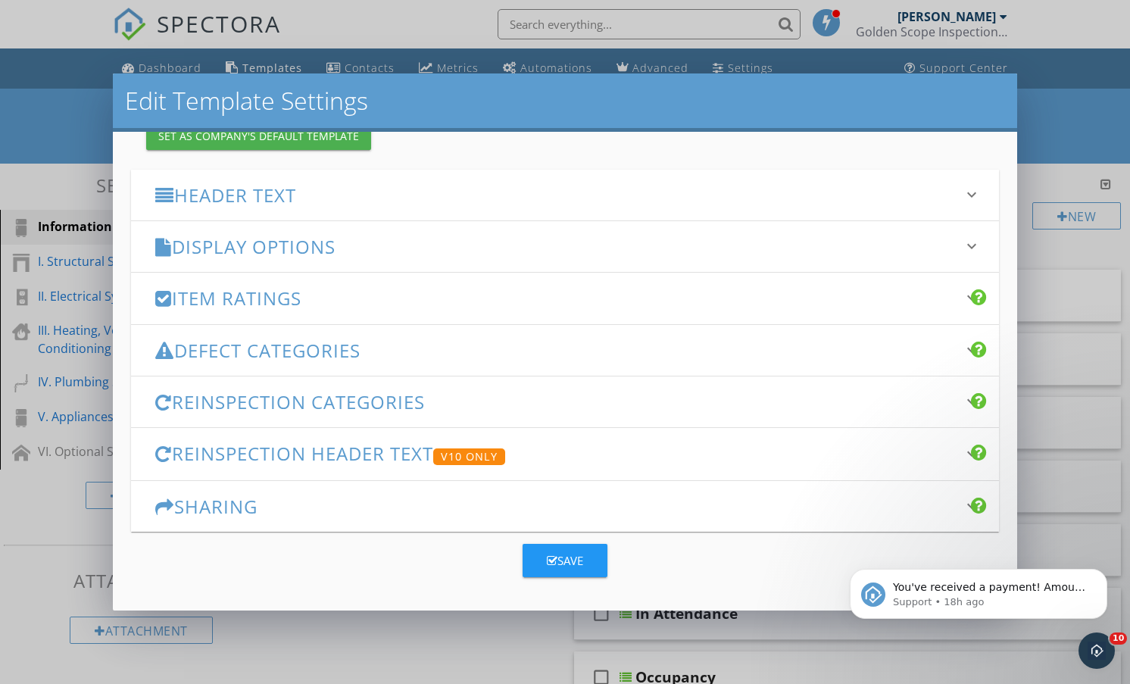
type input "GS FINAL Template"
click at [576, 561] on div "Save" at bounding box center [565, 560] width 36 height 17
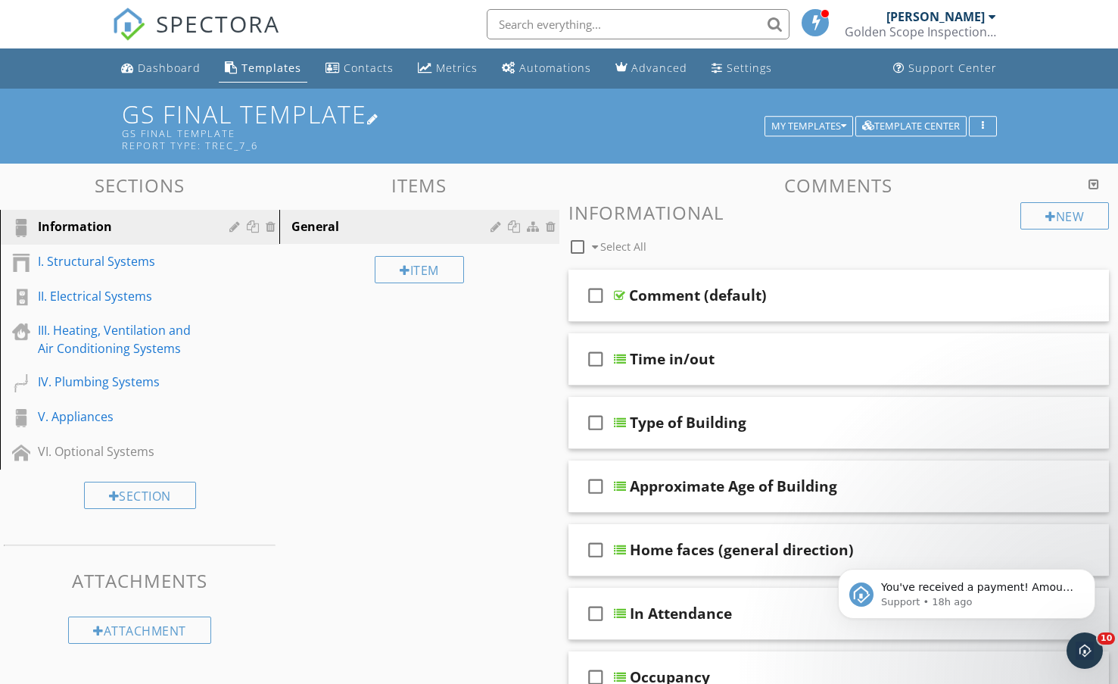
click at [379, 122] on div at bounding box center [373, 119] width 12 height 12
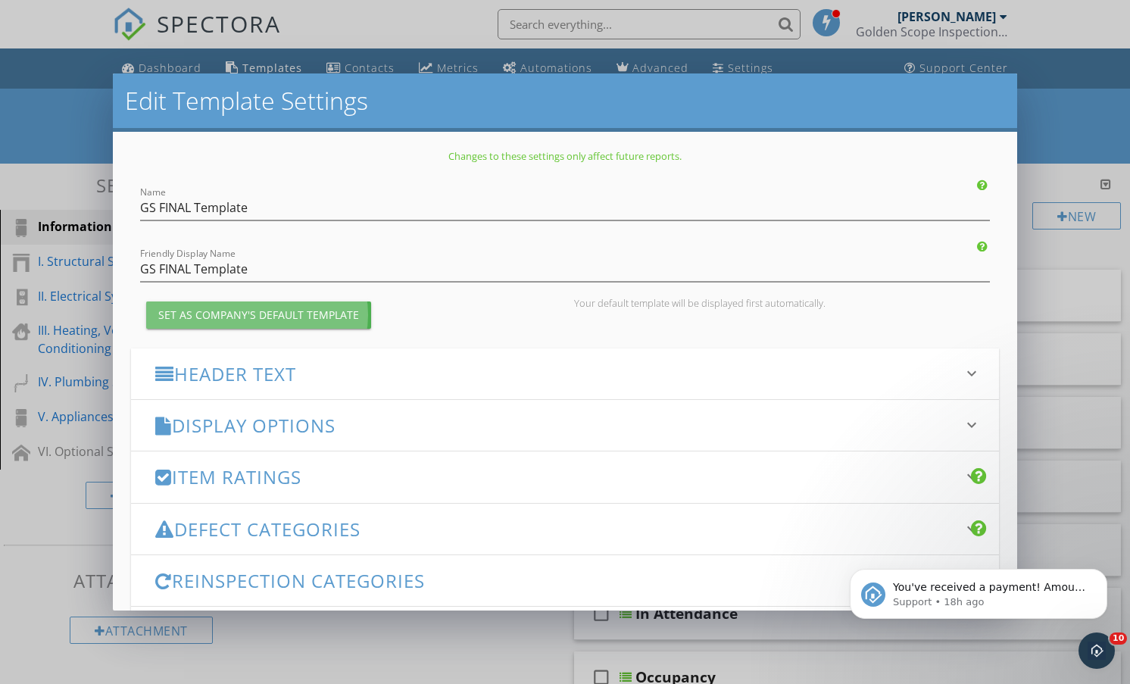
click at [295, 316] on div "Set as Company's Default Template" at bounding box center [258, 315] width 201 height 16
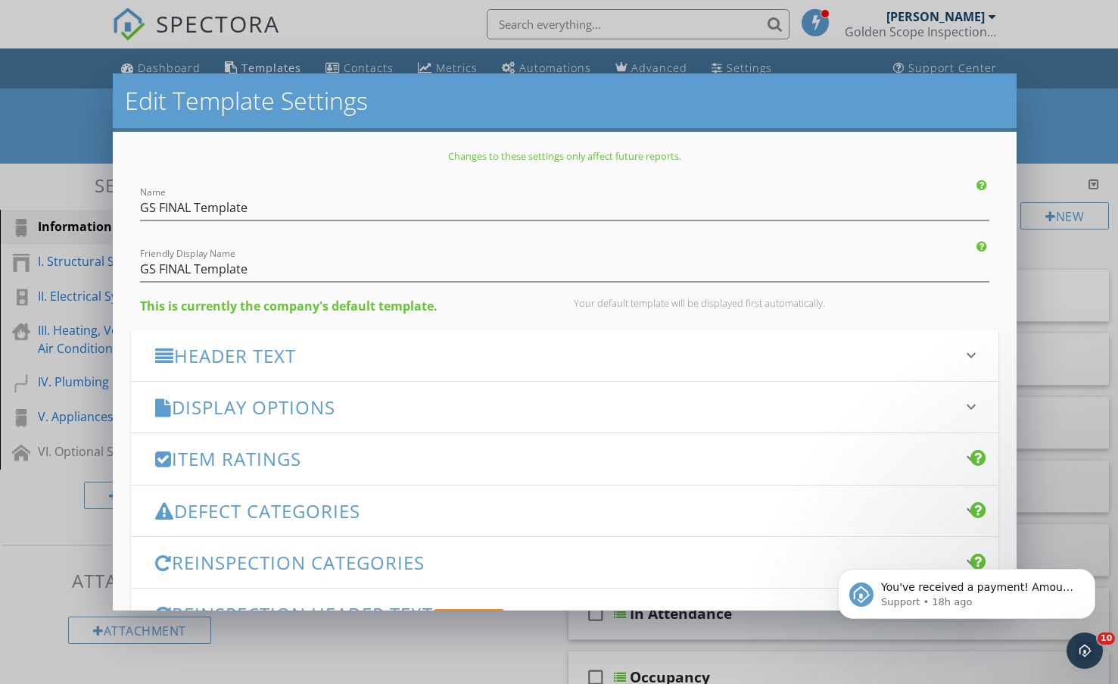
click at [1061, 101] on div "Edit Template Settings Changes to these settings only affect future reports. Na…" at bounding box center [559, 342] width 1118 height 684
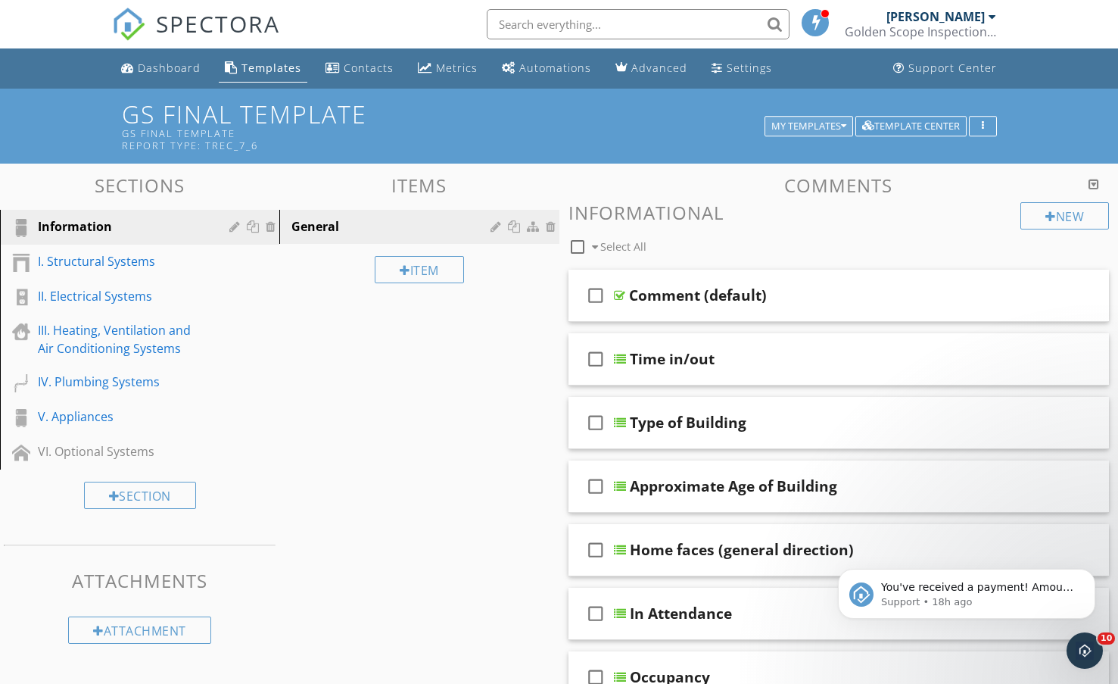
click at [806, 129] on div "My Templates" at bounding box center [808, 126] width 75 height 11
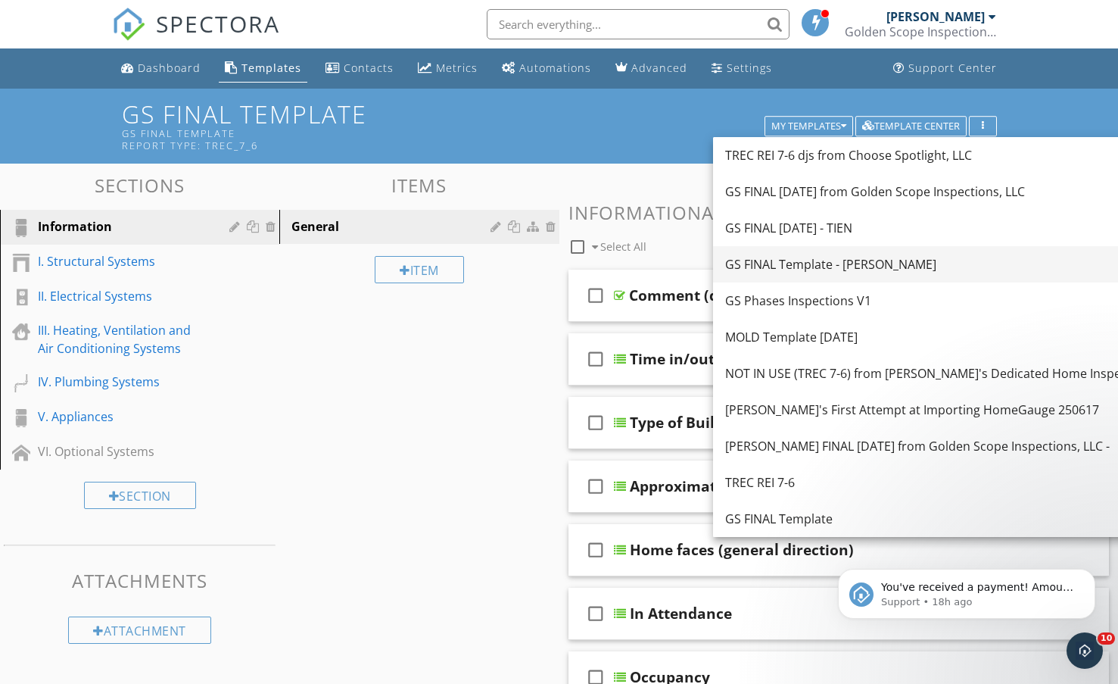
click at [784, 274] on link "GS FINAL Template - [PERSON_NAME]" at bounding box center [940, 264] width 455 height 36
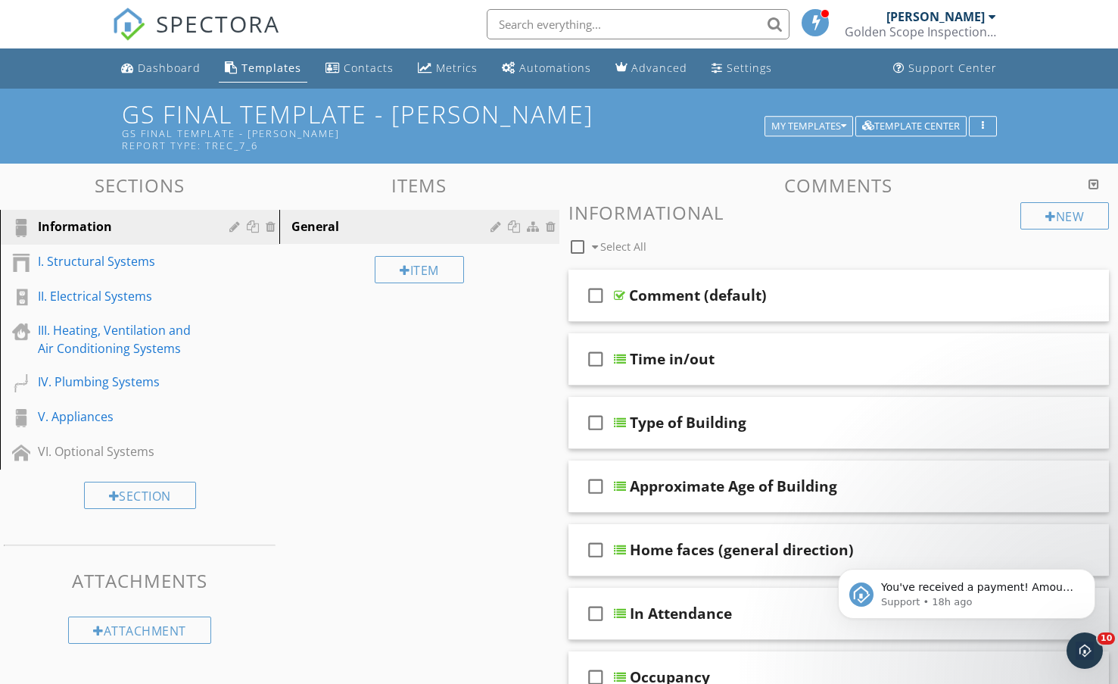
click at [790, 123] on div "My Templates" at bounding box center [808, 126] width 75 height 11
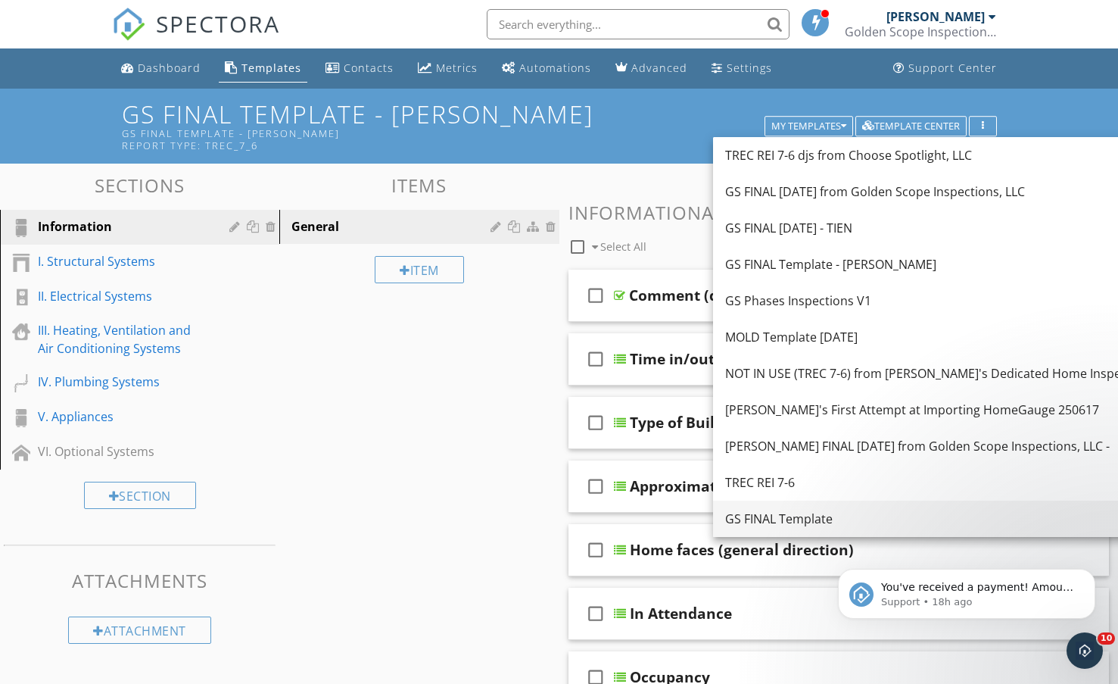
click at [794, 519] on div "GS FINAL Template" at bounding box center [940, 519] width 431 height 18
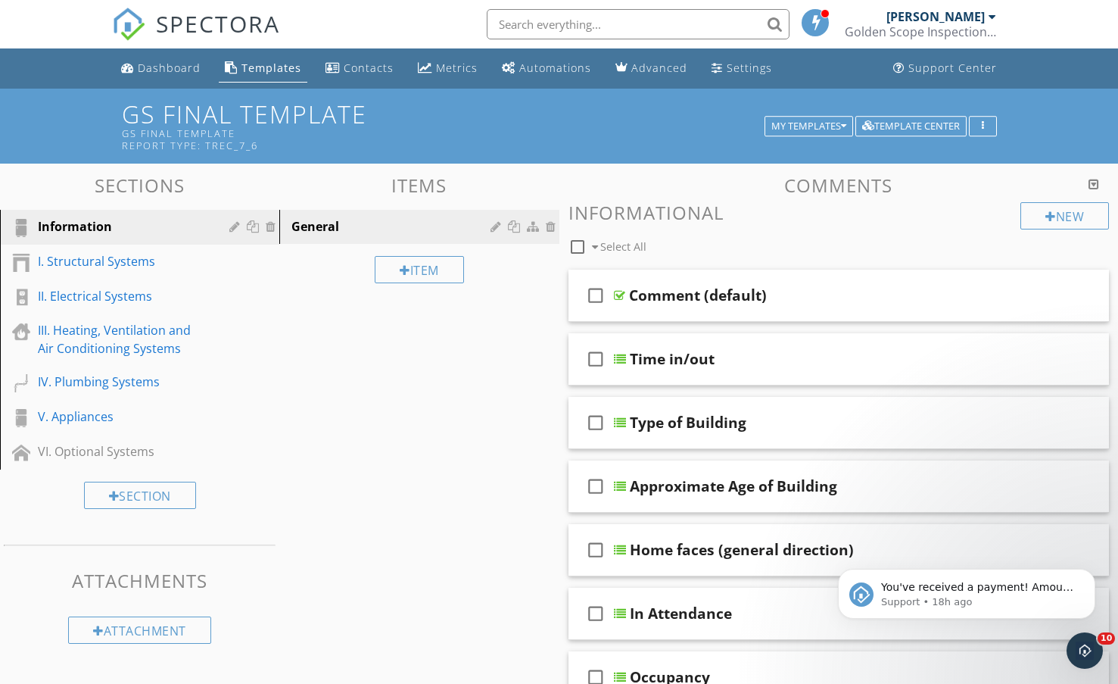
click at [1056, 157] on div "GS FINAL Template GS FINAL Template Report Type: TREC_7_6 My Templates Template…" at bounding box center [559, 126] width 1118 height 75
drag, startPoint x: 383, startPoint y: 429, endPoint x: 379, endPoint y: 411, distance: 18.7
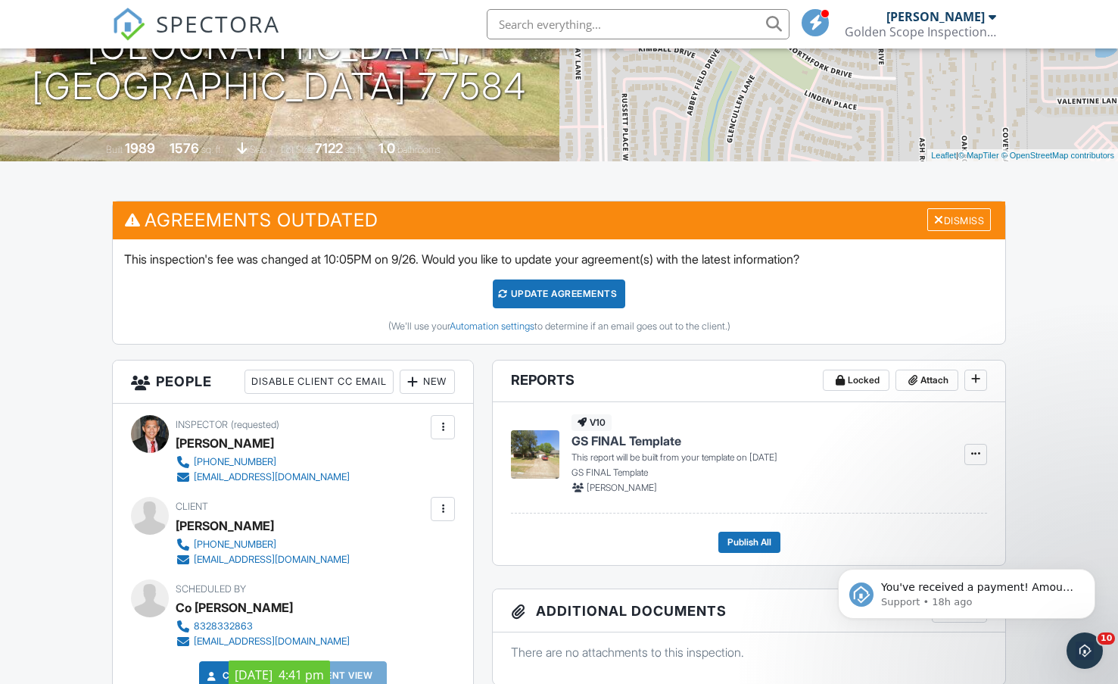
scroll to position [227, 0]
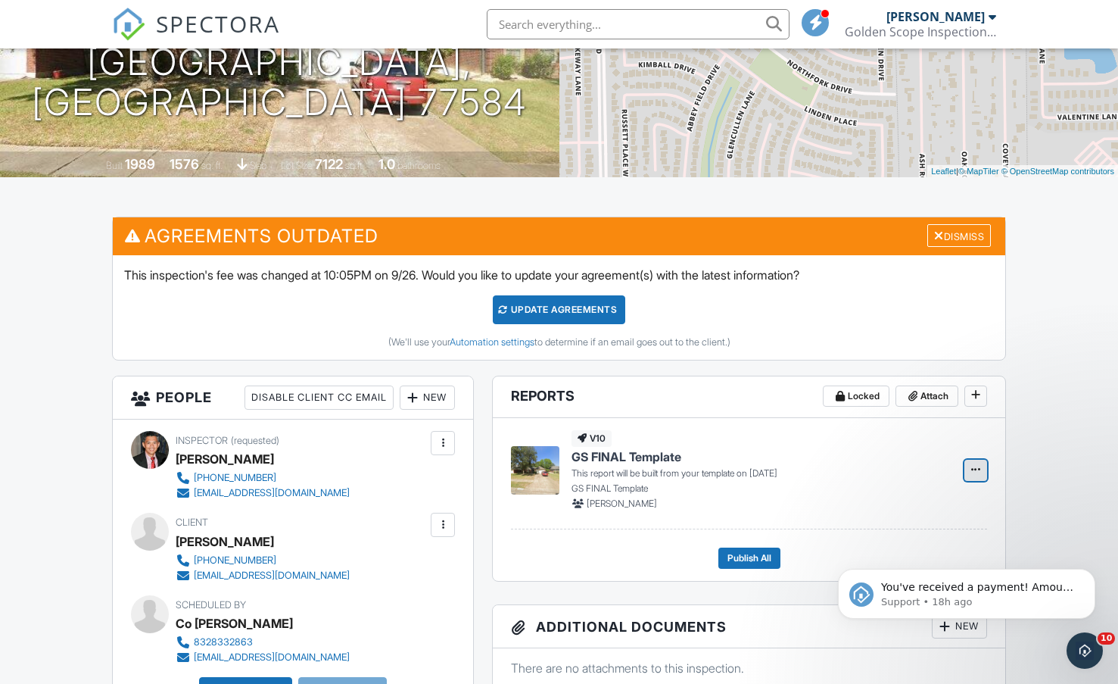
click at [972, 470] on icon at bounding box center [975, 469] width 9 height 11
click at [856, 449] on h4 "GS FINAL Template" at bounding box center [759, 456] width 375 height 17
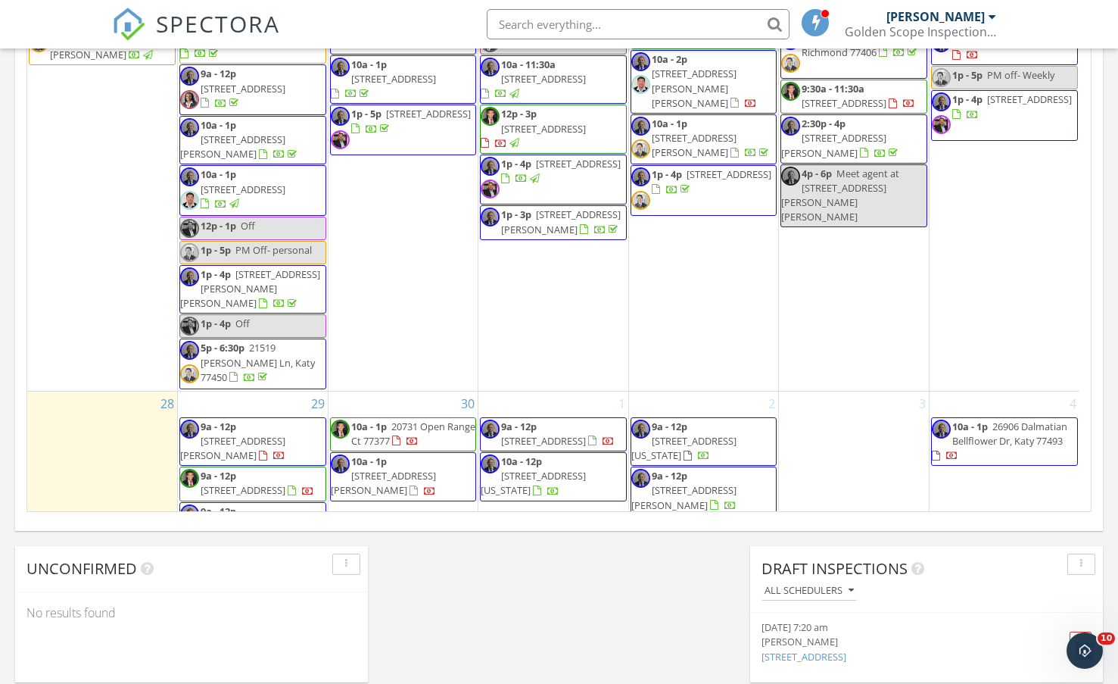
scroll to position [1287, 0]
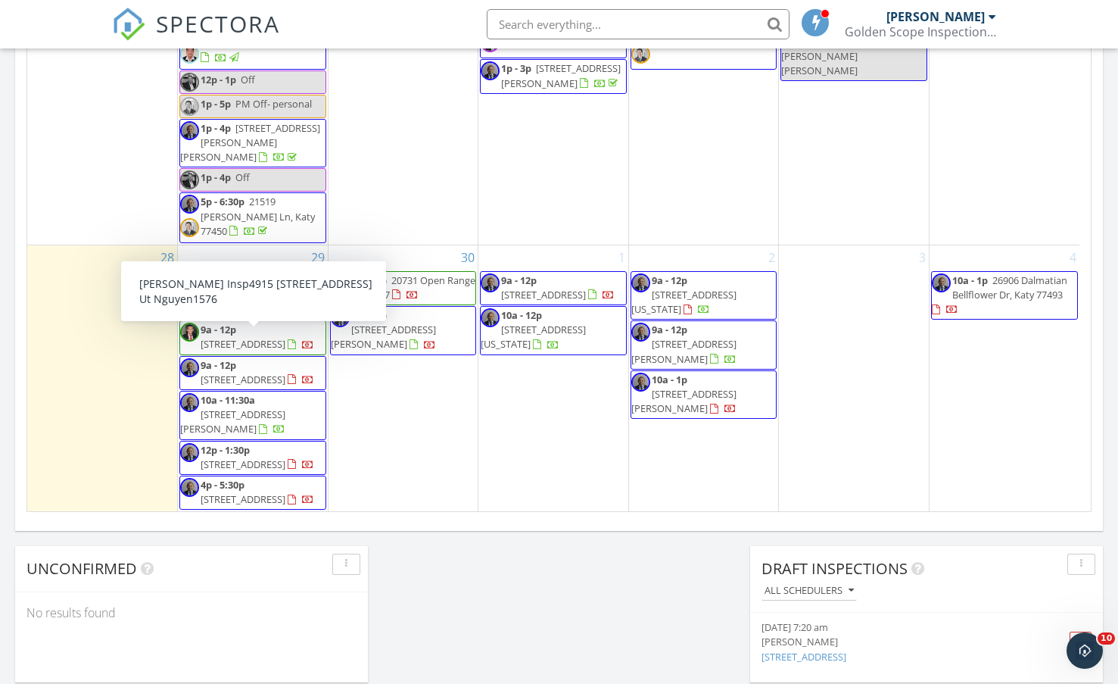
click at [205, 349] on span "[STREET_ADDRESS]" at bounding box center [243, 344] width 85 height 14
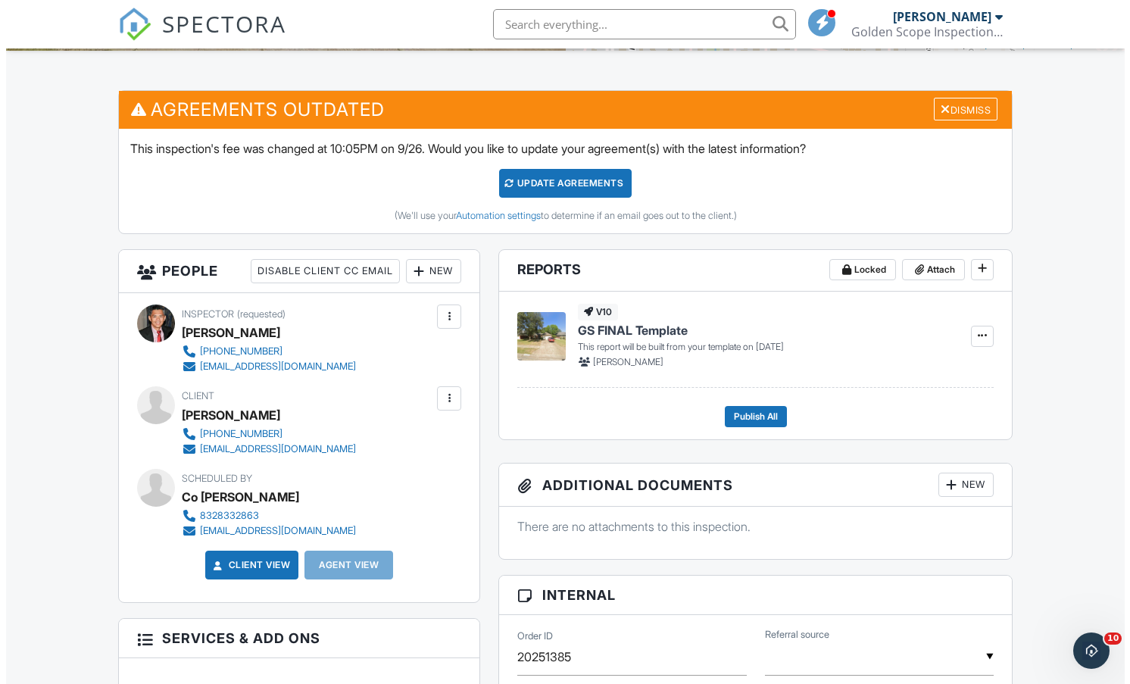
scroll to position [379, 0]
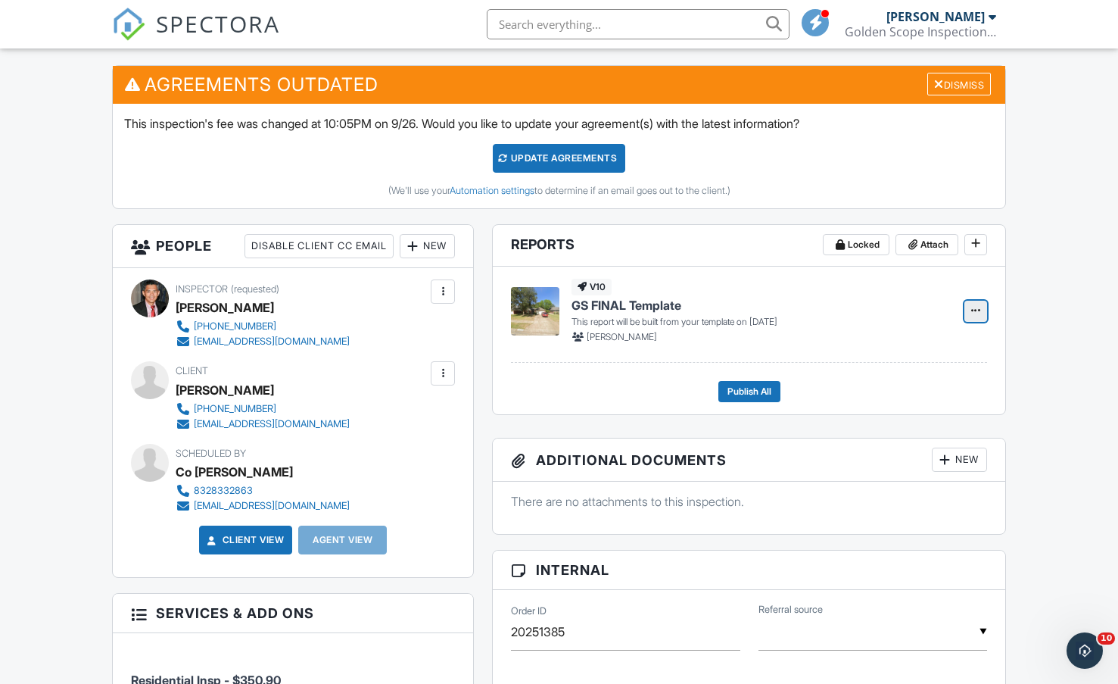
click at [978, 310] on icon at bounding box center [975, 310] width 9 height 11
click at [881, 425] on input "Delete Report" at bounding box center [900, 423] width 154 height 34
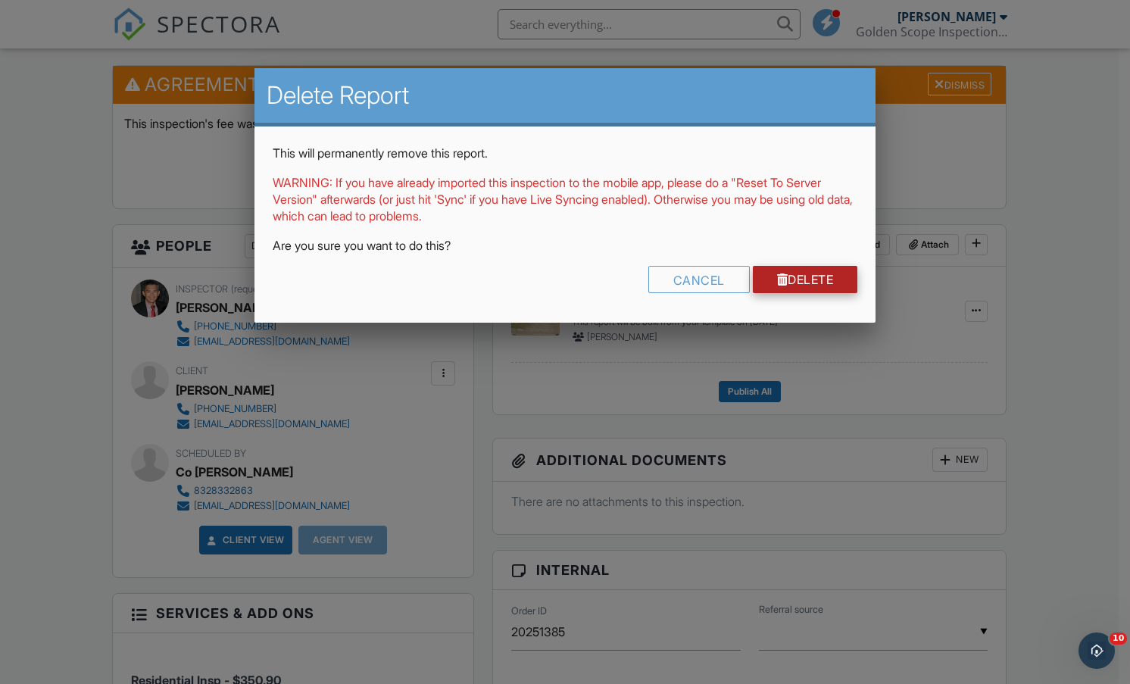
click at [802, 282] on link "Delete" at bounding box center [805, 279] width 105 height 27
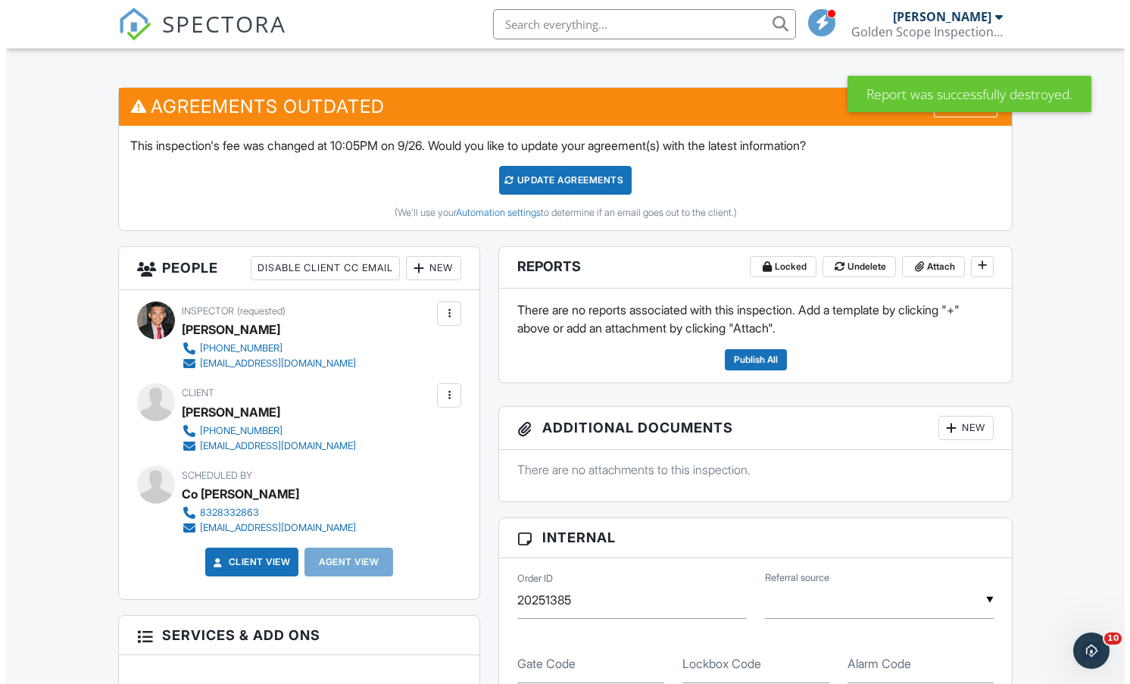
scroll to position [303, 0]
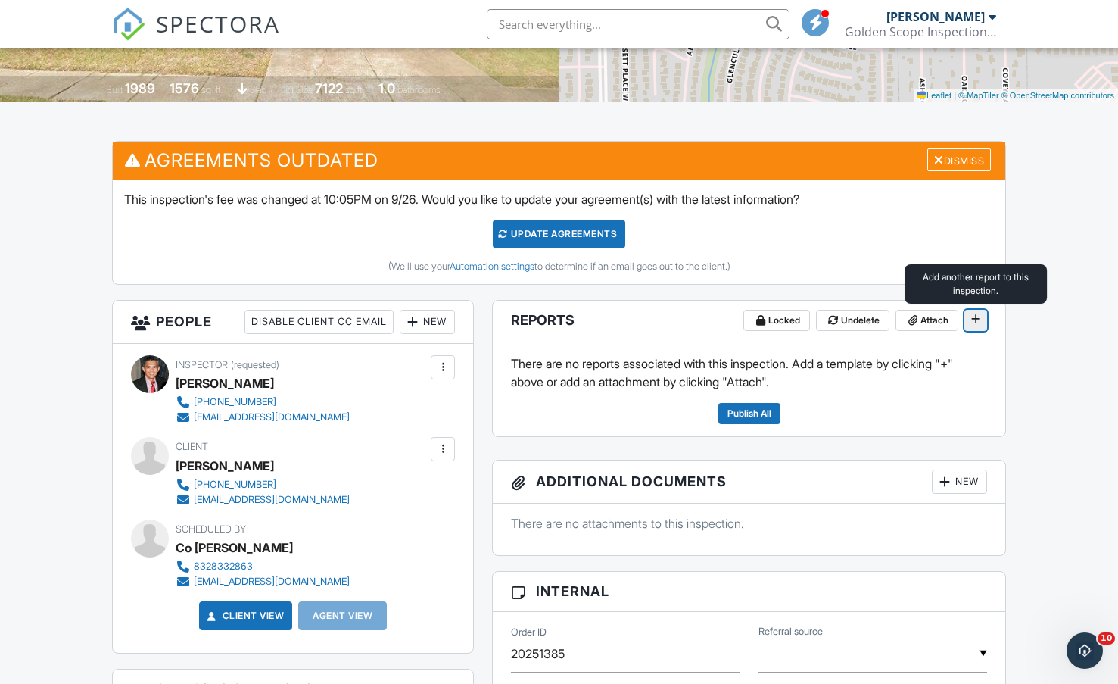
click at [974, 319] on icon at bounding box center [975, 318] width 9 height 11
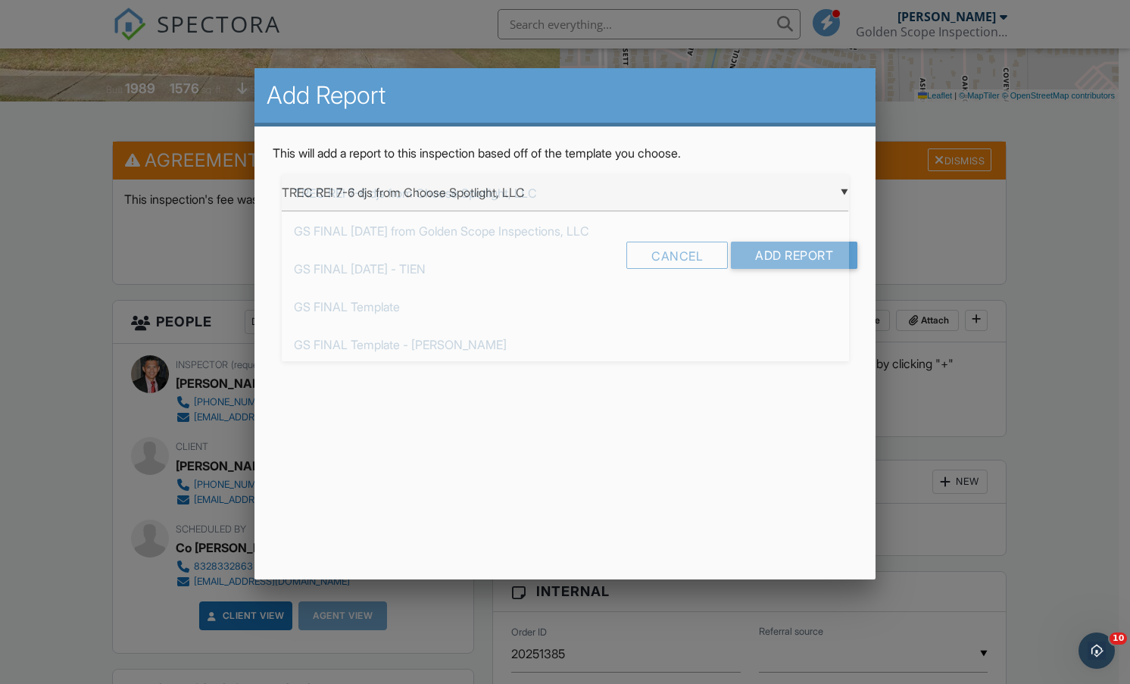
click at [488, 194] on div "▼ TREC REI 7-6 djs from Choose Spotlight, LLC TREC REI 7-6 djs from Choose Spot…" at bounding box center [565, 192] width 567 height 37
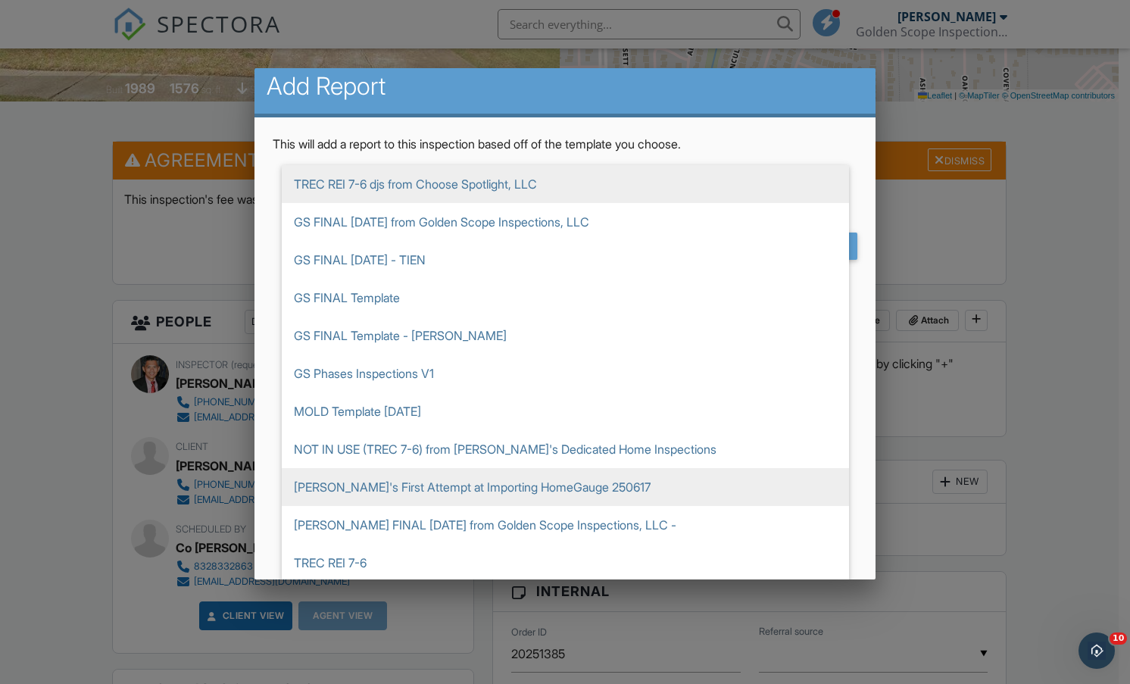
scroll to position [11, 0]
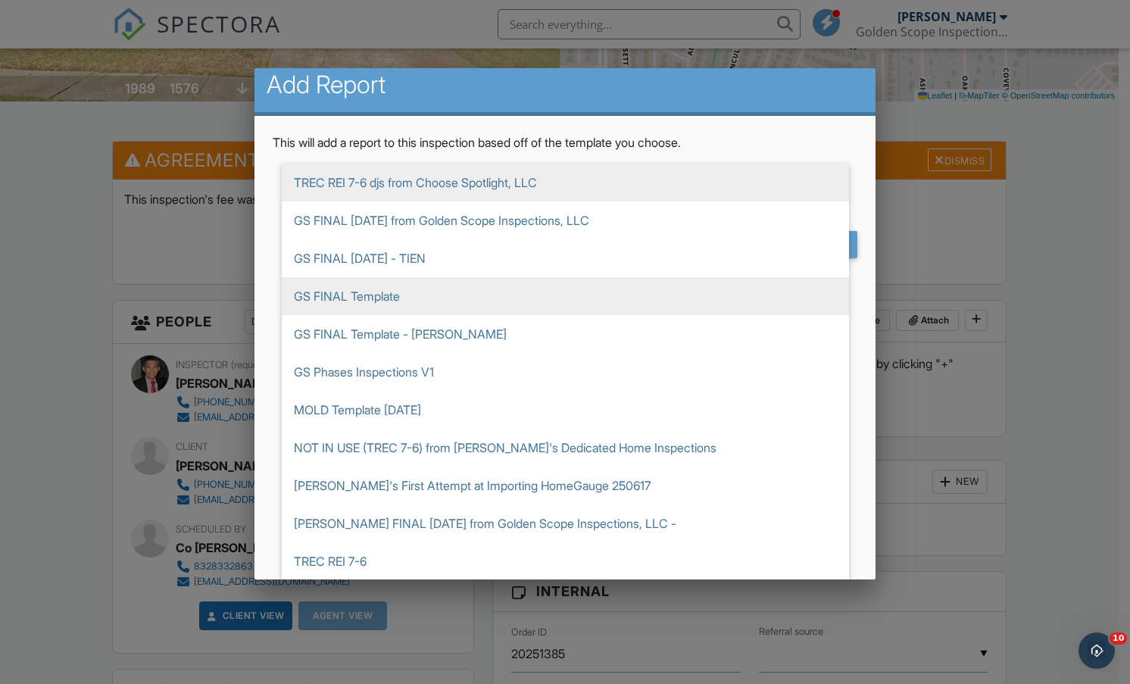
click at [432, 300] on span "GS FINAL Template" at bounding box center [565, 296] width 567 height 38
type input "GS FINAL Template"
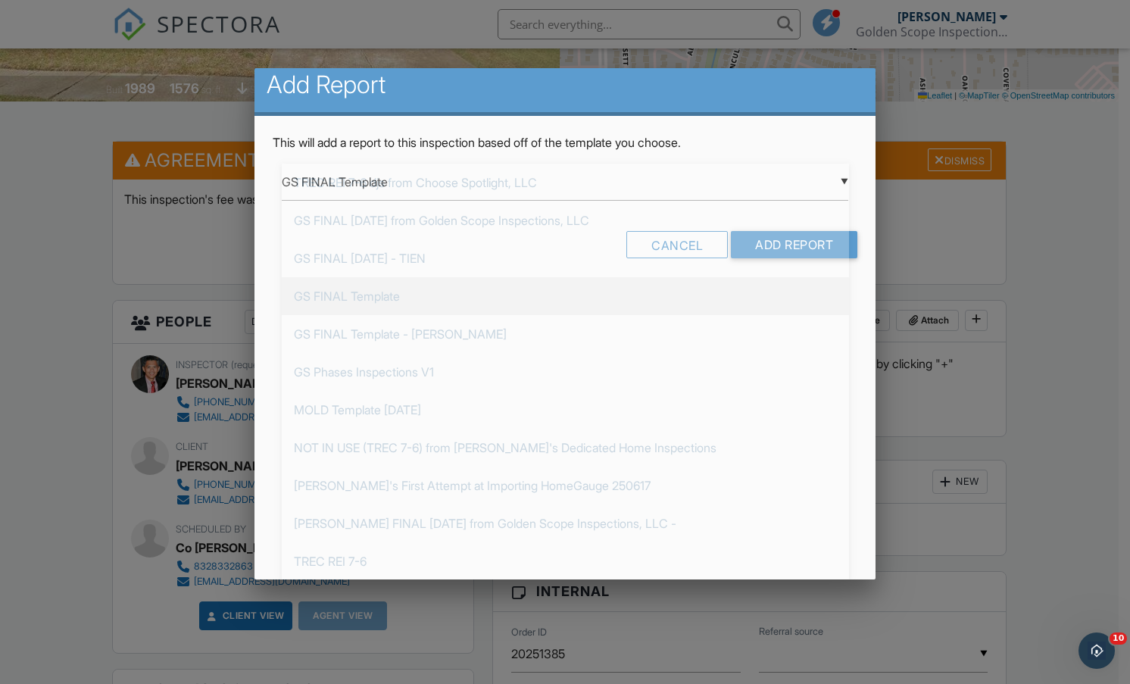
scroll to position [0, 0]
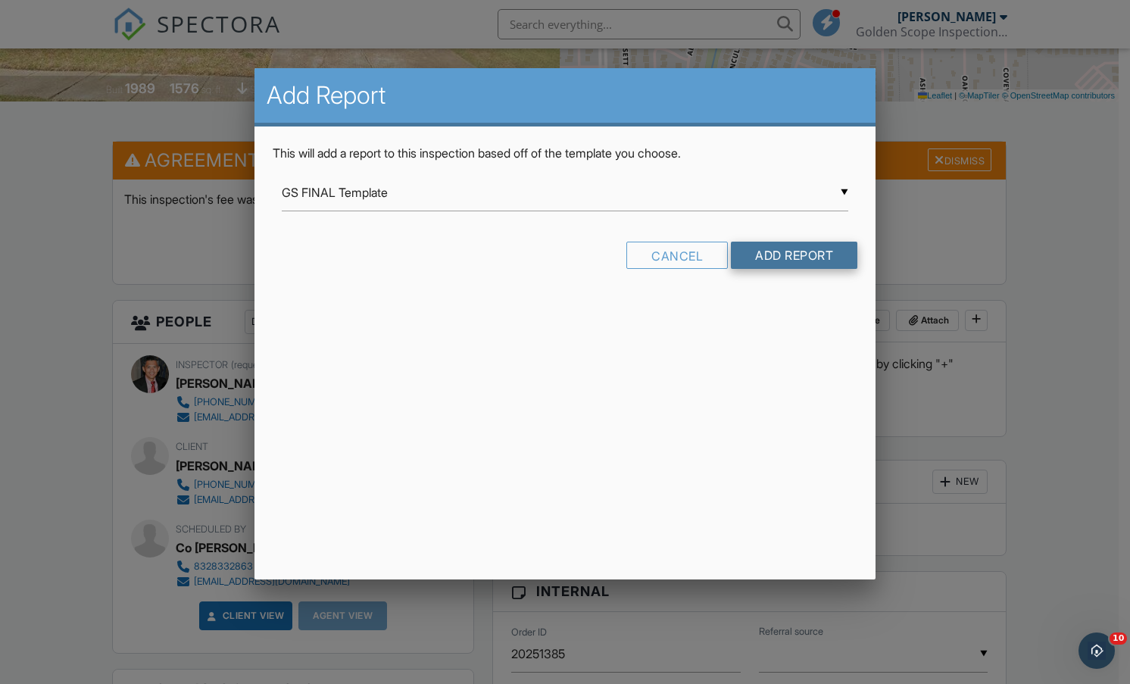
click at [790, 256] on input "Add Report" at bounding box center [794, 255] width 126 height 27
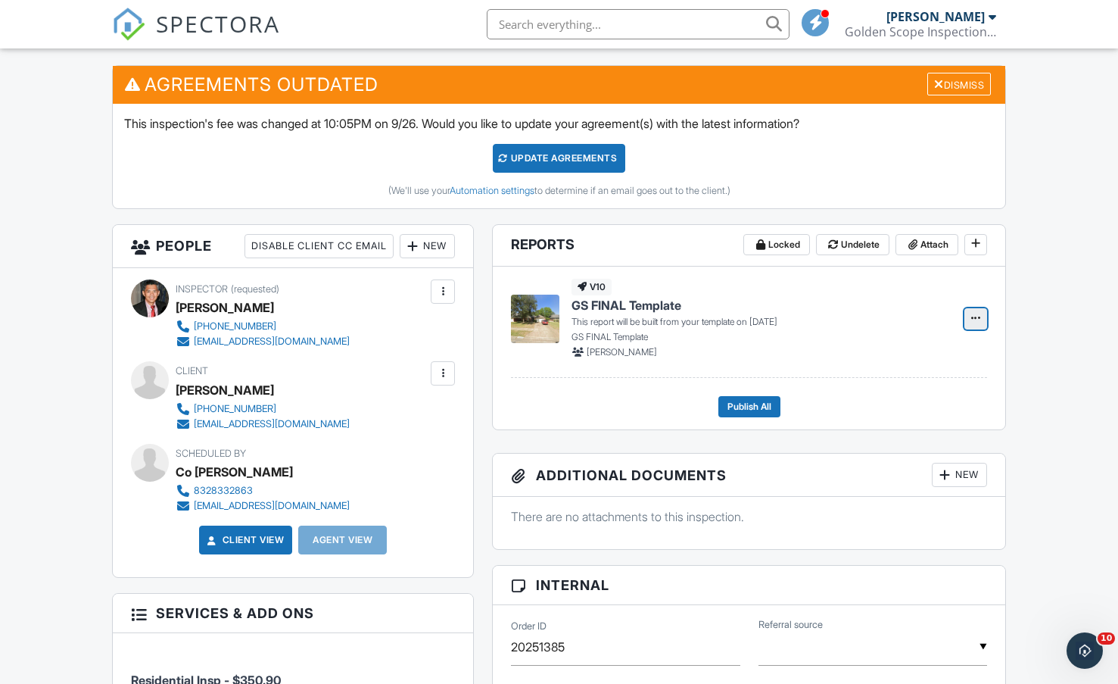
click at [982, 314] on span at bounding box center [975, 317] width 15 height 15
click at [903, 360] on input "Build Now" at bounding box center [900, 359] width 154 height 34
click at [977, 315] on icon at bounding box center [975, 318] width 9 height 11
click at [734, 307] on h4 "GS FINAL Template" at bounding box center [759, 305] width 375 height 17
